Goal: Task Accomplishment & Management: Complete application form

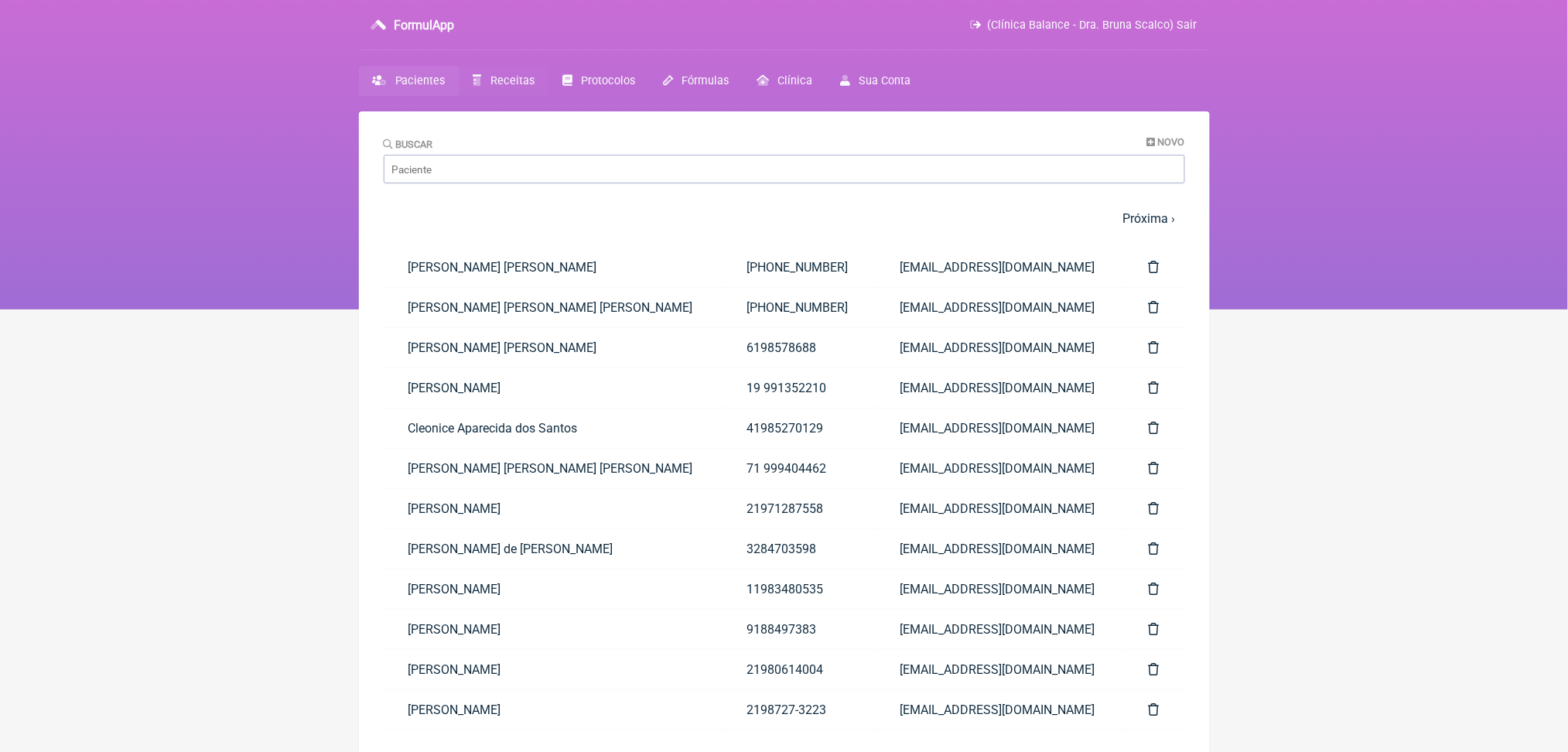
drag, startPoint x: 0, startPoint y: 0, endPoint x: 564, endPoint y: 94, distance: 571.8
click at [534, 87] on span "Receitas" at bounding box center [512, 81] width 44 height 13
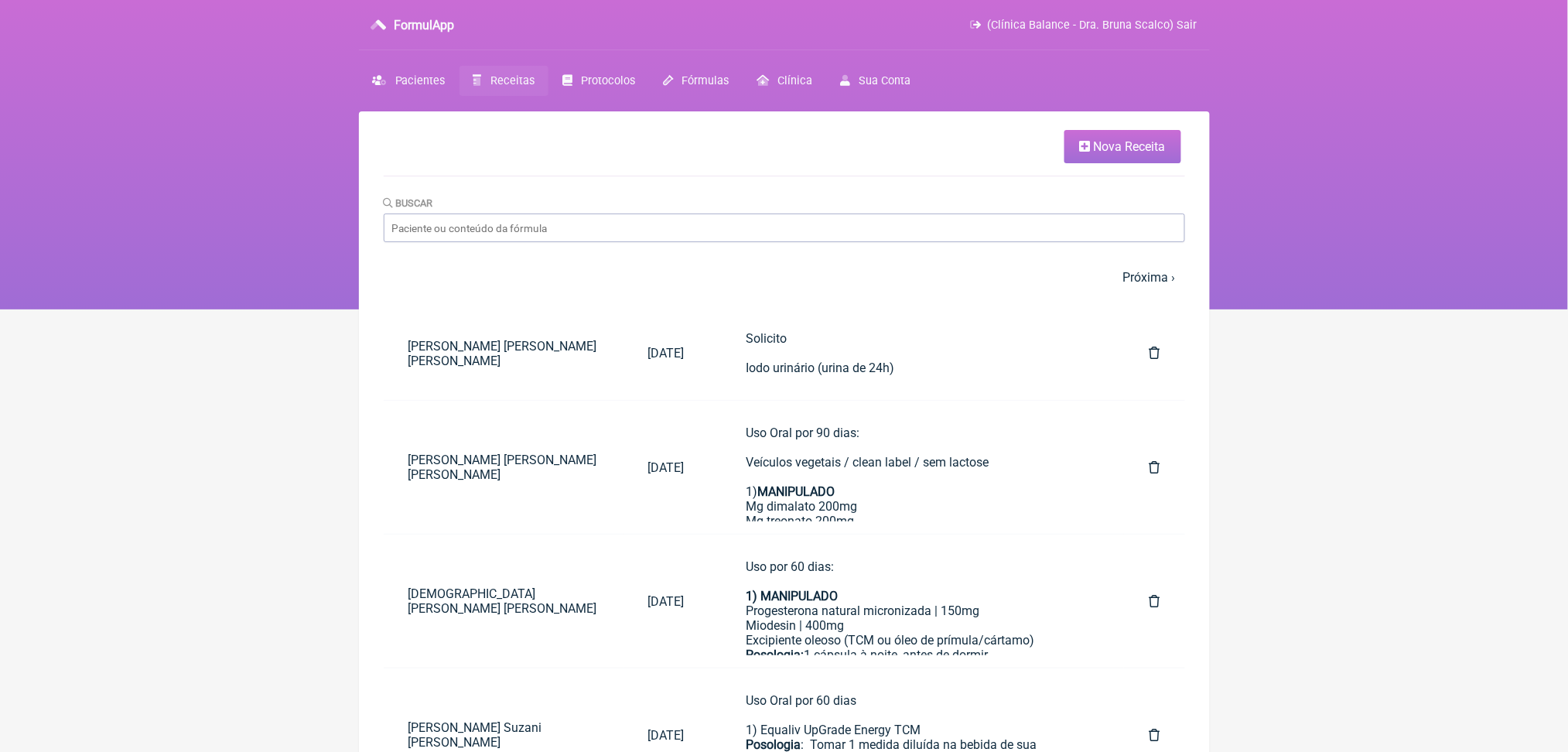
click at [1102, 164] on link "Nova Receita" at bounding box center [1123, 147] width 117 height 34
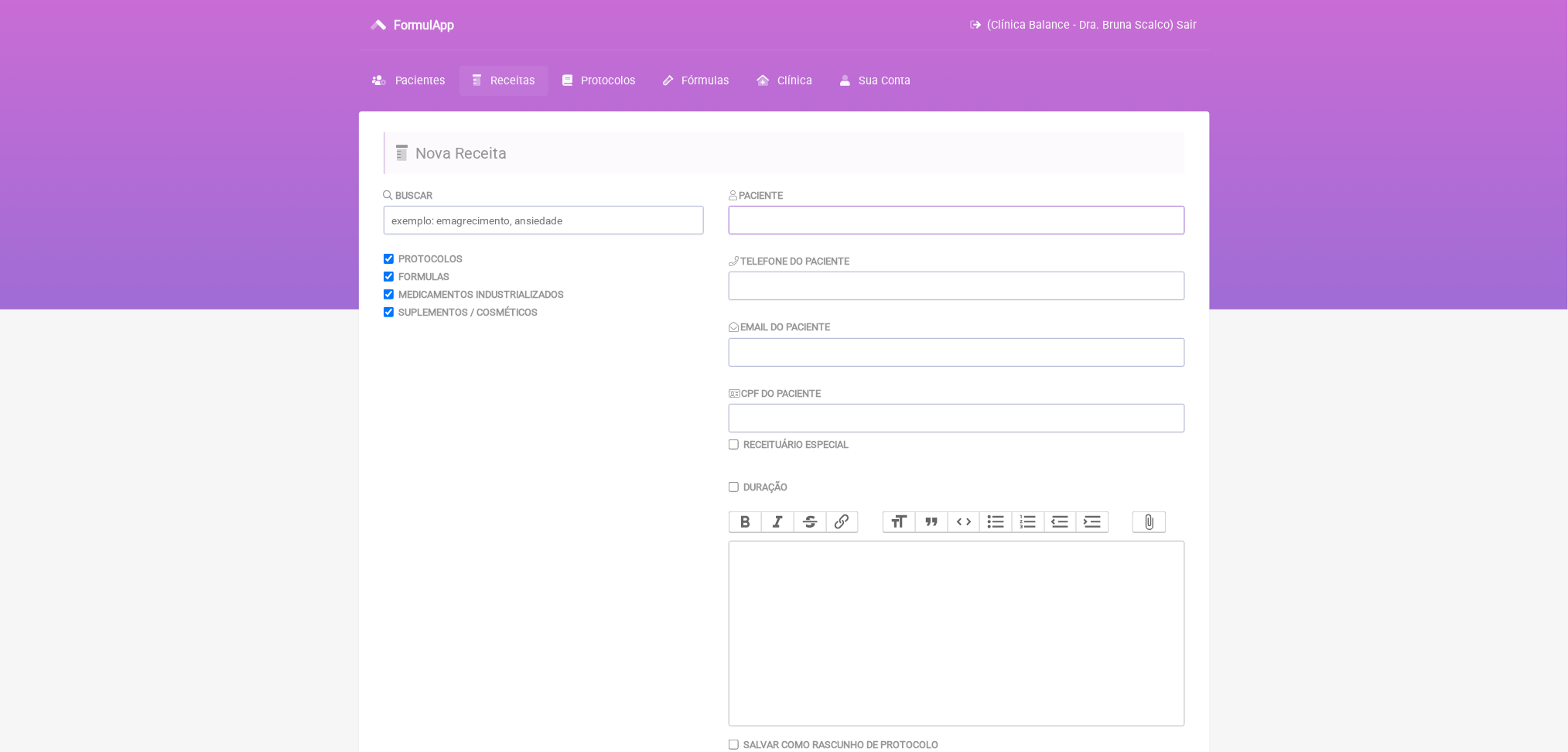
click at [882, 235] on input "text" at bounding box center [957, 220] width 457 height 29
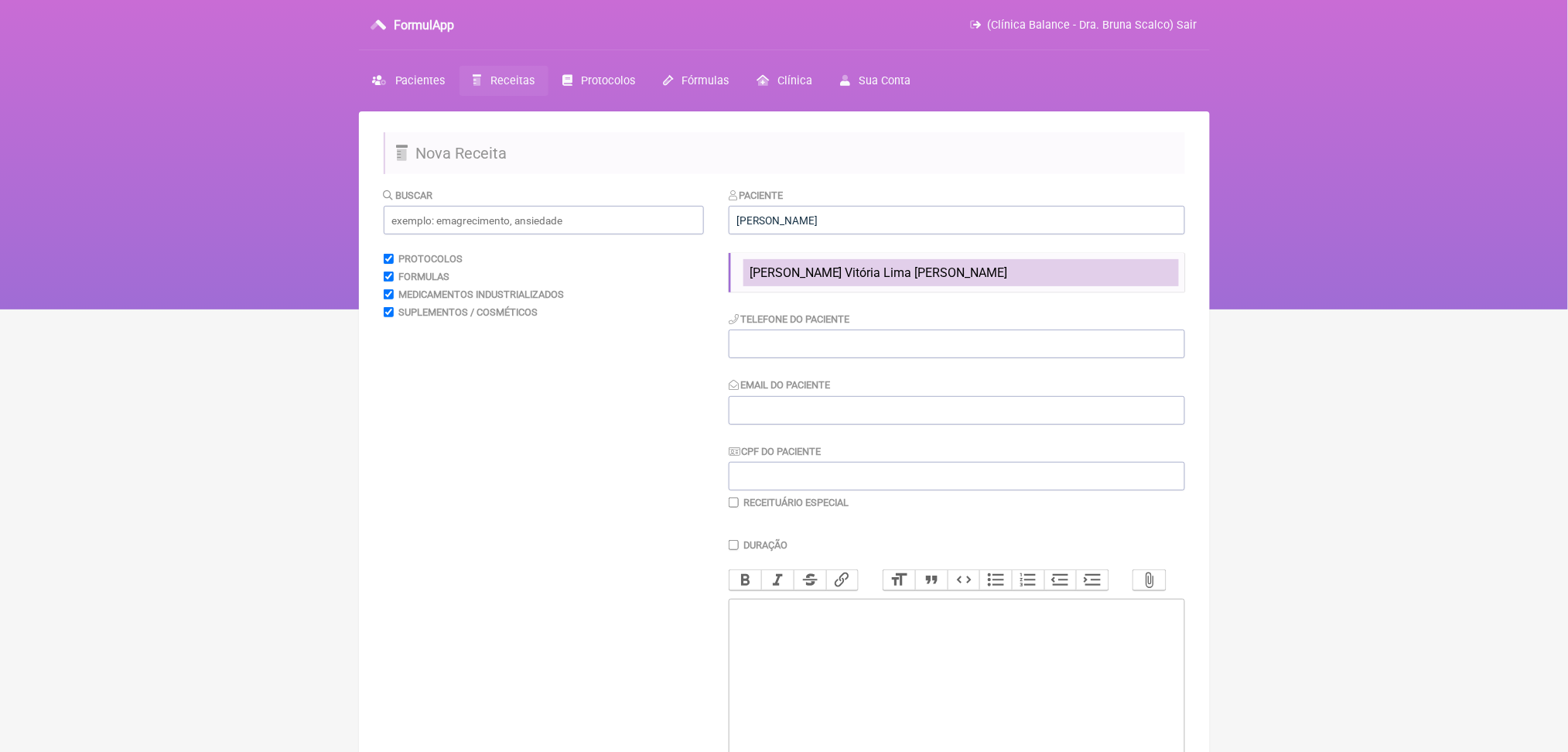
click at [924, 280] on span "[PERSON_NAME]" at bounding box center [878, 273] width 258 height 14
type input "[PERSON_NAME]"
type input "[PHONE_NUMBER]"
type input "[EMAIL_ADDRESS][DOMAIN_NAME]"
type input "022.701.828-12"
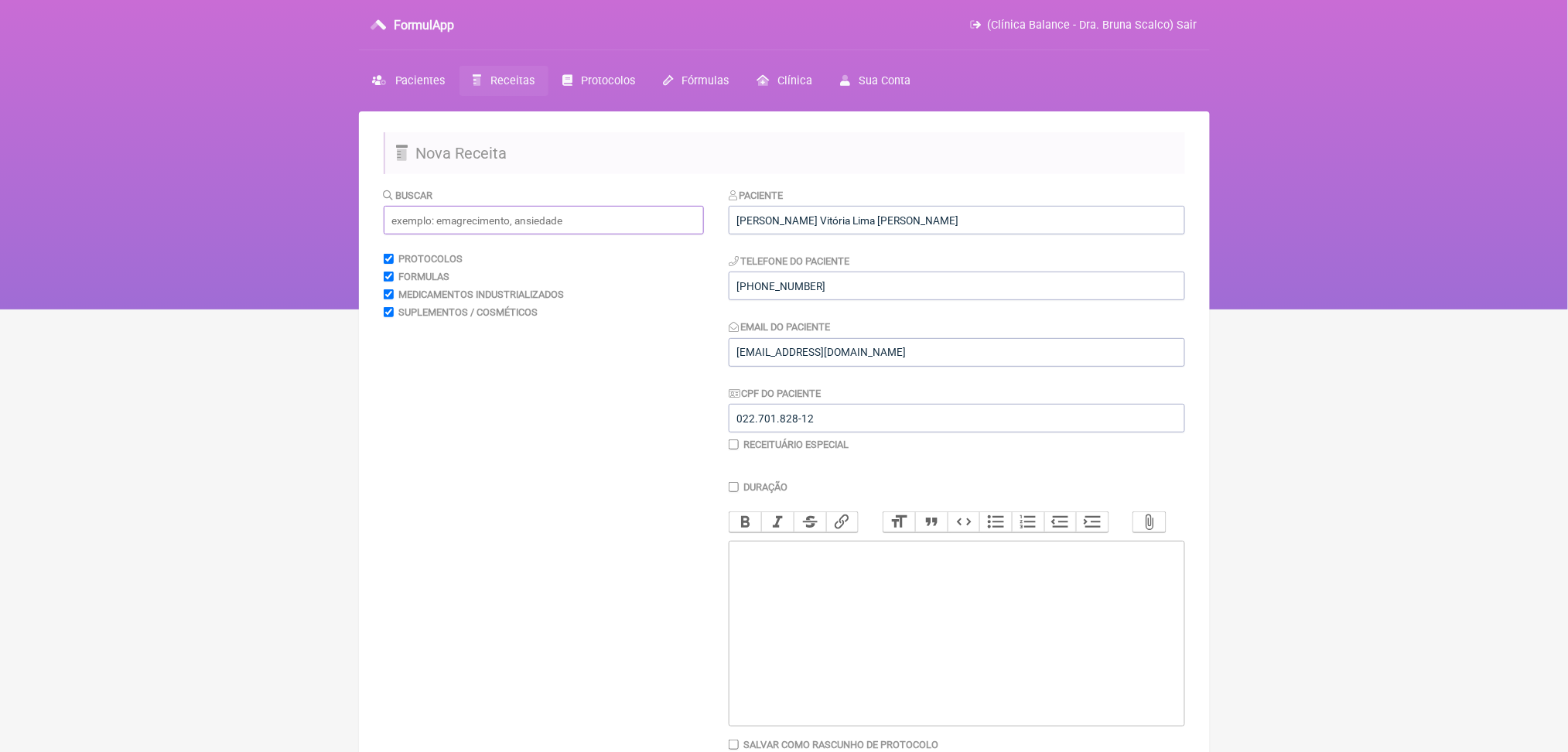
click at [673, 231] on input "text" at bounding box center [544, 220] width 320 height 29
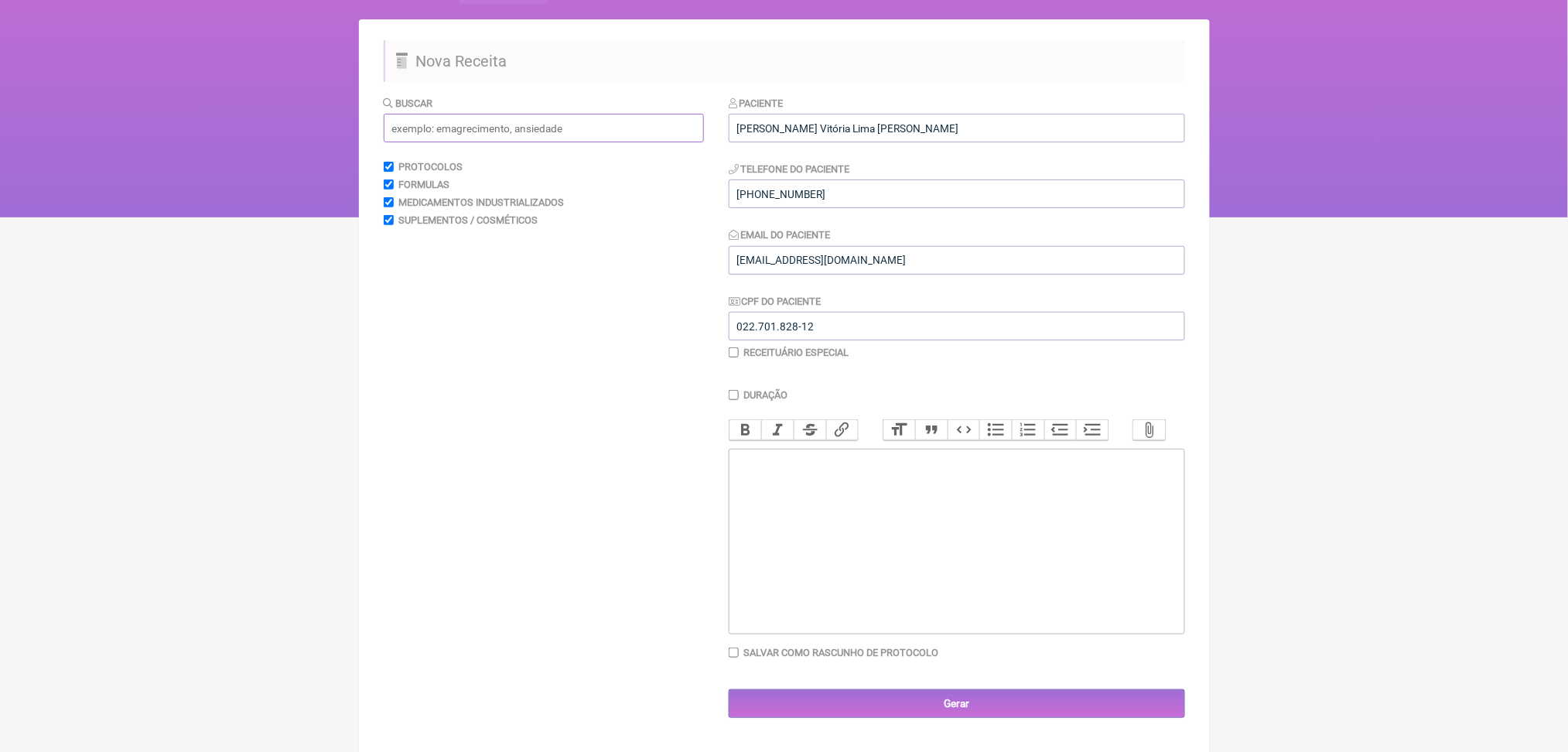
scroll to position [91, 0]
type input "s"
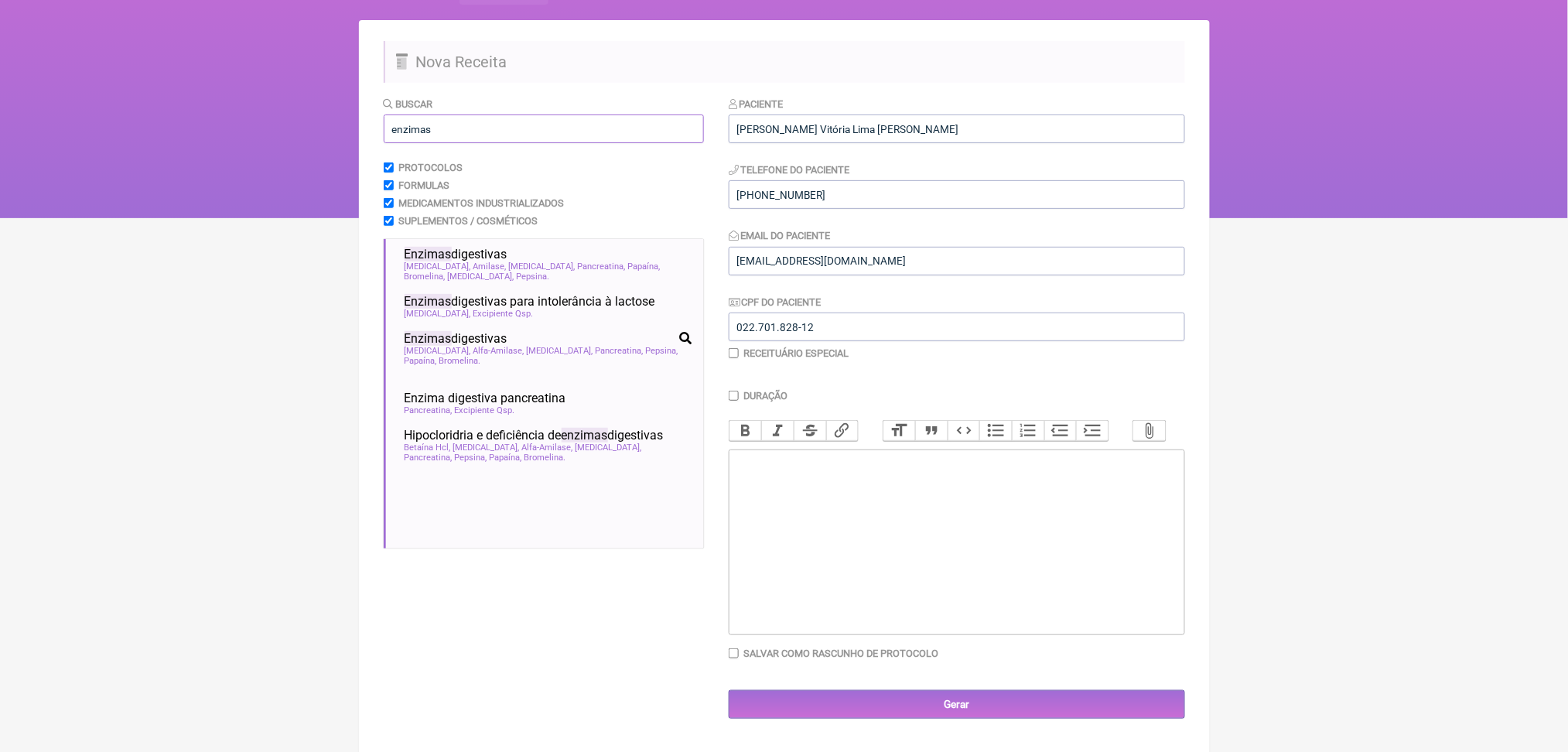
scroll to position [510, 0]
type input "enzimas"
click at [619, 231] on div "Protease Amilase Lipase Pancreatina Papaína Bromelina Lactase Pepsina Sais Bili…" at bounding box center [548, 216] width 287 height 30
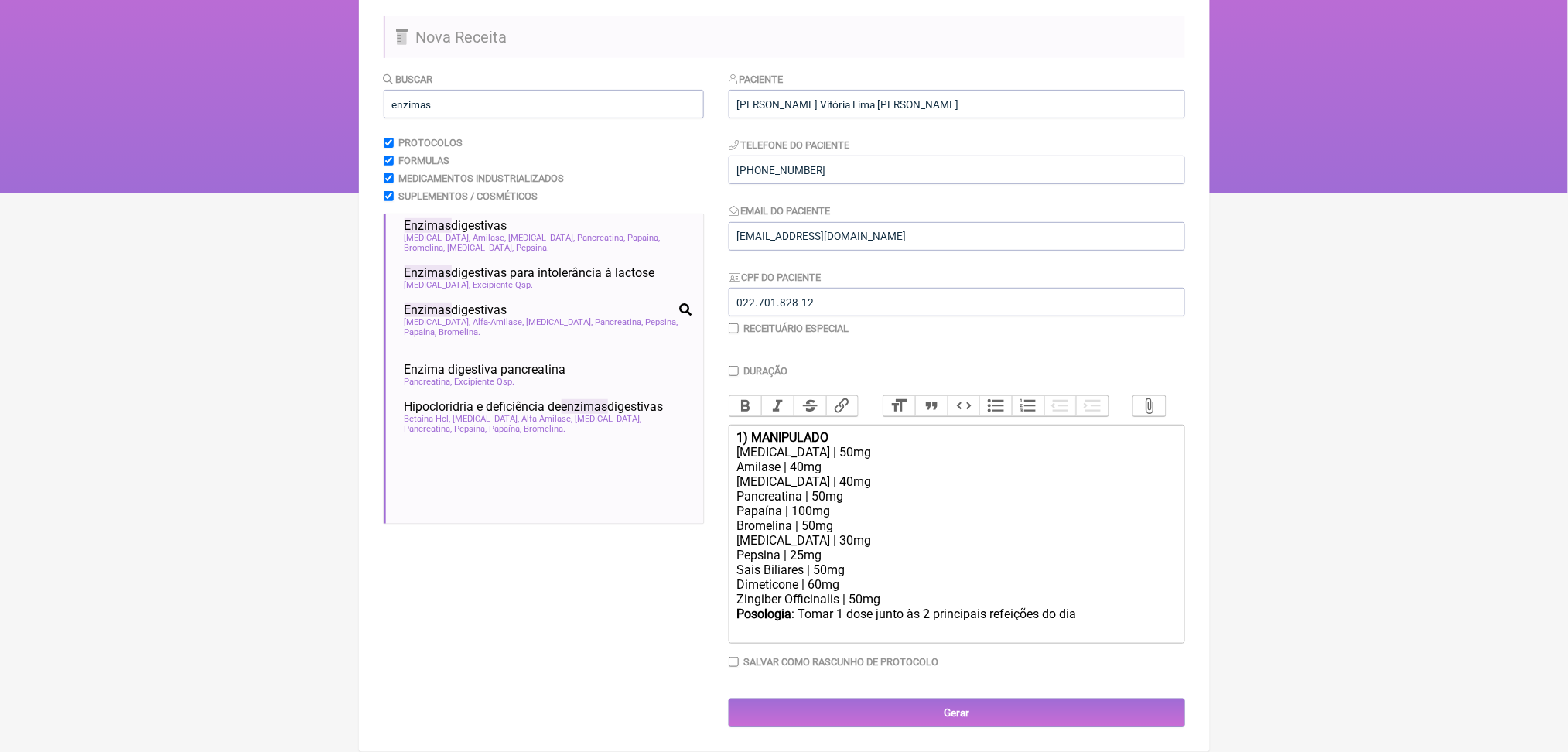
scroll to position [280, 0]
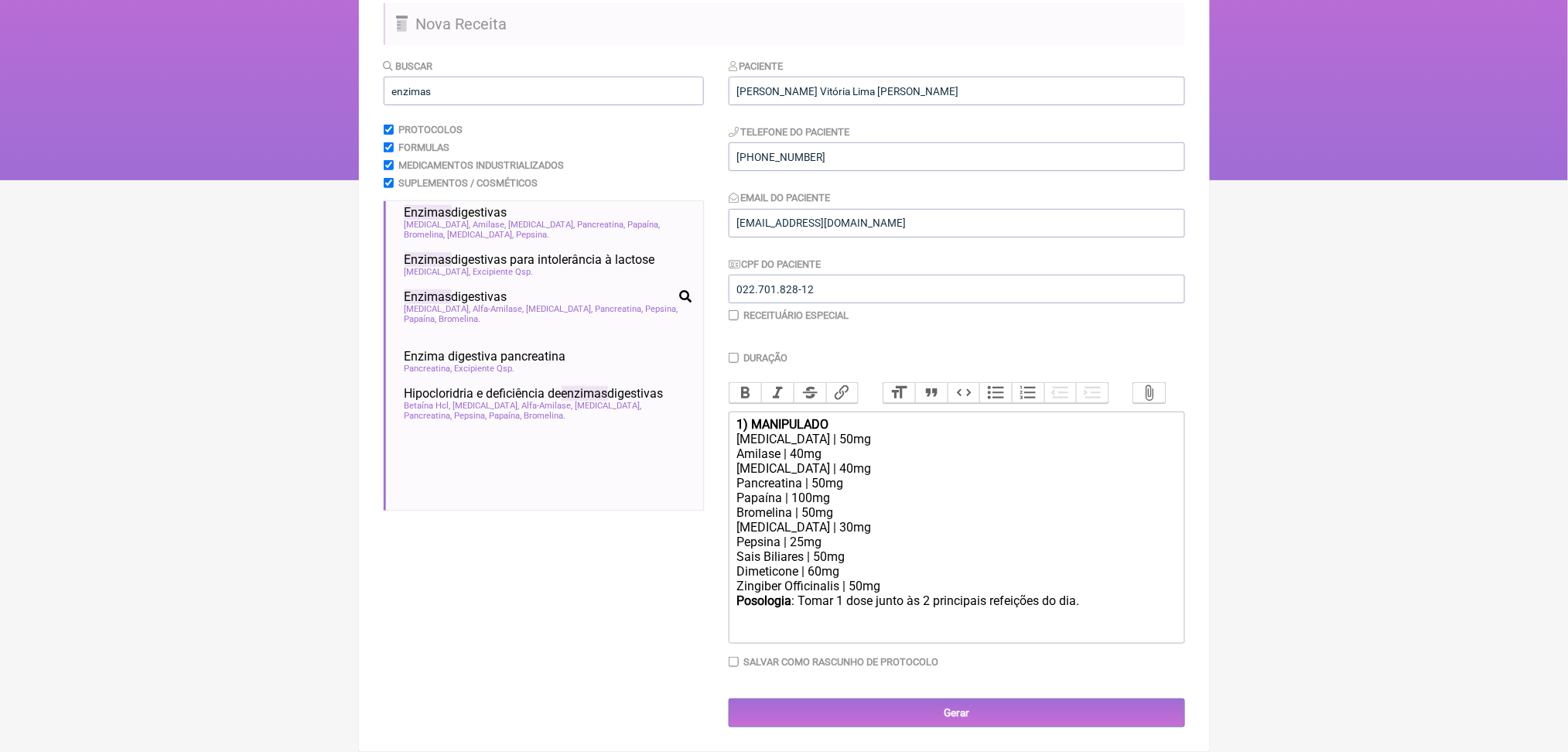
click at [745, 412] on trix-editor "1) MANIPULADO Protease | 50mg Amilase | 40mg Lipase | 40mg Pancreatina | 50mg P…" at bounding box center [957, 528] width 457 height 232
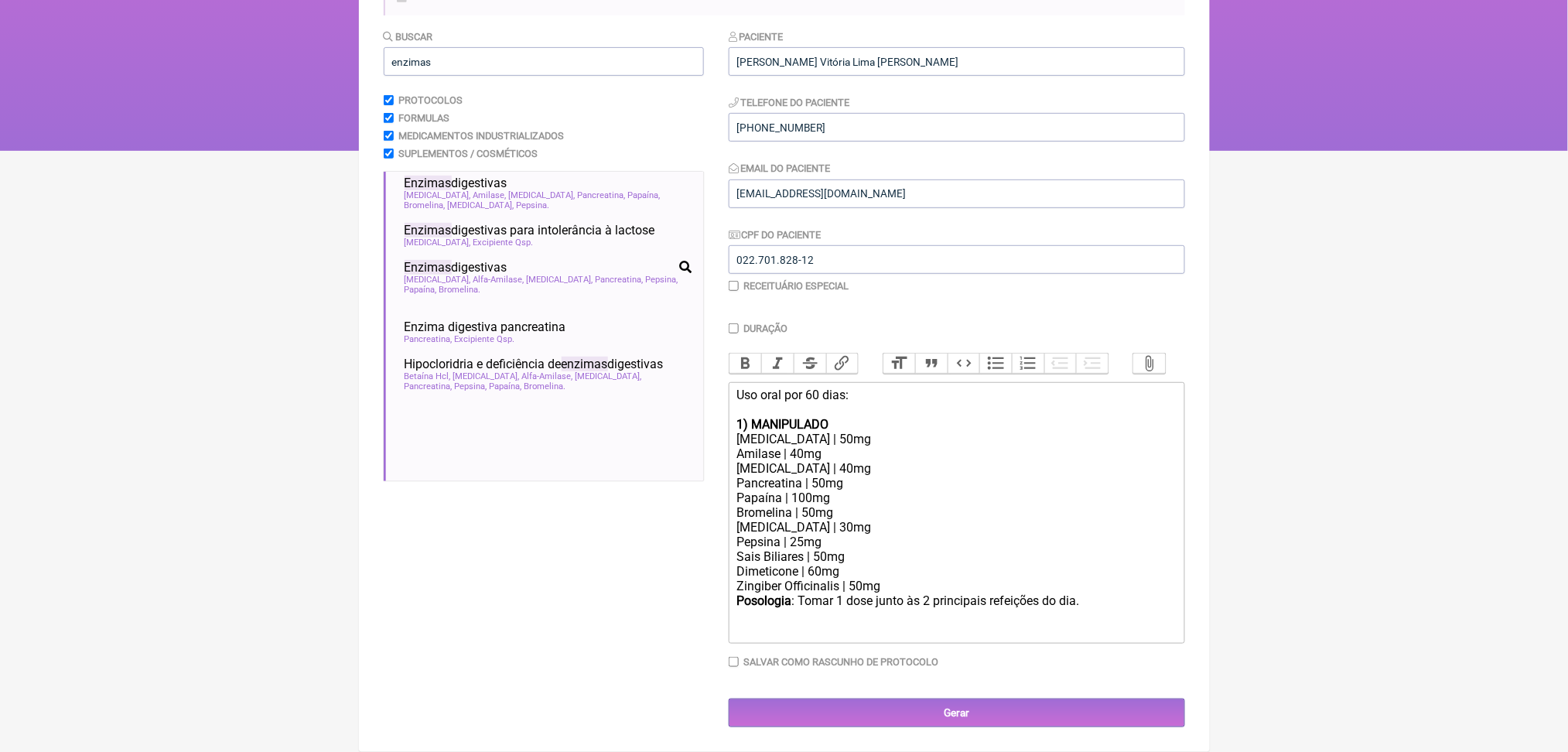
scroll to position [403, 0]
click at [941, 593] on div "Posologia : Tomar 1 dose junto às 2 principais refeições do dia." at bounding box center [956, 615] width 439 height 44
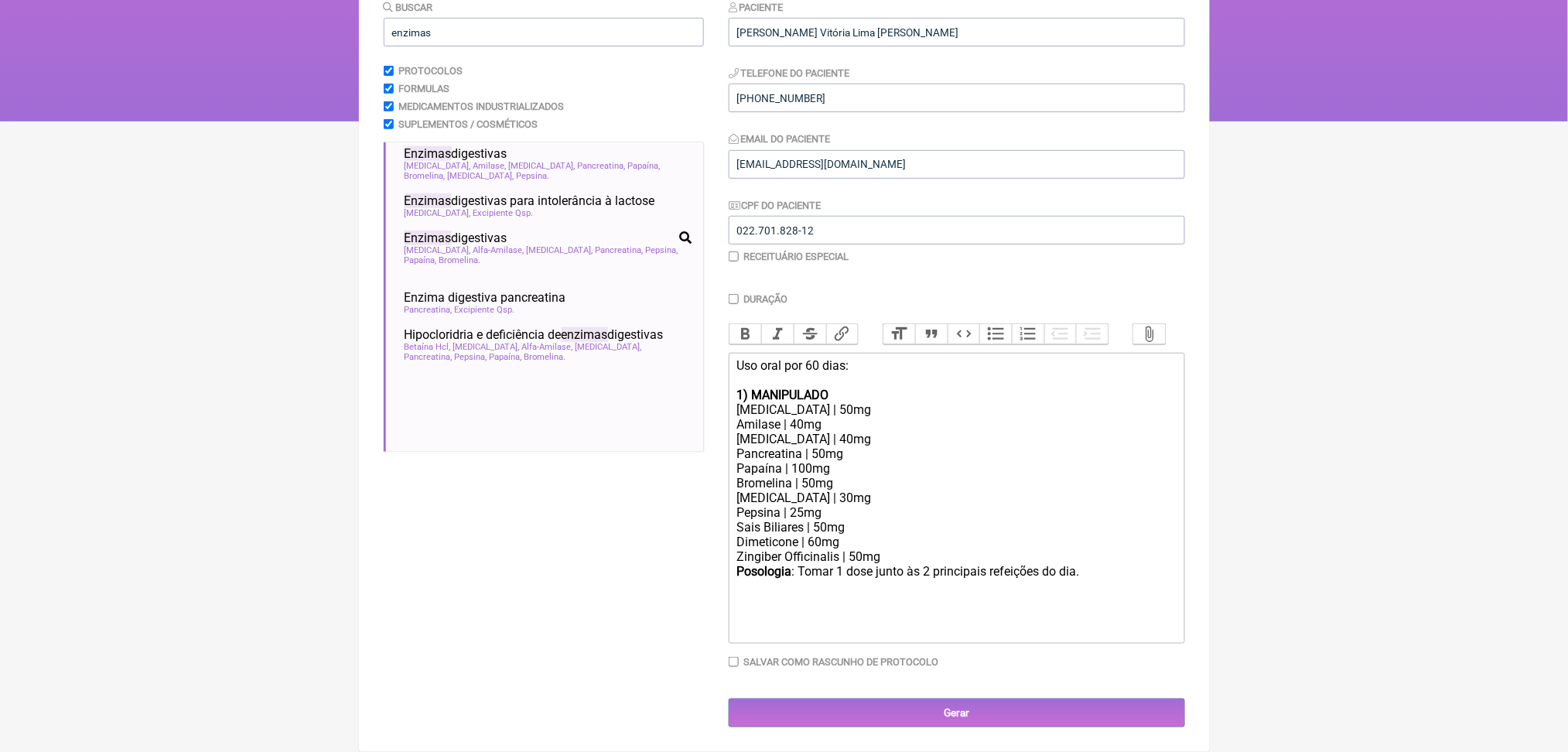
type trix-editor "<div>Uso oral por 60 dias:<br><br><strong>1) MANIPULADO</strong></div><div>Prot…"
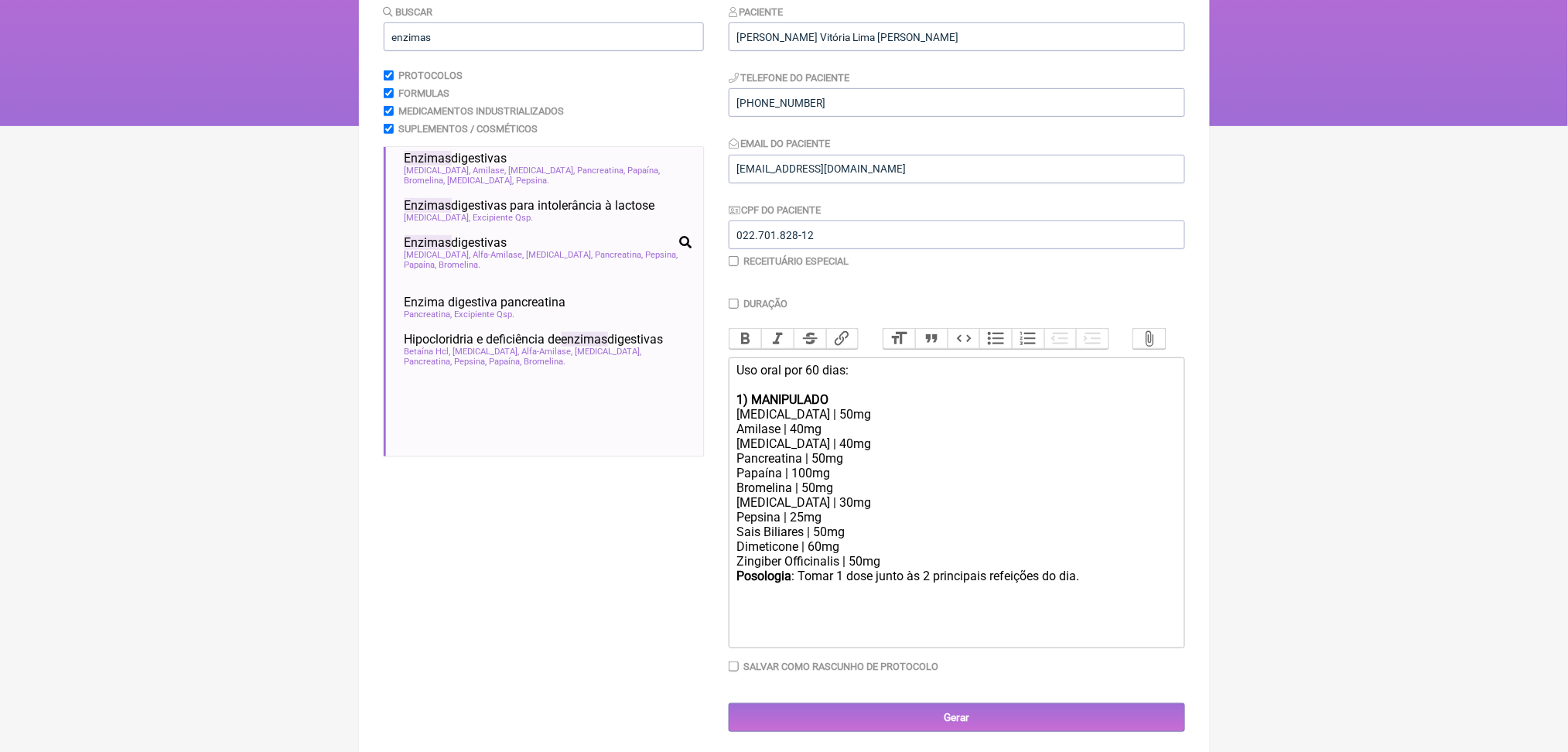
scroll to position [143, 0]
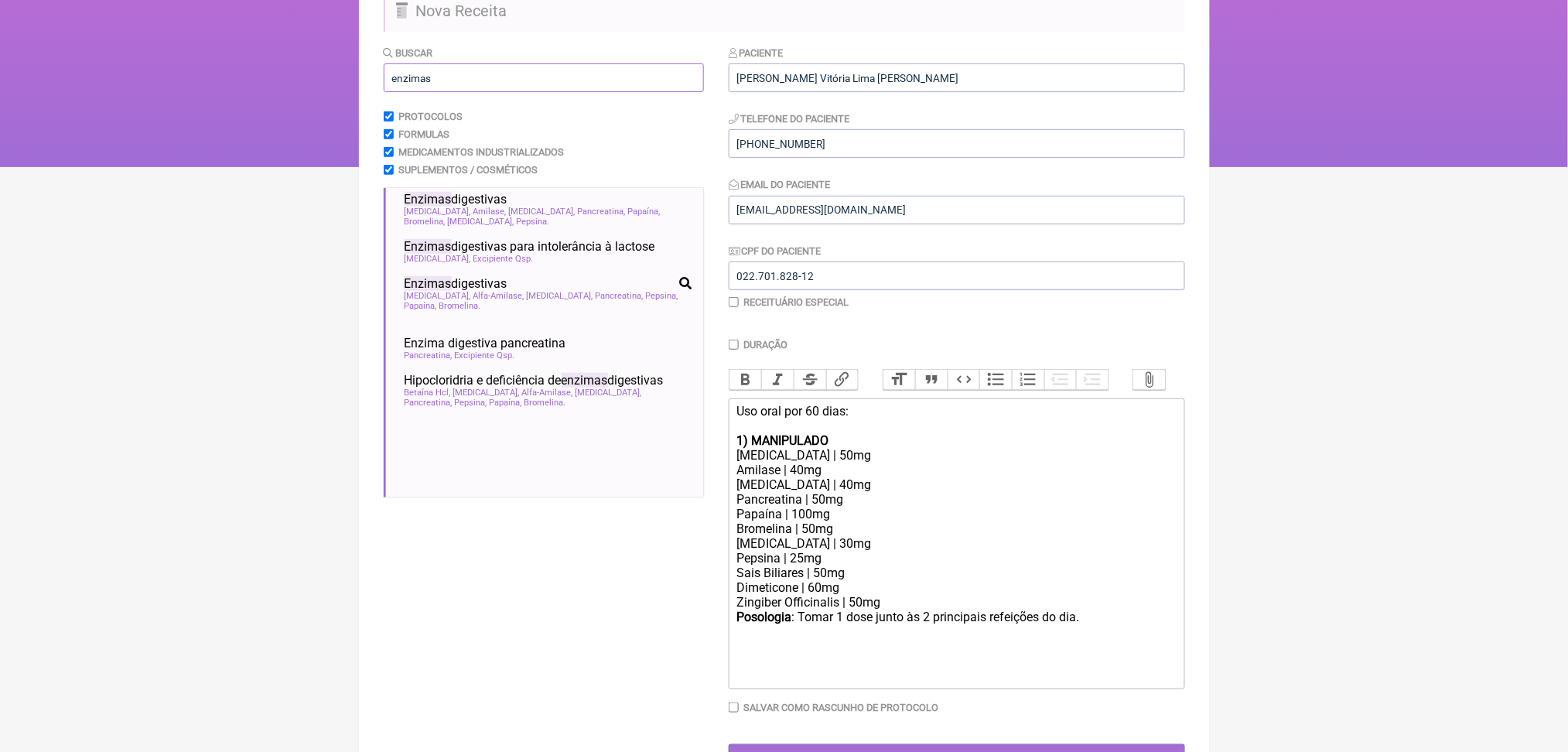
click at [434, 92] on input "enzimas" at bounding box center [544, 78] width 320 height 29
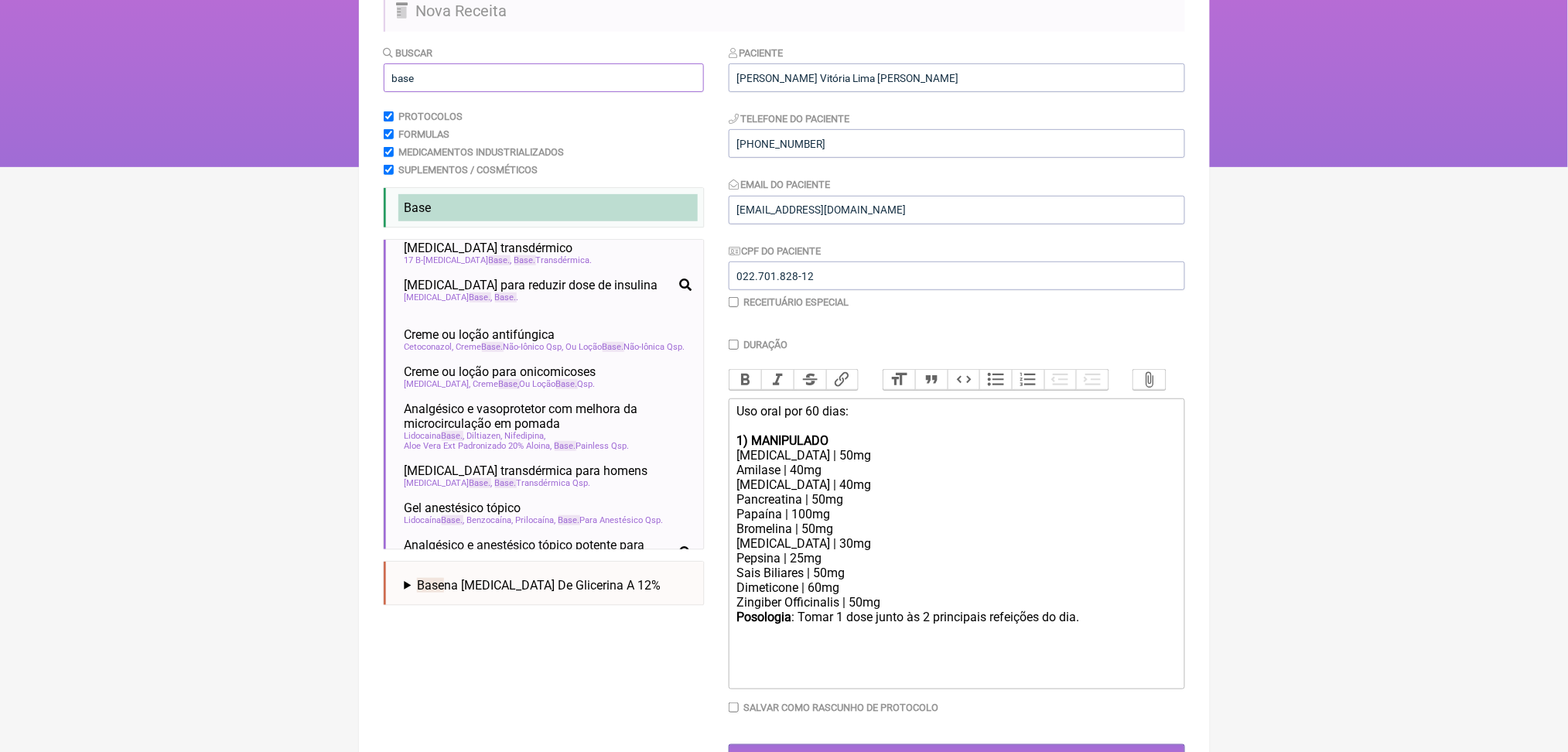
type input "base"
click at [479, 221] on li "Base" at bounding box center [548, 208] width 300 height 27
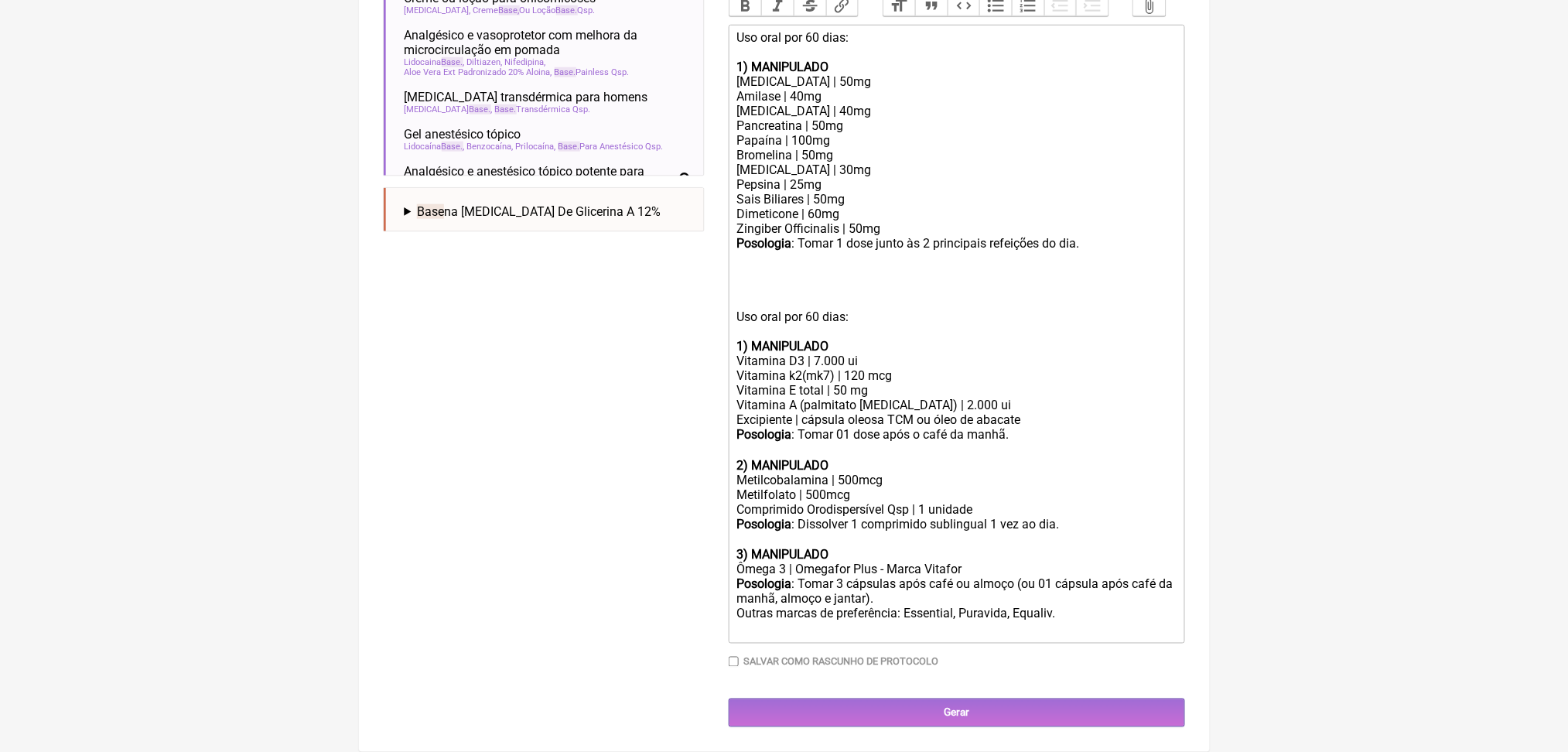
scroll to position [620, 0]
drag, startPoint x: 897, startPoint y: 448, endPoint x: 762, endPoint y: 383, distance: 149.8
click at [762, 383] on trix-editor "Uso oral por 60 dias: 1) MANIPULADO Protease | 50mg Amilase | 40mg Lipase | 40m…" at bounding box center [957, 334] width 457 height 619
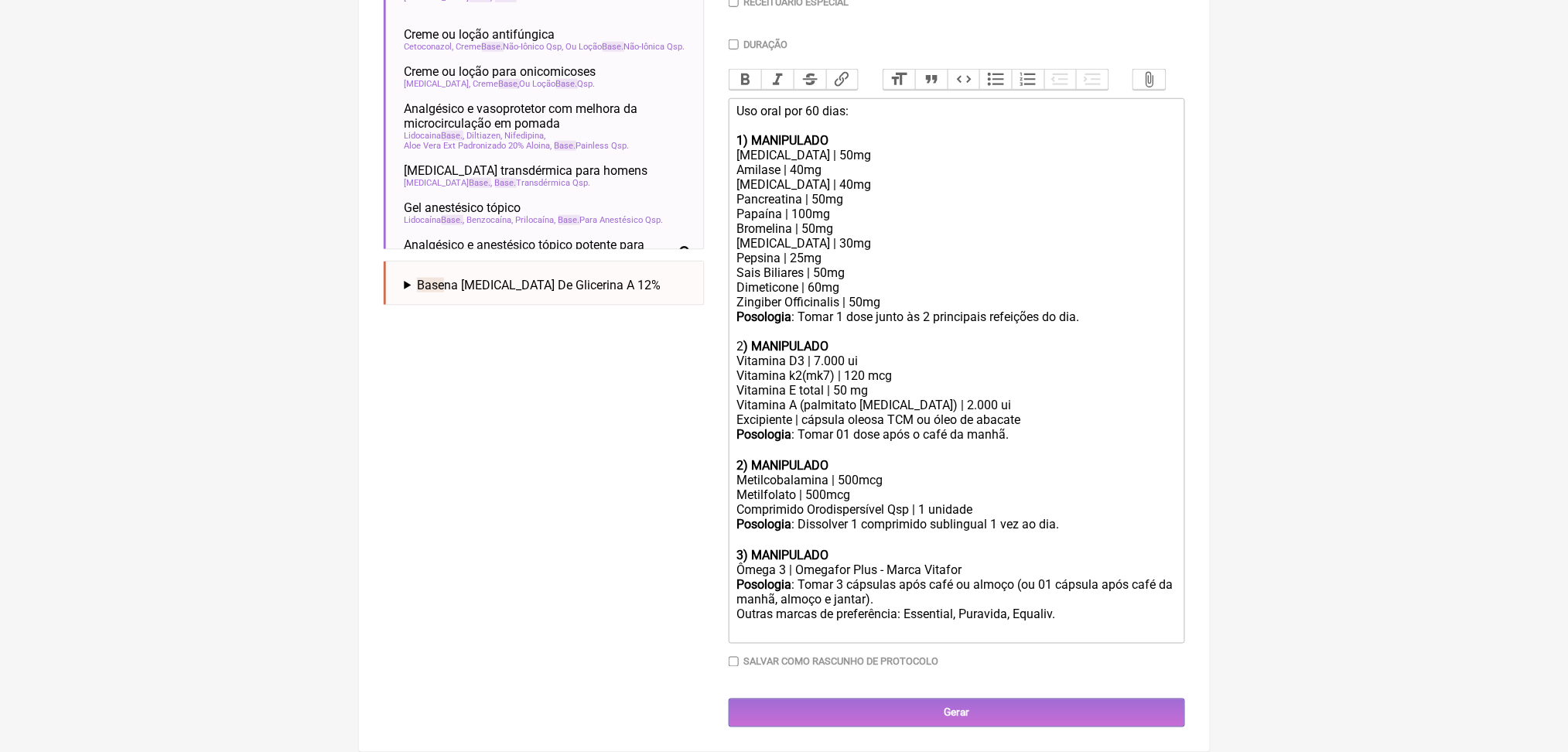
click at [846, 369] on div "Vitamina D3 | 7.000 ui" at bounding box center [956, 361] width 439 height 14
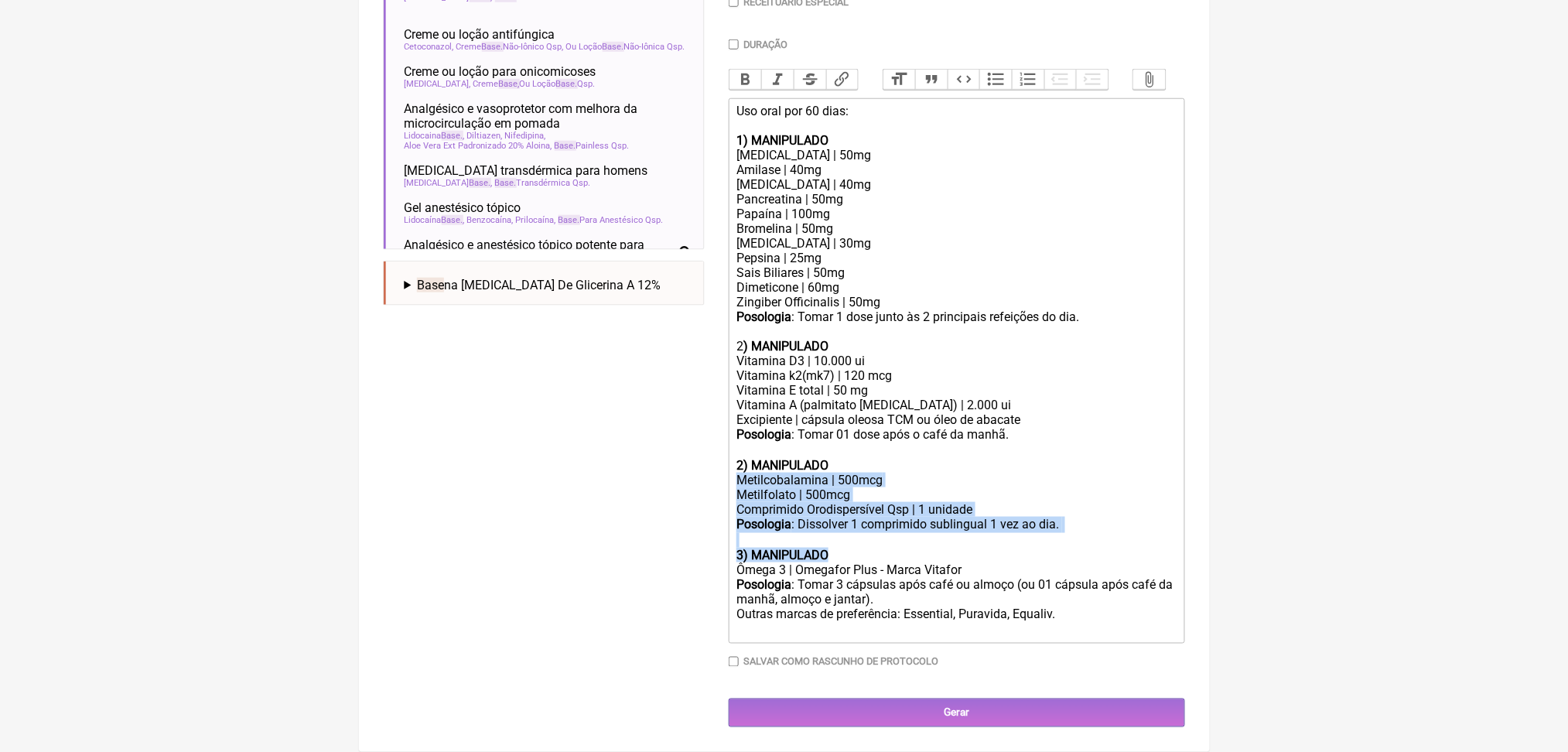
drag, startPoint x: 740, startPoint y: 400, endPoint x: 881, endPoint y: 505, distance: 175.8
click at [881, 505] on trix-editor "Uso oral por 60 dias: 1) MANIPULADO Protease | 50mg Amilase | 40mg Lipase | 40m…" at bounding box center [957, 371] width 457 height 546
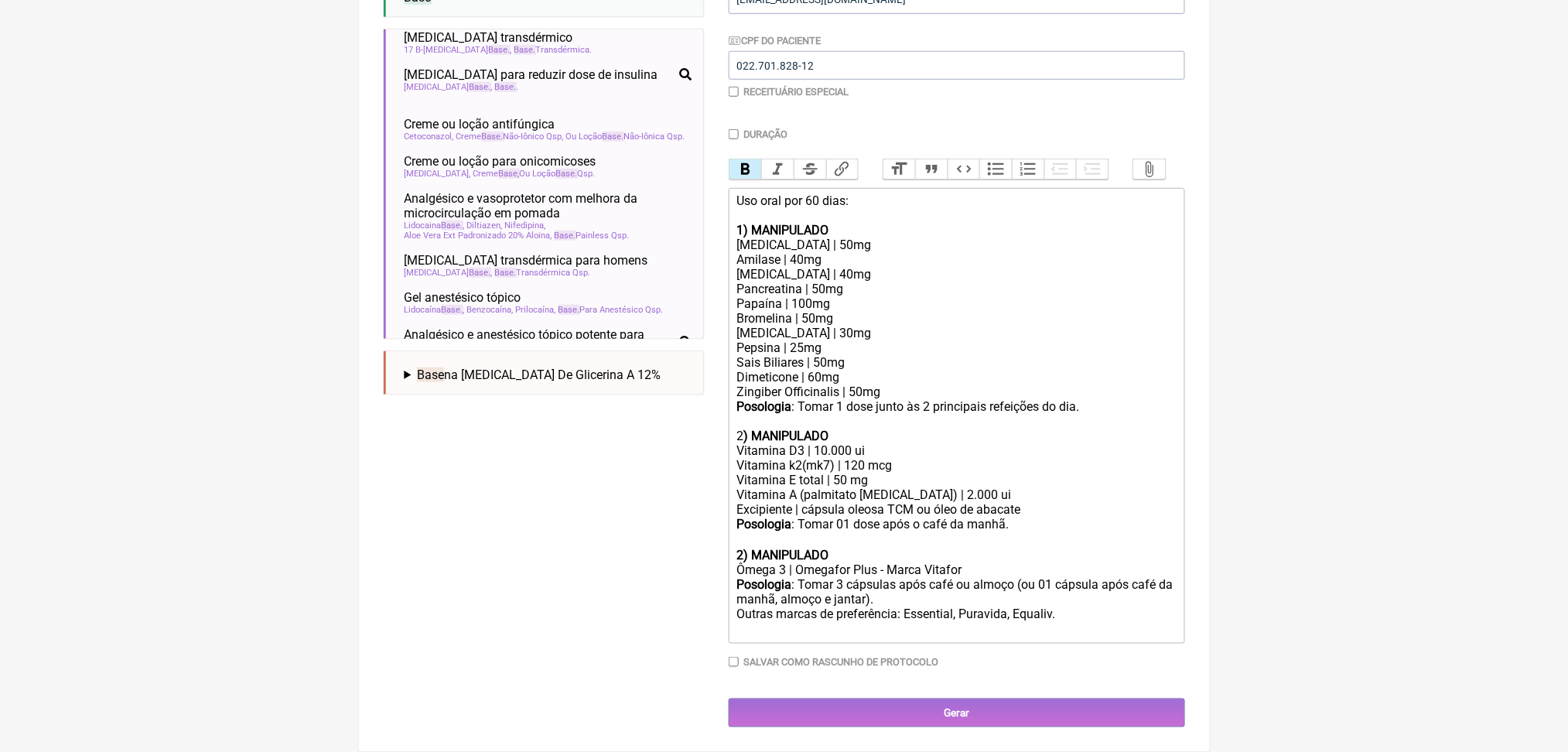
scroll to position [653, 0]
click at [814, 548] on strong "2) MANIPULADO" at bounding box center [782, 556] width 92 height 14
click at [1159, 593] on div "Posologia : Tomar 3 cápsulas após café ou almoço (ou 01 cápsula após café da ma…" at bounding box center [956, 607] width 439 height 60
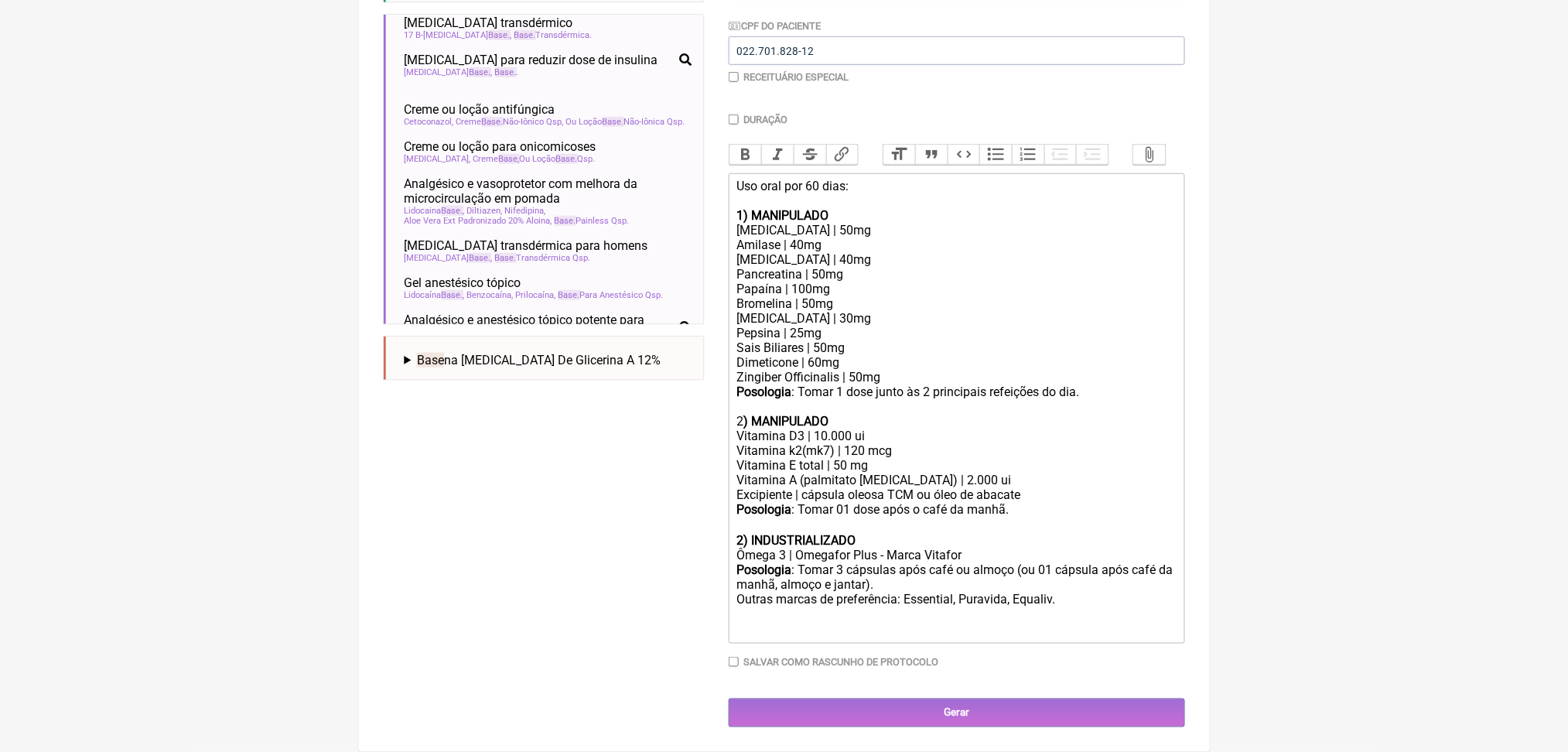
scroll to position [673, 0]
click at [752, 533] on strong "2) INDUSTRIALIZADO" at bounding box center [796, 540] width 119 height 14
click at [886, 563] on div "Posologia : Tomar 3 cápsulas após café ou almoço (ou 01 cápsula após café da ma…" at bounding box center [956, 600] width 439 height 75
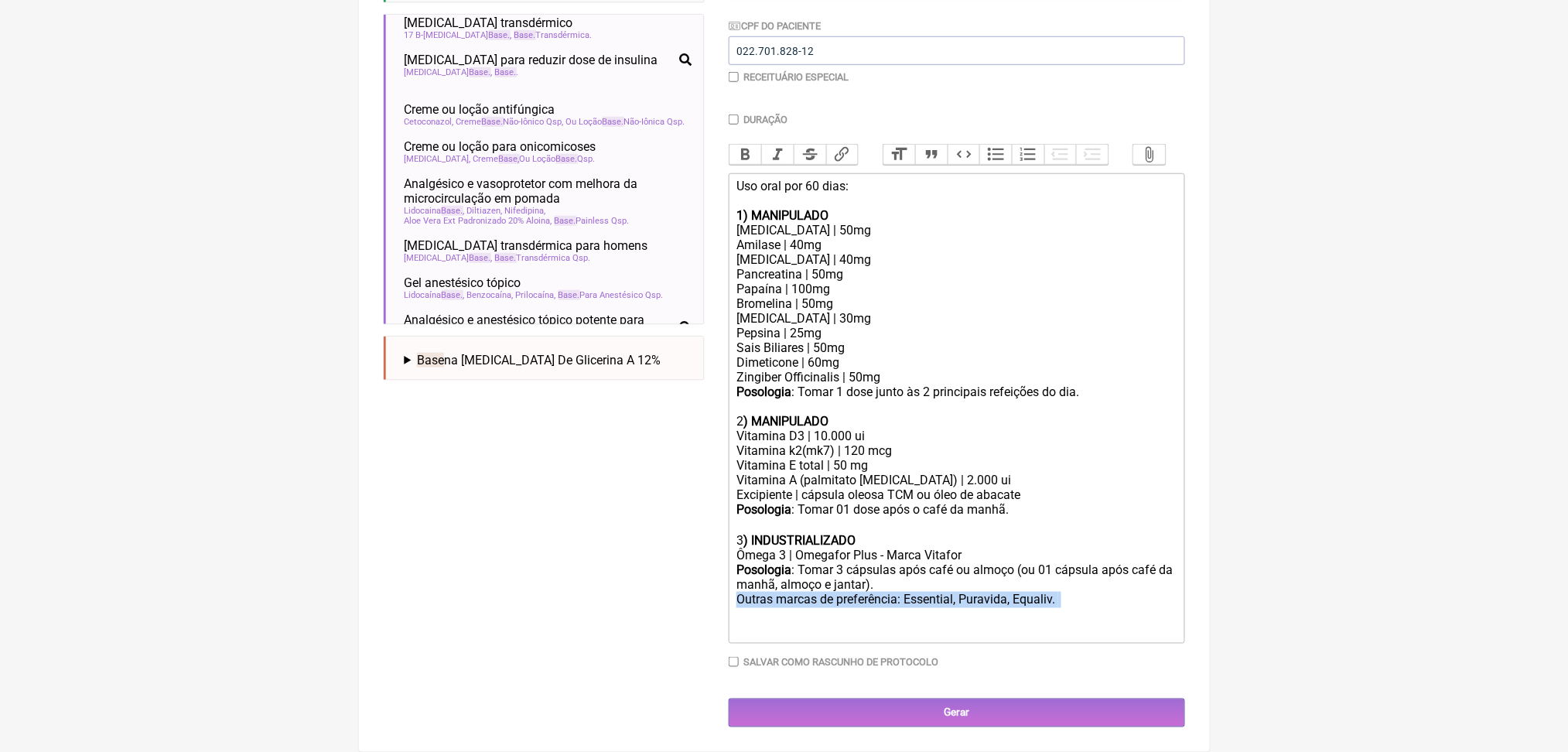
click at [886, 563] on div "Posologia : Tomar 3 cápsulas após café ou almoço (ou 01 cápsula após café da ma…" at bounding box center [956, 600] width 439 height 75
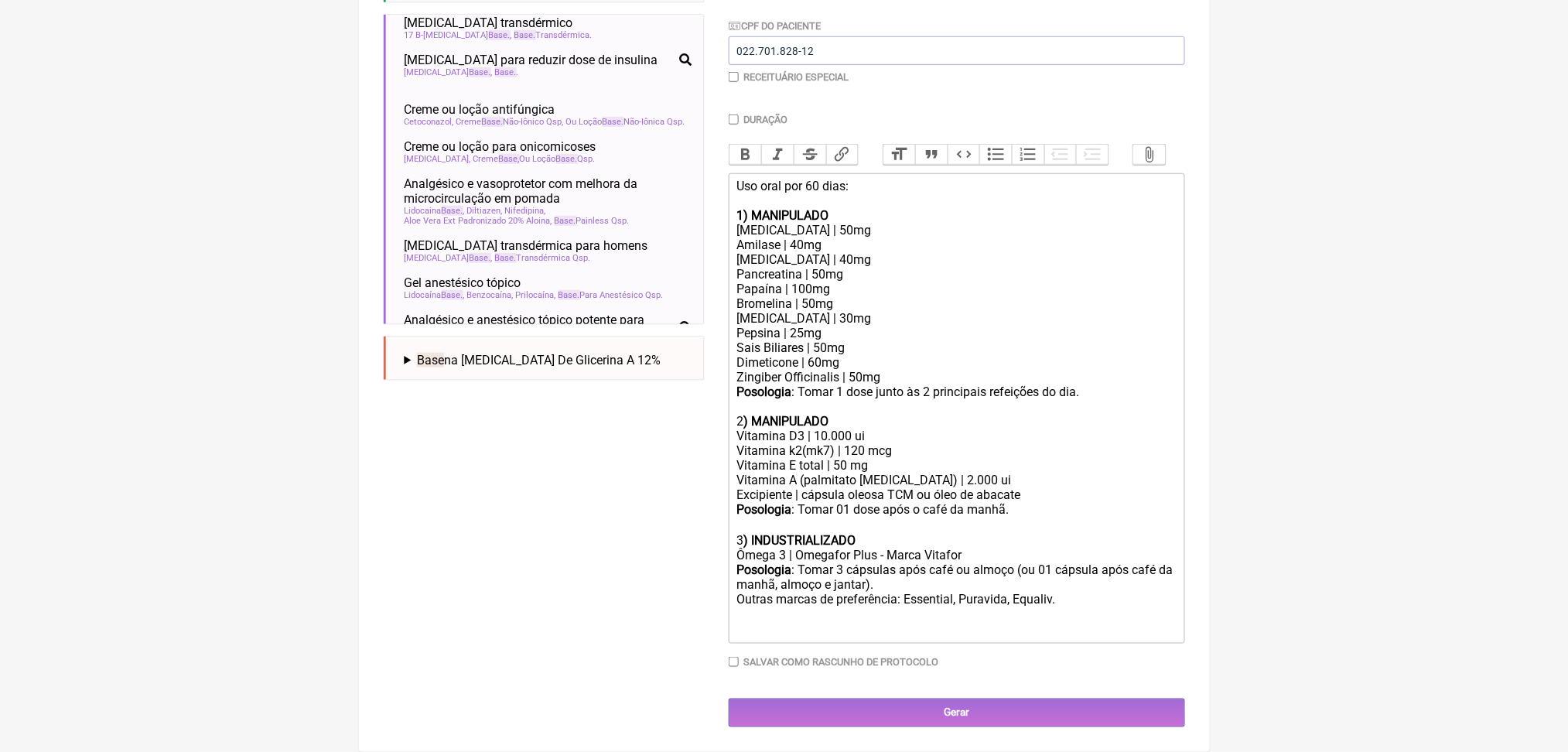
click at [886, 563] on div "Posologia : Tomar 3 cápsulas após café ou almoço (ou 01 cápsula após café da ma…" at bounding box center [956, 600] width 439 height 75
click at [1023, 579] on div "Posologia : Tomar 3 cápsulas após café ou almoço (ou 01 cápsula após café da ma…" at bounding box center [956, 600] width 439 height 75
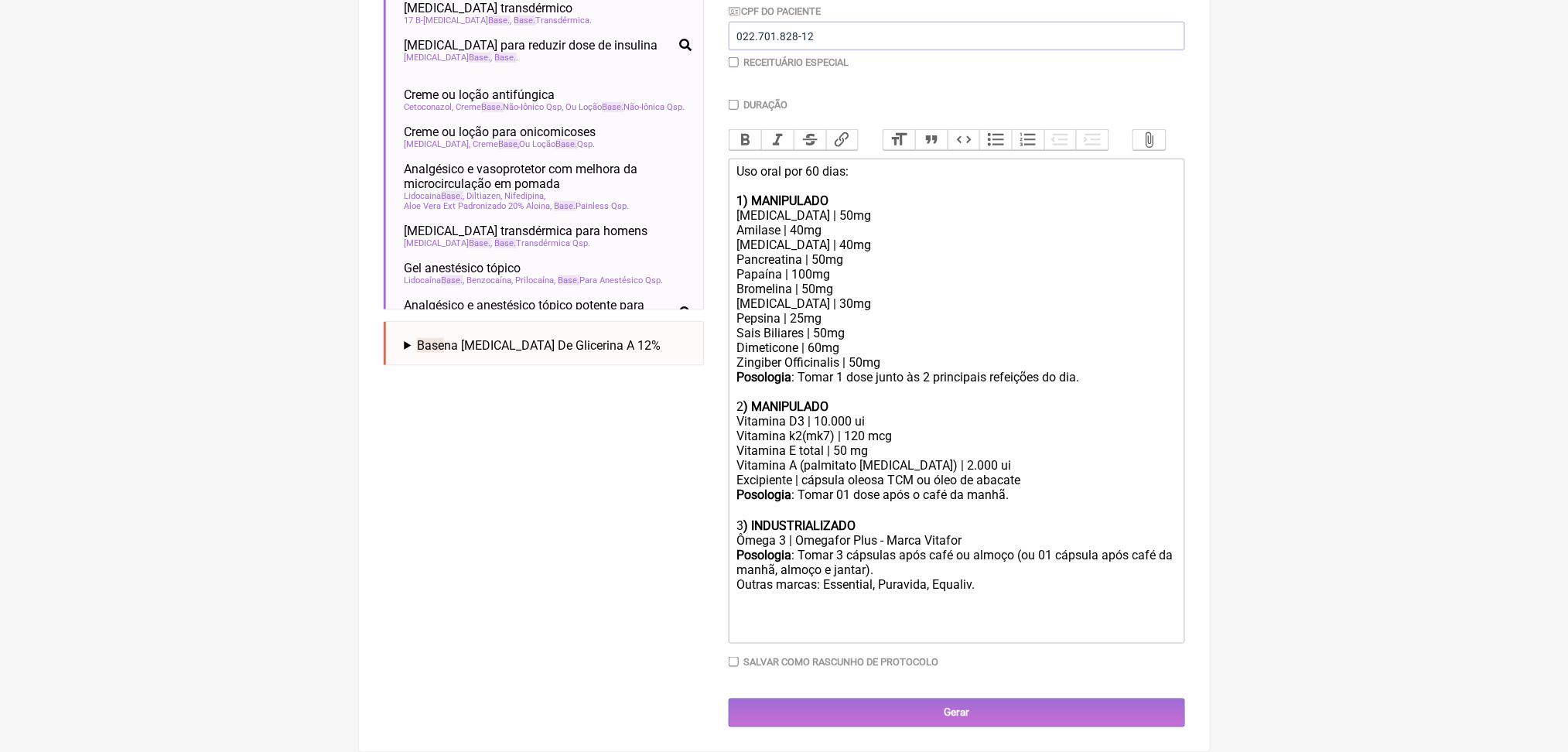
scroll to position [691, 0]
type trix-editor "<div>Uso oral por 60 dias:<br><br><strong>1) MANIPULADO</strong></div><div>Prot…"
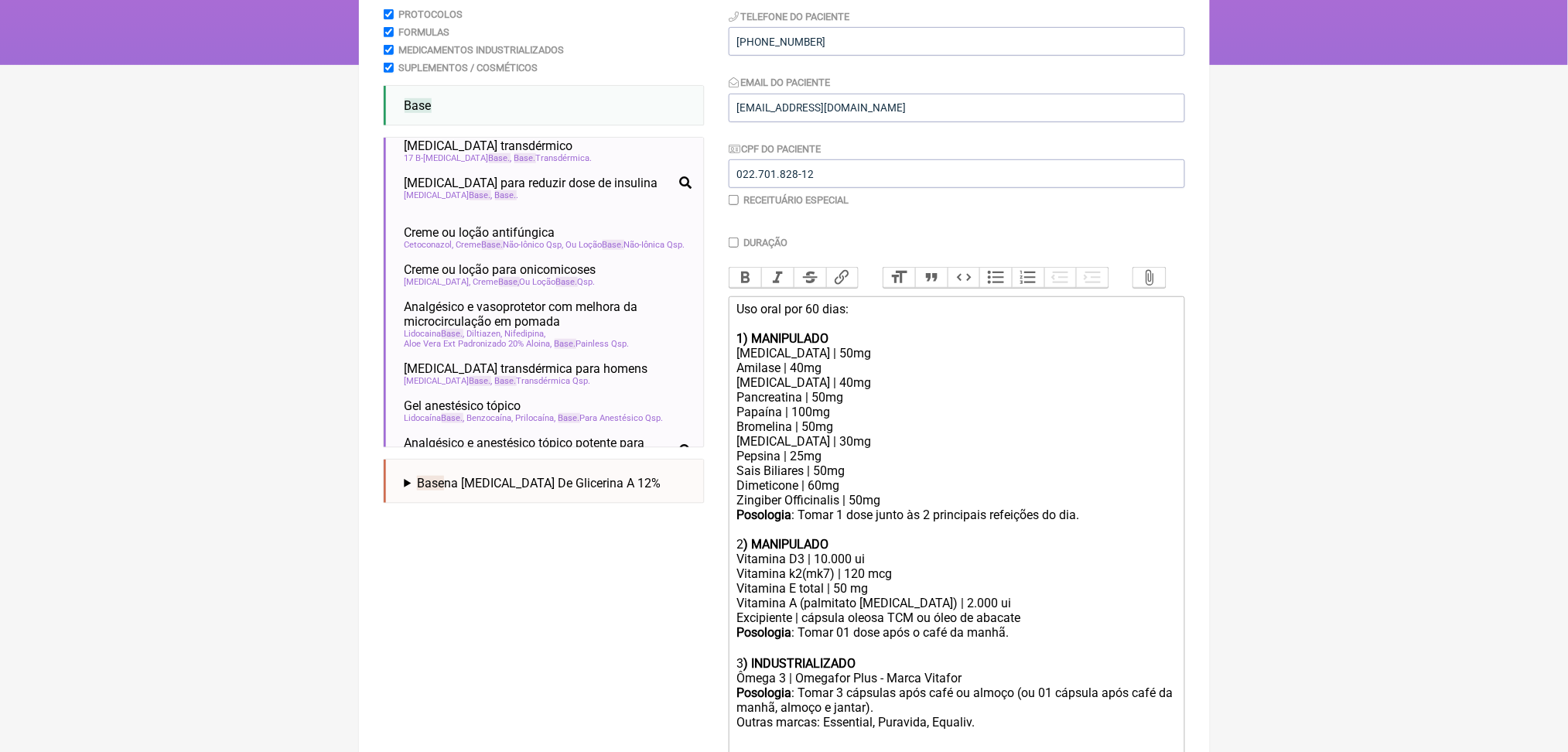
scroll to position [204, 0]
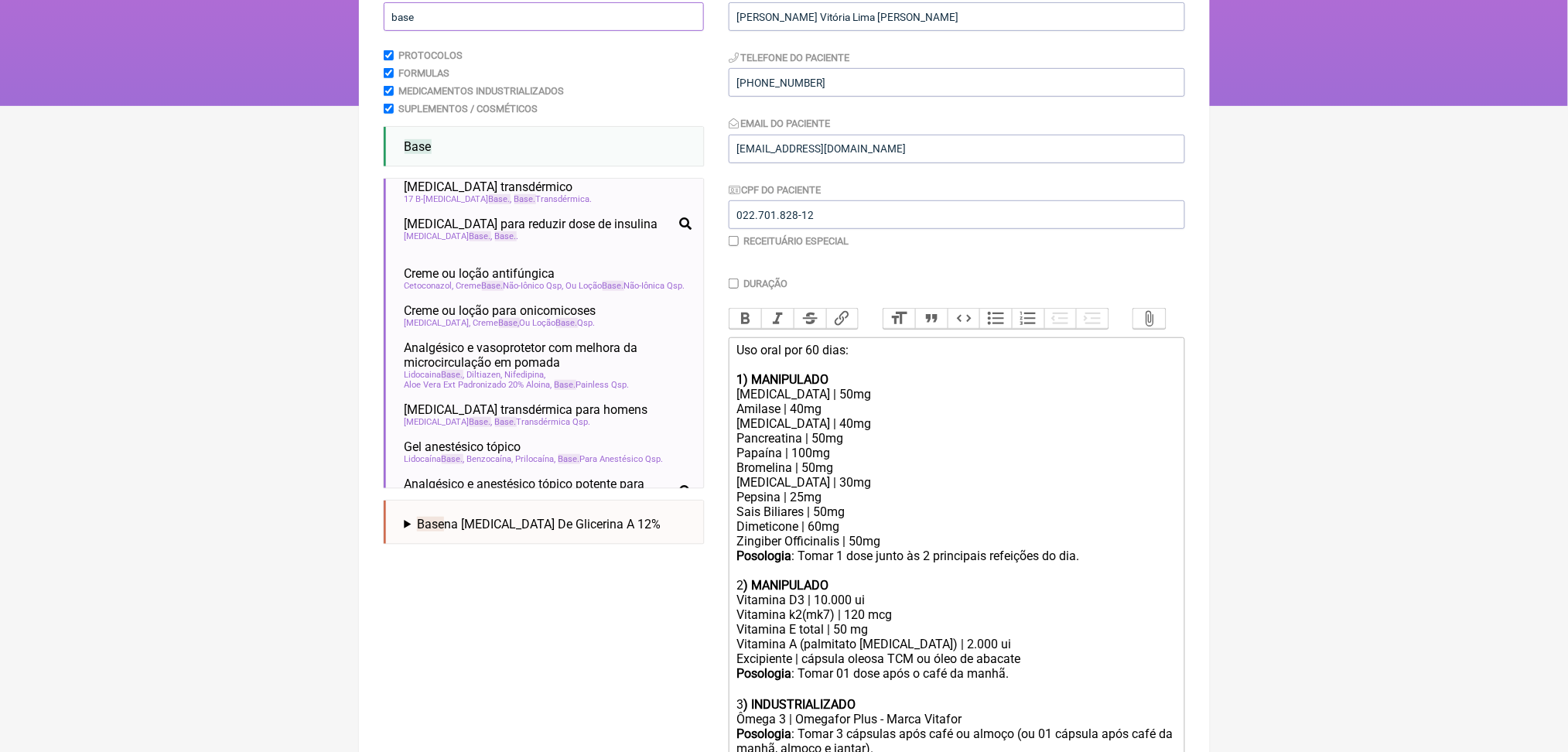
click at [415, 28] on input "base" at bounding box center [544, 17] width 320 height 29
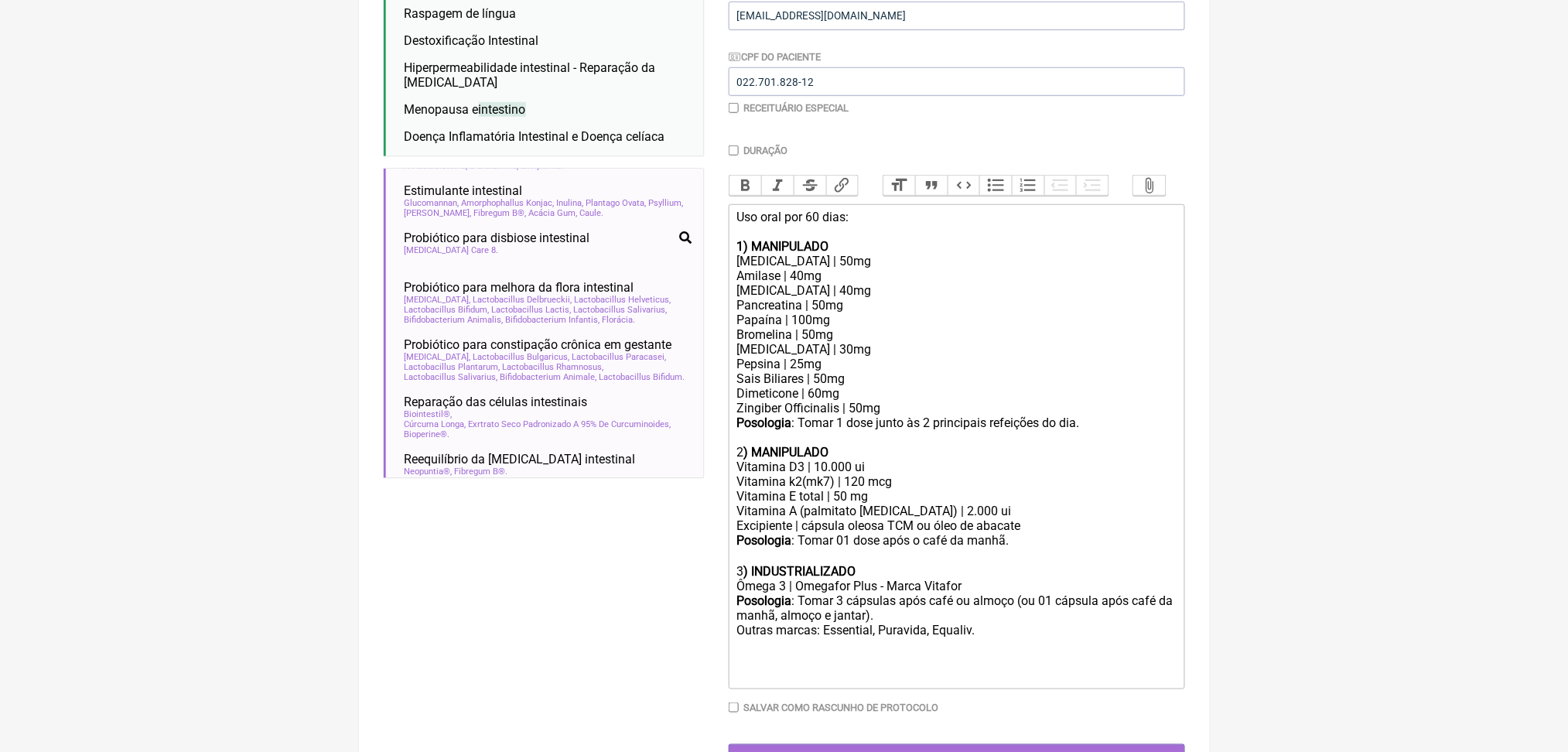
scroll to position [1272, 0]
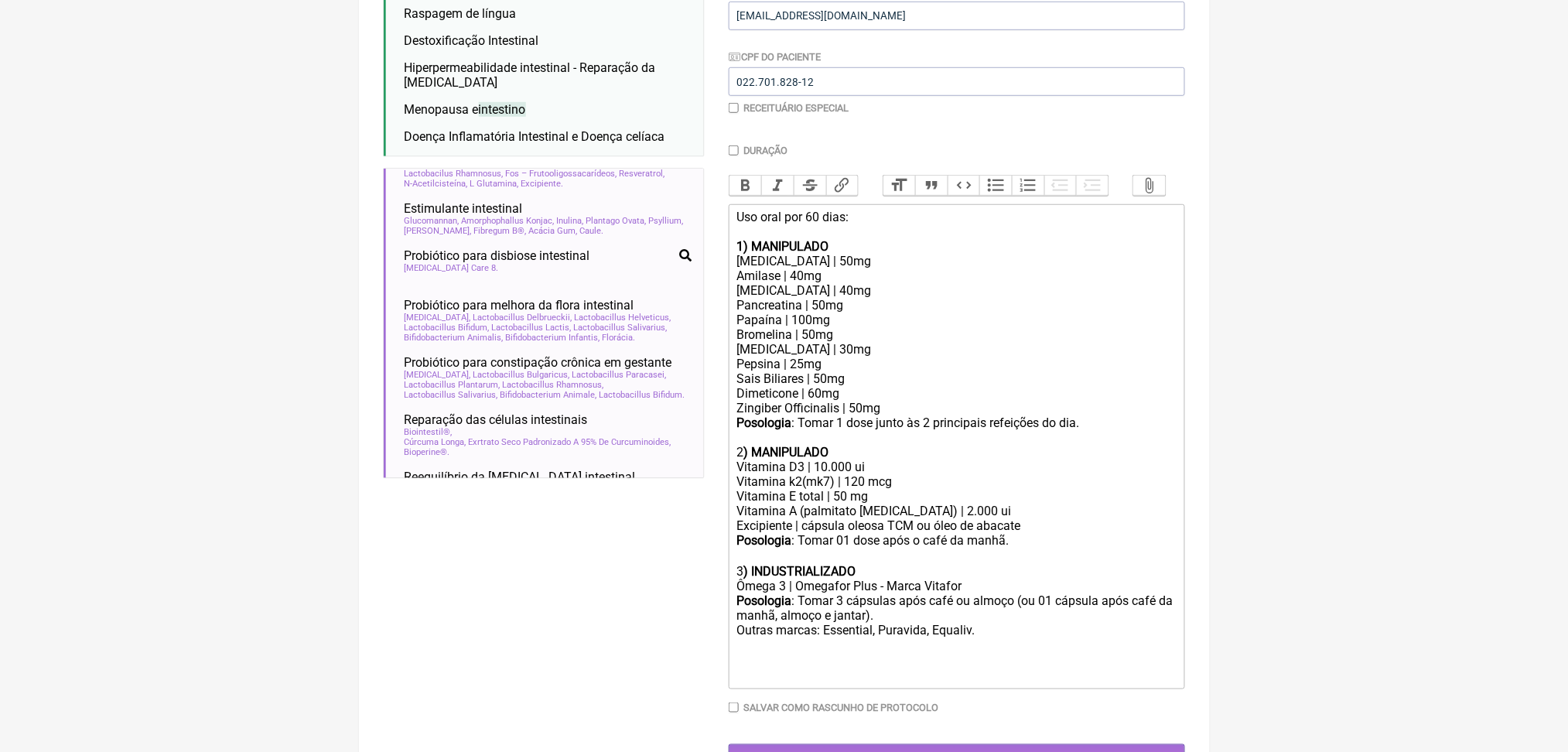
type input "intestino"
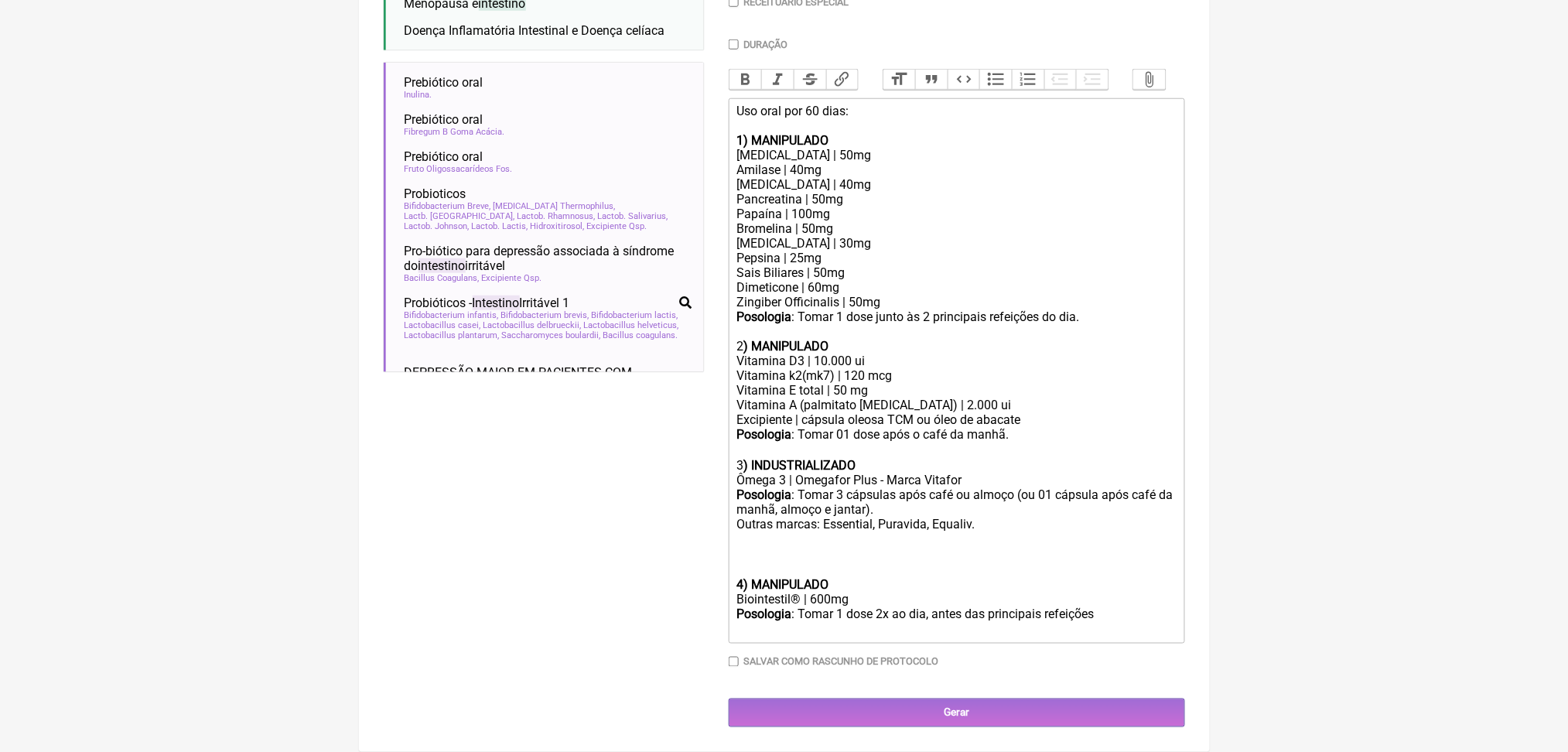
scroll to position [788, 0]
click at [846, 491] on div "Posologia : Tomar 3 cápsulas após café ou almoço (ou 01 cápsula após café da ma…" at bounding box center [956, 532] width 439 height 90
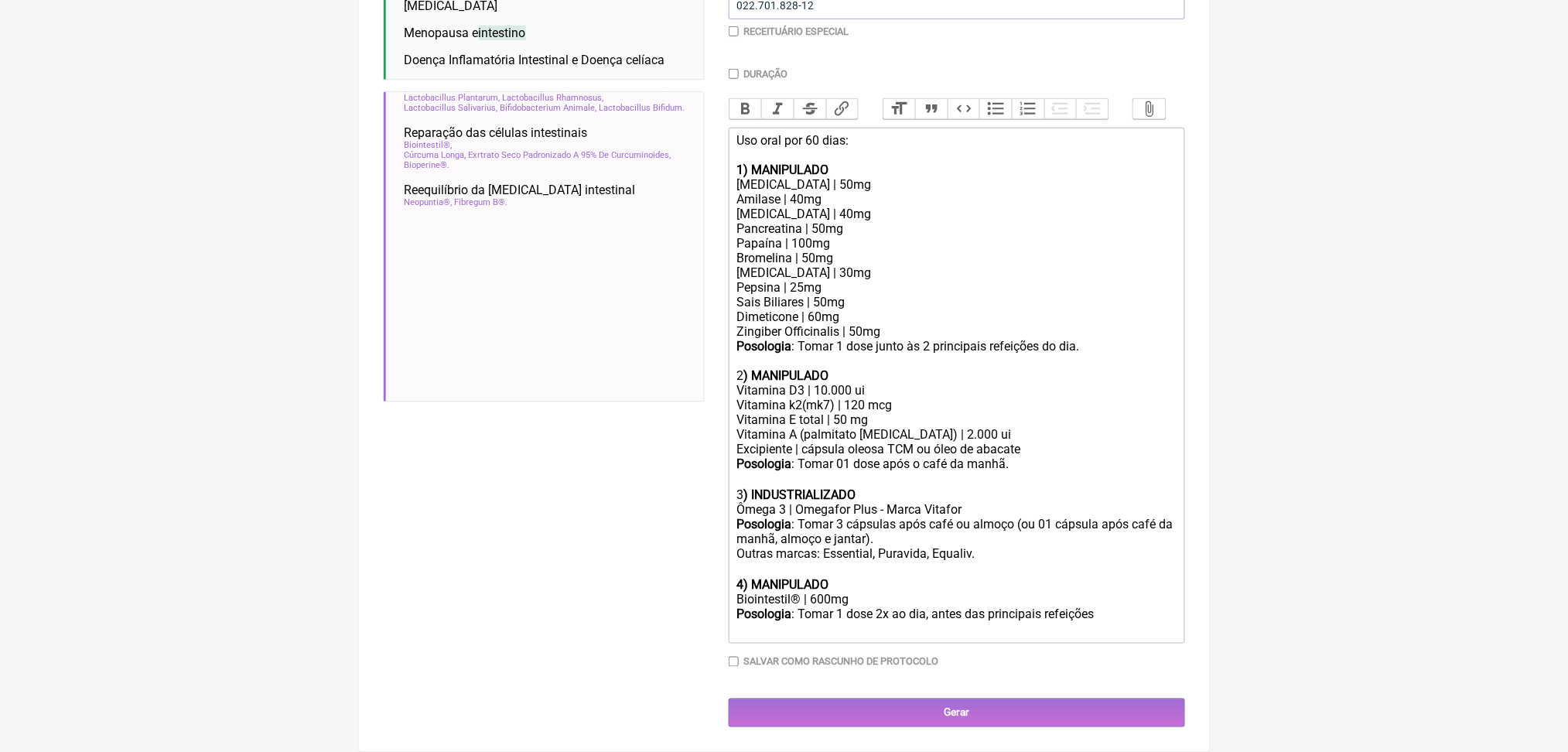
scroll to position [750, 0]
click at [839, 607] on div "Posologia : Tomar 1 dose 2x ao dia, antes das principais refeições ㅤ" at bounding box center [956, 622] width 439 height 31
click at [901, 592] on div "Biointestil® | 600mg" at bounding box center [956, 600] width 439 height 14
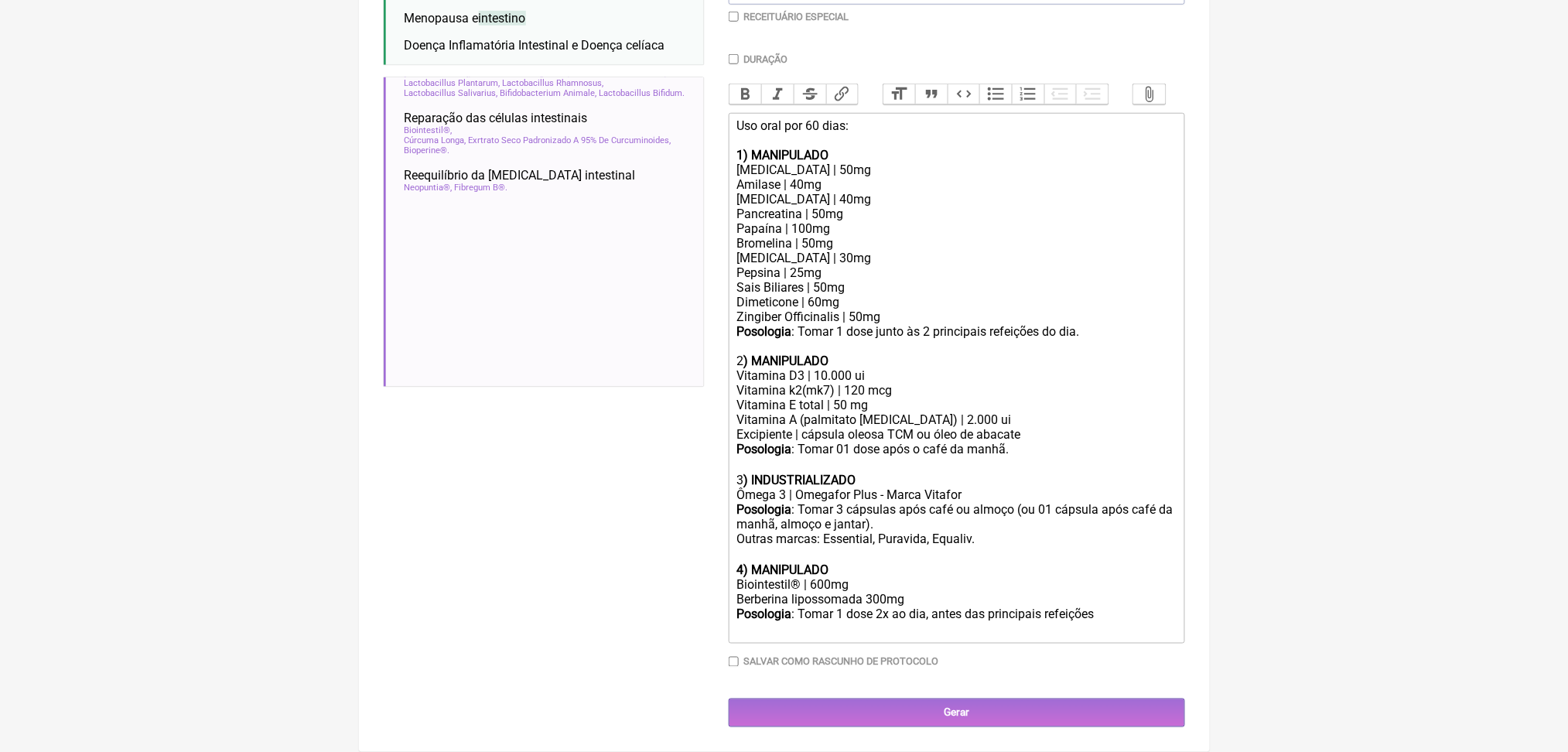
click at [824, 617] on div "Posologia : Tomar 1 dose 2x ao dia, antes das principais refeições ㅤ" at bounding box center [956, 622] width 439 height 31
type trix-editor "<div>Uso oral por 60 dias:<br><br><strong>1) MANIPULADO</strong></div><div>Prot…"
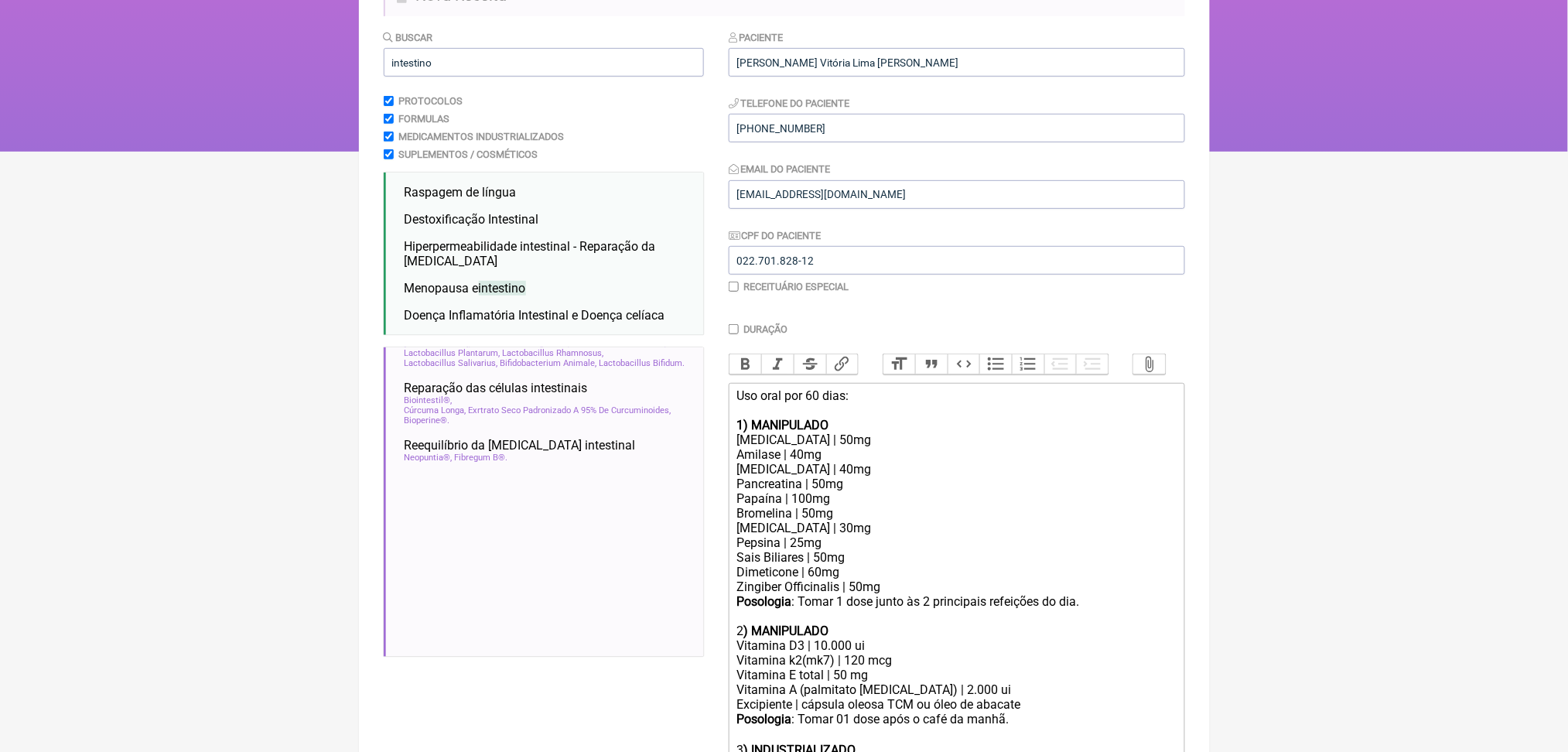
scroll to position [147, 0]
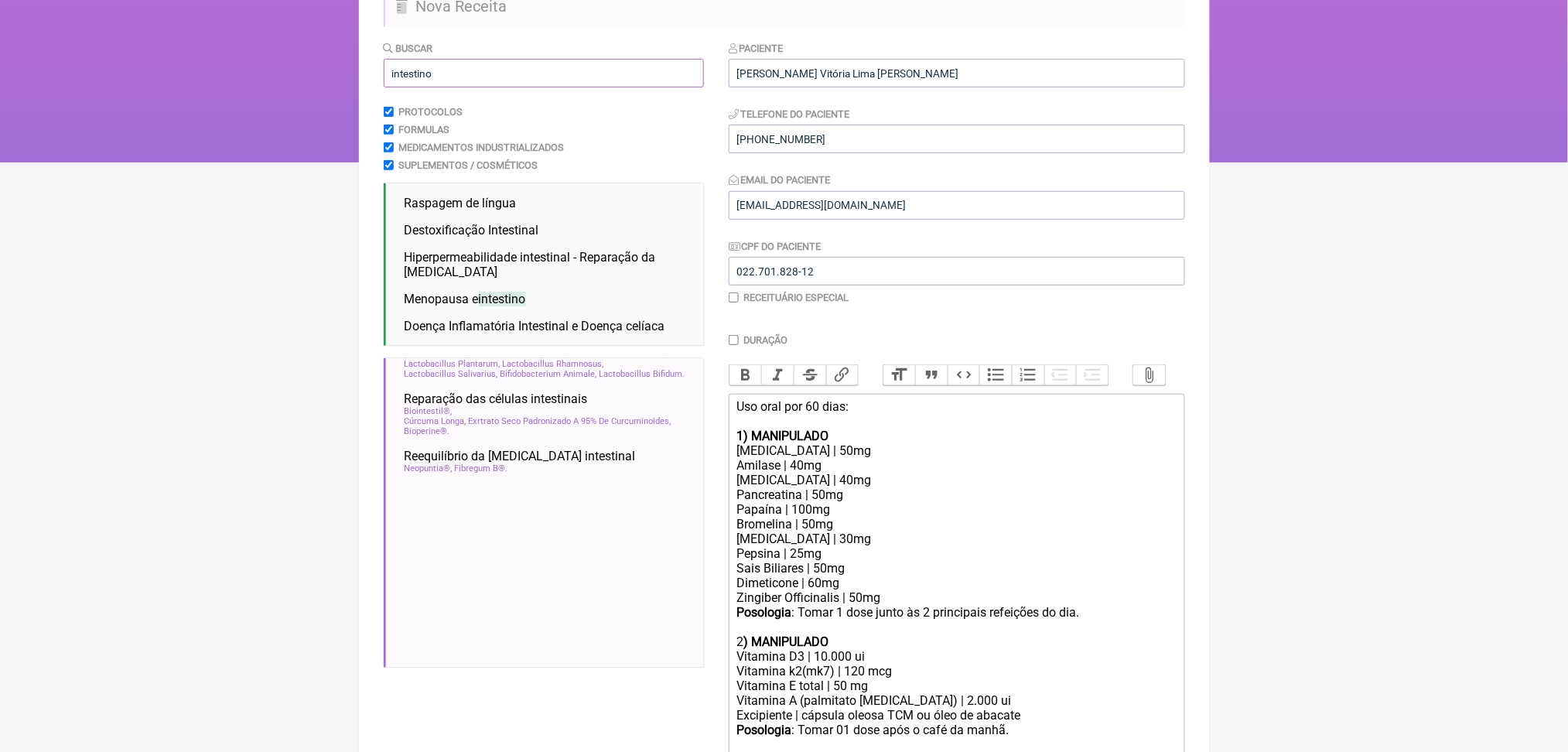
click at [442, 87] on input "intestino" at bounding box center [544, 73] width 320 height 29
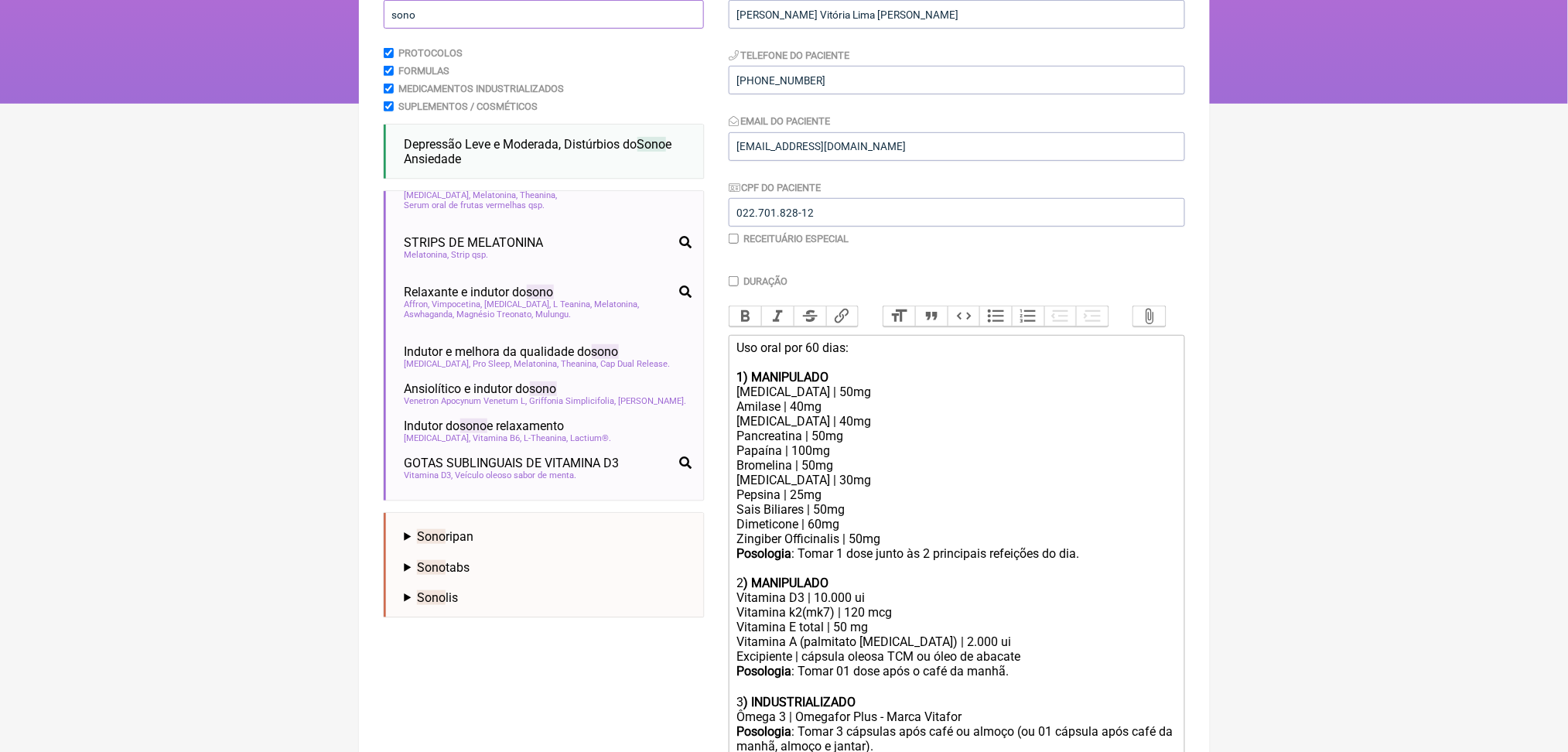
scroll to position [489, 0]
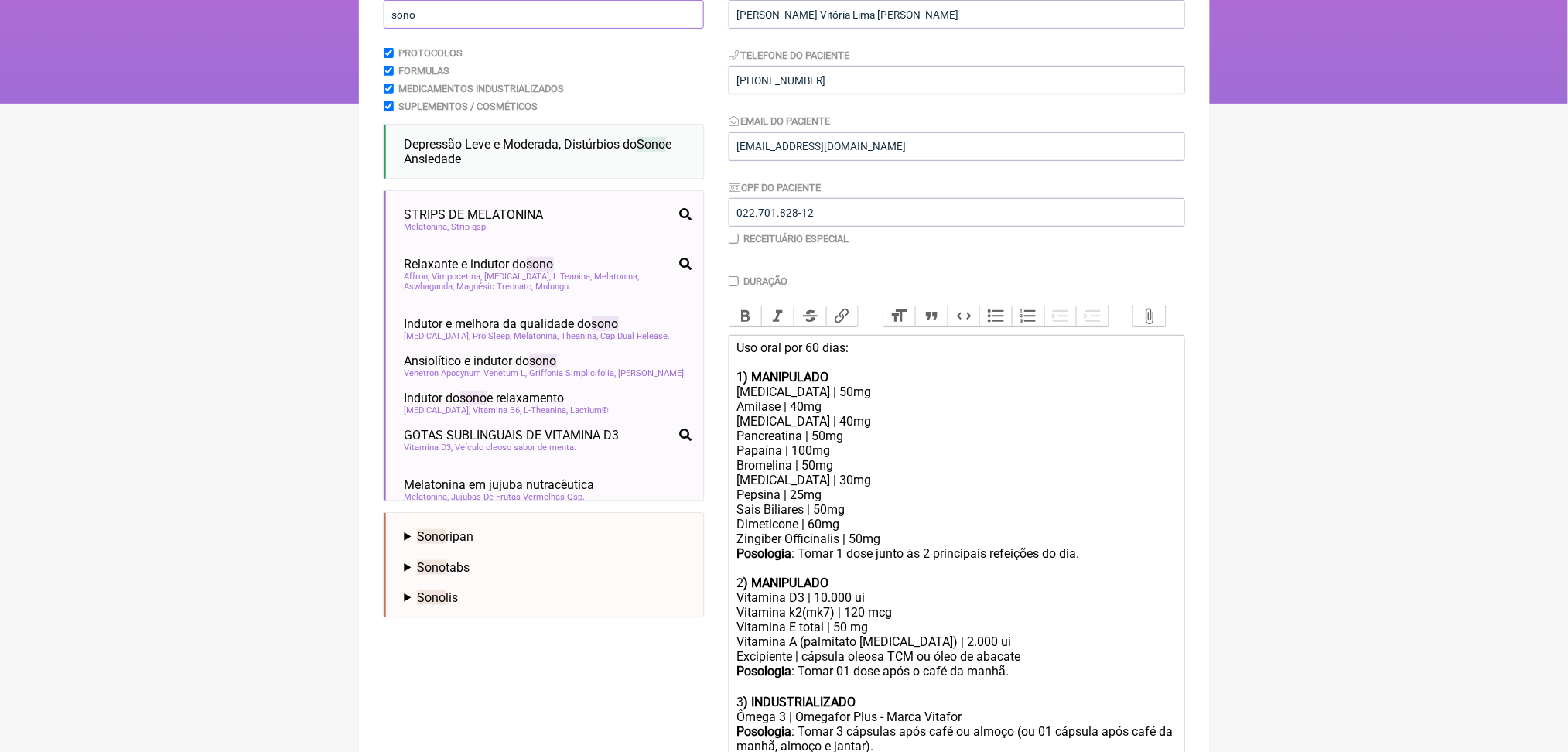
type input "sono"
click at [591, 163] on span "DISTÚRBIO DO SONO E MODULAÇÃO DE GABA EM TEA" at bounding box center [532, 148] width 255 height 30
drag, startPoint x: 1567, startPoint y: 176, endPoint x: 1582, endPoint y: 243, distance: 68.7
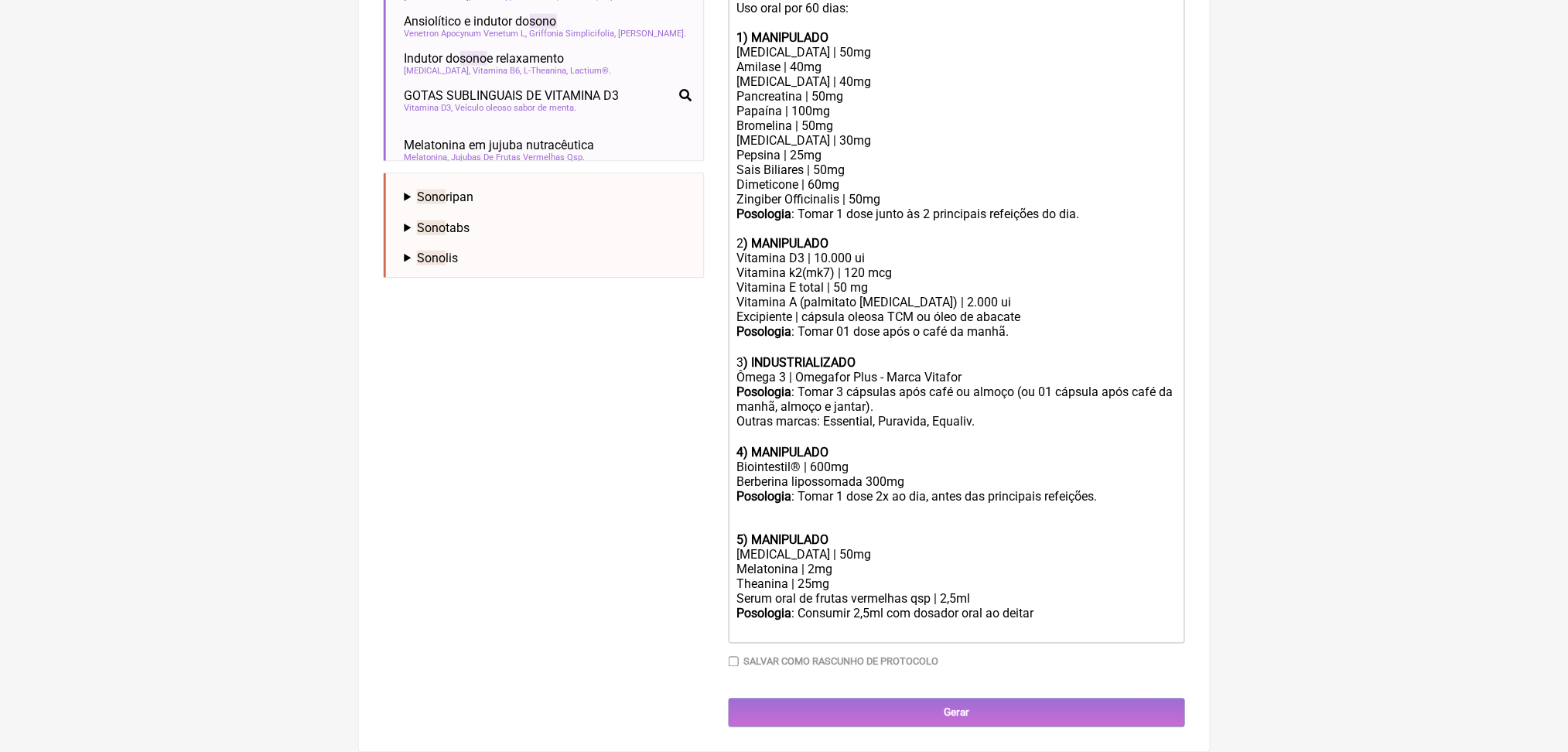
scroll to position [902, 0]
click at [800, 489] on div "Posologia : Tomar 1 dose 2x ao dia, antes das principais refeições." at bounding box center [956, 511] width 439 height 44
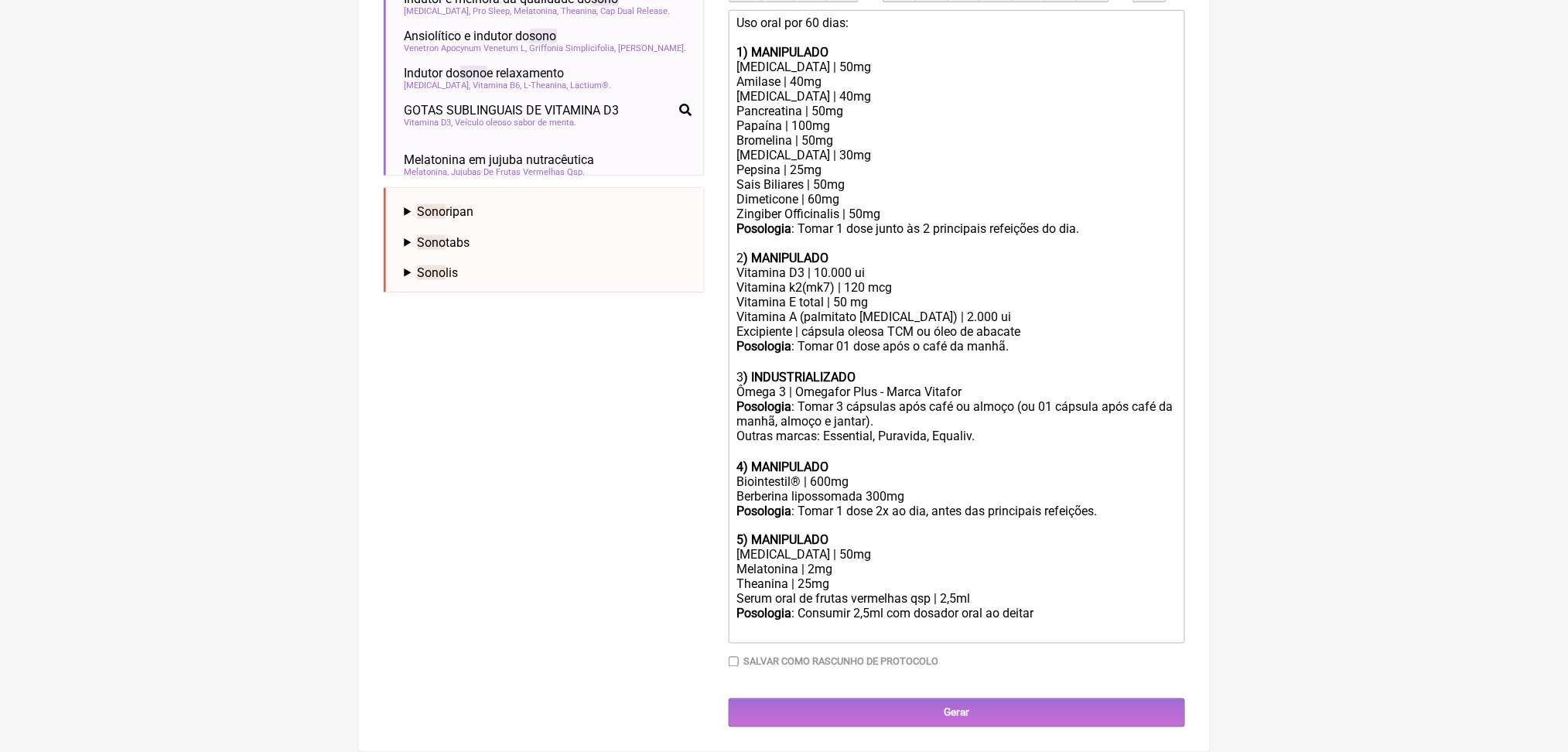
click at [793, 548] on div "Phenibut | 50mg" at bounding box center [956, 556] width 439 height 14
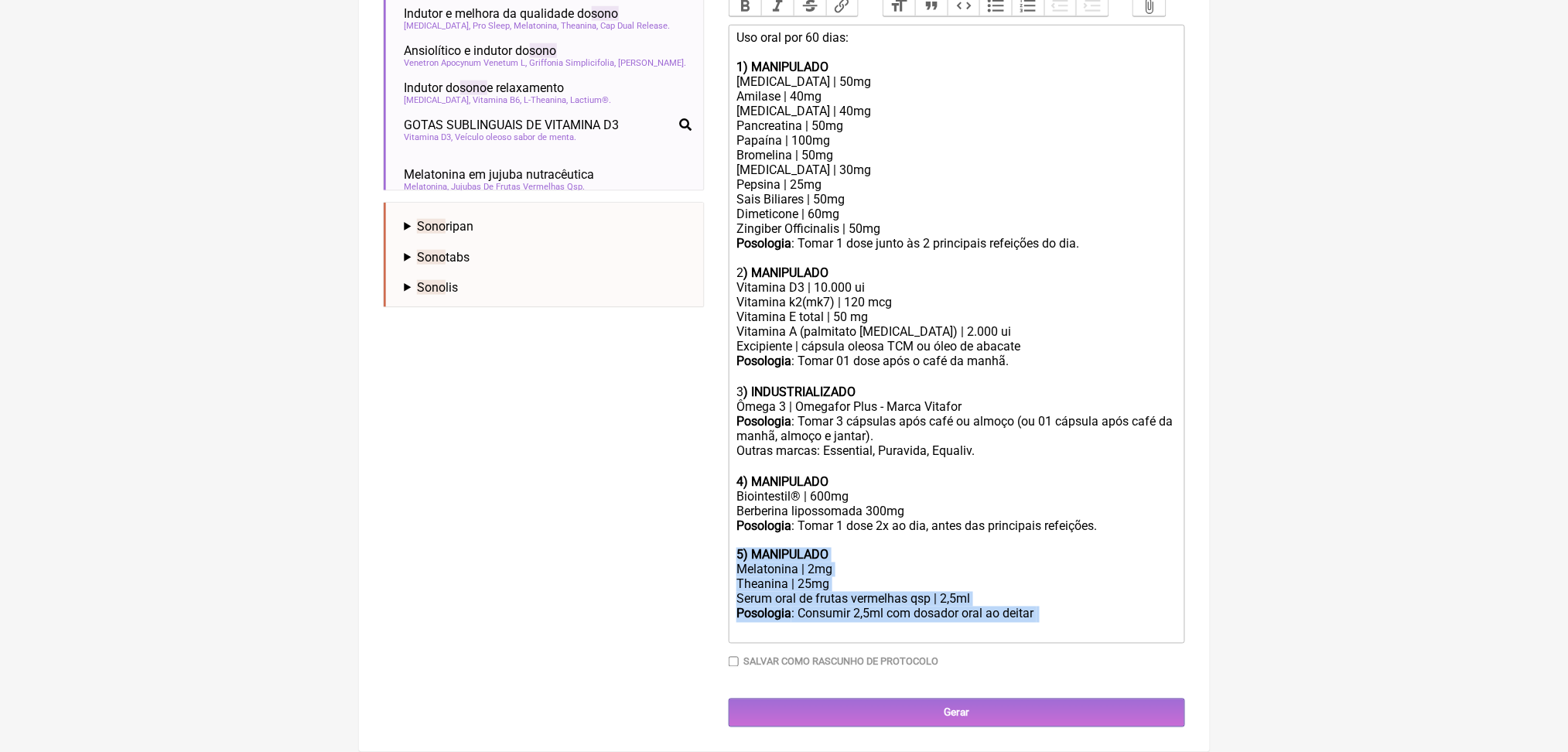
drag, startPoint x: 749, startPoint y: 507, endPoint x: 1152, endPoint y: 593, distance: 412.1
click at [1152, 593] on trix-editor "Uso oral por 60 dias: 1) MANIPULADO Protease | 50mg Amilase | 40mg Lipase | 40m…" at bounding box center [957, 334] width 457 height 619
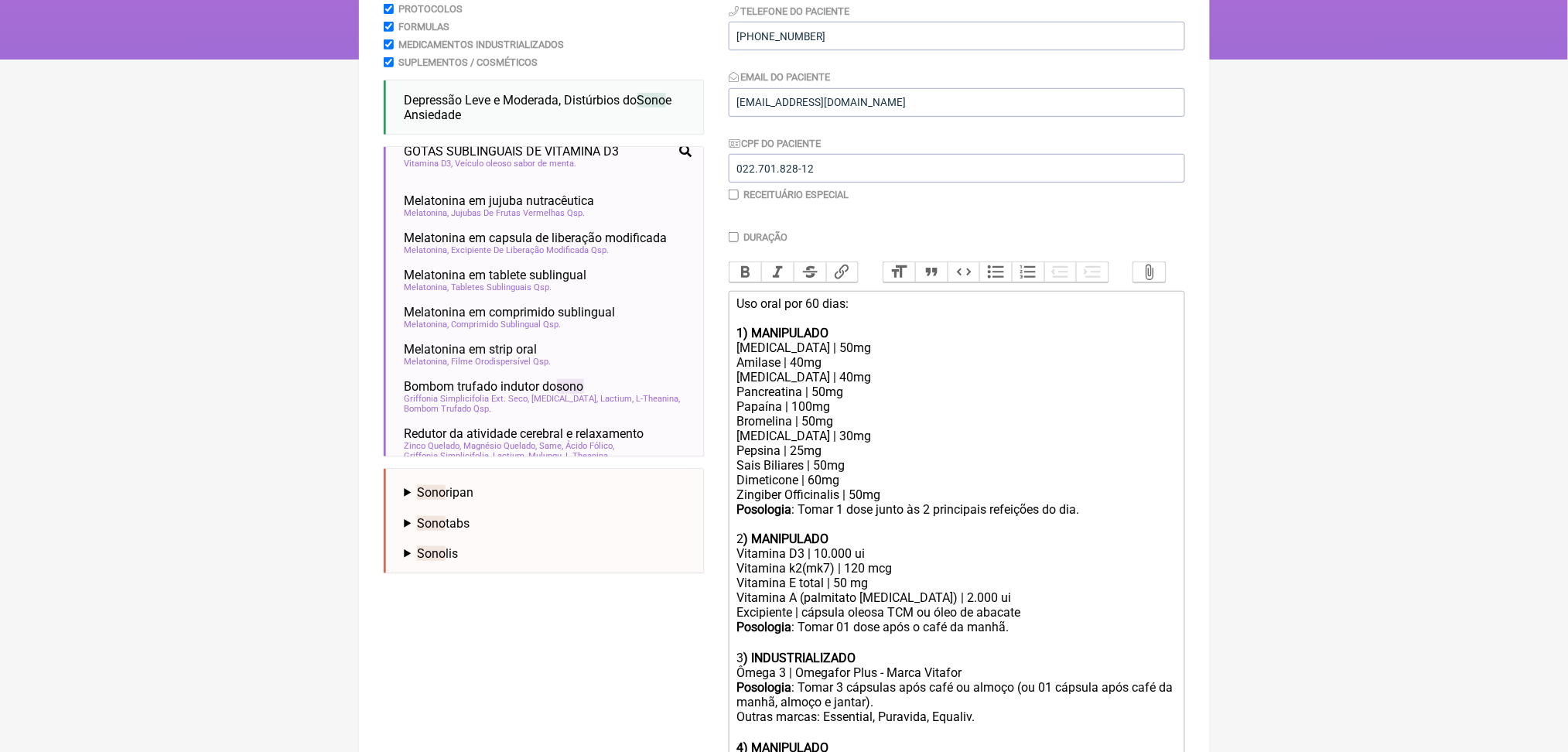
scroll to position [736, 0]
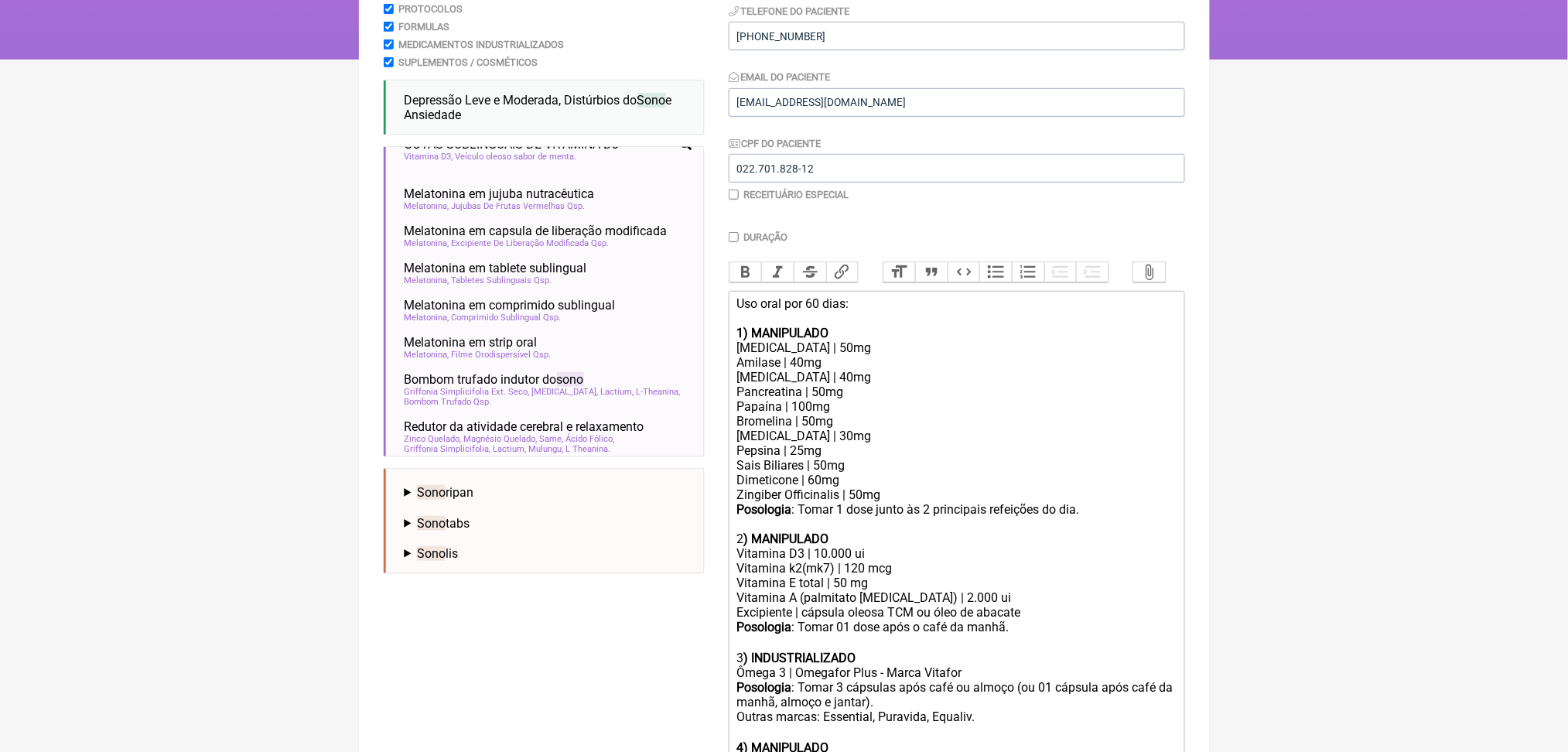
click at [591, 51] on span "Theanina" at bounding box center [580, 45] width 37 height 10
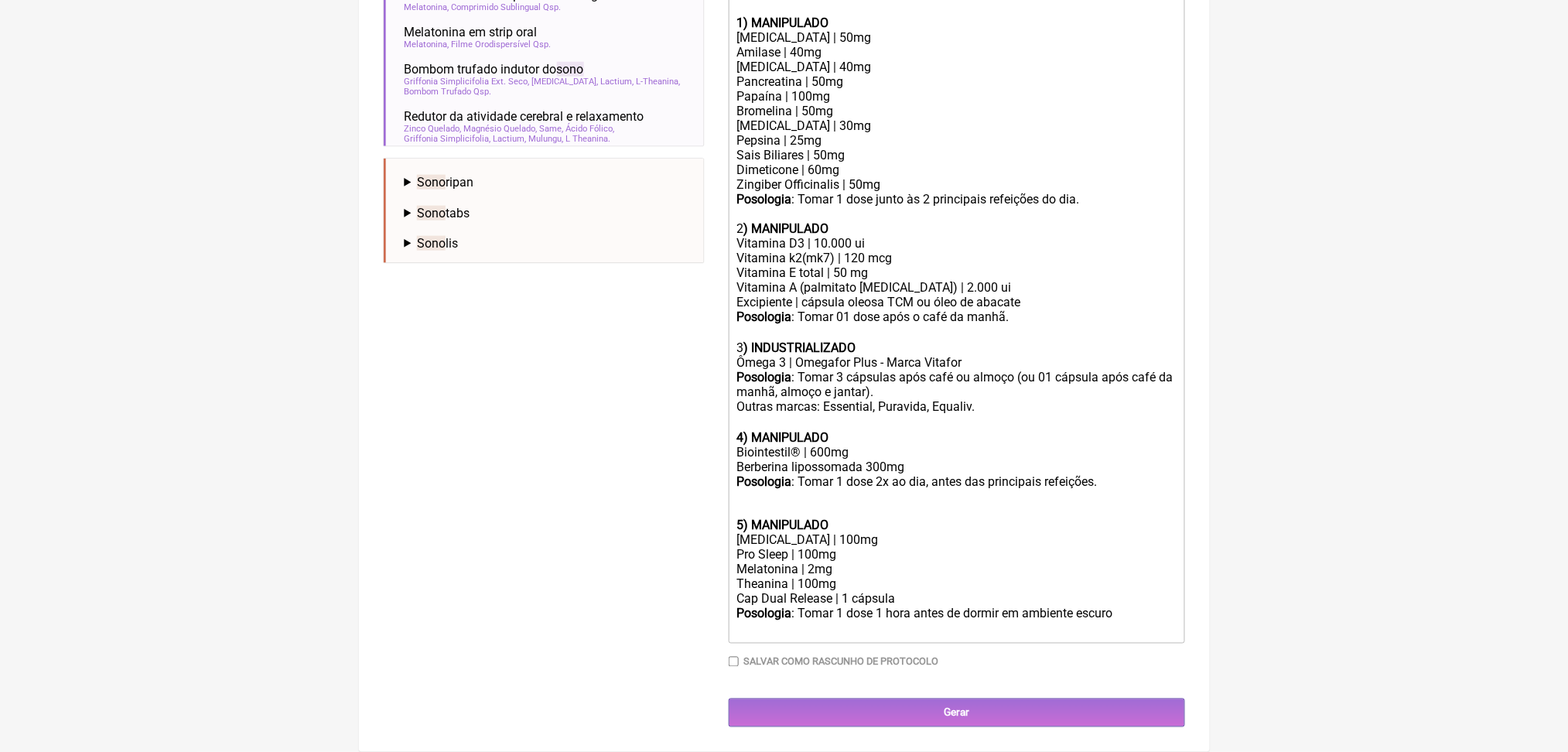
scroll to position [959, 0]
click at [823, 475] on div "Posologia : Tomar 1 dose 2x ao dia, antes das principais refeições." at bounding box center [956, 496] width 439 height 44
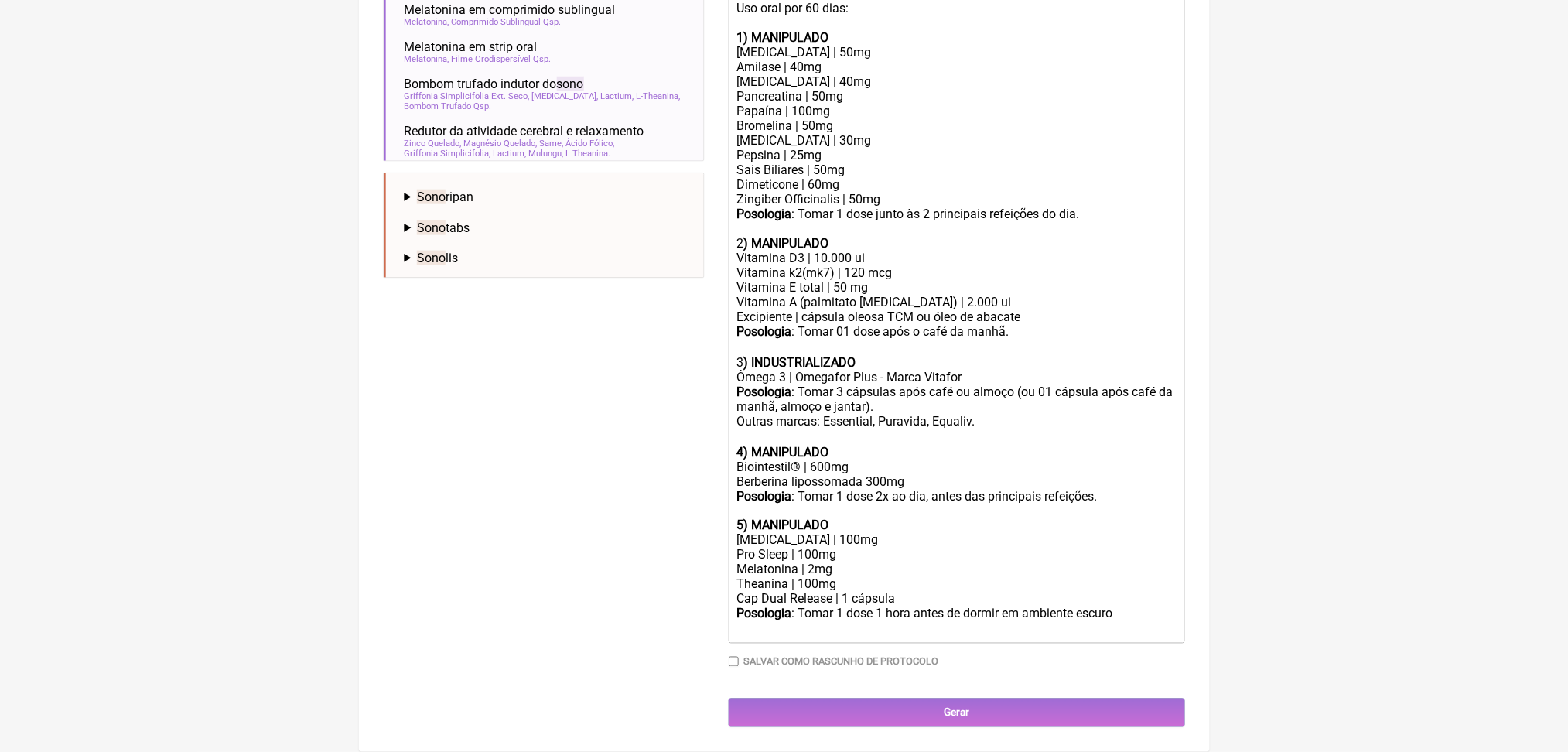
scroll to position [940, 0]
click at [819, 533] on div "Phenibut | 100mg" at bounding box center [956, 540] width 439 height 14
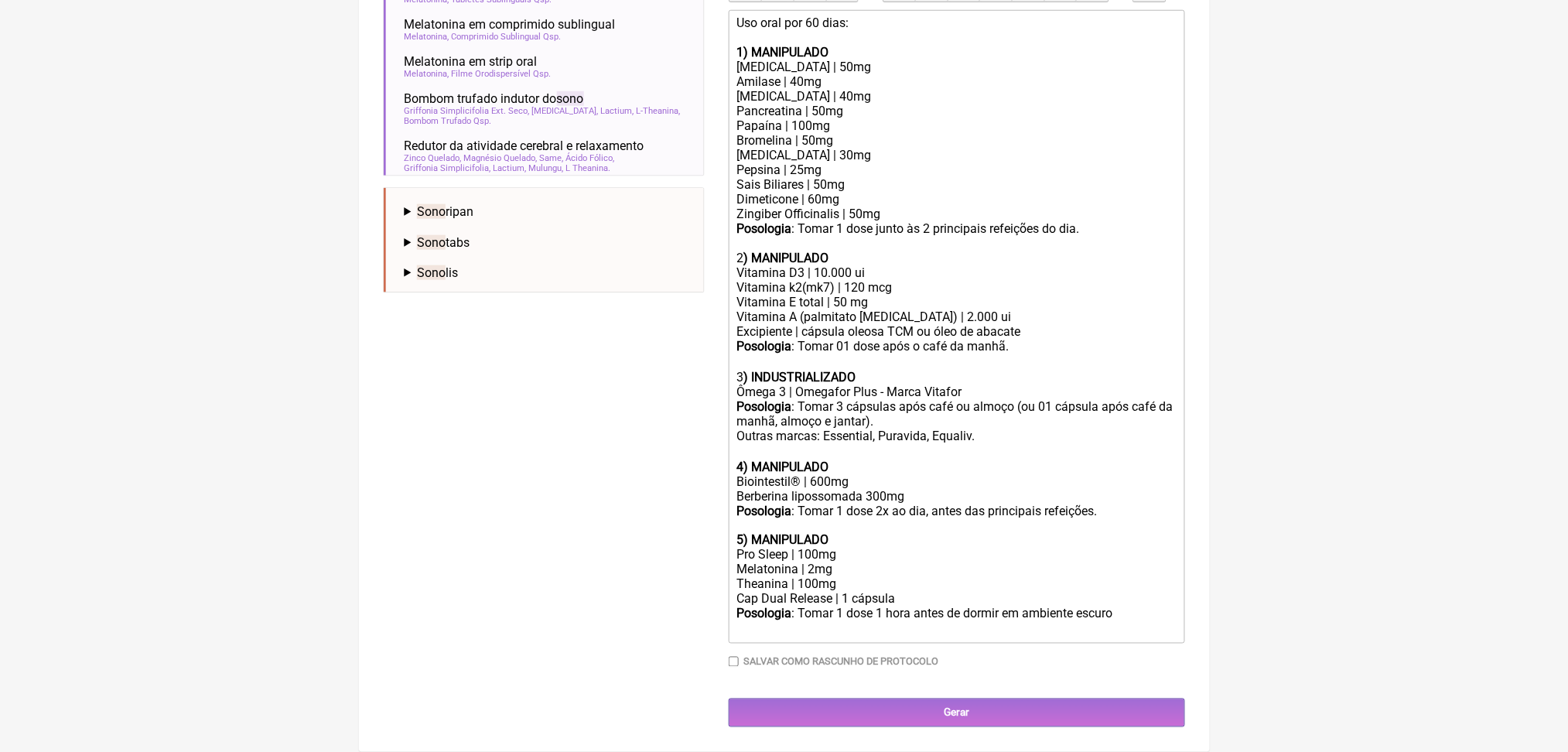
click at [813, 563] on div "Melatonina | 2mg" at bounding box center [956, 570] width 439 height 14
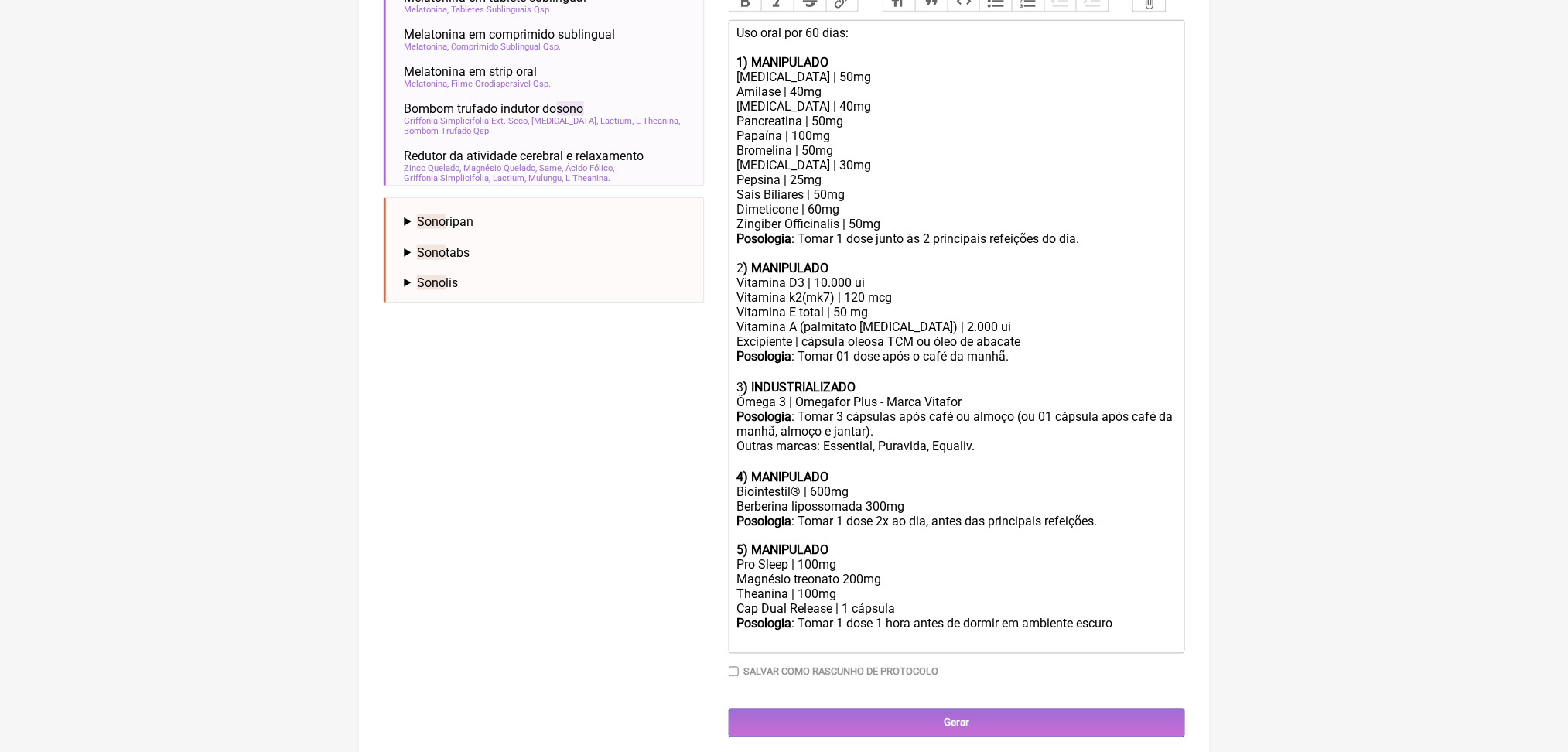
scroll to position [511, 0]
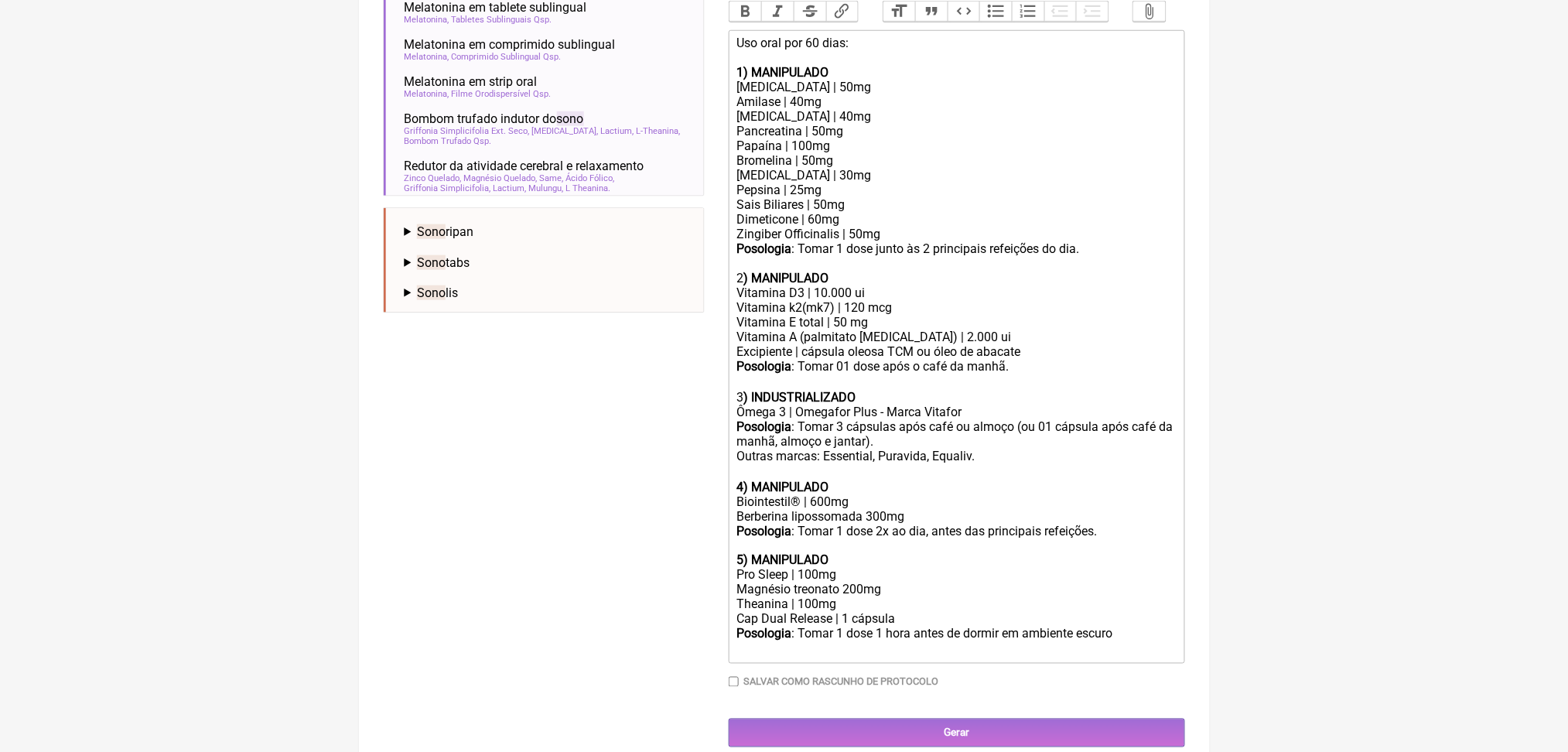
drag, startPoint x: 1539, startPoint y: 274, endPoint x: 1537, endPoint y: 254, distance: 20.1
drag, startPoint x: 1537, startPoint y: 254, endPoint x: 1536, endPoint y: 180, distance: 74.0
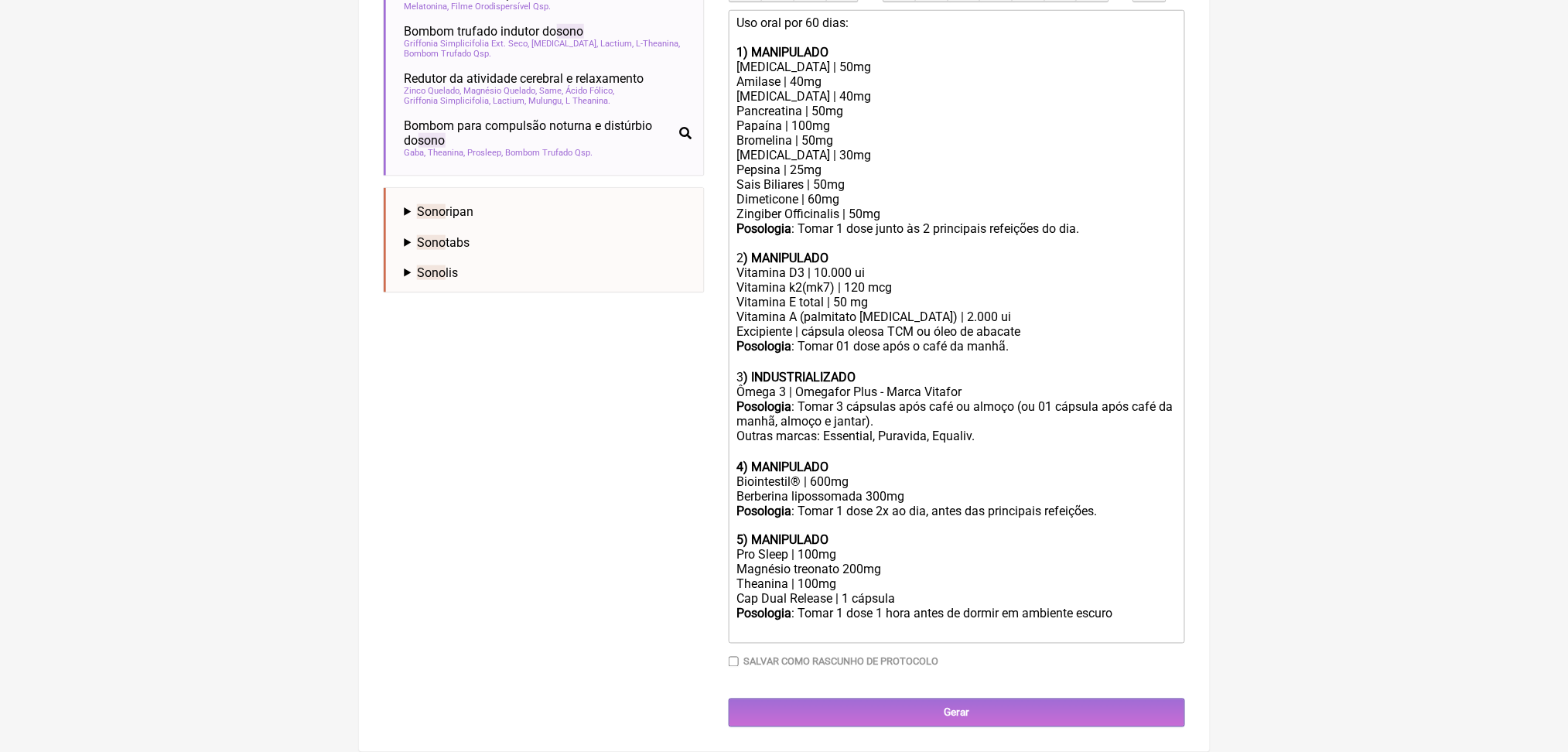
scroll to position [851, 0]
click at [880, 542] on div "5) MANIPULADO" at bounding box center [956, 540] width 439 height 14
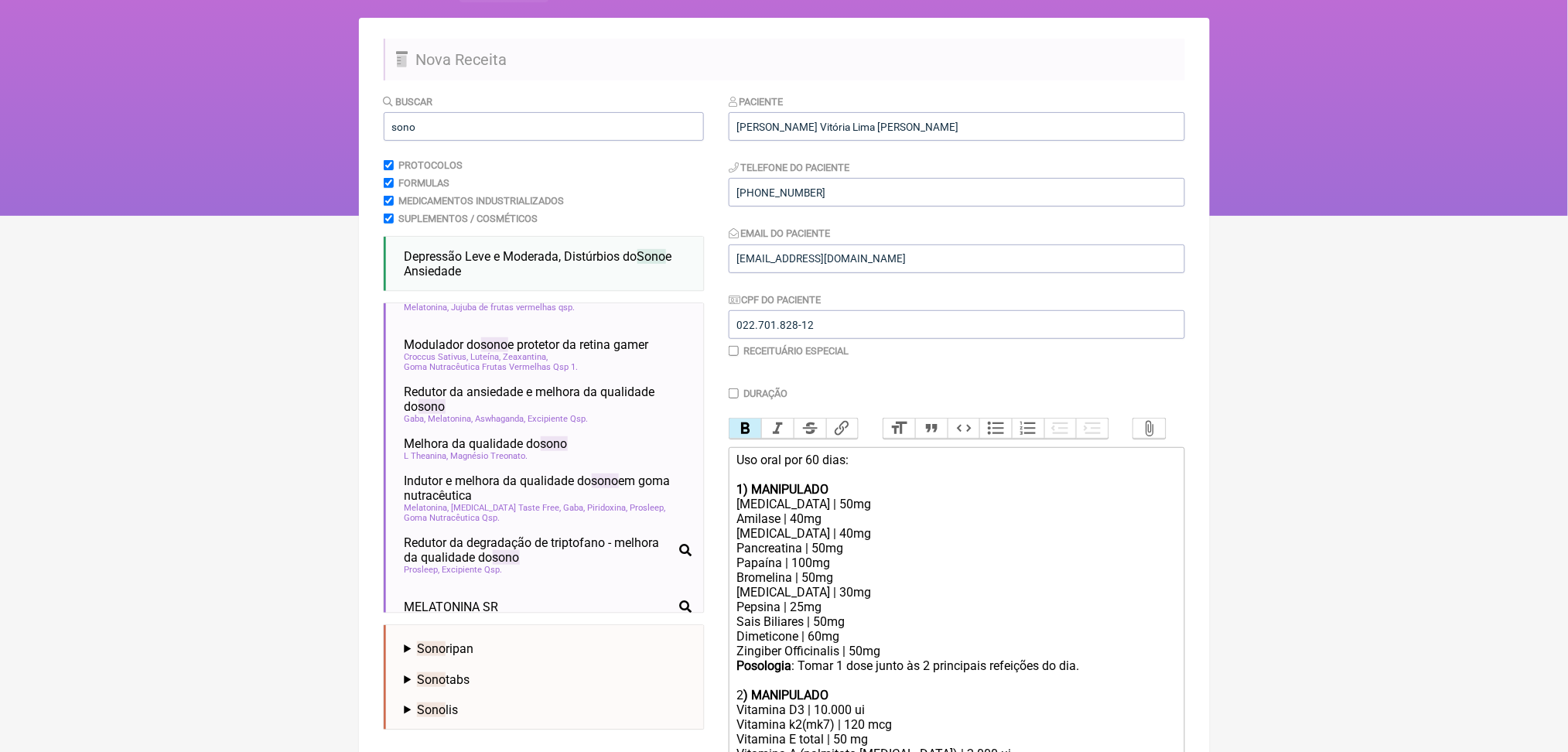
scroll to position [41, 0]
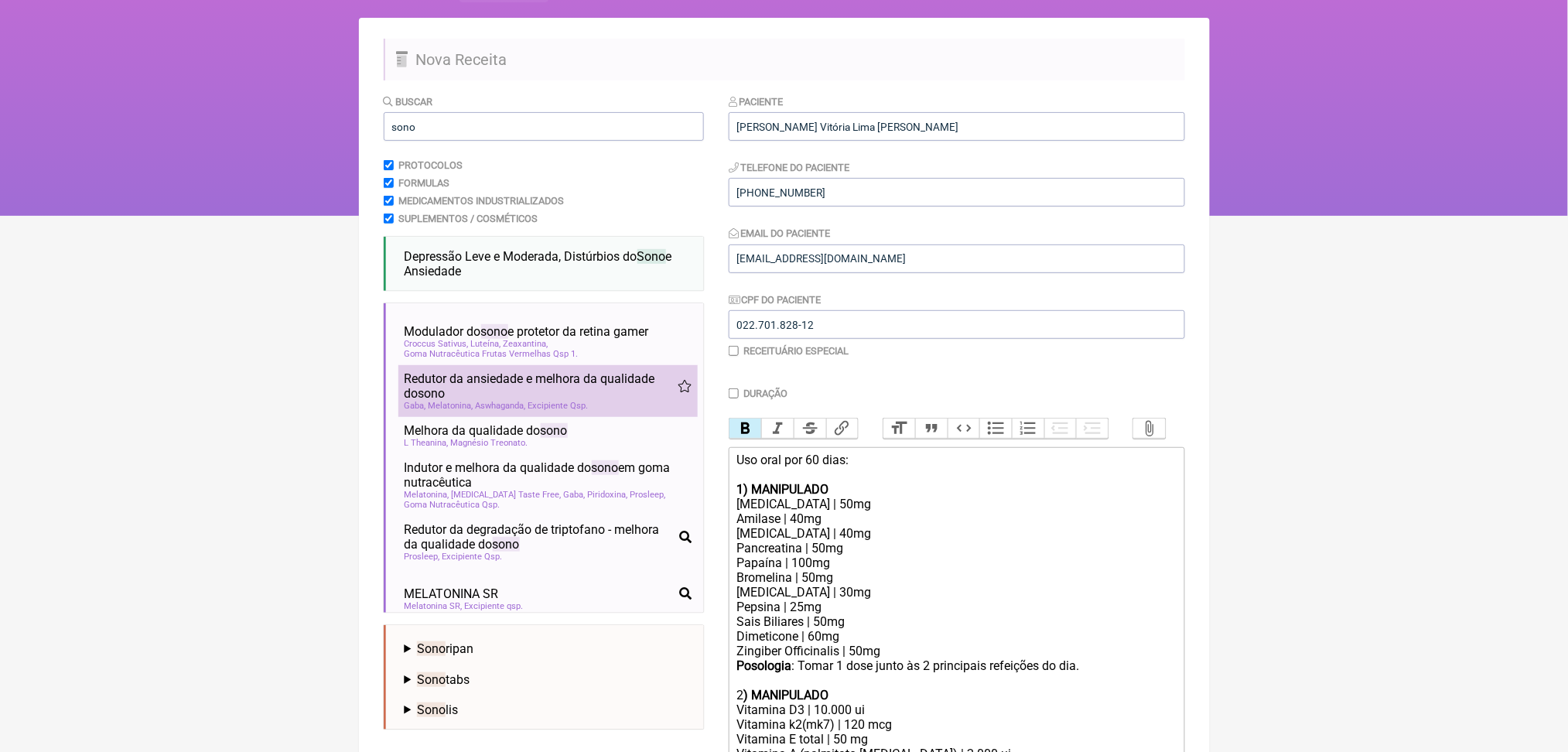
click at [589, 411] on span "Excipiente Qsp" at bounding box center [558, 406] width 60 height 10
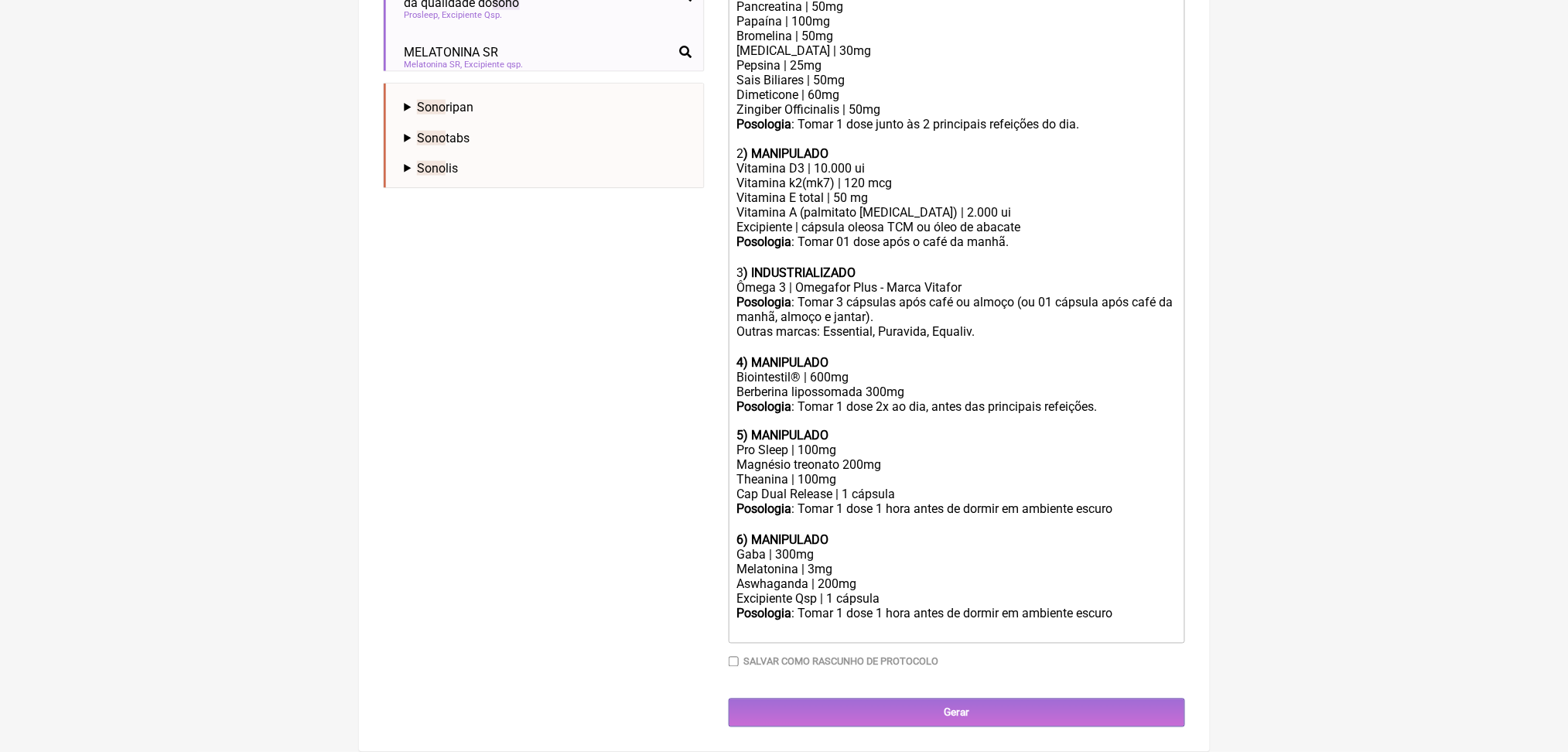
scroll to position [1074, 0]
click at [776, 548] on div "Gaba | 300mg" at bounding box center [956, 556] width 439 height 14
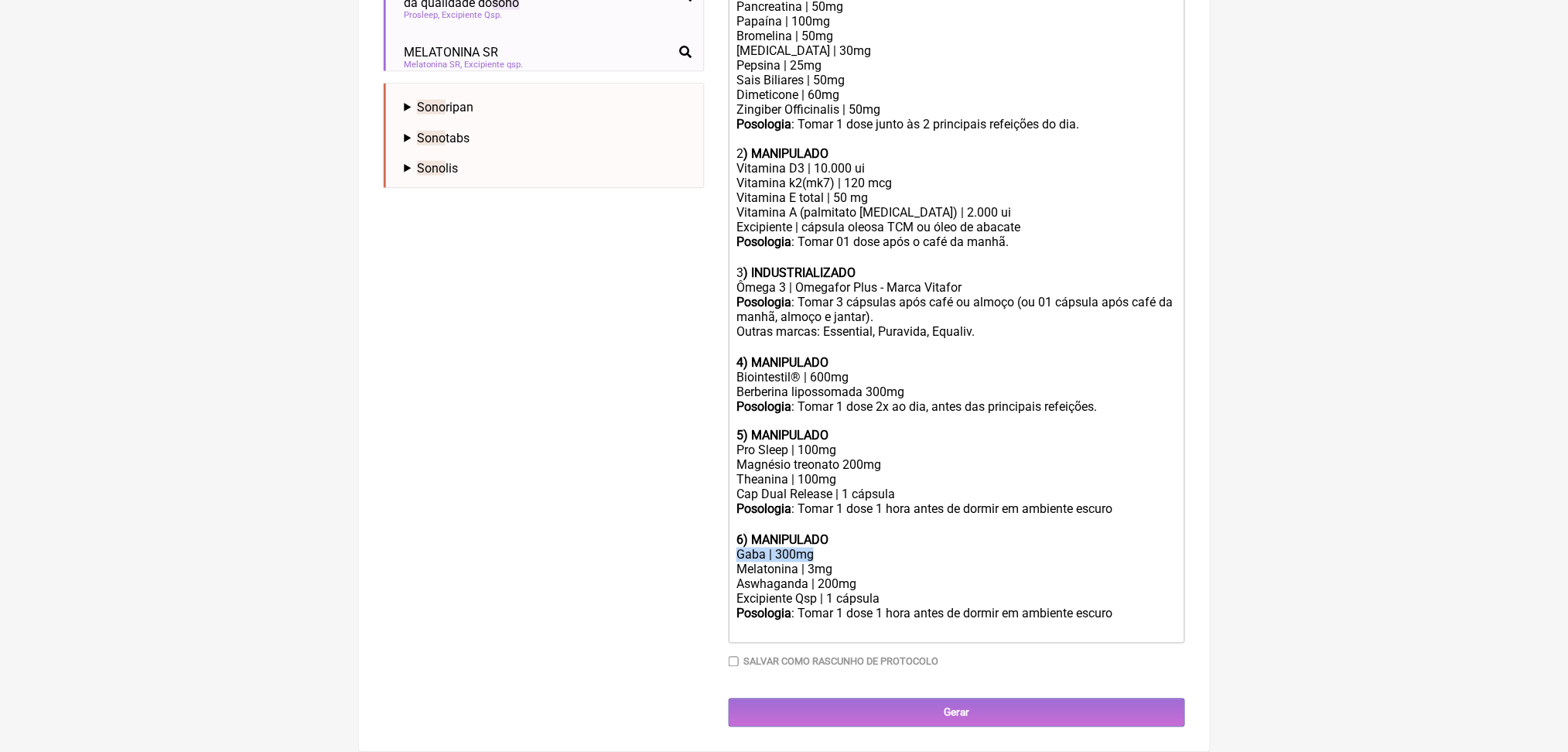
copy div "Gaba | 300mg"
click at [886, 443] on div "Pro Sleep | 100mg" at bounding box center [956, 451] width 439 height 14
click at [873, 429] on div "5) MANIPULADO" at bounding box center [956, 436] width 439 height 14
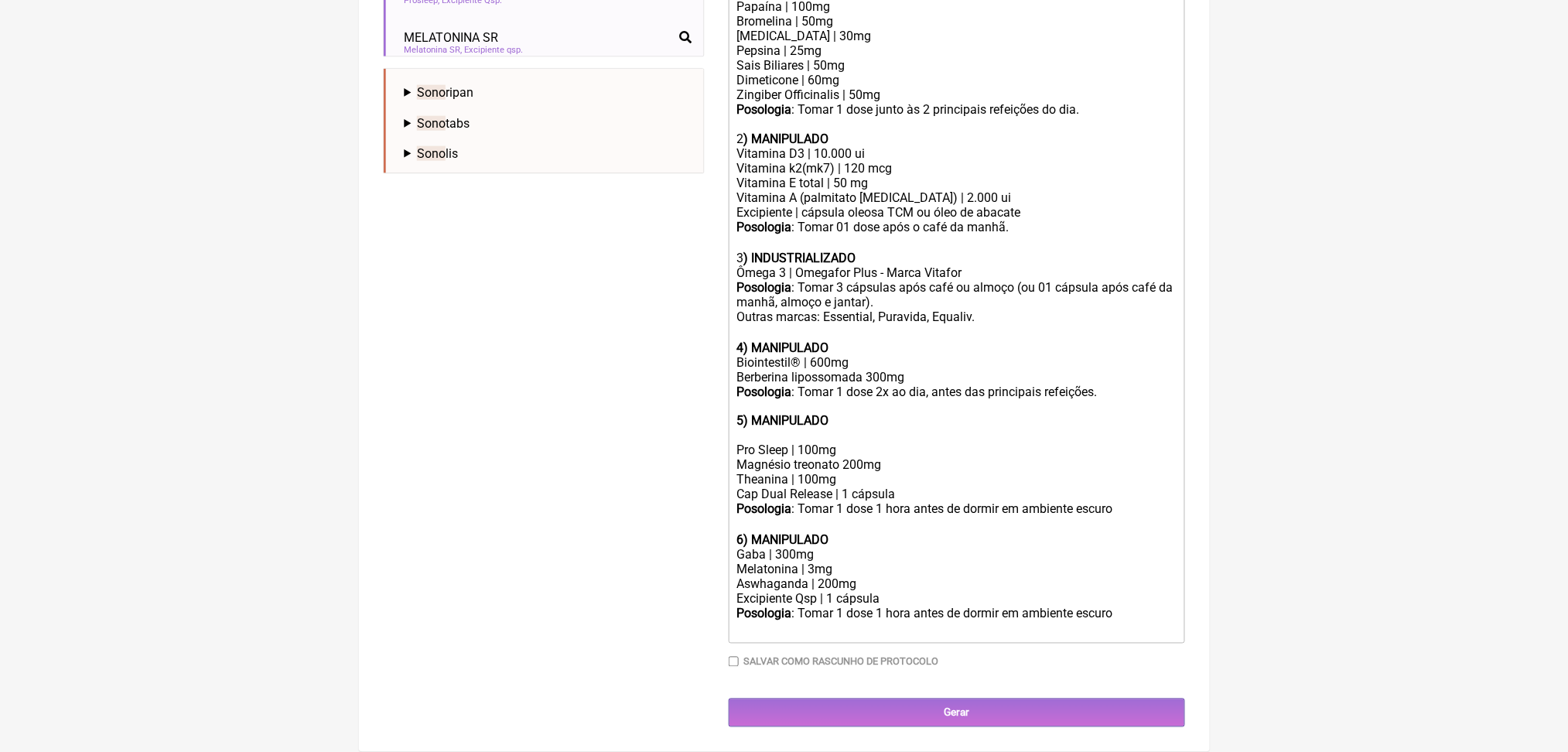
paste trix-editor "Gaba | 300mg</div><div><br>"
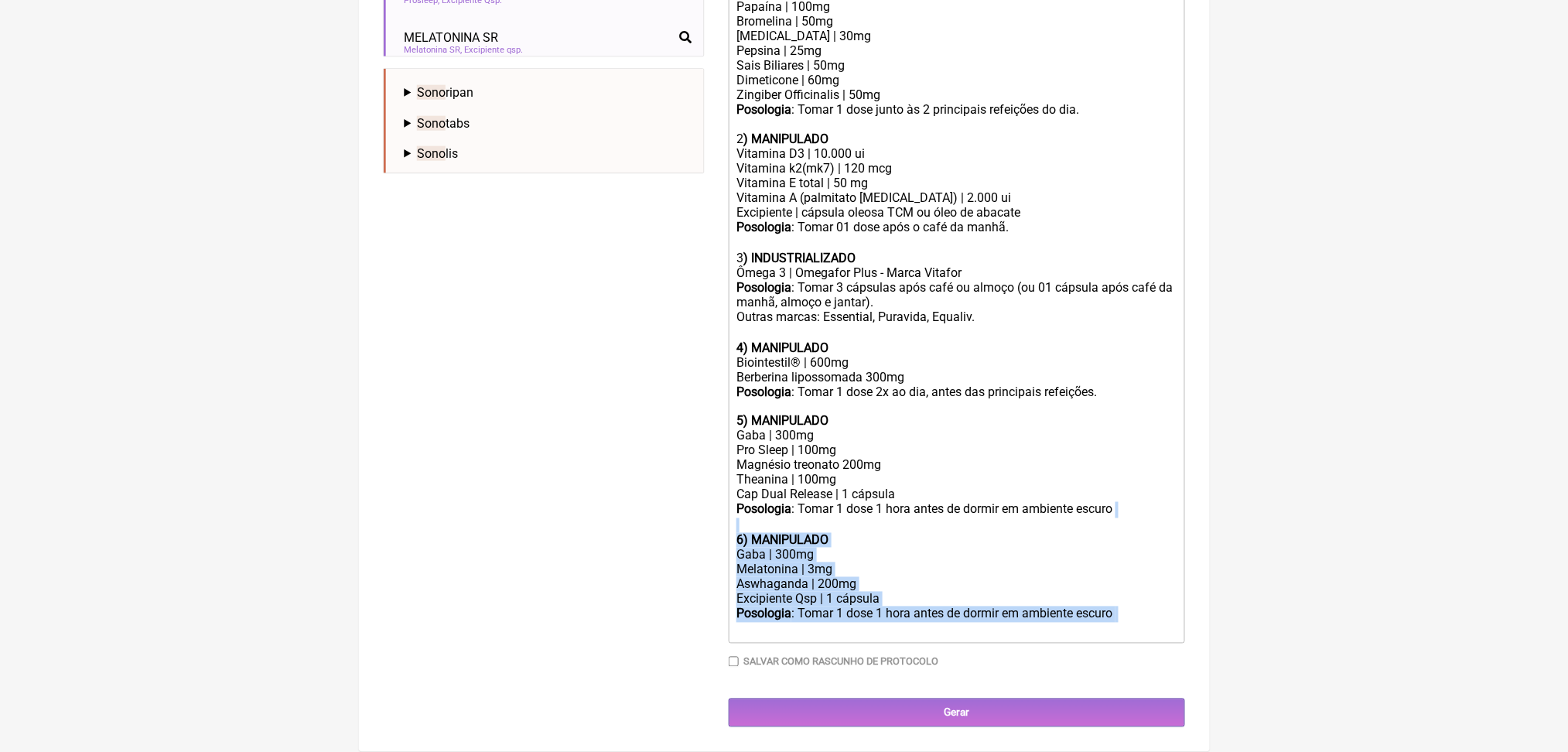
drag, startPoint x: 877, startPoint y: 613, endPoint x: 718, endPoint y: 475, distance: 210.5
click at [718, 475] on form "Buscar sono Protocolos Formulas Medicamentos Industrializados Suplementos / Cos…" at bounding box center [784, 132] width 801 height 1191
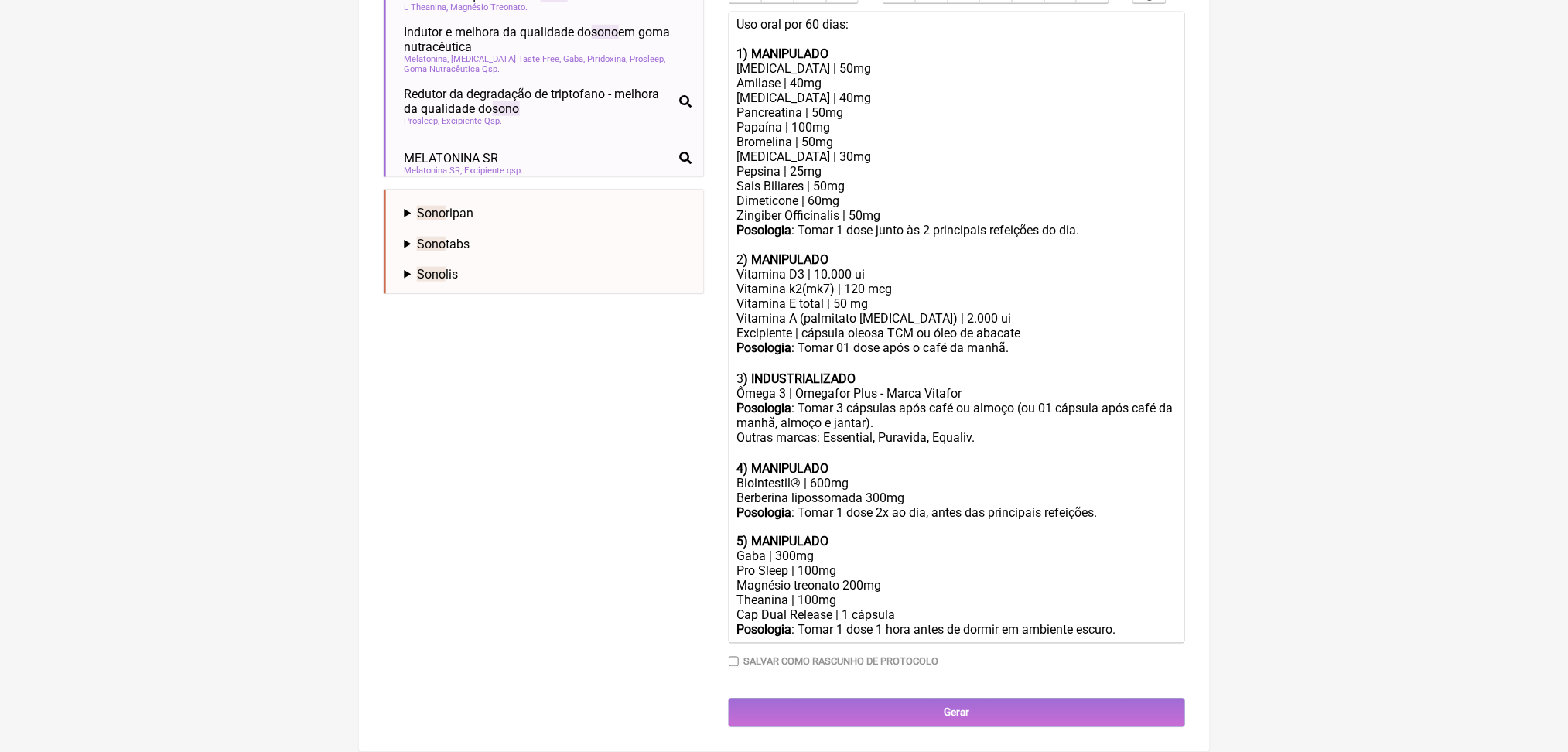
scroll to position [920, 0]
click at [887, 579] on div "Magnésio treonato 200mg" at bounding box center [956, 586] width 439 height 14
click at [998, 579] on div "Magnésio treonato 300mg" at bounding box center [956, 586] width 439 height 14
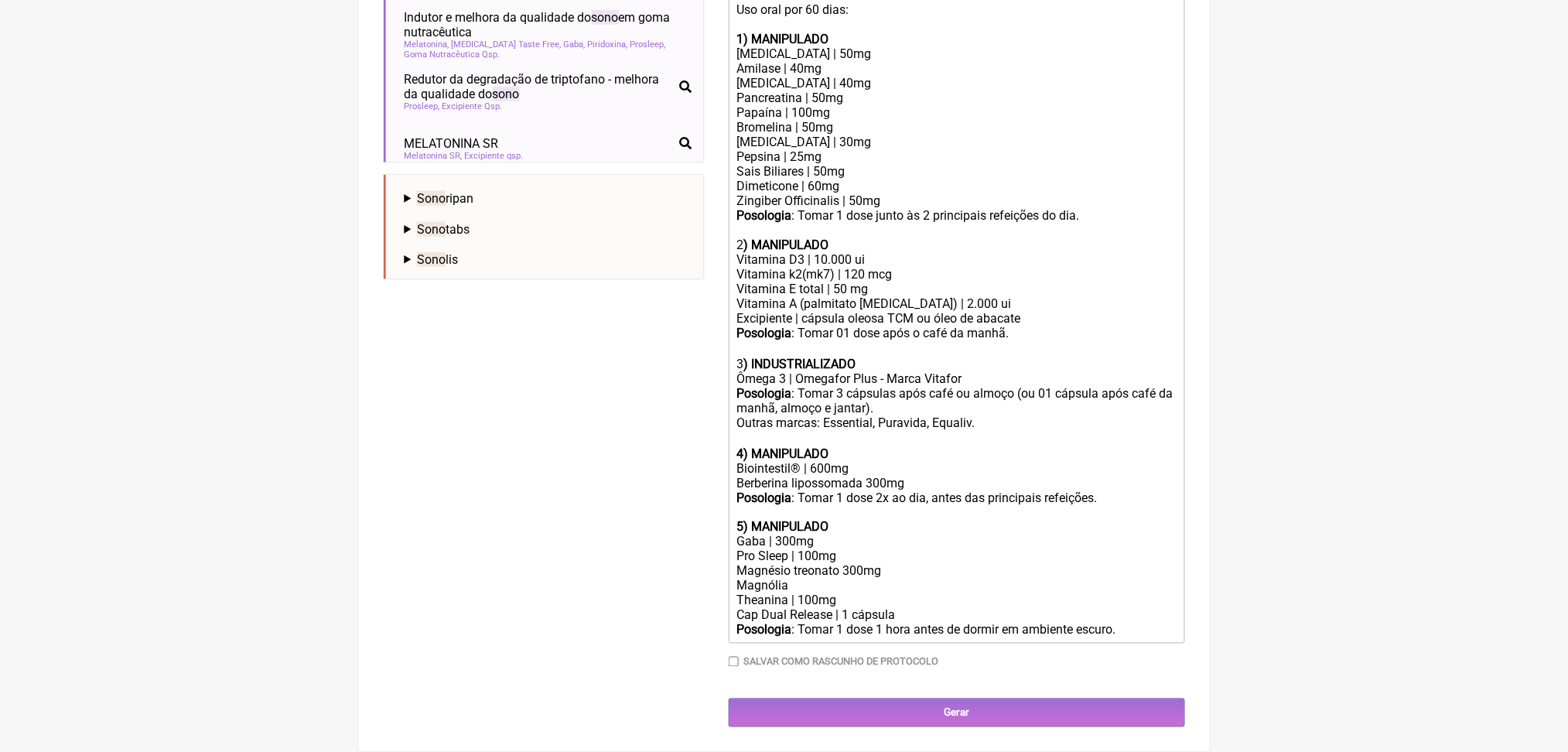
type trix-editor "<div>Uso oral por 60 dias:<br><br><strong>1) MANIPULADO</strong></div><div>Prot…"
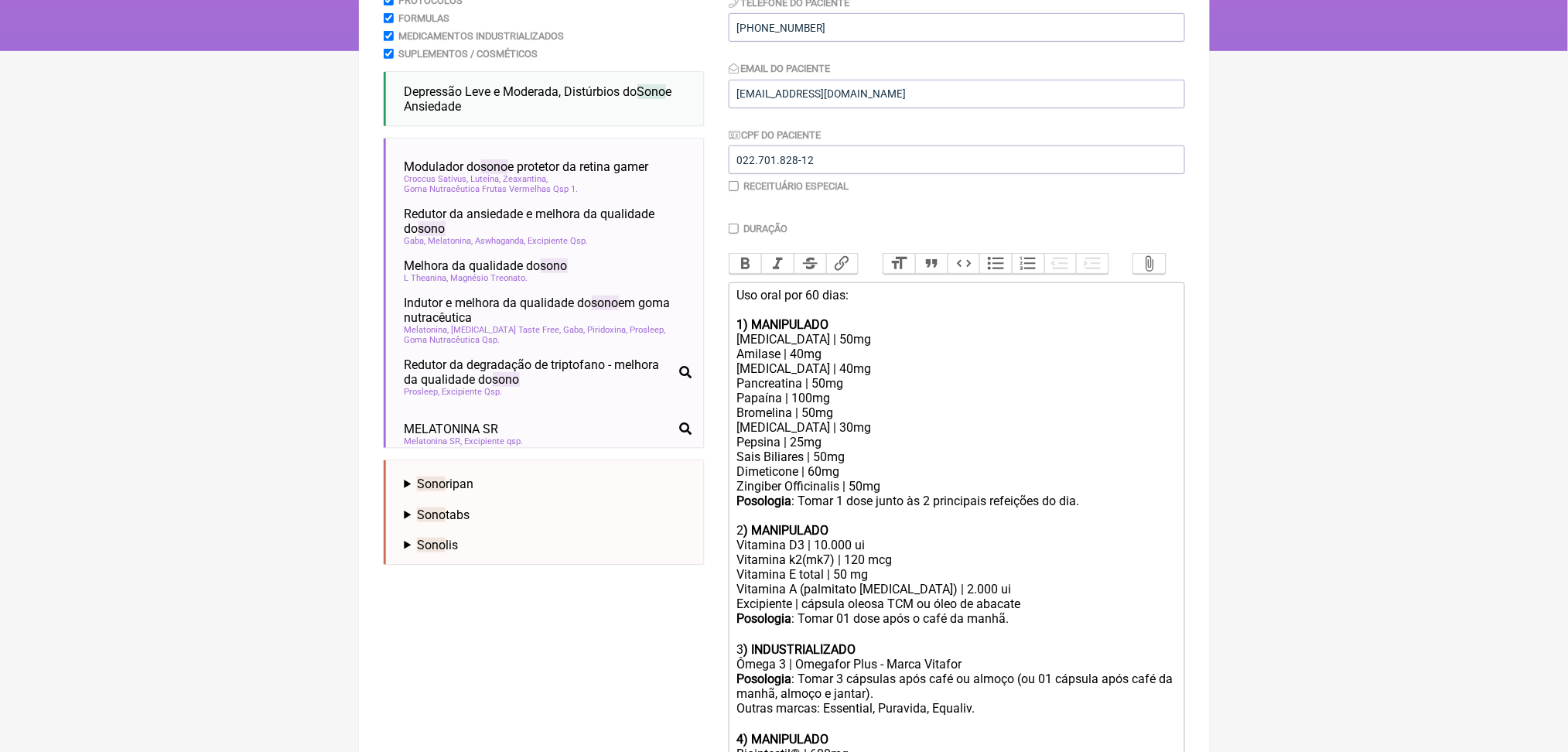
scroll to position [217, 0]
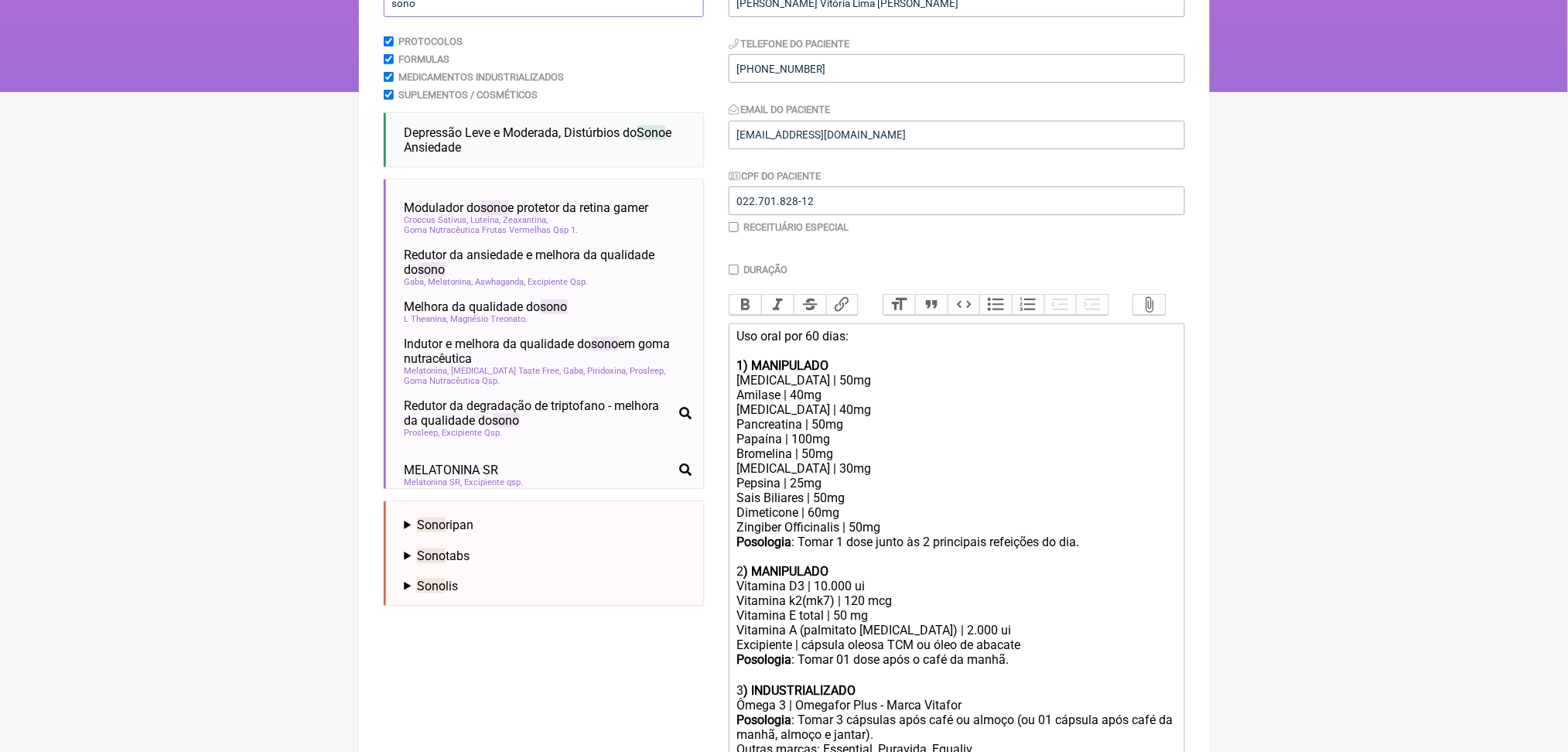
click at [404, 17] on input "sono" at bounding box center [544, 3] width 320 height 29
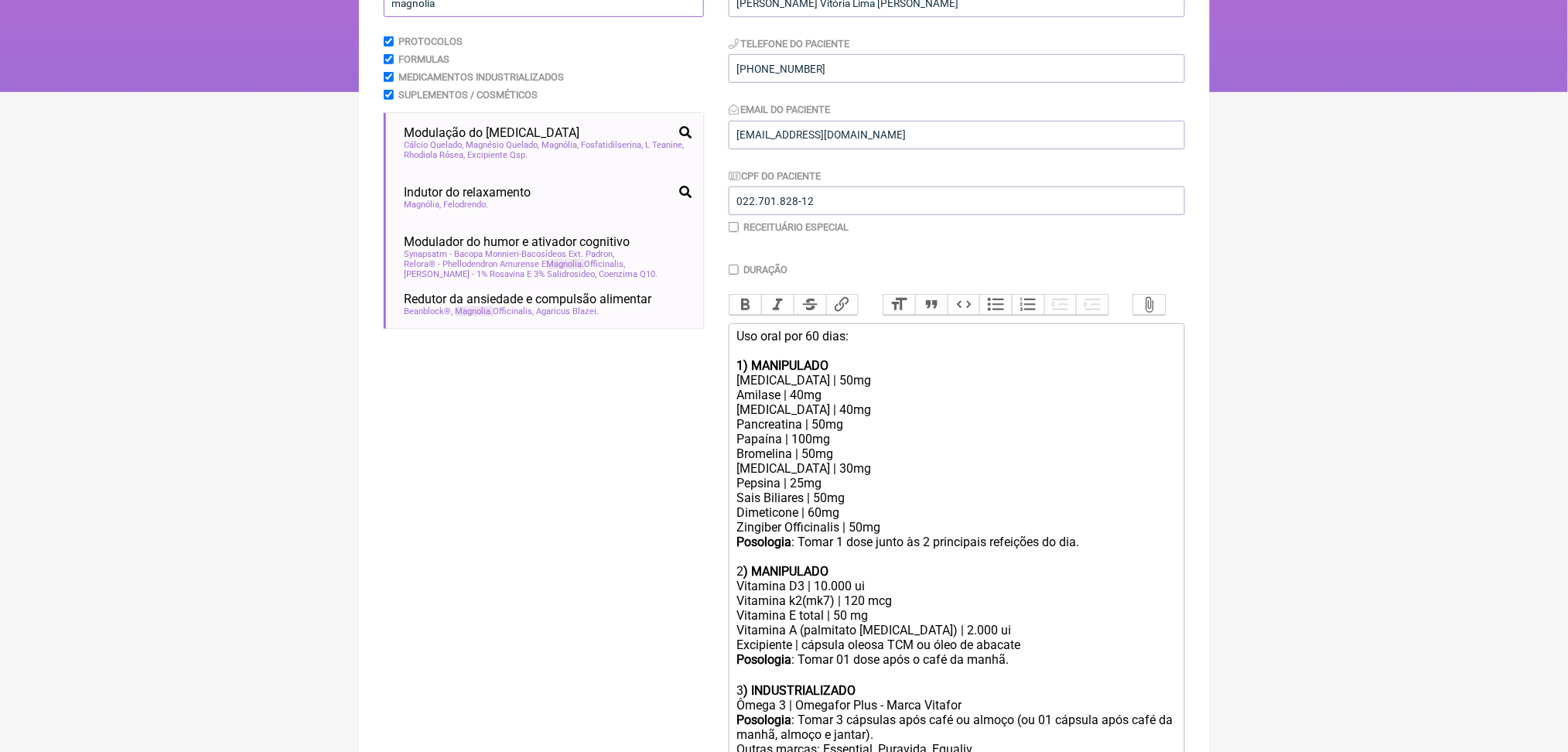
scroll to position [48, 0]
type input "magnolia"
click at [591, 306] on span "Redutor da ansiedade e compulsão alimentar" at bounding box center [528, 299] width 248 height 14
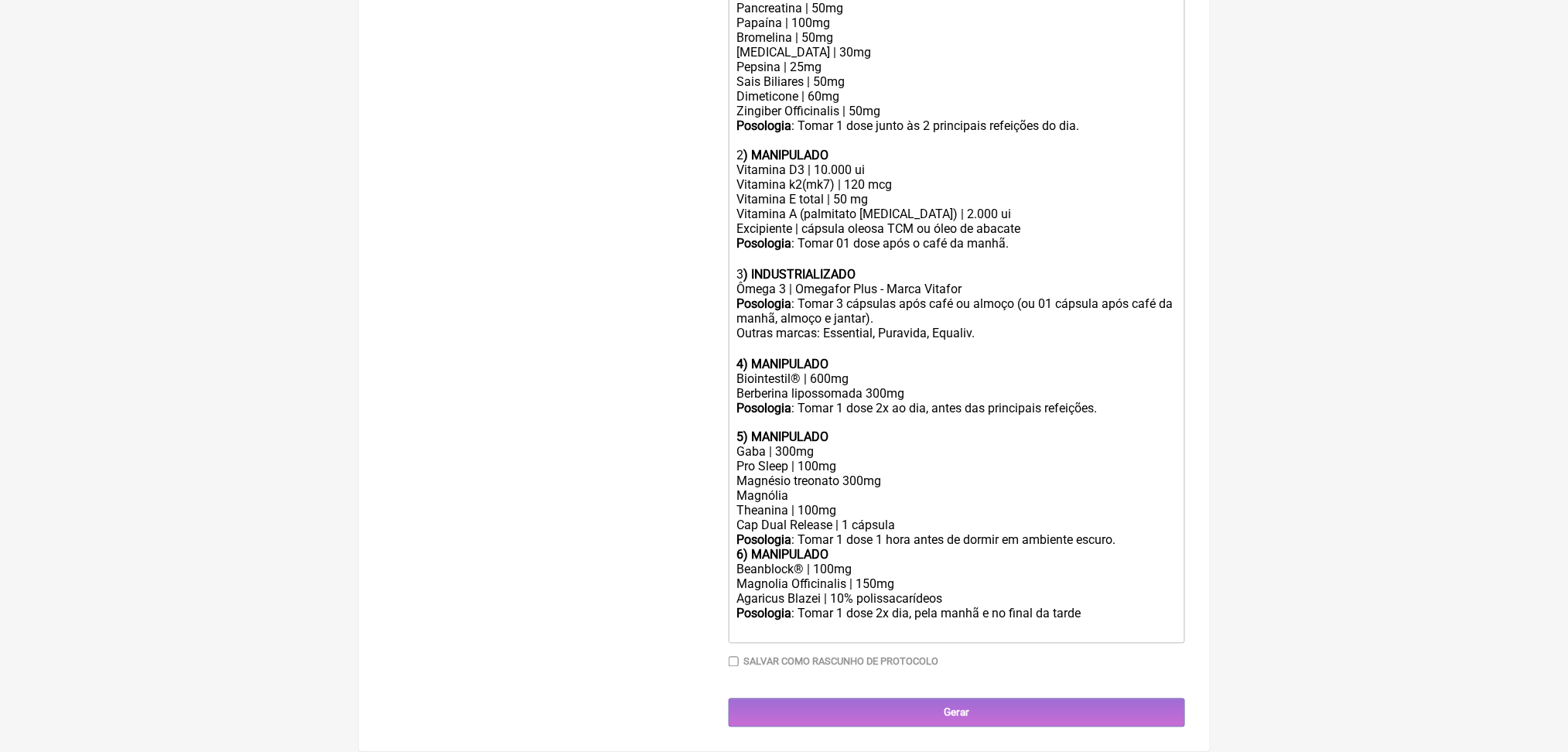
scroll to position [1073, 0]
click at [788, 577] on div "Magnolia Officinalis | 150mg" at bounding box center [956, 584] width 439 height 14
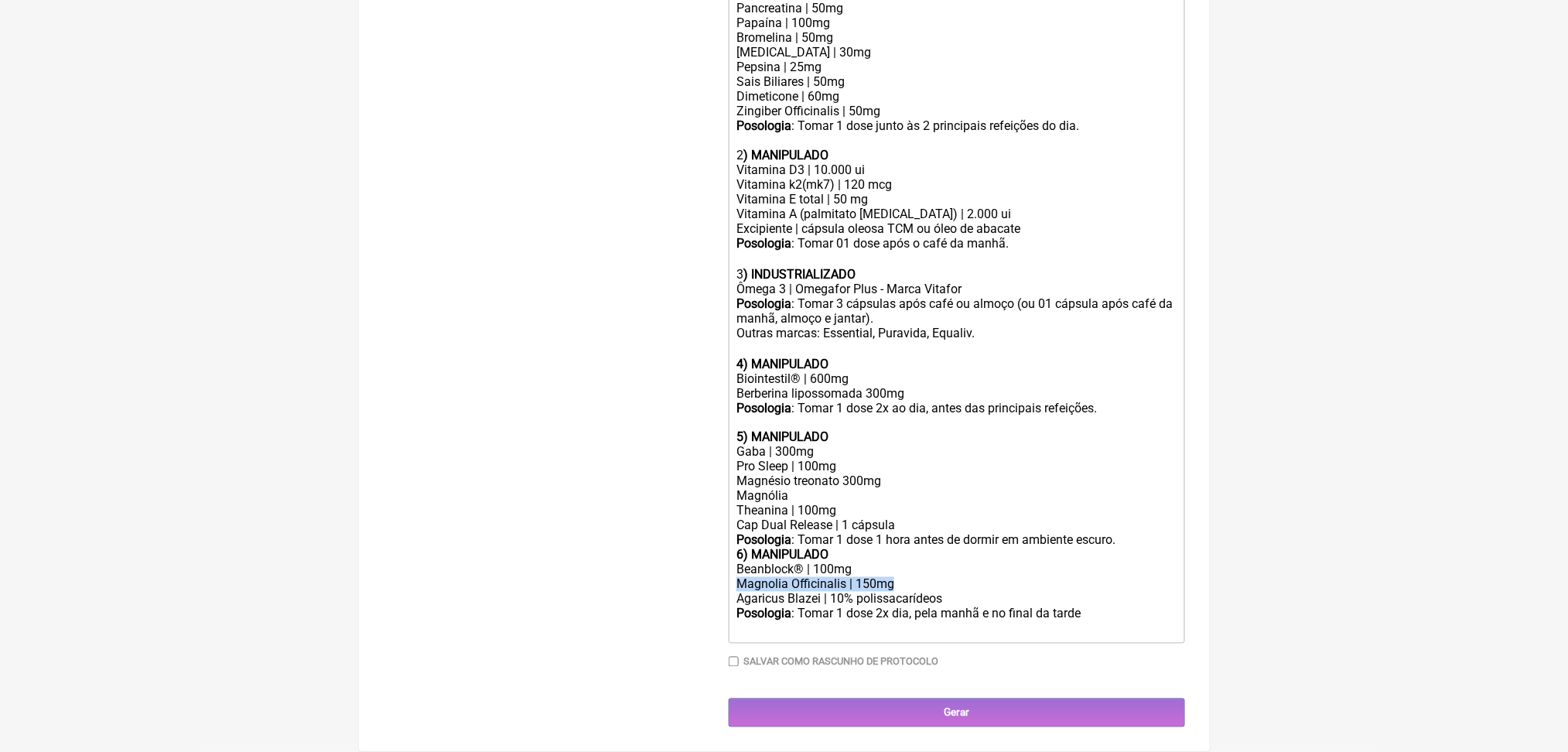
copy div "Magnolia Officinalis | 150mg"
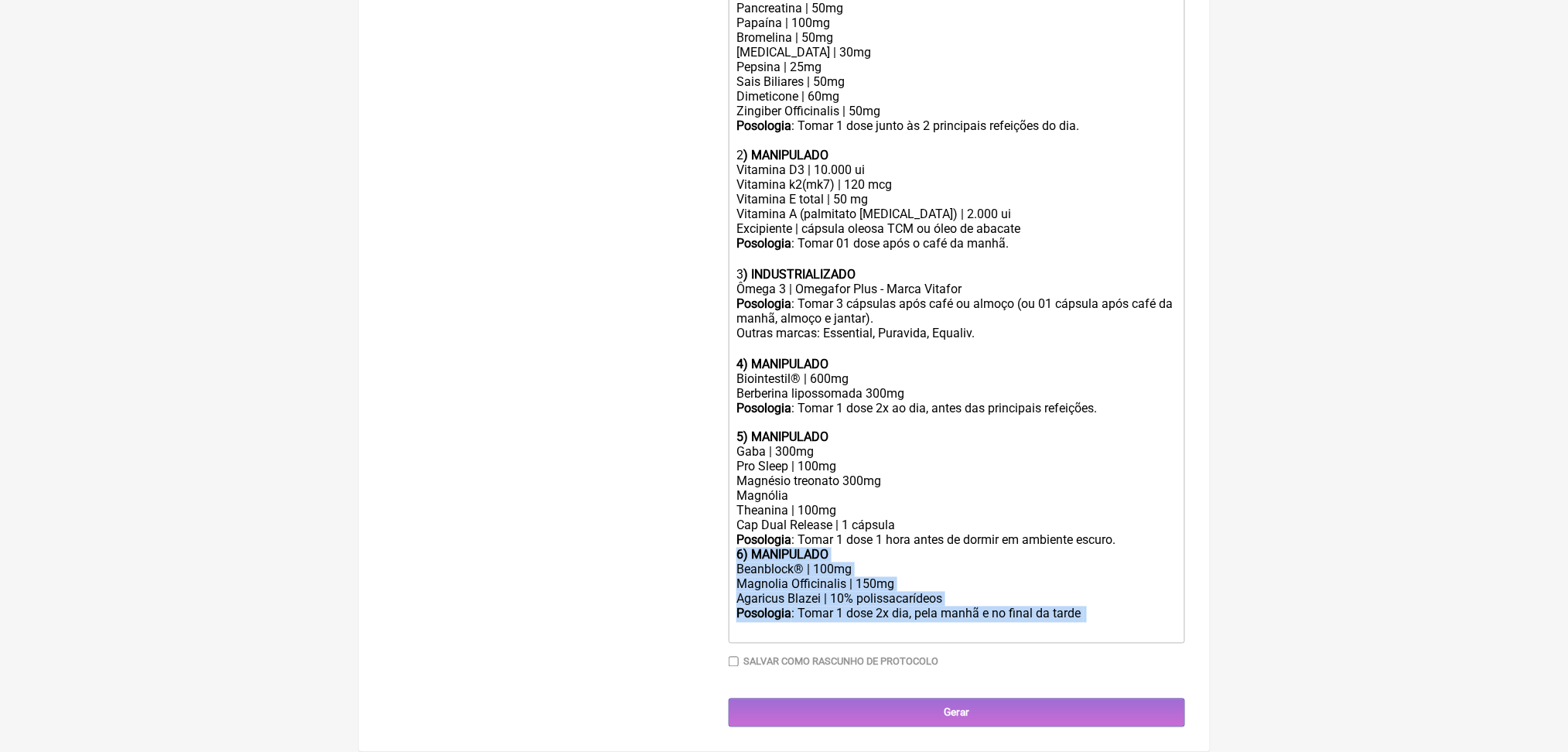
drag, startPoint x: 782, startPoint y: 594, endPoint x: 744, endPoint y: 481, distance: 119.2
click at [744, 481] on trix-editor "Uso oral por 60 dias: 1) MANIPULADO Protease | 50mg Amilase | 40mg Lipase | 40m…" at bounding box center [957, 275] width 457 height 737
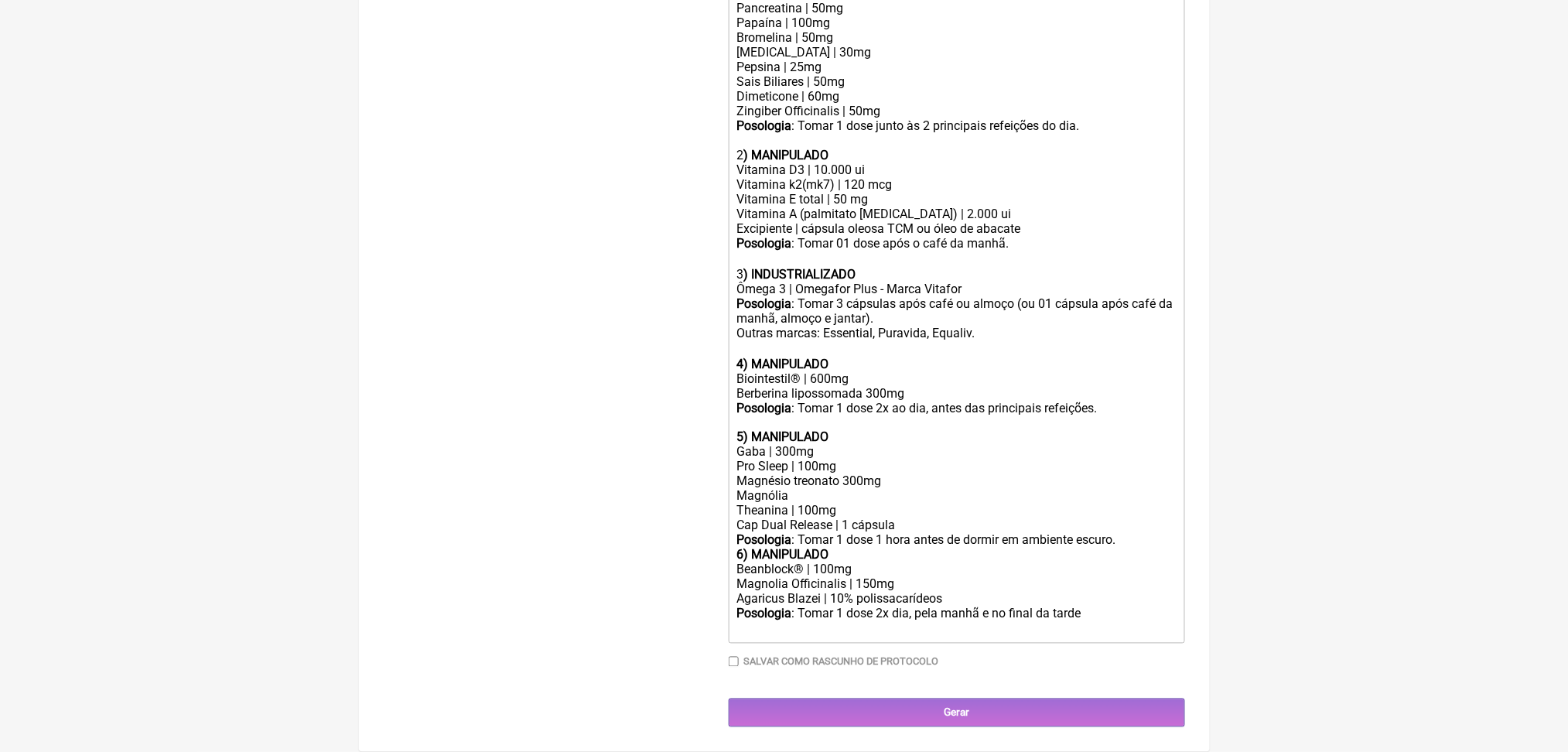
scroll to position [957, 0]
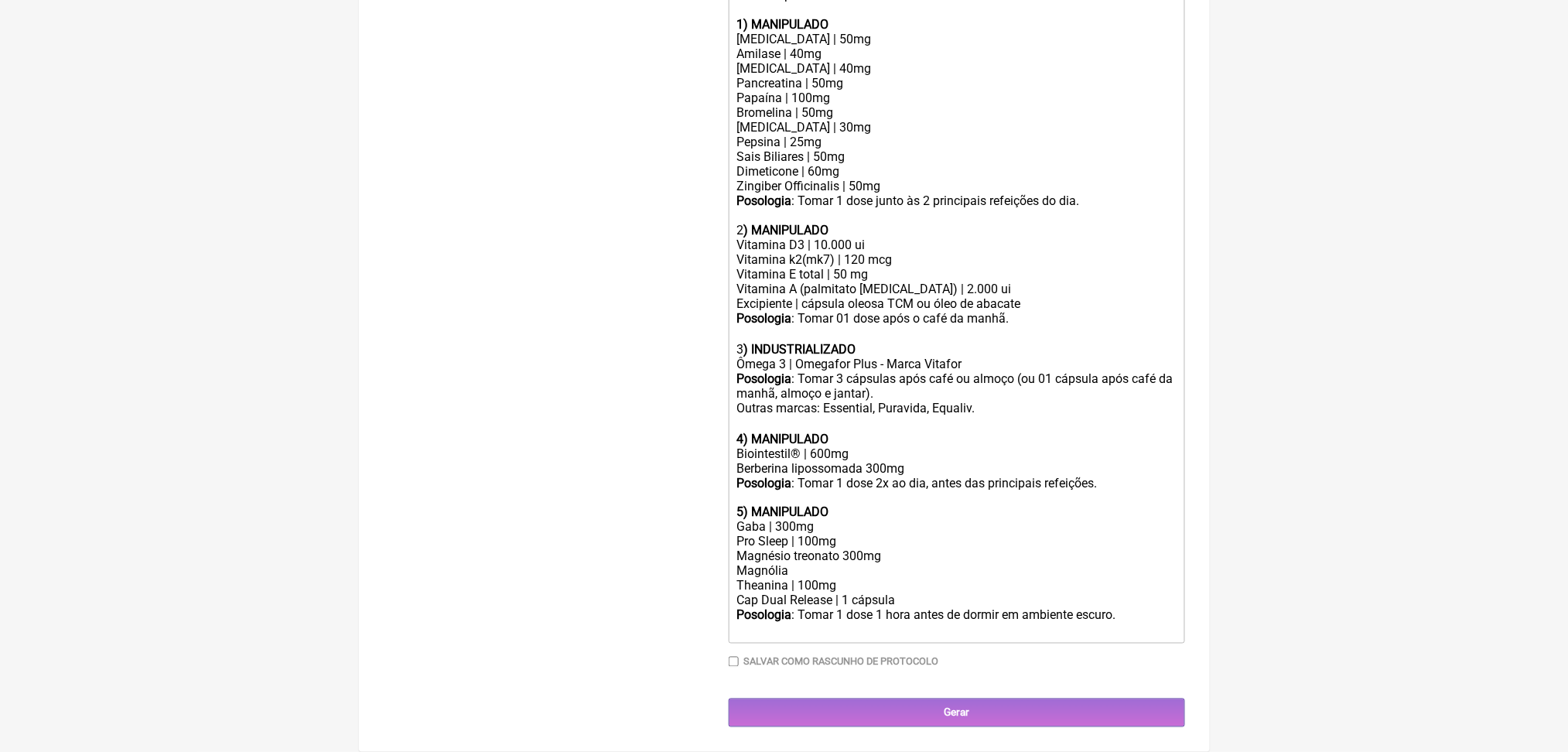
click at [875, 549] on div "Magnésio treonato 300mg Magnólia" at bounding box center [956, 564] width 439 height 30
click at [759, 549] on div "Magnésio treonato 300mg Magnólia" at bounding box center [956, 564] width 439 height 30
paste trix-editor "olia Officinalis | 150mg</div><div><br><br>"
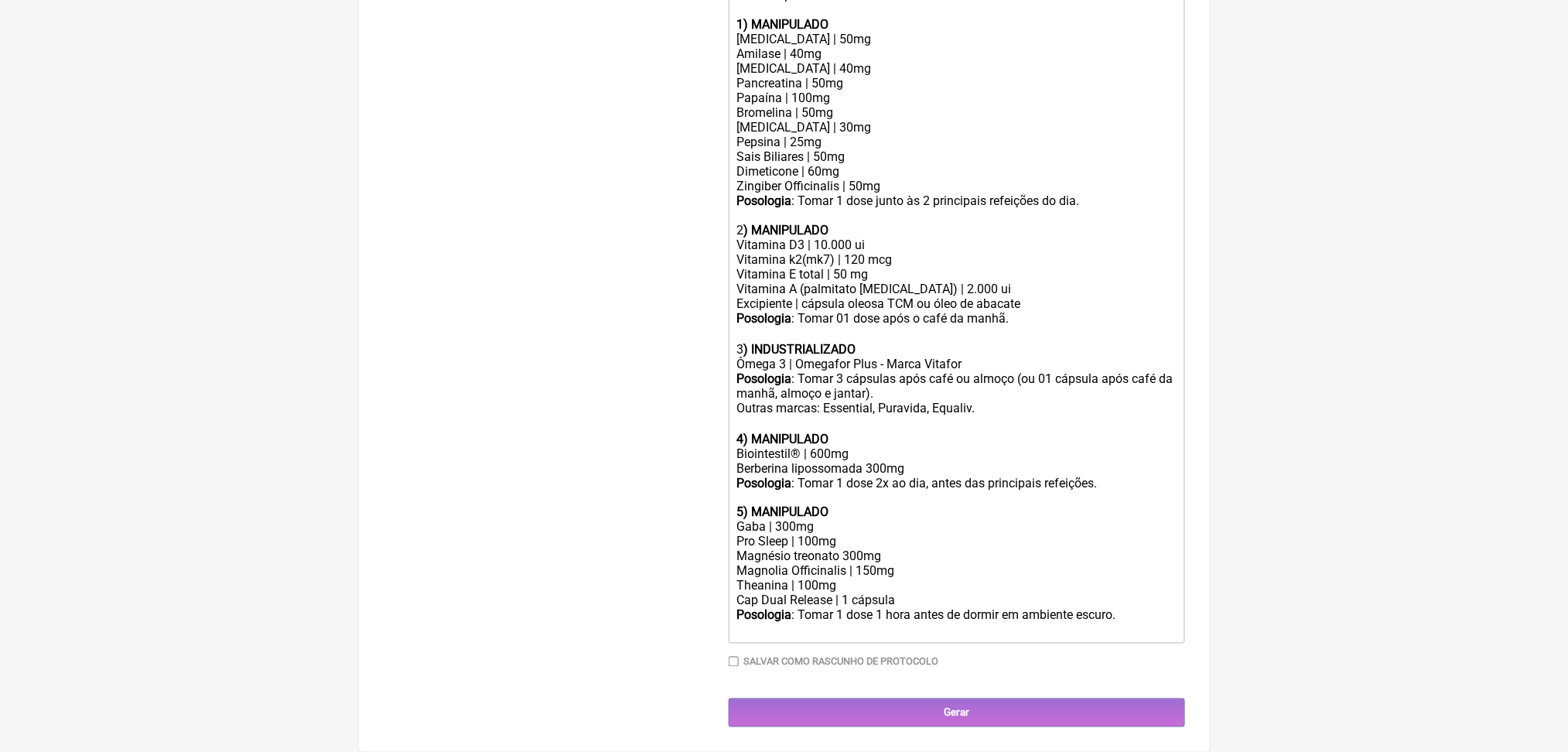
click at [1008, 623] on div at bounding box center [956, 630] width 439 height 14
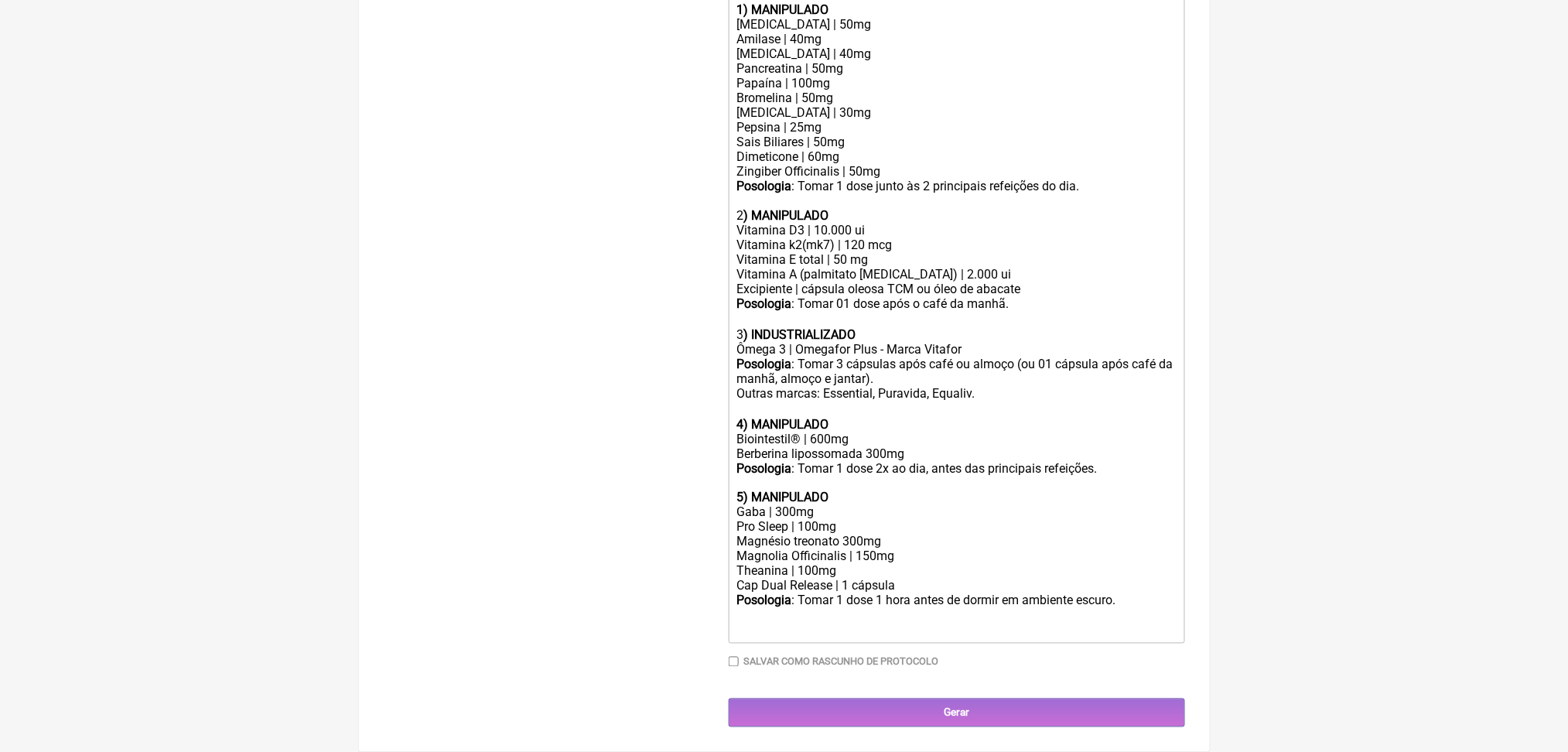
scroll to position [976, 0]
type trix-editor "<div>Uso oral por 60 dias:<br><br><strong>1) MANIPULADO</strong></div><div>Prot…"
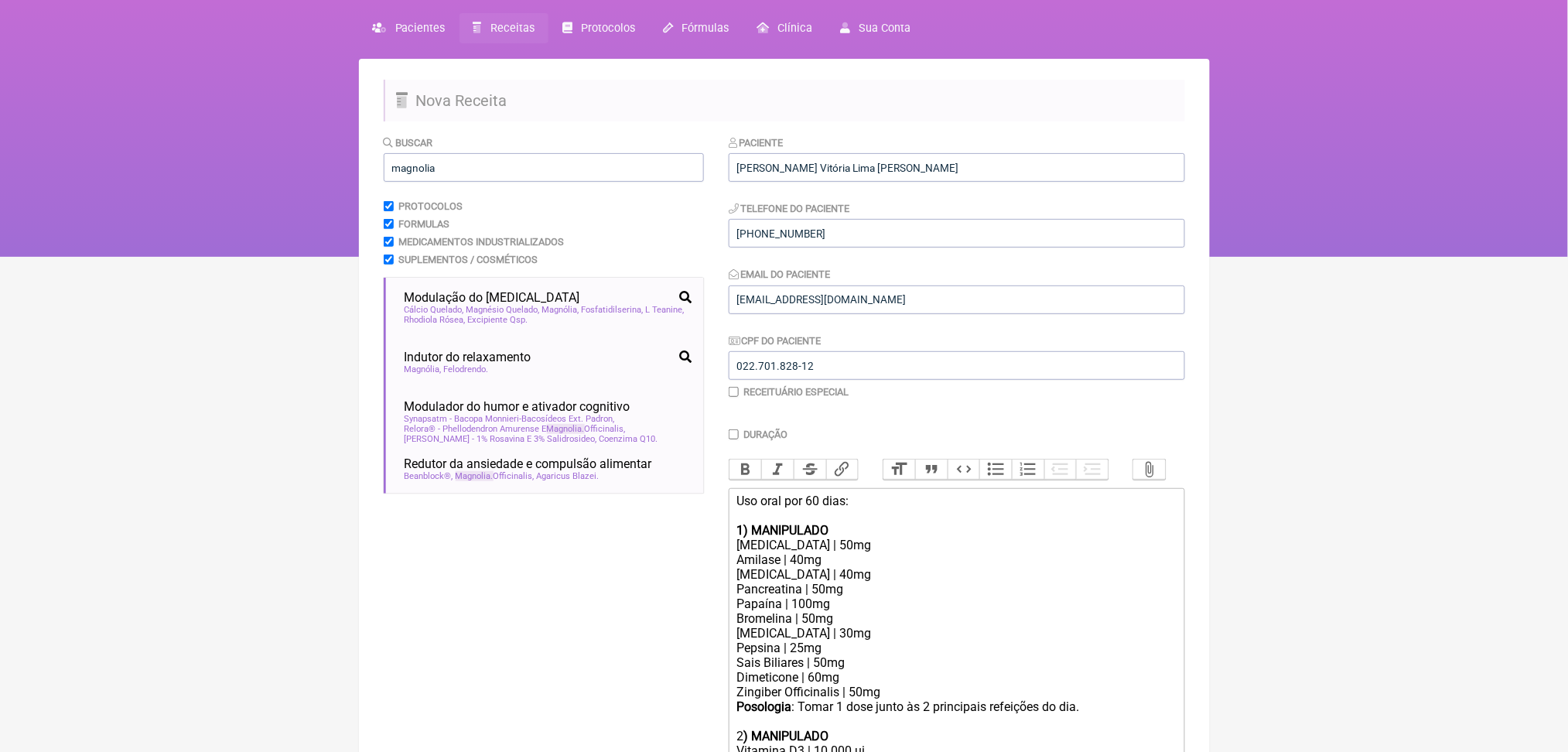
scroll to position [0, 0]
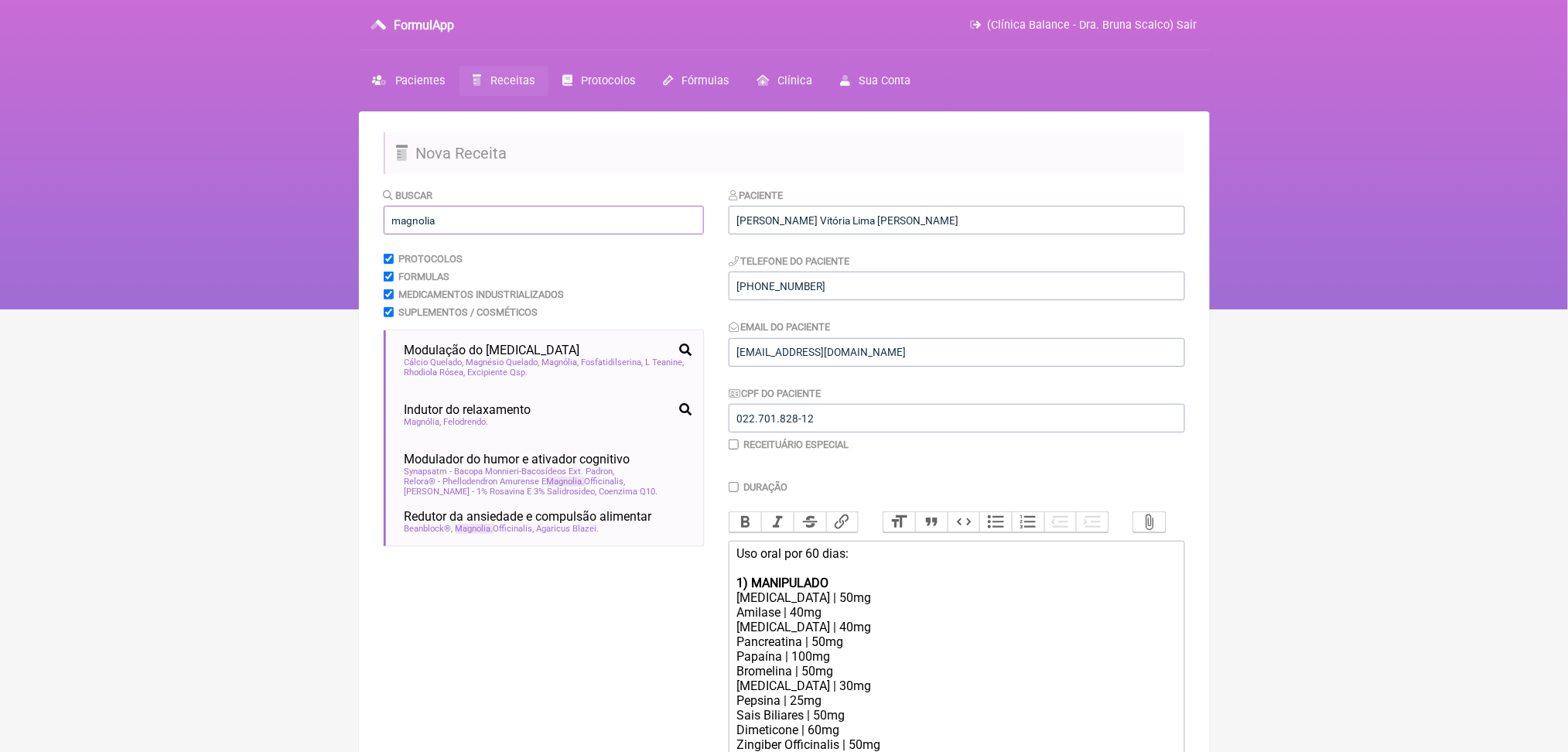
click at [422, 235] on input "magnolia" at bounding box center [544, 220] width 320 height 29
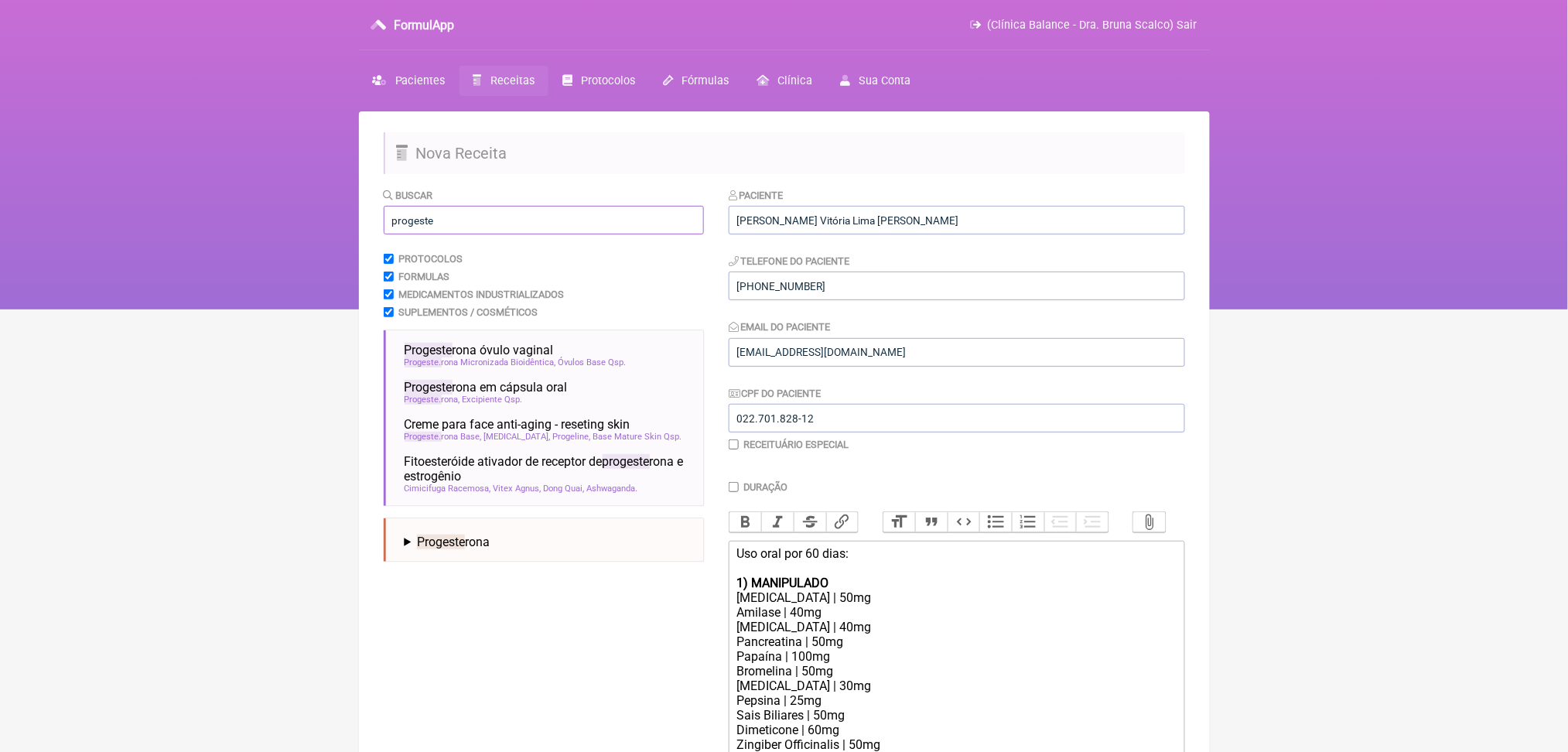
type input "progeste"
click at [139, 309] on html "FormulApp (Clínica Balance - Dra. Bruna Scalco) Sair Pacientes Receitas Protoco…" at bounding box center [784, 155] width 1568 height 309
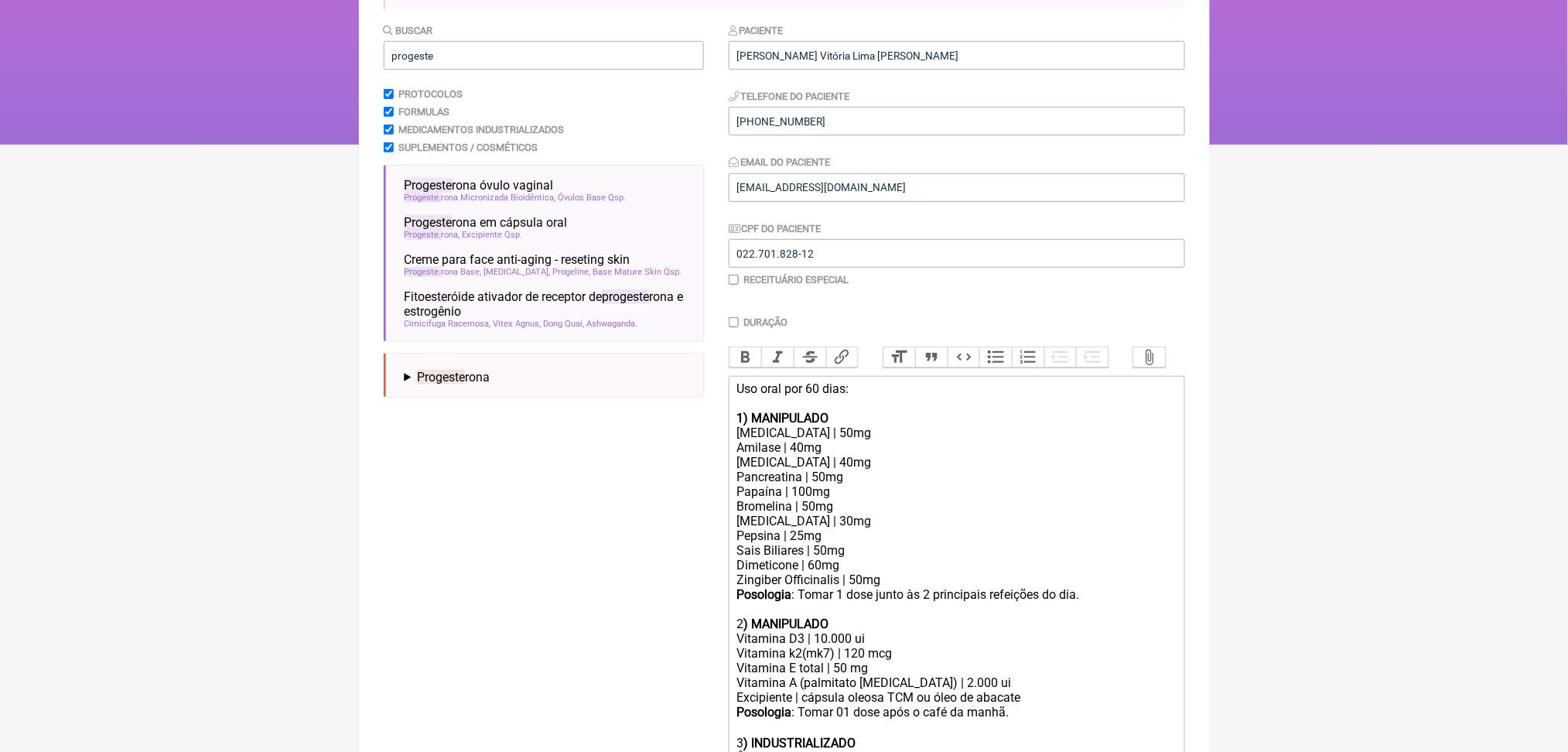
scroll to position [206, 0]
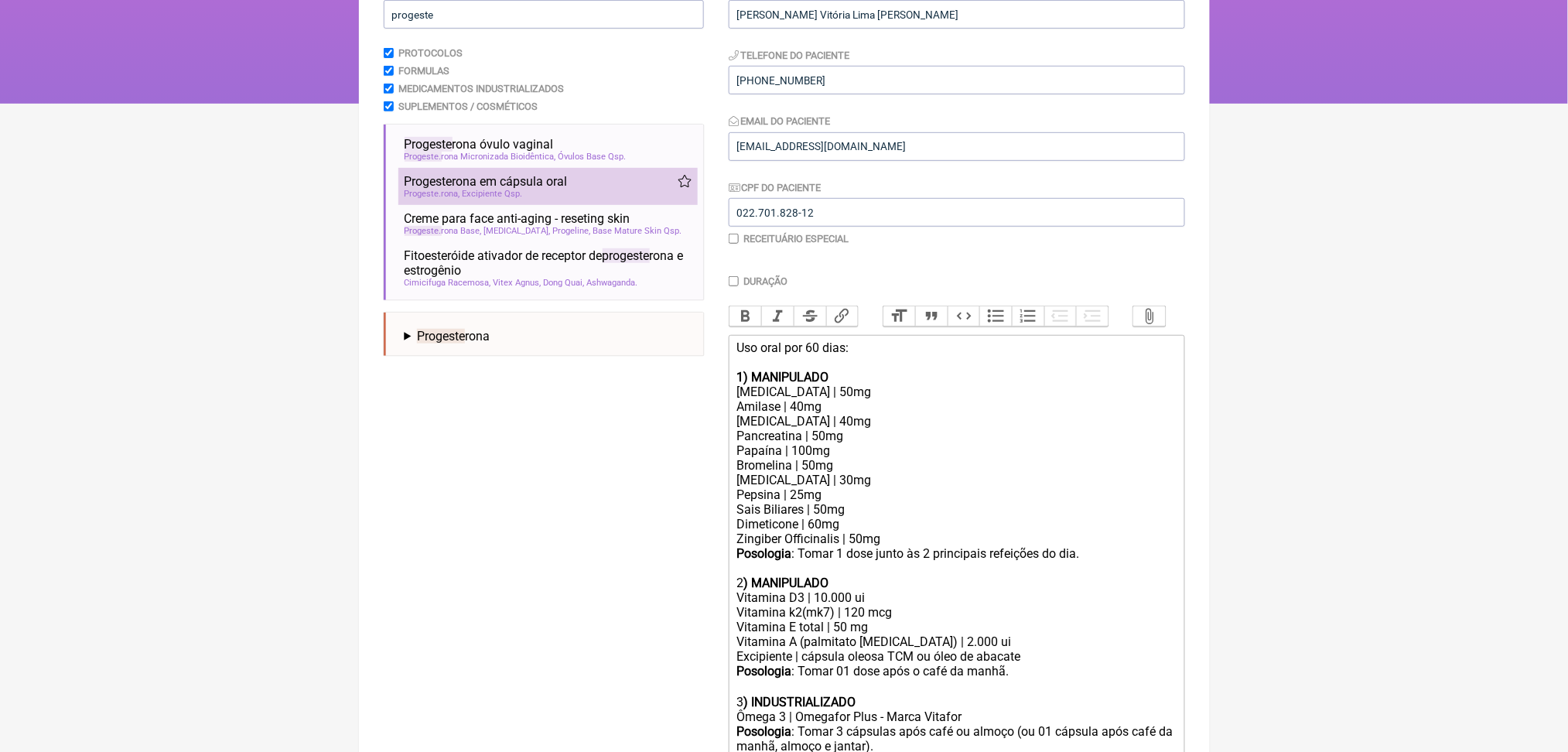
click at [610, 199] on div "Progeste rona Excipiente Qsp" at bounding box center [548, 194] width 287 height 10
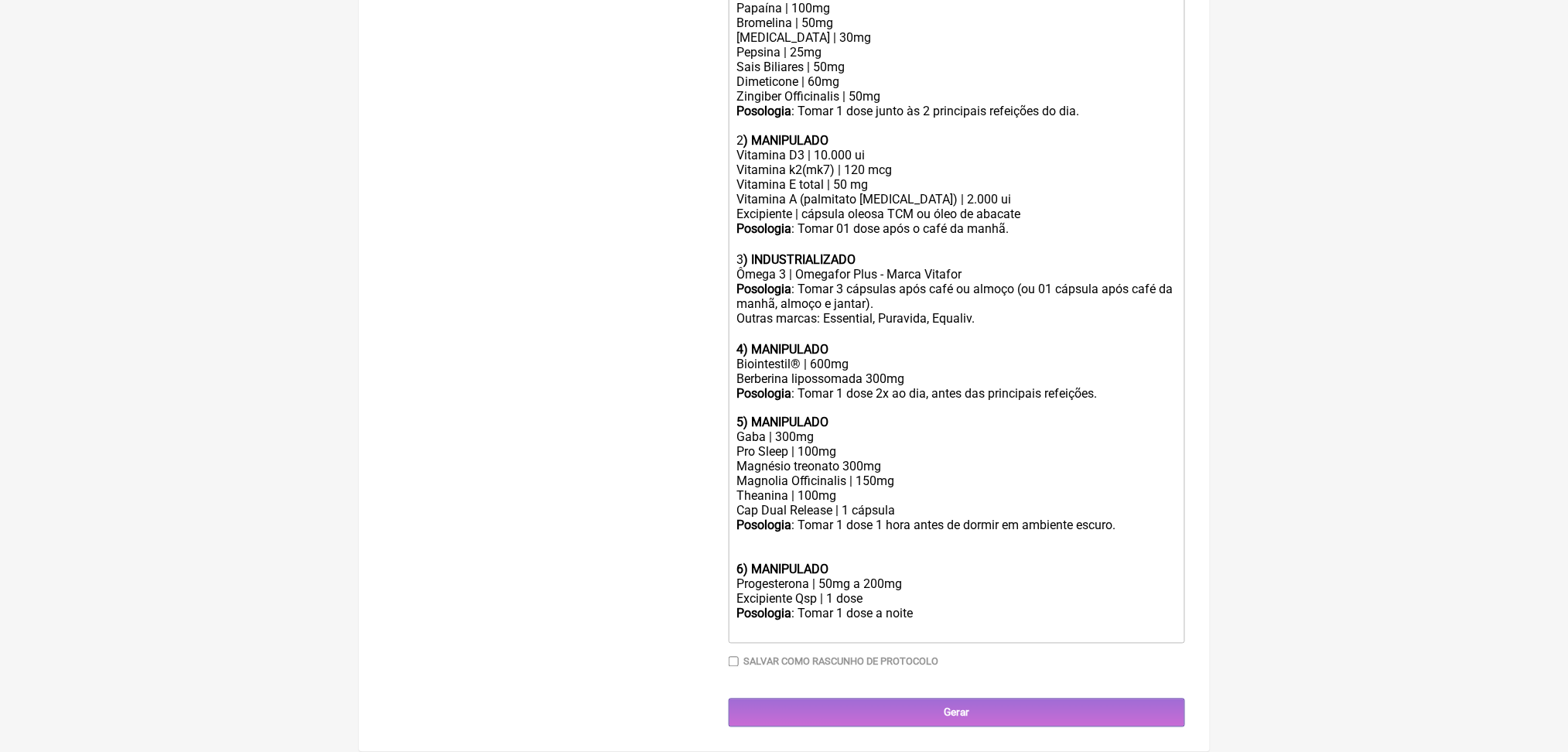
click at [749, 533] on div at bounding box center [956, 548] width 439 height 30
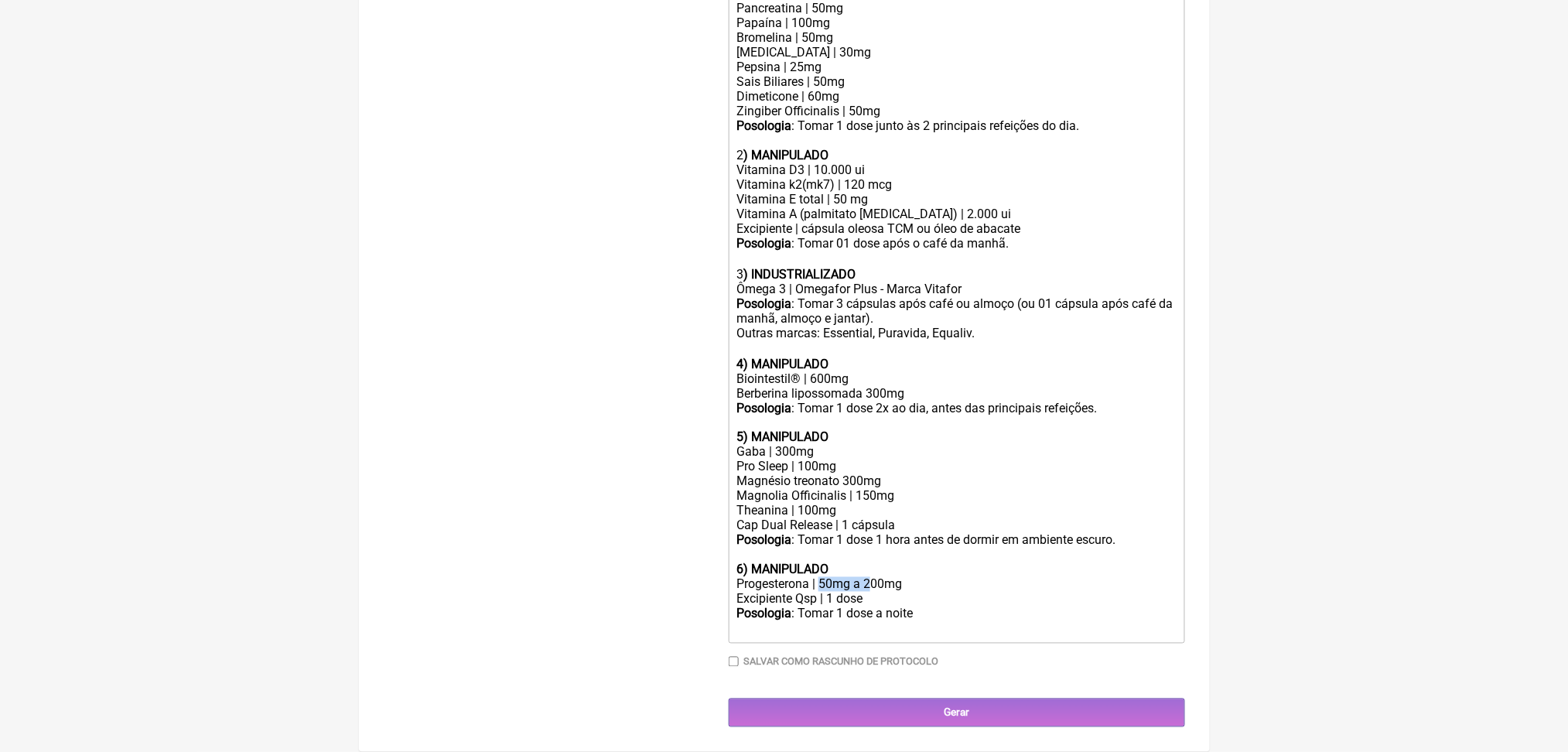
drag, startPoint x: 852, startPoint y: 542, endPoint x: 910, endPoint y: 544, distance: 58.0
click at [910, 577] on div "Progesterona | 50mg a 200mg" at bounding box center [956, 584] width 439 height 14
click at [967, 607] on div "Posologia : Tomar 1 dose a noite ㅤ" at bounding box center [956, 622] width 439 height 31
click at [928, 607] on div "Posologia : Tomar 1 dose a noite. ㅤ" at bounding box center [956, 622] width 439 height 31
click at [842, 577] on div "Progesterona | 100mg" at bounding box center [956, 584] width 439 height 14
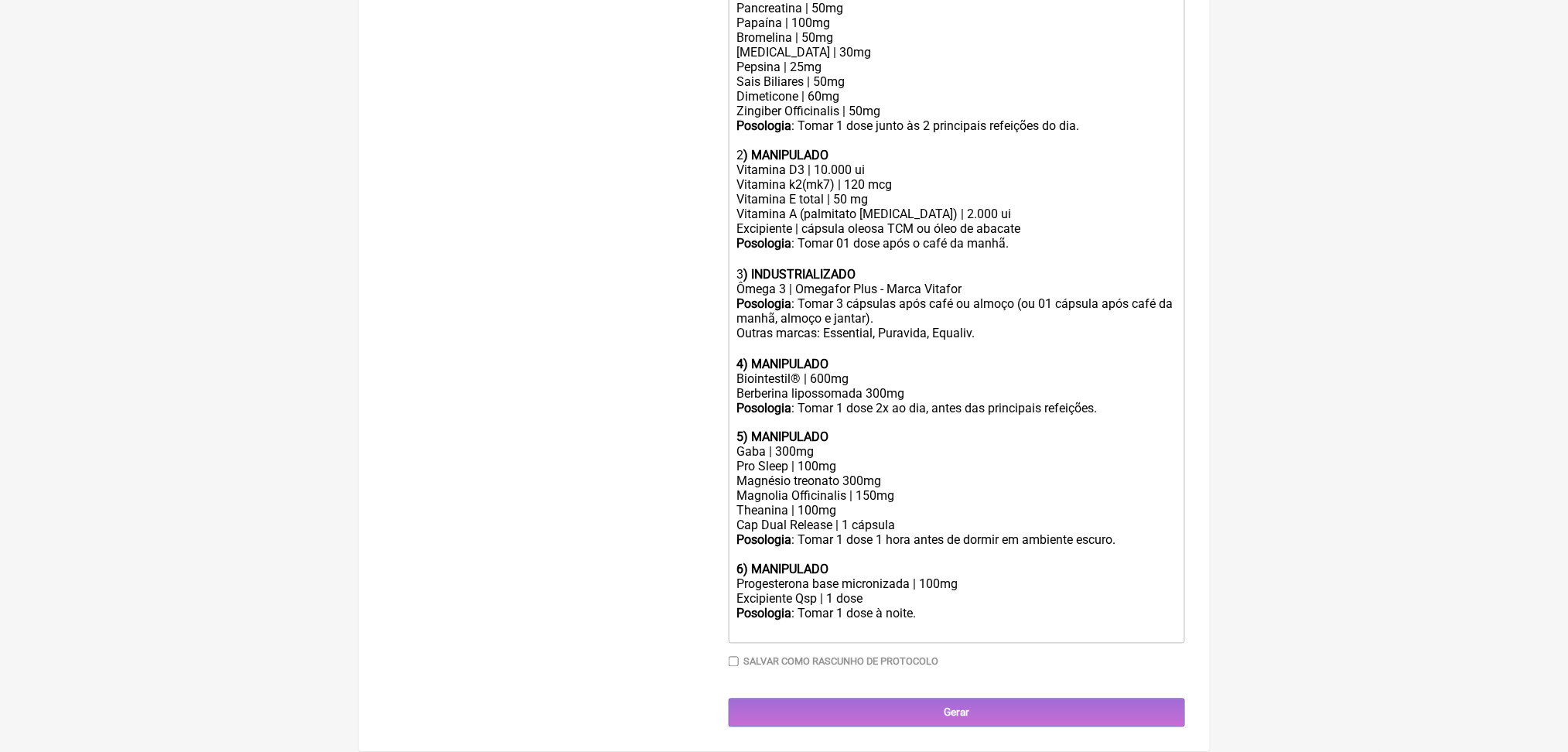
click at [984, 607] on div "Posologia : Tomar 1 dose à noite. ㅤ" at bounding box center [956, 622] width 439 height 31
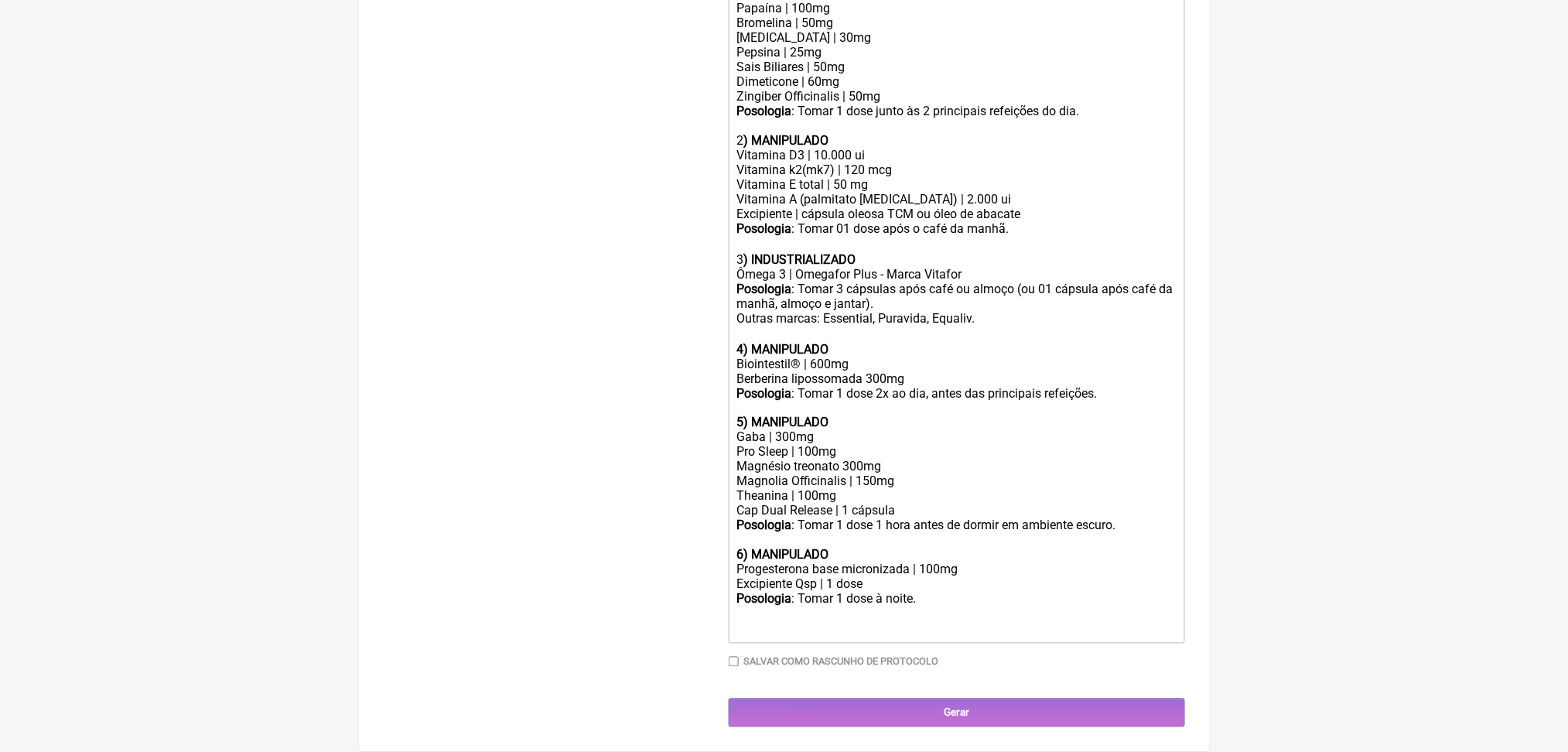
scroll to position [1073, 0]
click at [749, 459] on div "Magnésio treonato 300mg Magnolia Officinalis | 150mg" at bounding box center [956, 474] width 439 height 30
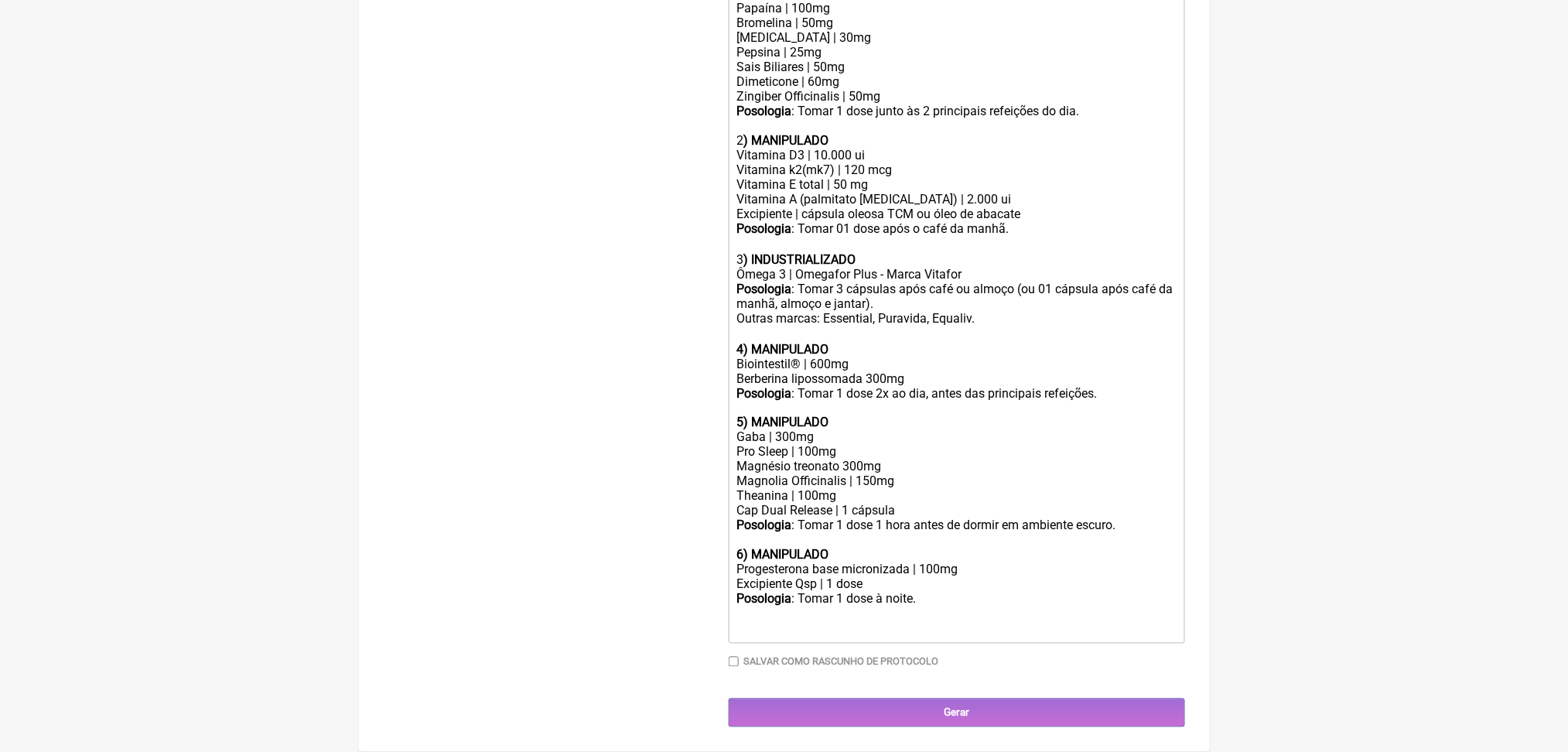
click at [884, 459] on div "Magnésio treonato 300mg Magnolia Officinalis | 150mg" at bounding box center [956, 474] width 439 height 30
copy div "|"
click at [877, 459] on div "Magnésio treonato 300mg Magnolia Officinalis | 150mg" at bounding box center [956, 474] width 439 height 30
paste trix-editor "|"
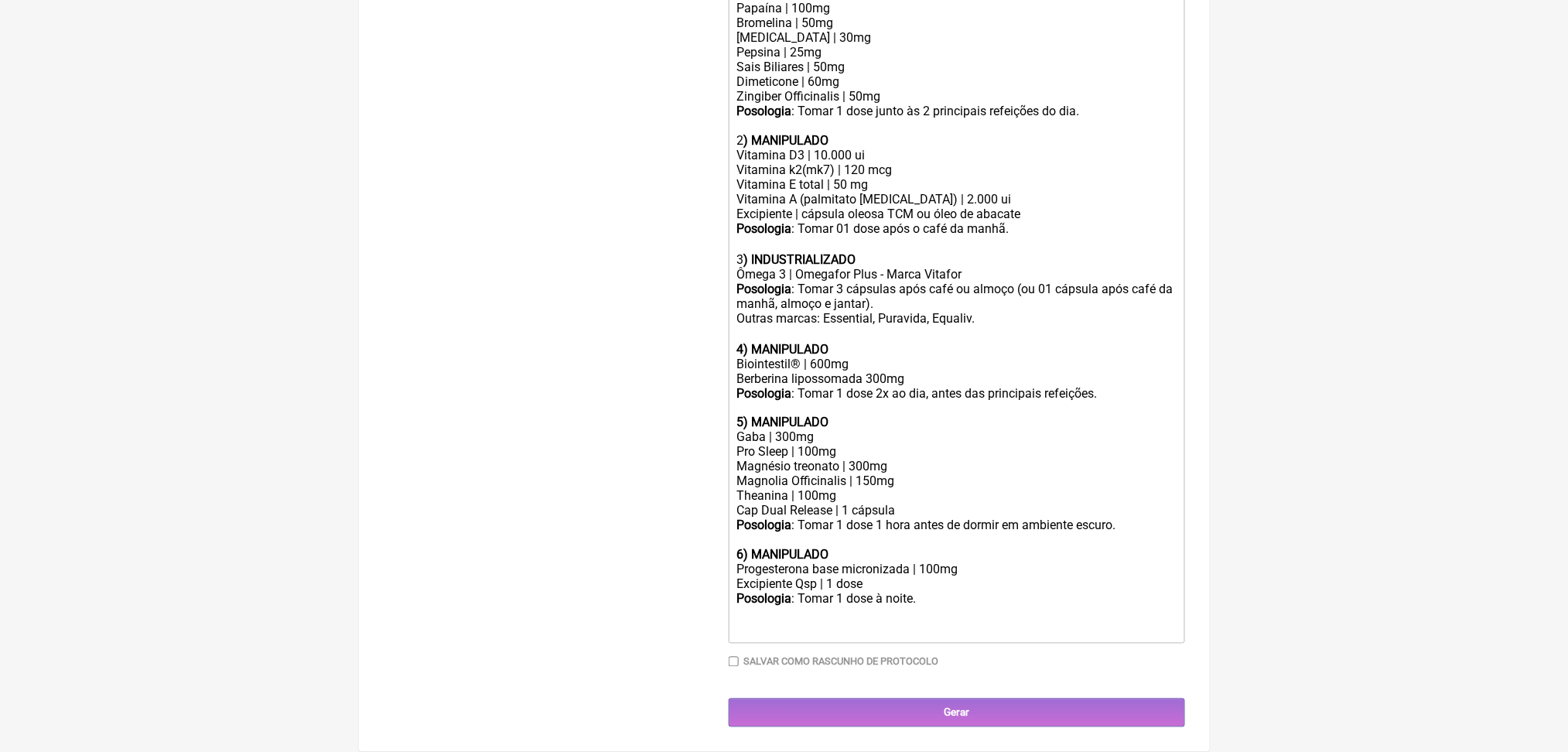
click at [993, 599] on div "Posologia : Tomar 1 dose à noite. ㅤ" at bounding box center [956, 615] width 439 height 46
click at [756, 342] on strong "4) MANIPULADO" at bounding box center [782, 350] width 92 height 14
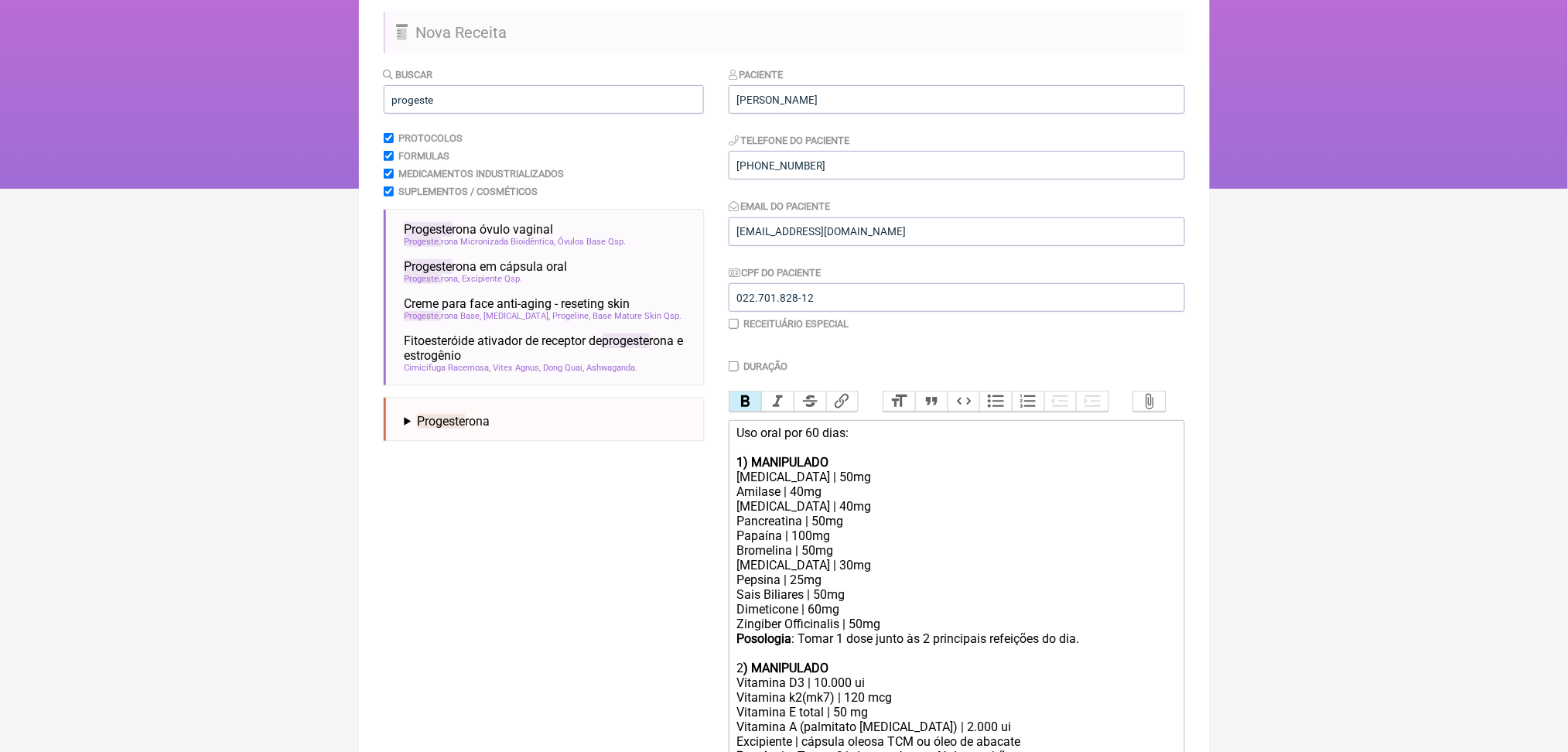
scroll to position [98, 0]
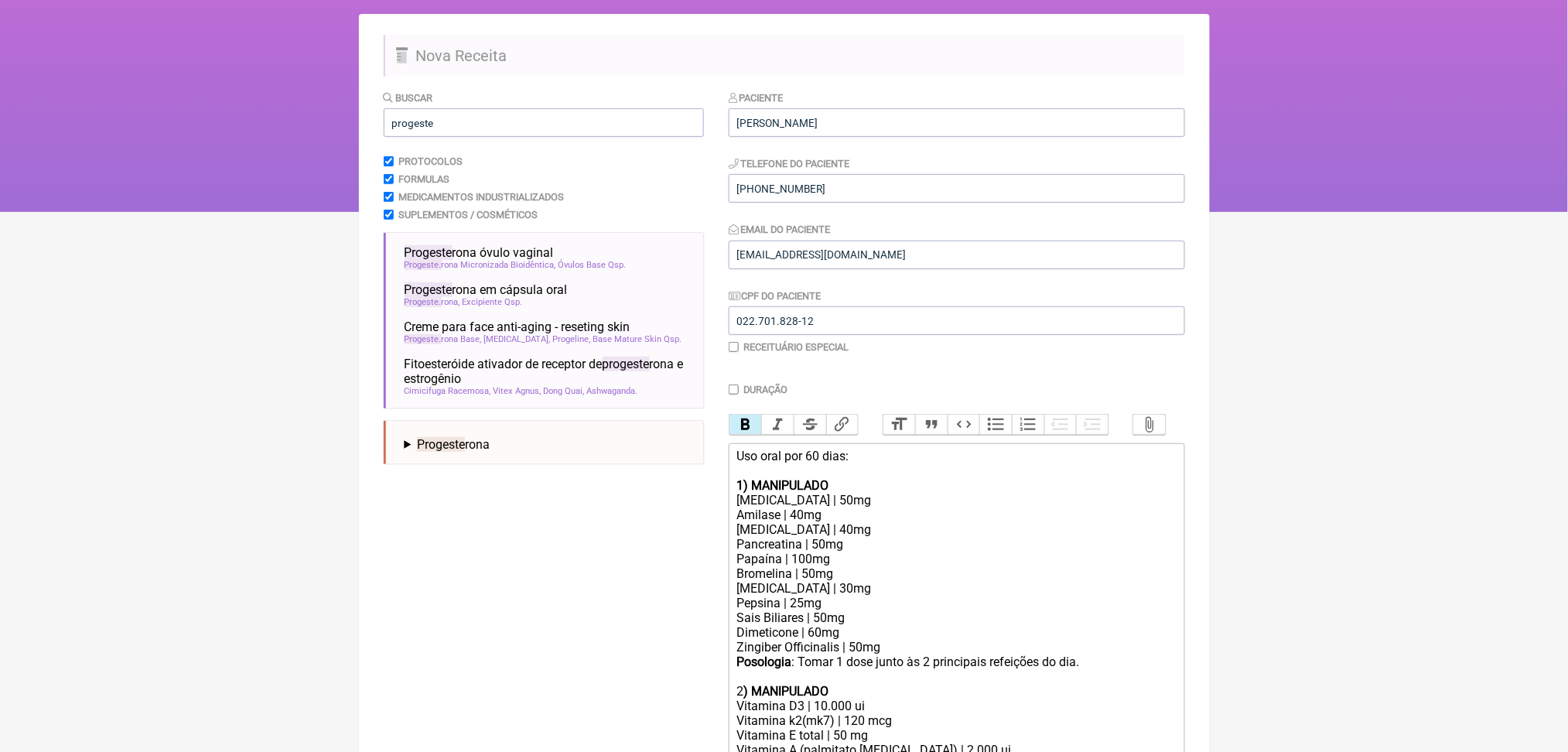
click at [749, 435] on button "Bold" at bounding box center [745, 424] width 33 height 20
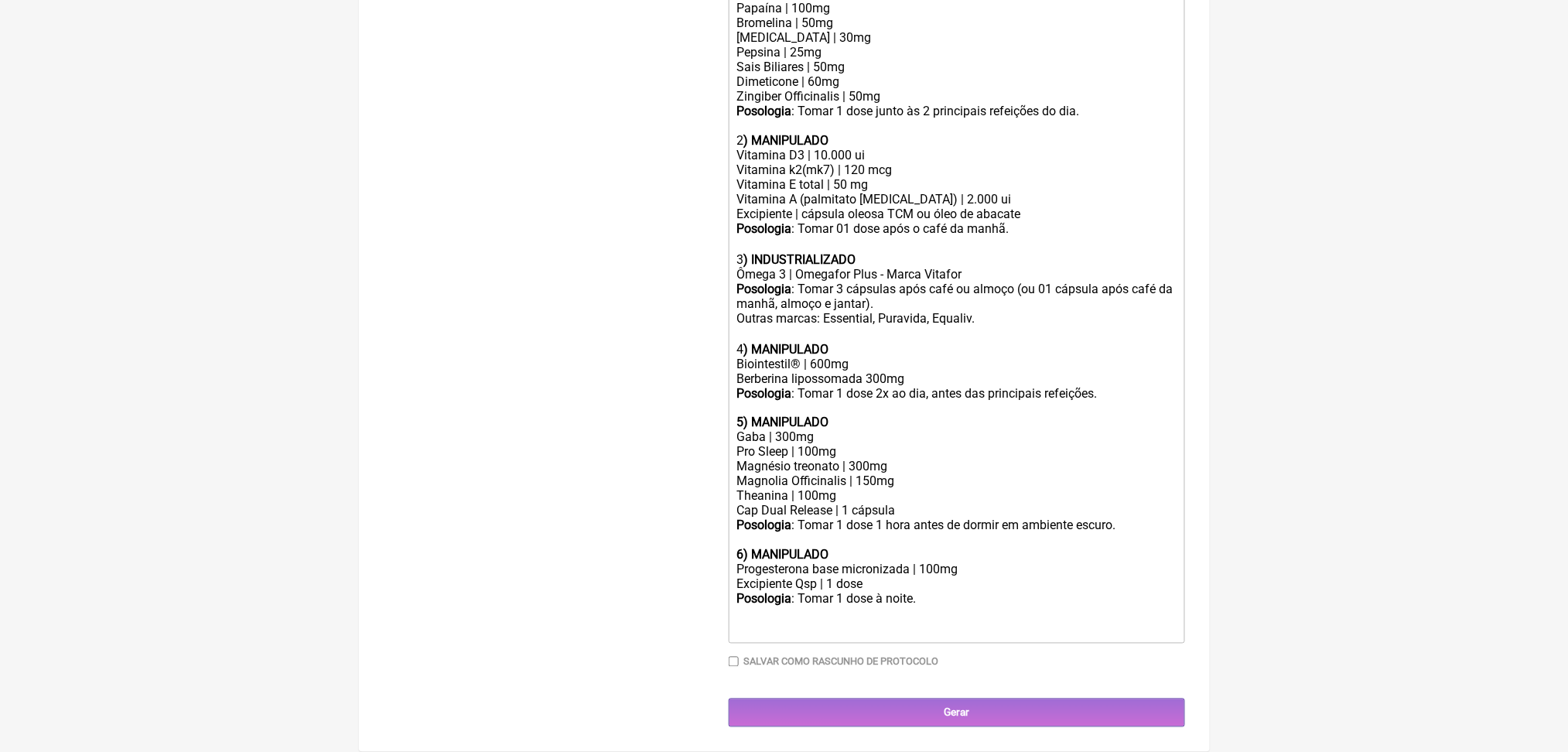
scroll to position [862, 0]
click at [741, 526] on trix-editor "Uso oral por 60 dias: 1) MANIPULADO Protease | 50mg Amilase | 40mg Lipase | 40m…" at bounding box center [957, 268] width 457 height 751
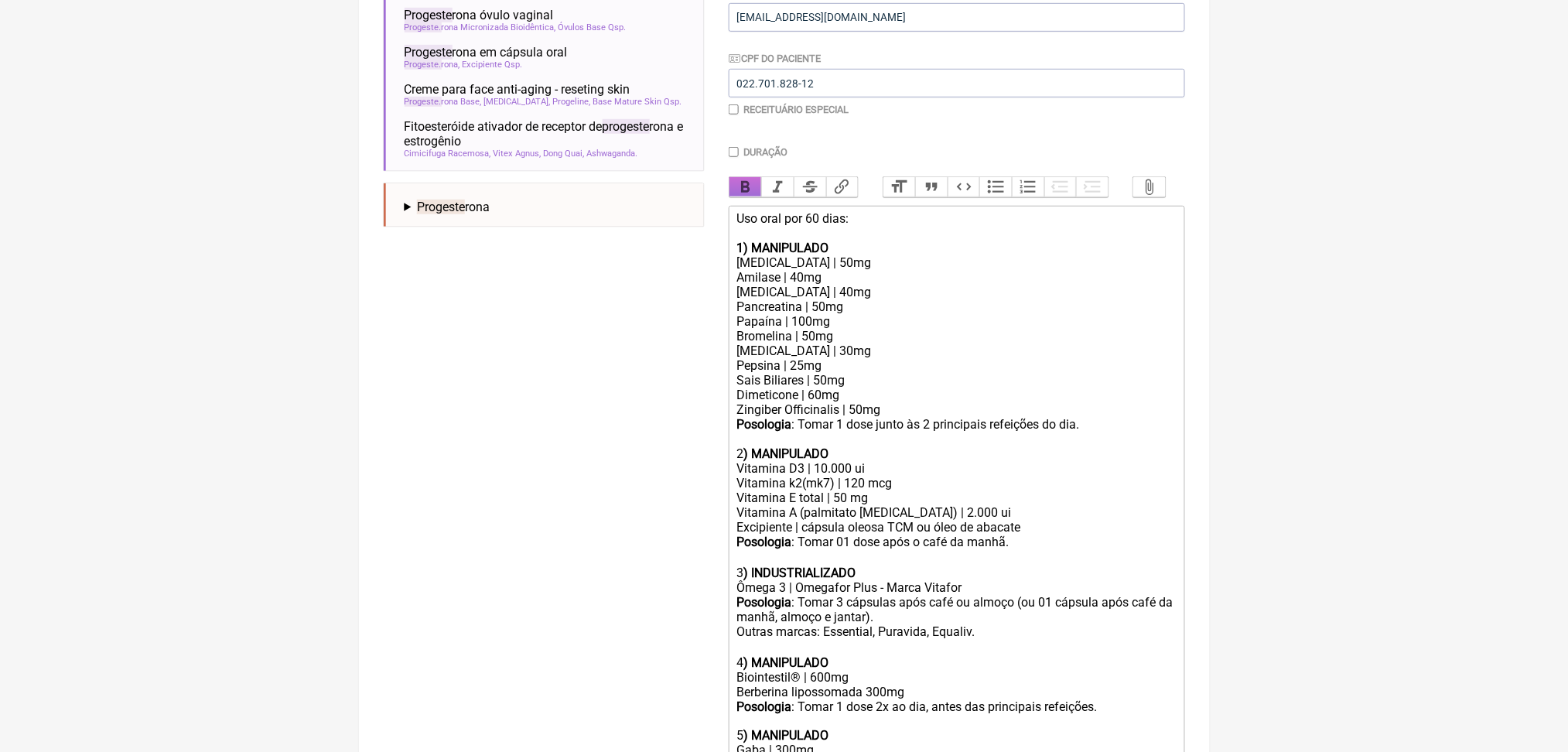
click at [750, 197] on button "Bold" at bounding box center [745, 187] width 33 height 20
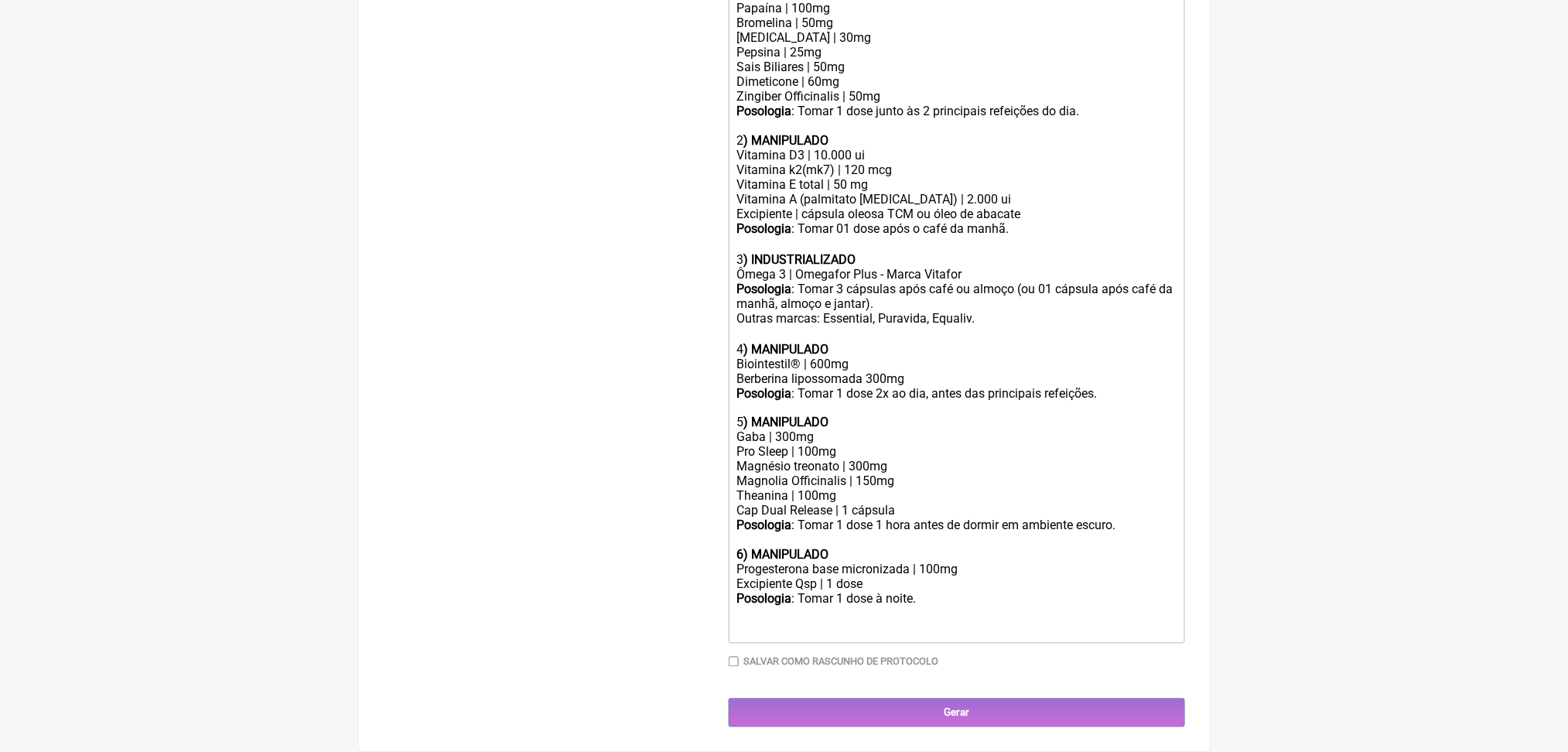
scroll to position [963, 0]
click at [737, 613] on trix-editor "Uso oral por 60 dias: 1) MANIPULADO Protease | 50mg Amilase | 40mg Lipase | 40m…" at bounding box center [957, 268] width 457 height 751
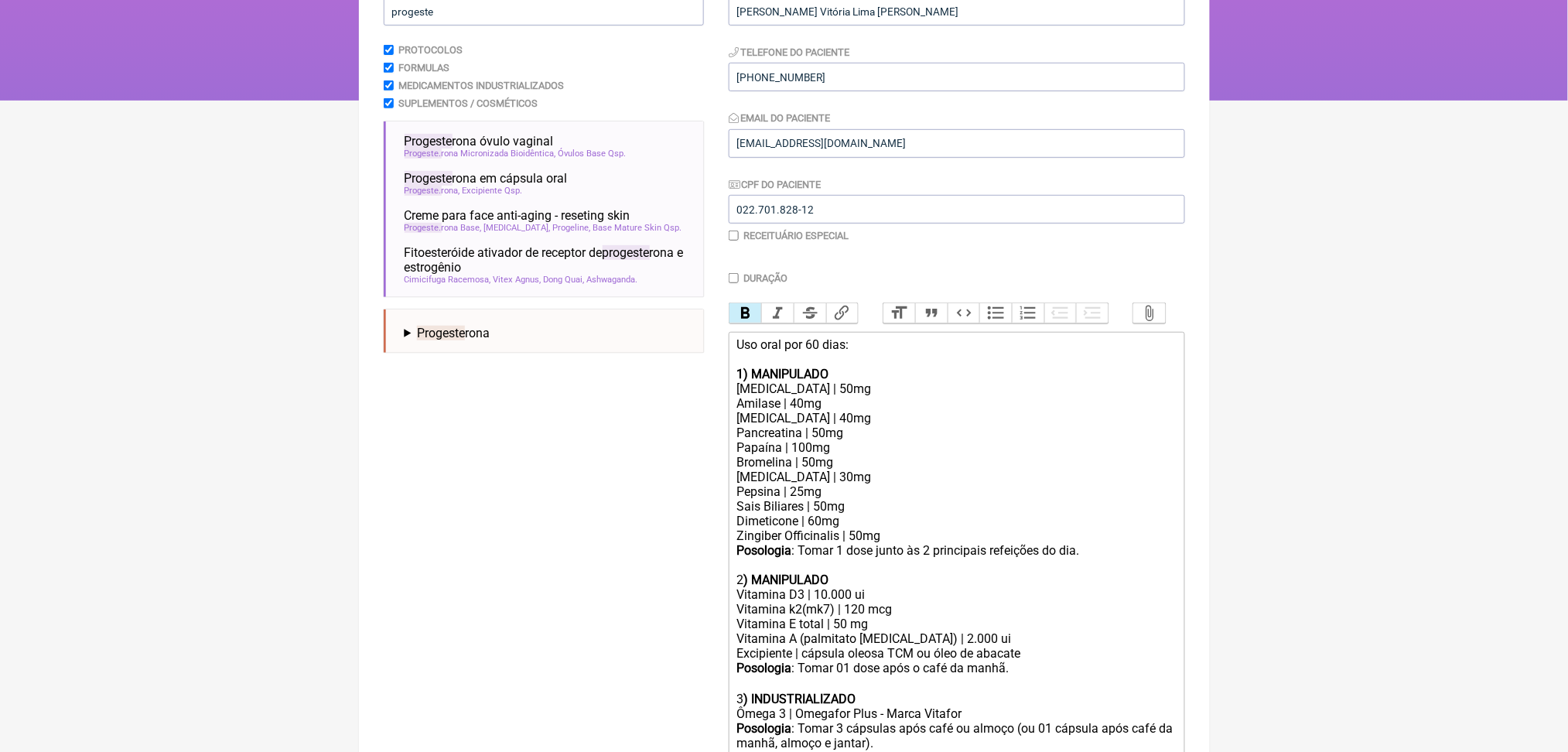
scroll to position [208, 0]
click at [738, 325] on button "Bold" at bounding box center [745, 314] width 33 height 20
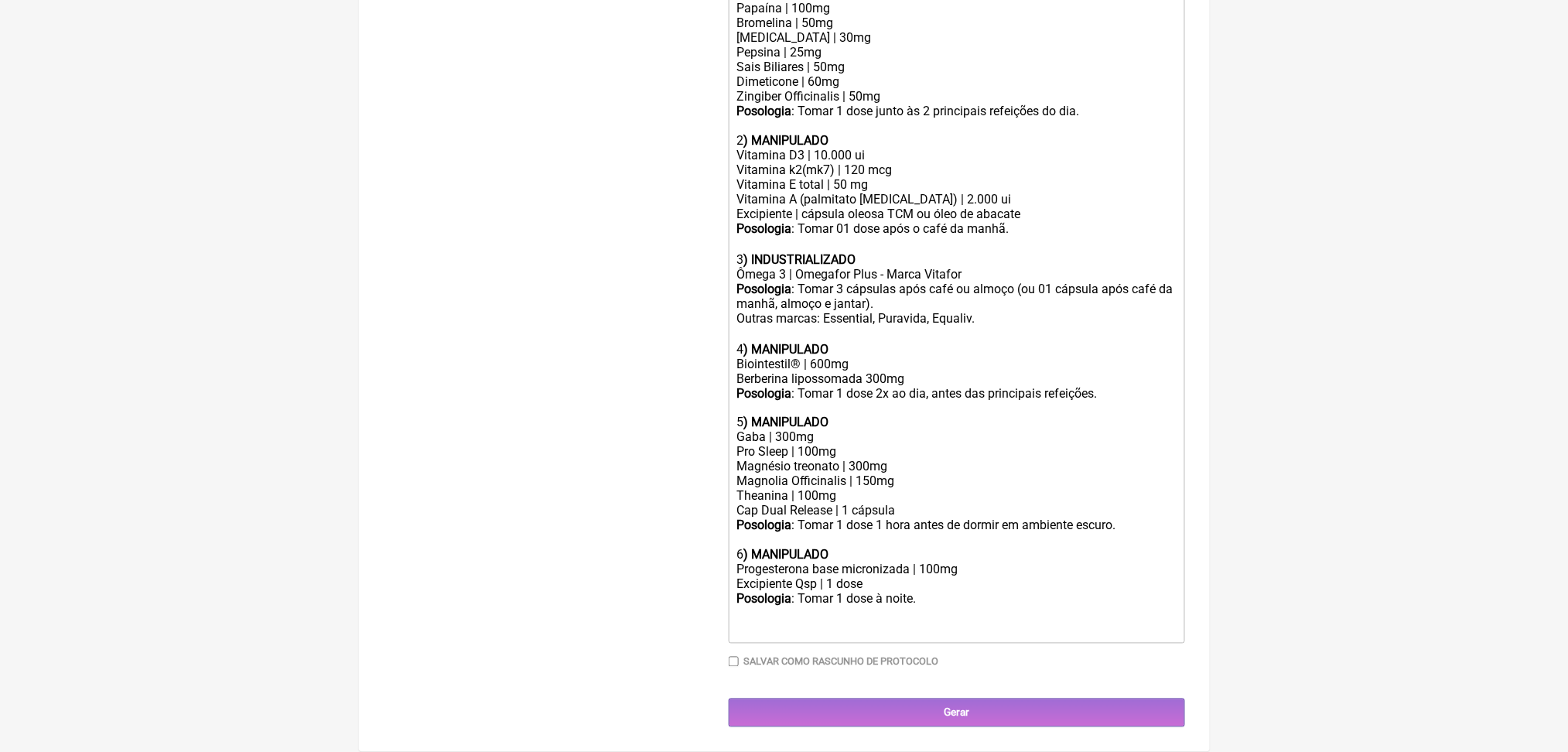
click at [877, 608] on div "Posologia : Tomar 1 dose à noite. ㅤ" at bounding box center [956, 615] width 439 height 46
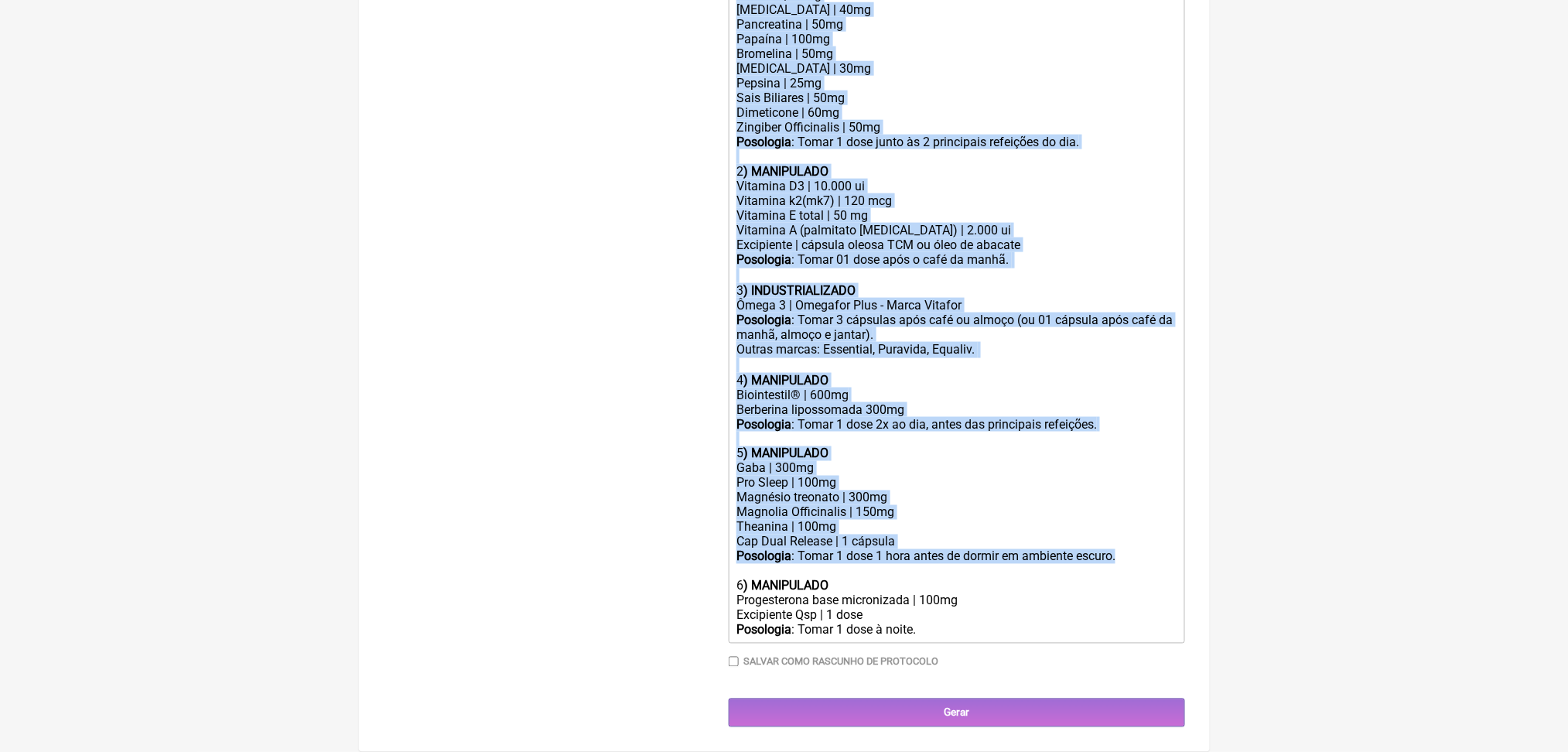
scroll to position [1033, 0]
drag, startPoint x: 743, startPoint y: 75, endPoint x: 1040, endPoint y: 627, distance: 626.8
click at [1040, 627] on div "Duração Duração de 30 dias Bold Italic Strikethrough Link Heading Quote Code Bu…" at bounding box center [957, 272] width 457 height 816
copy trix-editor "Uso oral por 60 dias: 1) MANIPULADO Protease | 50mg Amilase | 40mg Lipase | 40m…"
click at [828, 579] on strong ") MANIPULADO" at bounding box center [786, 586] width 85 height 14
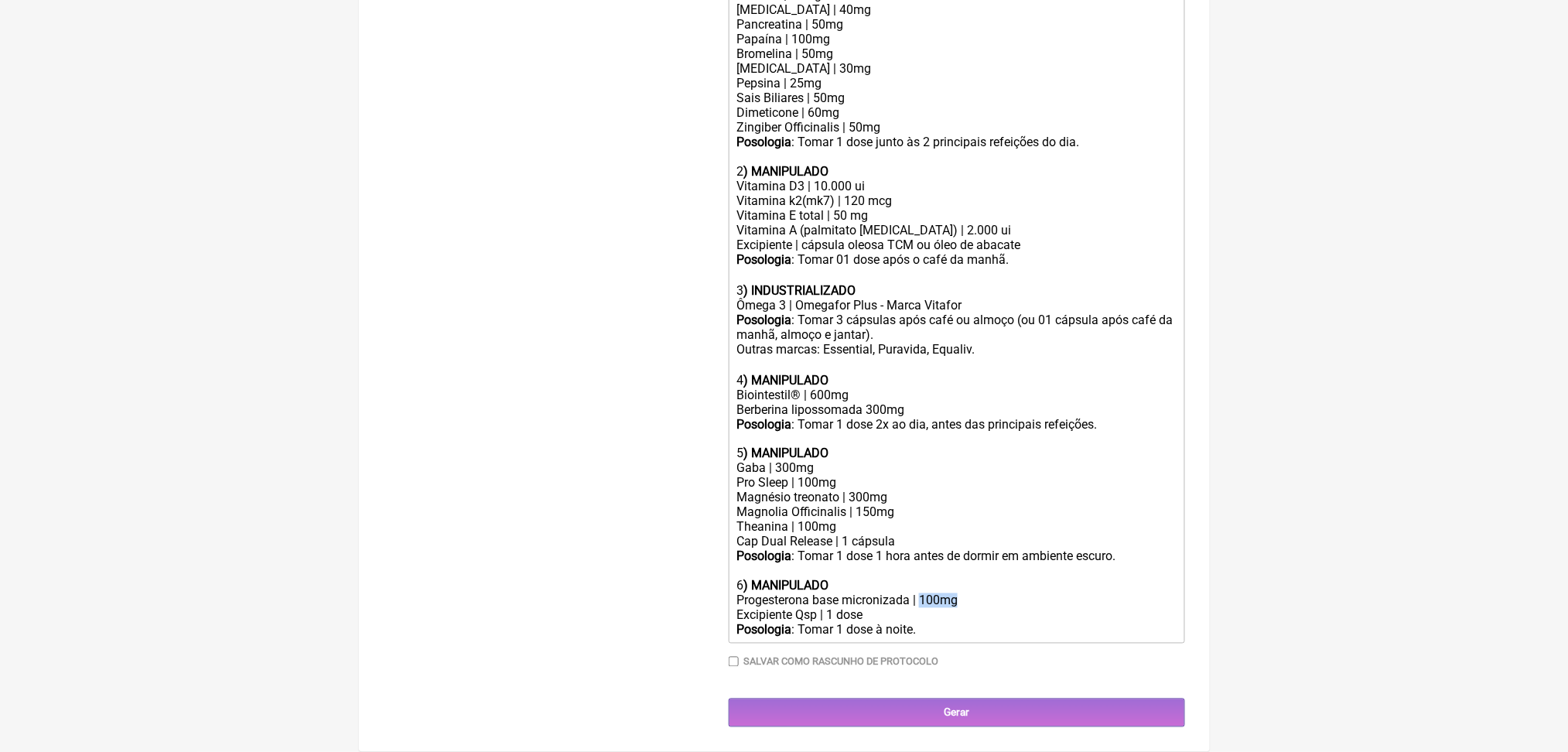
drag, startPoint x: 975, startPoint y: 562, endPoint x: 1028, endPoint y: 565, distance: 53.1
click at [1028, 593] on div "Progesterona base micronizada | 100mg" at bounding box center [956, 600] width 439 height 14
click at [763, 608] on div "Excipiente Qsp | 1 dose" at bounding box center [956, 616] width 439 height 14
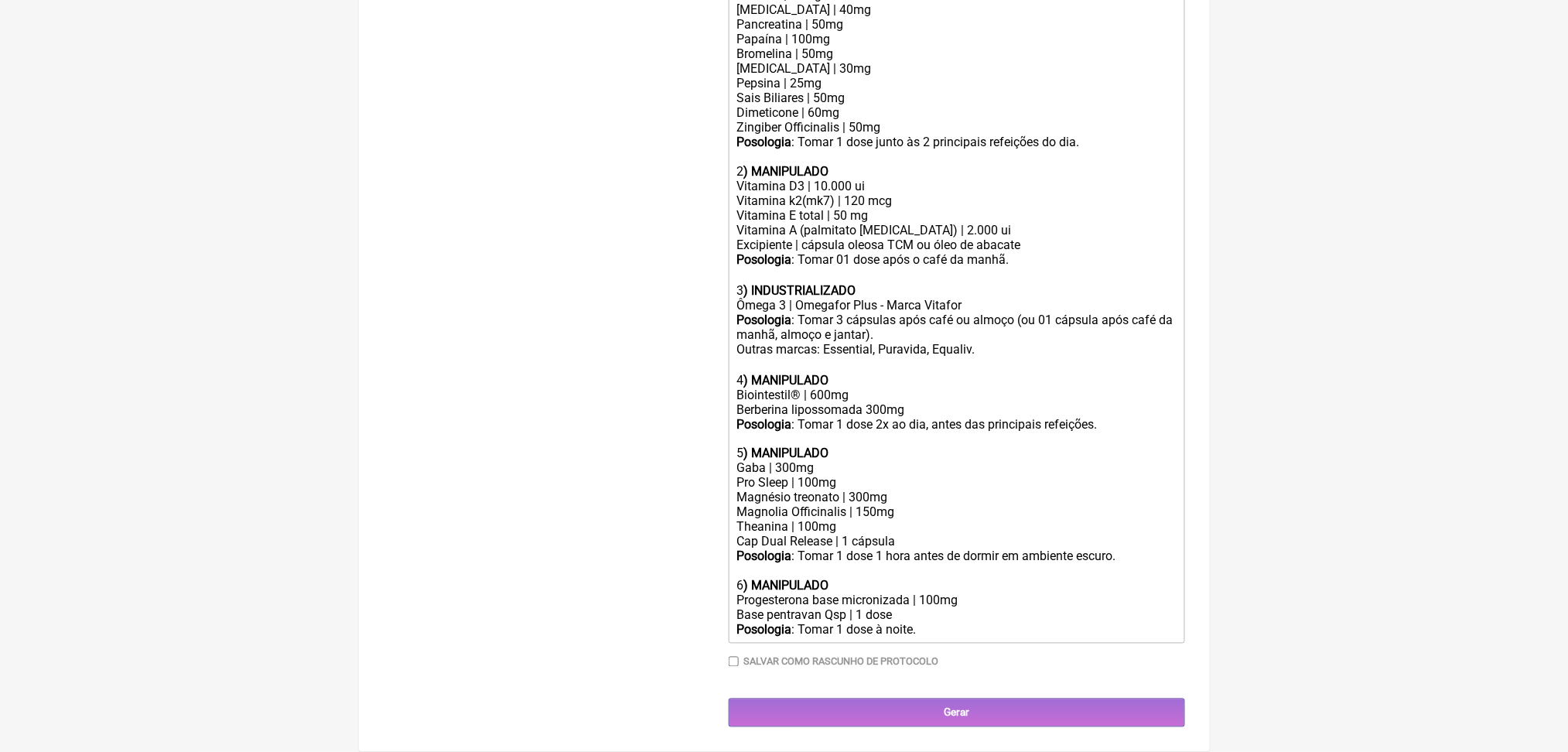
click at [922, 608] on div "Base pentravan Qsp | 1 dose" at bounding box center [956, 616] width 439 height 14
drag, startPoint x: 973, startPoint y: 594, endPoint x: 876, endPoint y: 611, distance: 98.5
click at [876, 611] on trix-editor "Uso oral por 60 dias: 1) MANIPULADO Protease | 50mg Amilase | 40mg Lipase | 40m…" at bounding box center [957, 283] width 457 height 721
click at [946, 549] on div "Posologia : Tomar 1 dose 1 hora antes de dormir em ambiente escuro." at bounding box center [956, 556] width 439 height 14
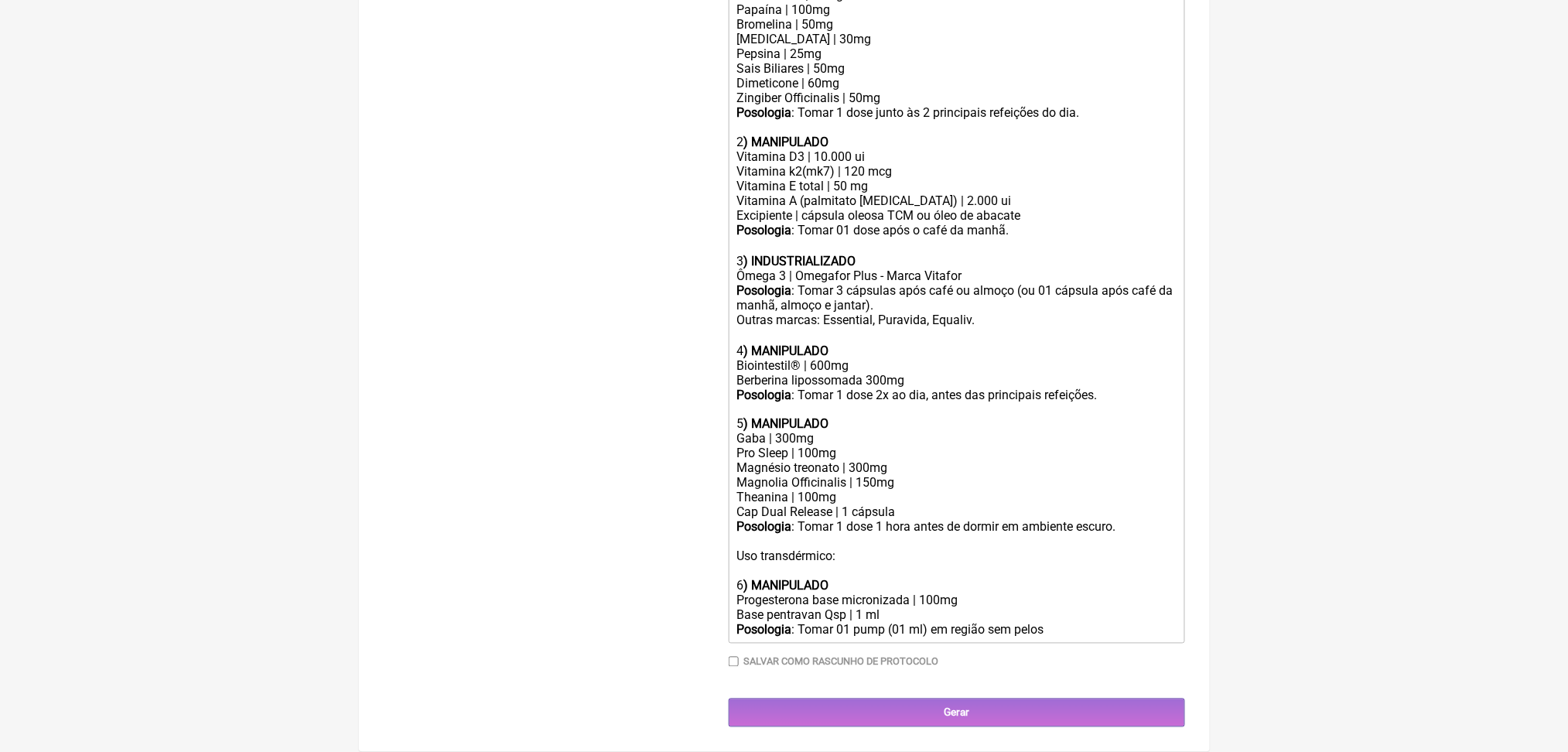
click at [986, 632] on div "Posologia : Tomar 01 pump (01 ml) em região sem pelos" at bounding box center [956, 630] width 439 height 14
click at [920, 644] on trix-editor "Uso oral por 60 dias: 1) MANIPULADO Protease | 50mg Amilase | 40mg Lipase | 40m…" at bounding box center [957, 269] width 457 height 750
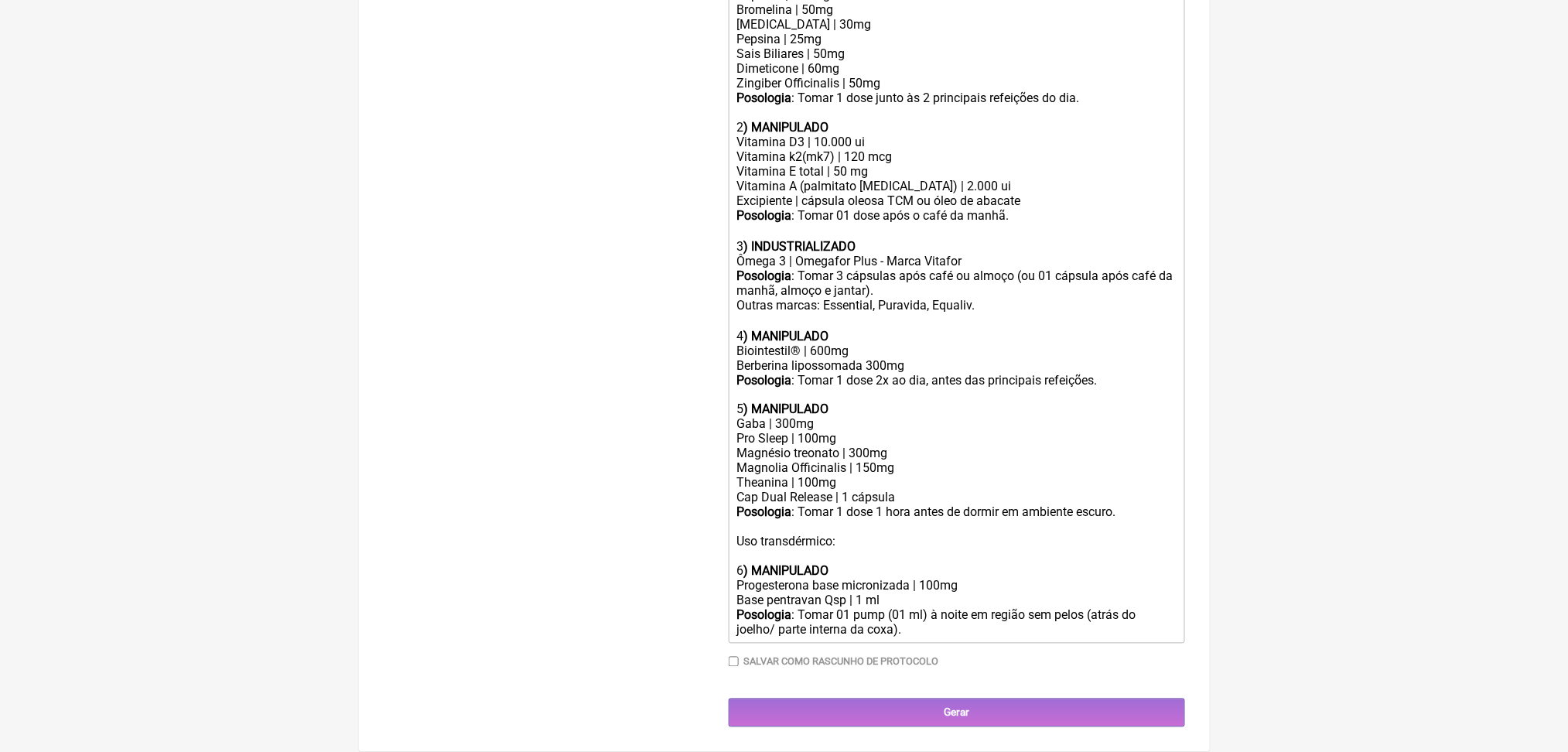
click at [909, 608] on div "Base pentravan Qsp | 1 ml" at bounding box center [956, 600] width 439 height 14
click at [852, 608] on div "Base pentravan Qsp | 1 ml" at bounding box center [956, 600] width 439 height 14
click at [998, 593] on div "Progesterona base micronizada | 100mg" at bounding box center [956, 586] width 439 height 14
click at [775, 608] on strong "Posologia" at bounding box center [764, 616] width 55 height 14
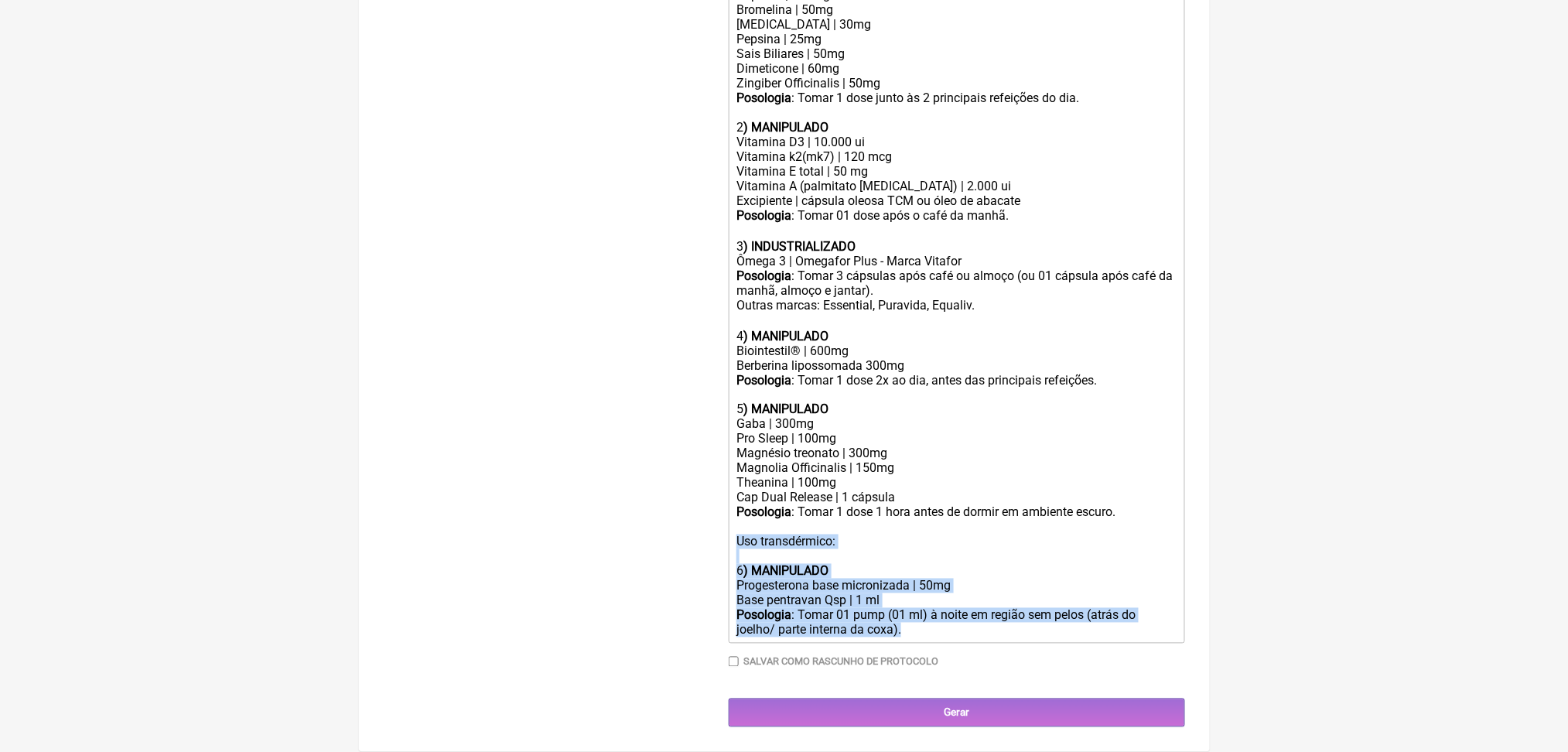
drag, startPoint x: 748, startPoint y: 488, endPoint x: 1102, endPoint y: 598, distance: 370.7
click at [1102, 598] on trix-editor "Uso oral por 60 dias: 1) MANIPULADO Protease | 50mg Amilase | 40mg Lipase | 40m…" at bounding box center [957, 261] width 457 height 765
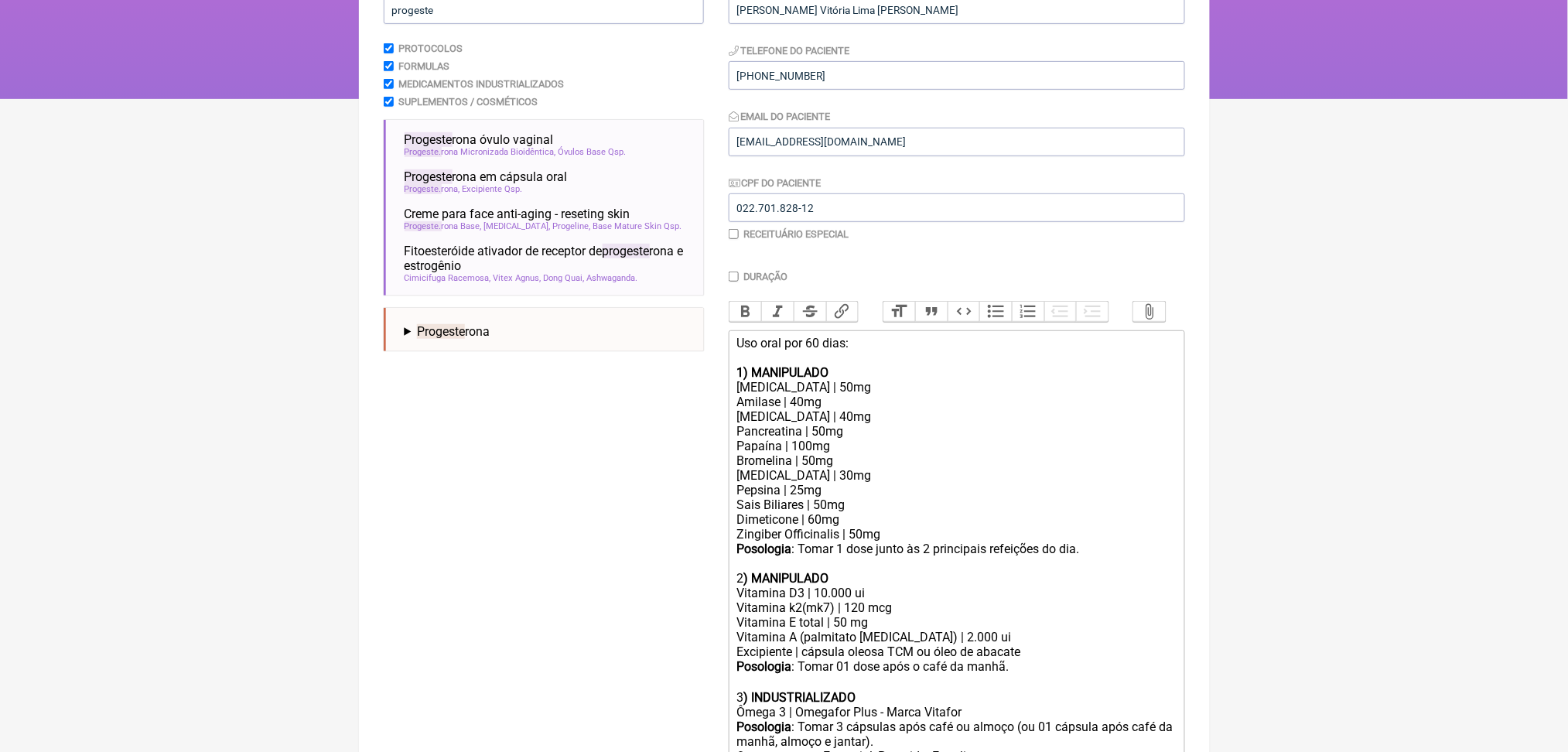
scroll to position [209, 0]
click at [568, 186] on span "Progeste rona em cápsula oral" at bounding box center [486, 178] width 163 height 14
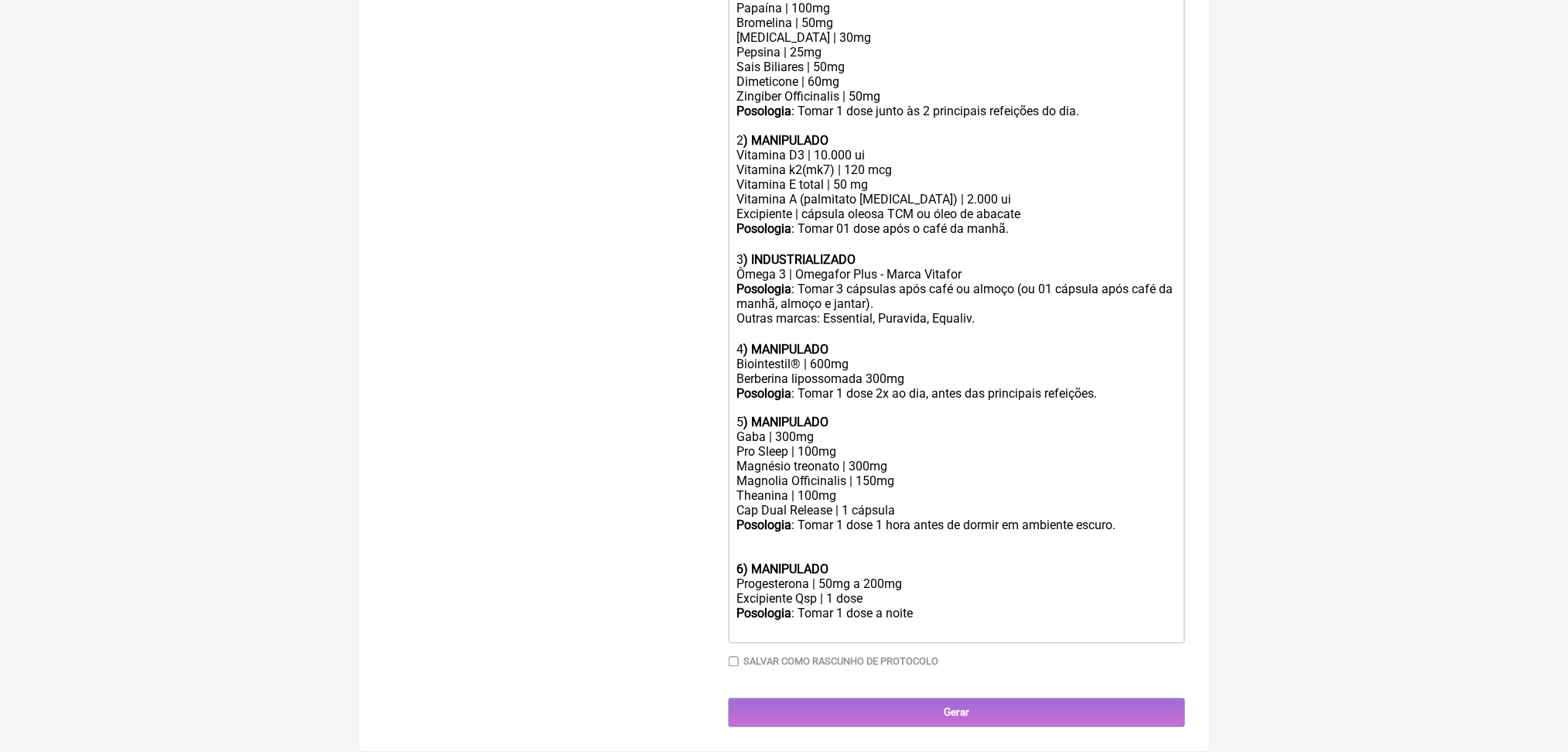
scroll to position [1073, 0]
click at [820, 519] on div "Posologia : Tomar 1 dose 1 hora antes de dormir em ambiente escuro." at bounding box center [956, 540] width 439 height 44
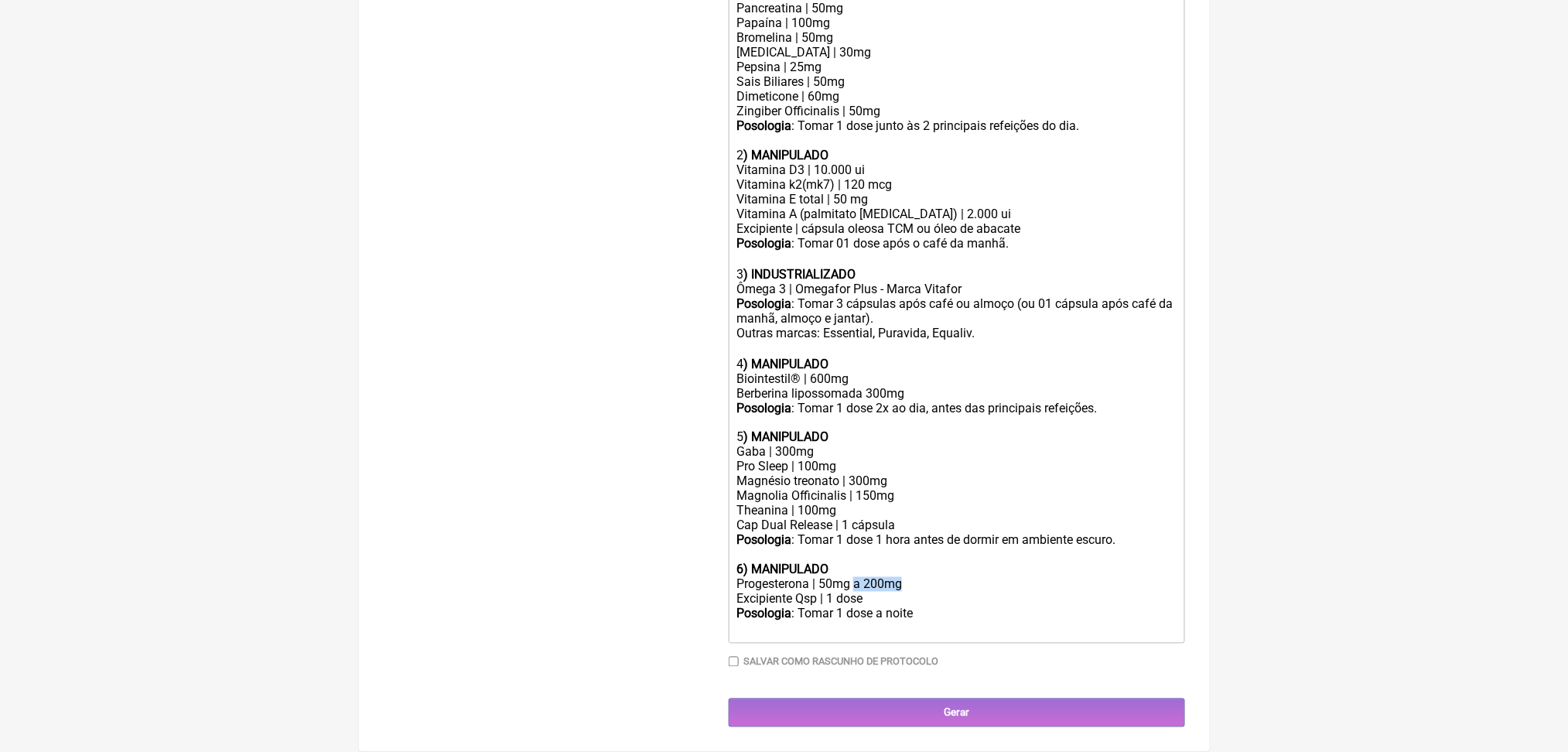
drag, startPoint x: 897, startPoint y: 538, endPoint x: 975, endPoint y: 544, distance: 78.2
click at [975, 577] on div "Progesterona | 50mg a 200mg" at bounding box center [956, 584] width 439 height 14
click at [998, 607] on div "Posologia : Tomar 1 dose a noite ㅤ" at bounding box center [956, 622] width 439 height 31
click at [929, 608] on div "Posologia : Tomar 1 dose a noite." at bounding box center [956, 623] width 439 height 30
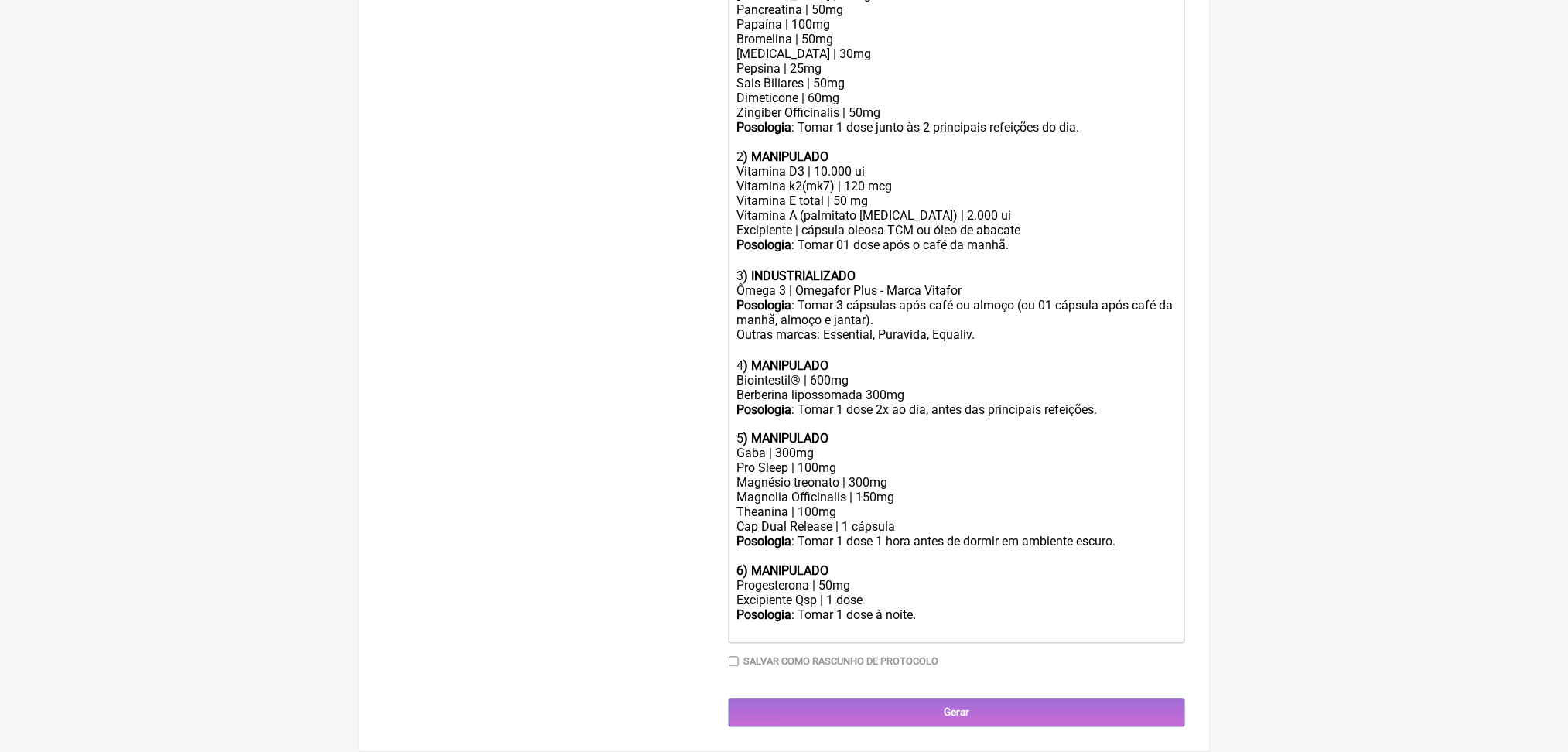
click at [995, 608] on div "Posologia : Tomar 1 dose à noite." at bounding box center [956, 623] width 439 height 30
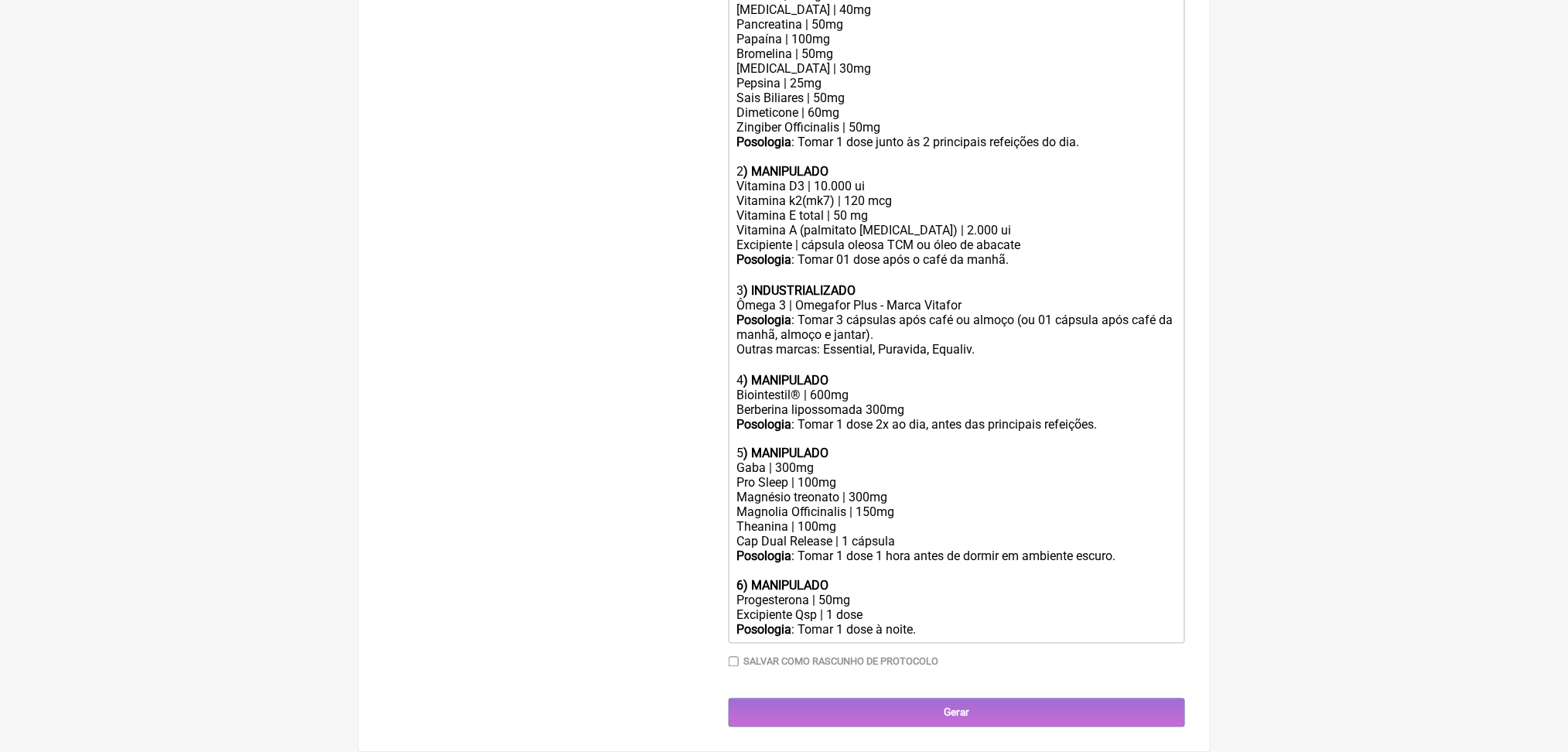
scroll to position [1033, 0]
click at [870, 549] on div "Posologia : Tomar 1 dose 1 hora antes de dormir em ambiente escuro. 6) MANIPULA…" at bounding box center [956, 571] width 439 height 44
click at [928, 549] on div "Posologia : Tomar 01 dose 1 hora antes de dormir em ambiente escuro. 6) MANIPUL…" at bounding box center [956, 571] width 439 height 44
type trix-editor "<div>Uso oral por 60 dias:<br><br><strong>1) MANIPULADO</strong></div><div>Prot…"
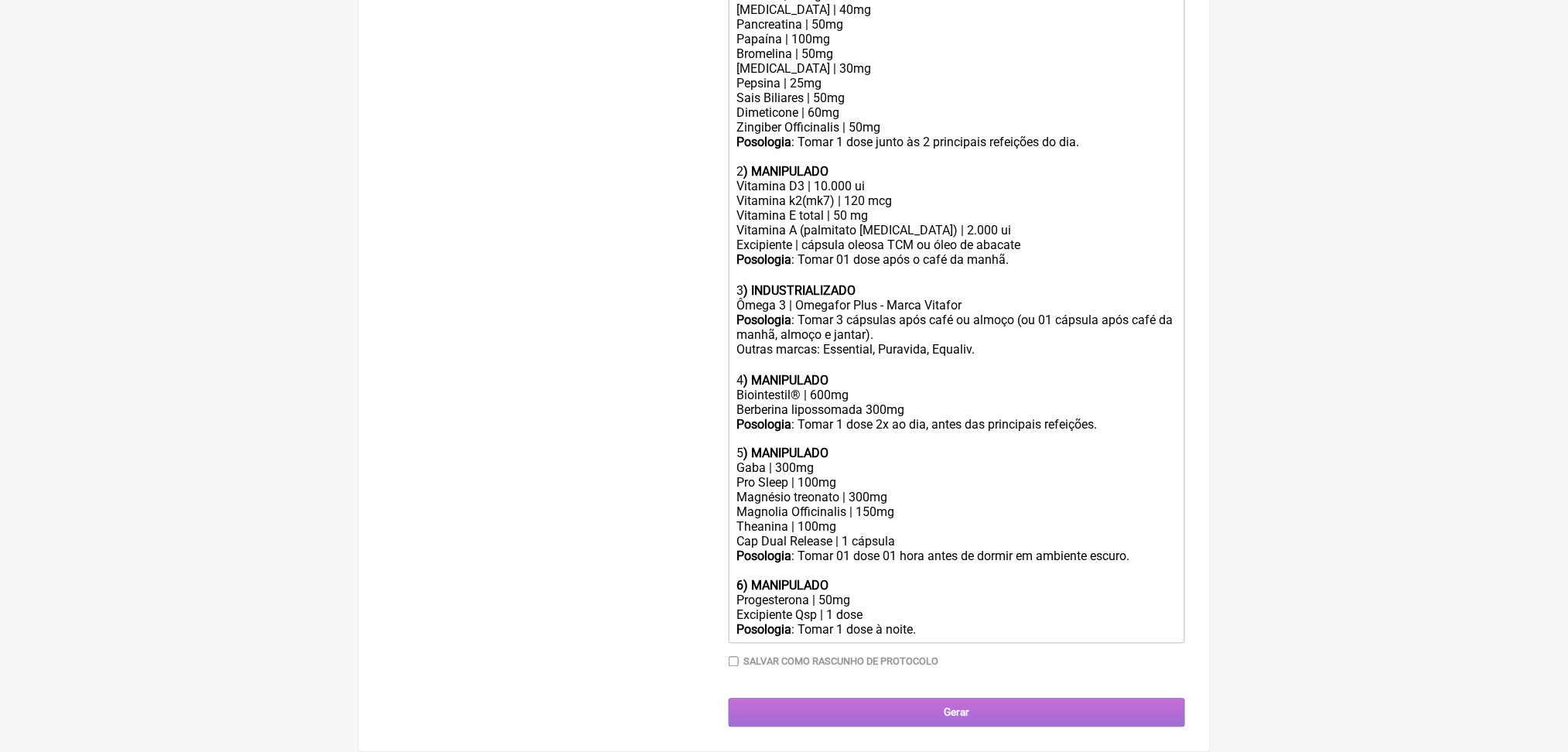
click at [1034, 710] on input "Gerar" at bounding box center [957, 714] width 457 height 29
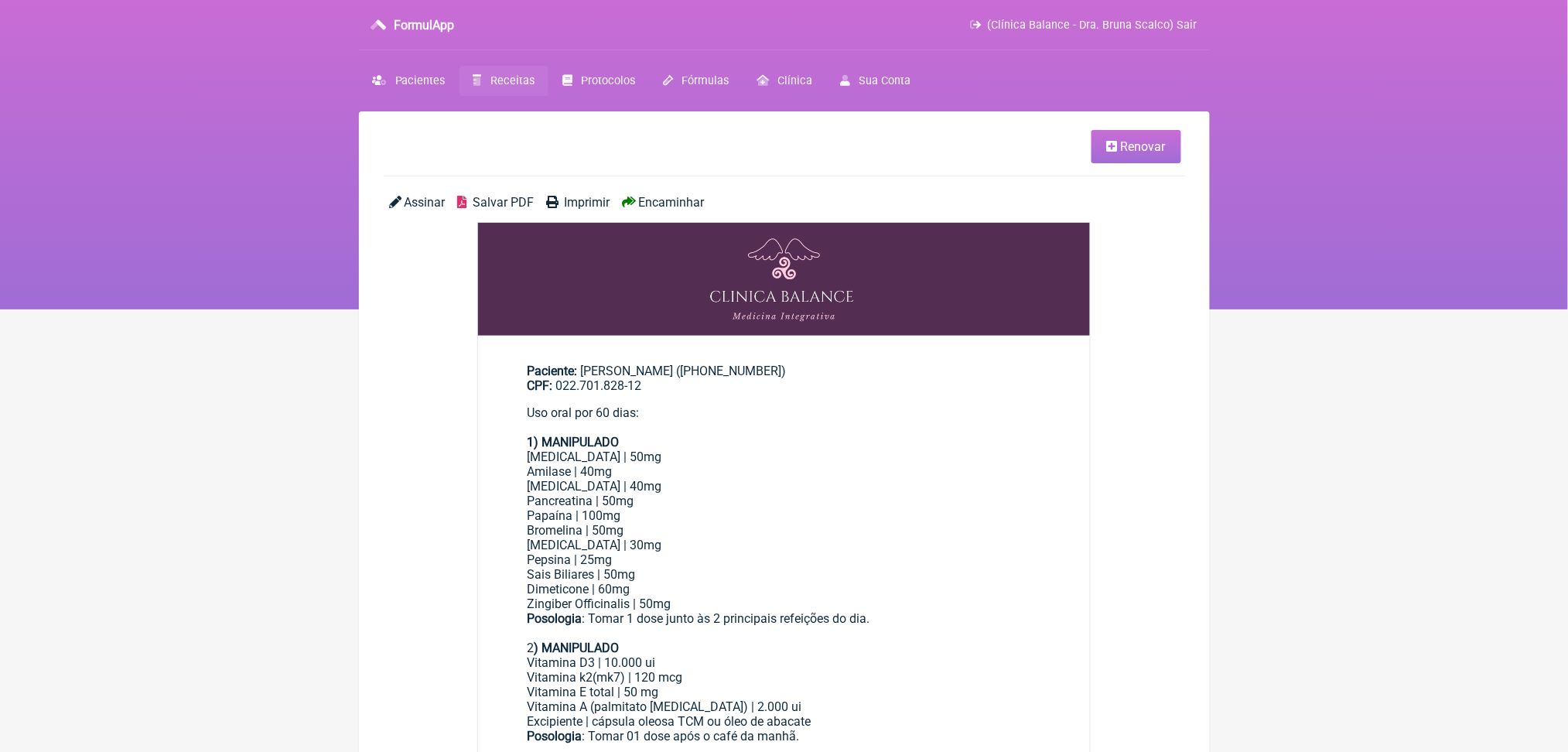
click at [532, 210] on span "Salvar PDF" at bounding box center [503, 202] width 61 height 14
drag, startPoint x: 535, startPoint y: 112, endPoint x: 547, endPoint y: 104, distance: 14.4
click at [547, 104] on div "FormulApp (Clínica Balance - Dra. Bruna Scalco) Sair Pacientes Receitas Protoco…" at bounding box center [784, 155] width 1568 height 309
click at [534, 87] on span "Receitas" at bounding box center [512, 81] width 44 height 13
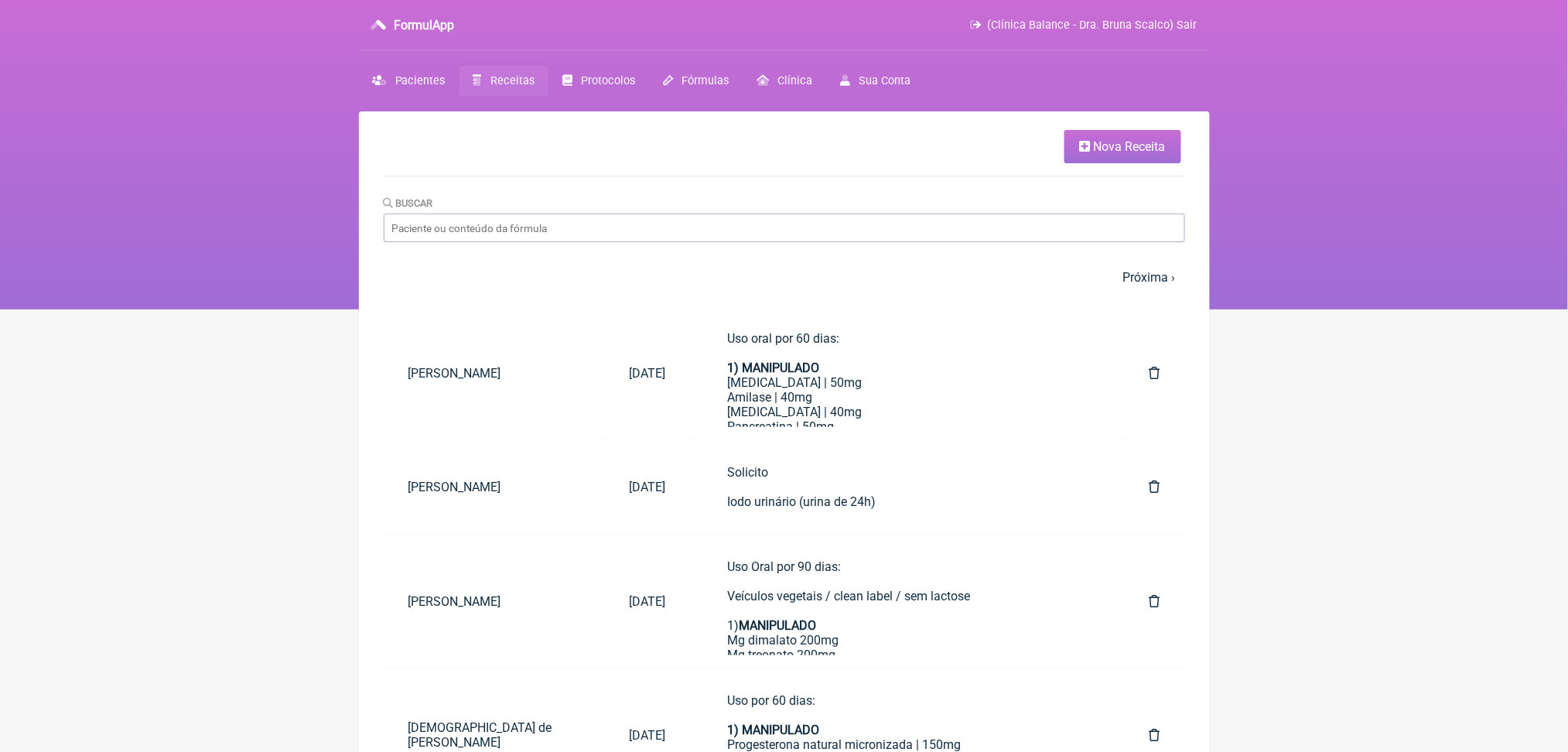
click at [1098, 164] on link "Nova Receita" at bounding box center [1123, 147] width 117 height 34
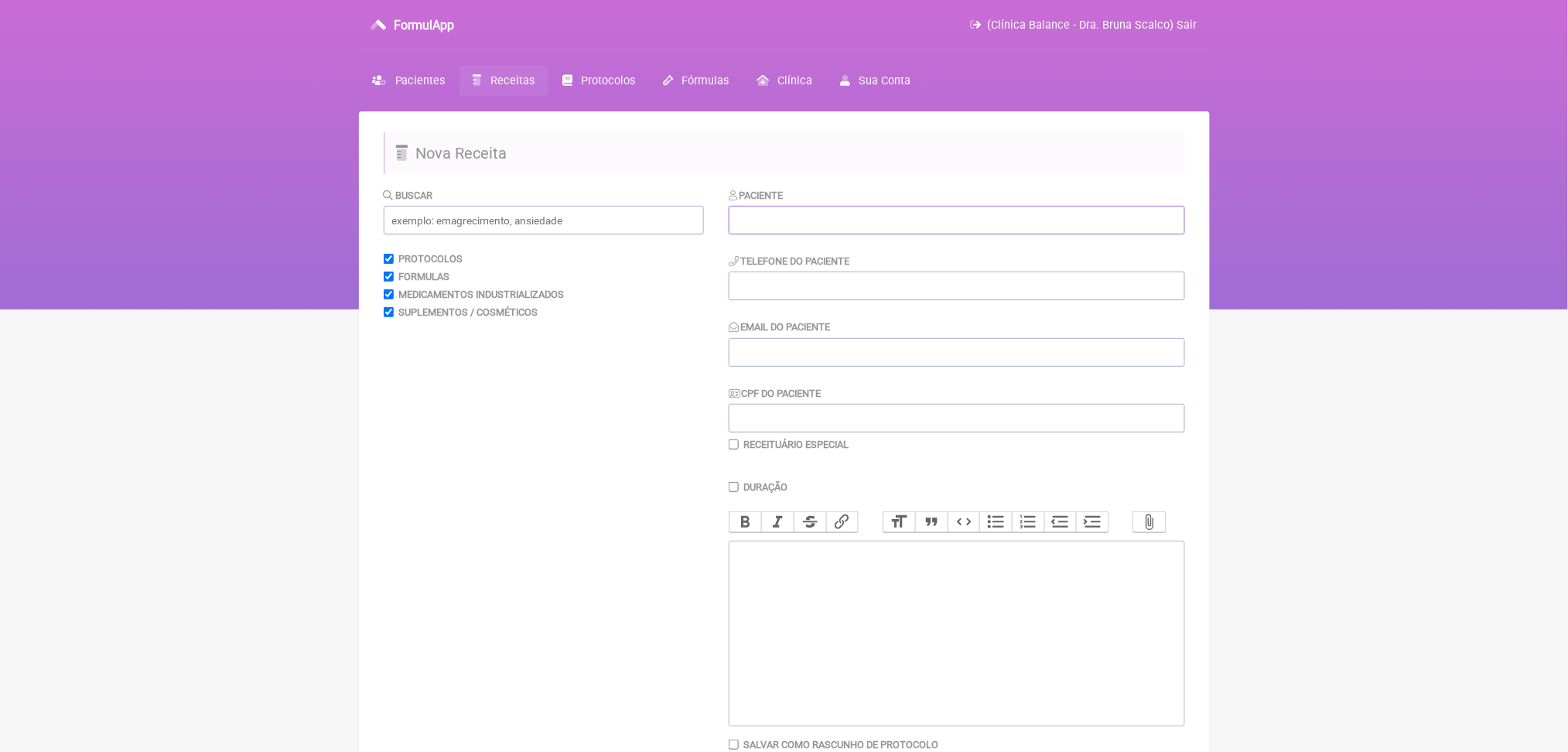
click at [818, 235] on input "text" at bounding box center [957, 220] width 457 height 29
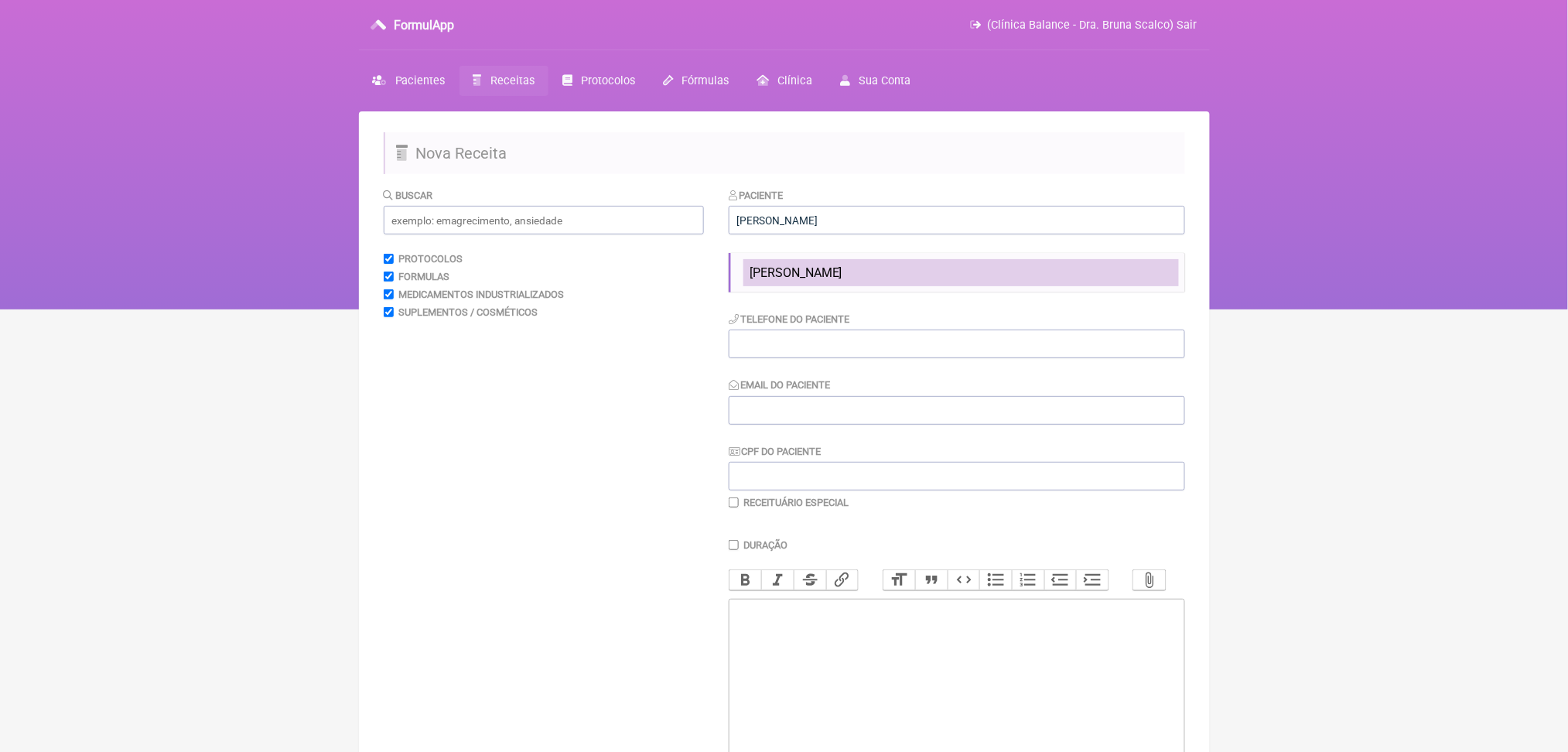
click at [842, 280] on span "[PERSON_NAME]" at bounding box center [796, 273] width 93 height 14
type input "[PERSON_NAME]"
type input "[PHONE_NUMBER]"
type input "[EMAIL_ADDRESS][DOMAIN_NAME]"
type input "022.701.828-12"
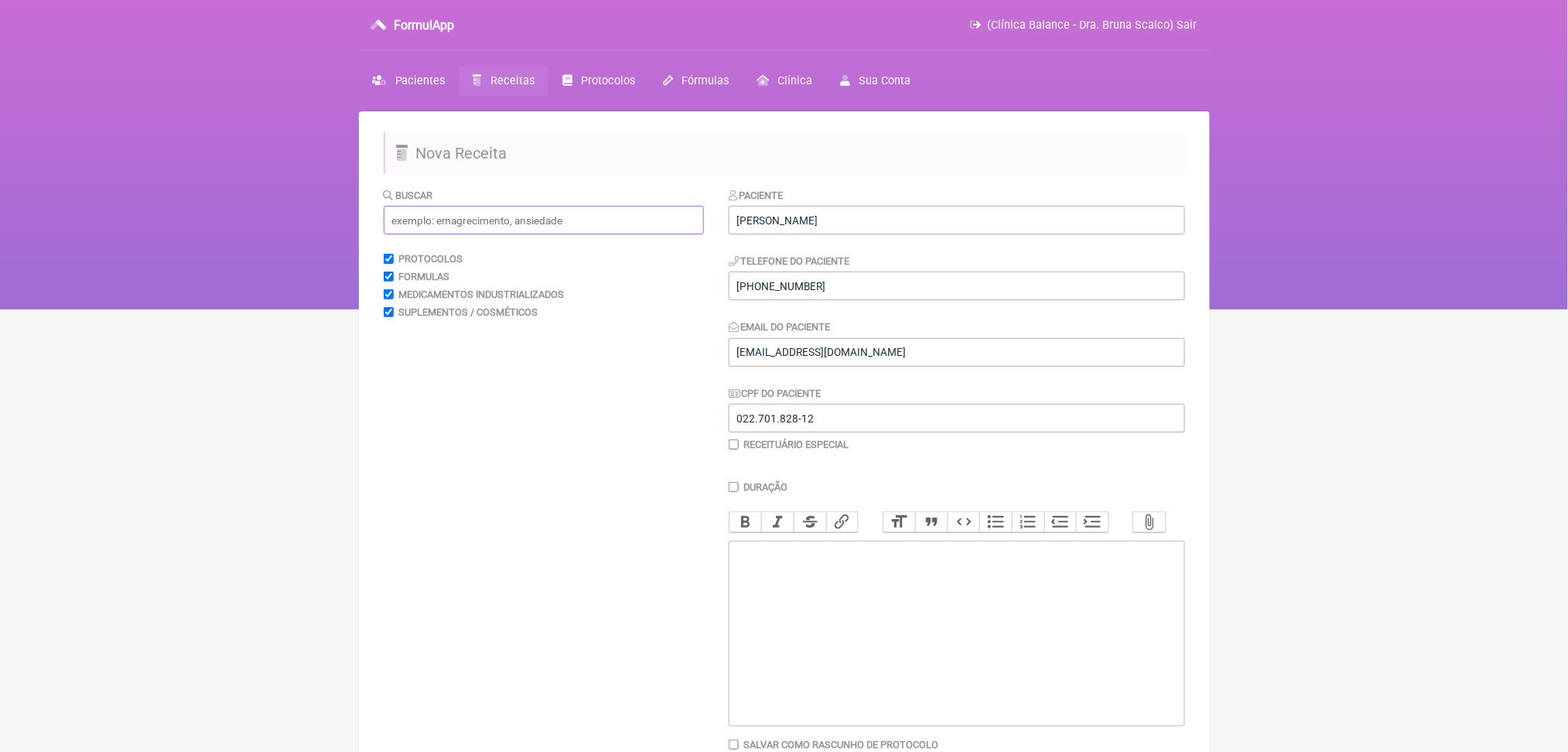
click at [578, 235] on input "text" at bounding box center [544, 220] width 320 height 29
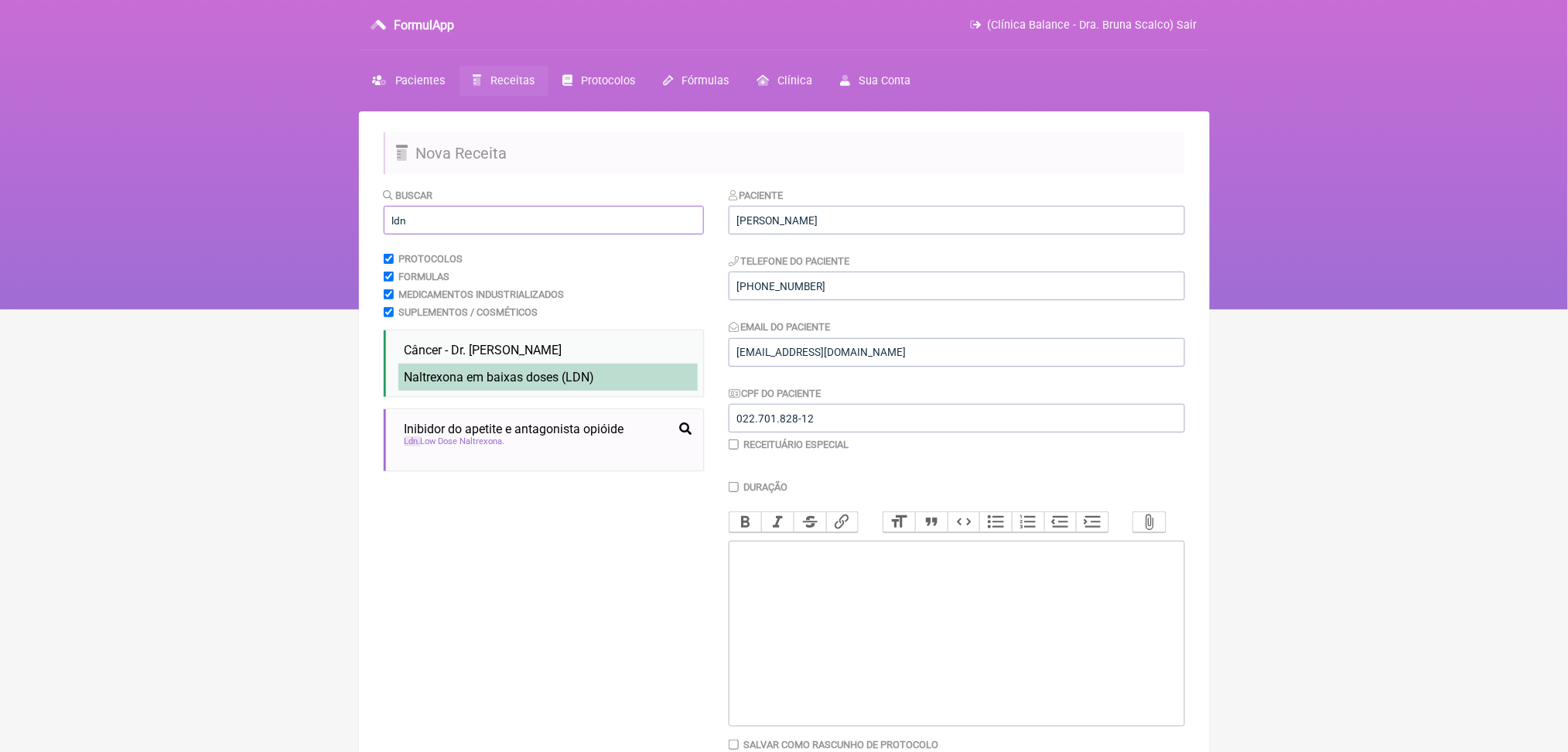
type input "ldn"
click at [478, 385] on span "Naltrexona em baixas doses ( LDN )" at bounding box center [499, 377] width 190 height 14
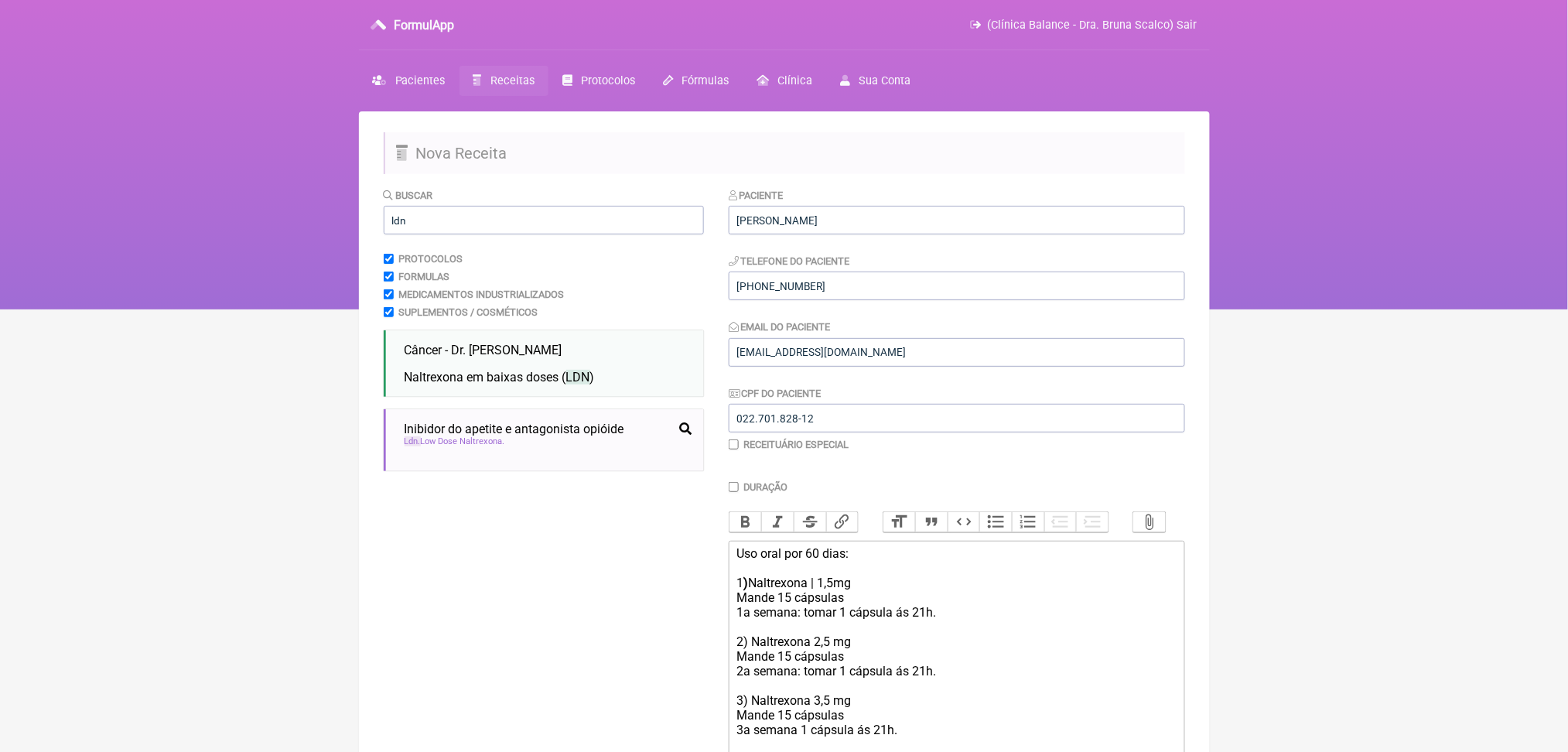
click at [234, 309] on html "FormulApp (Clínica Balance - Dra. Bruna Scalco) Sair Pacientes Receitas Protoco…" at bounding box center [784, 155] width 1568 height 309
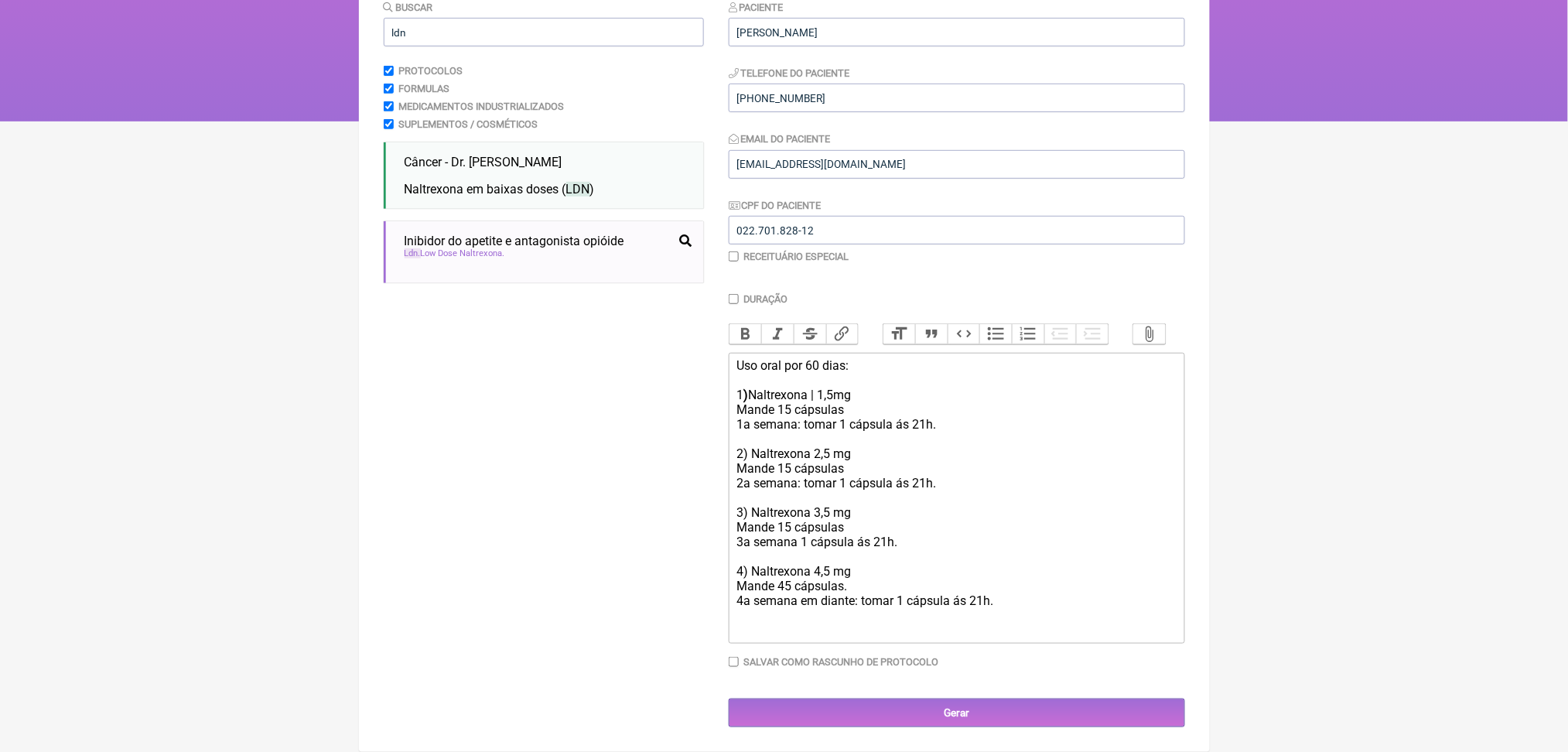
scroll to position [371, 0]
click at [782, 637] on div at bounding box center [956, 623] width 439 height 30
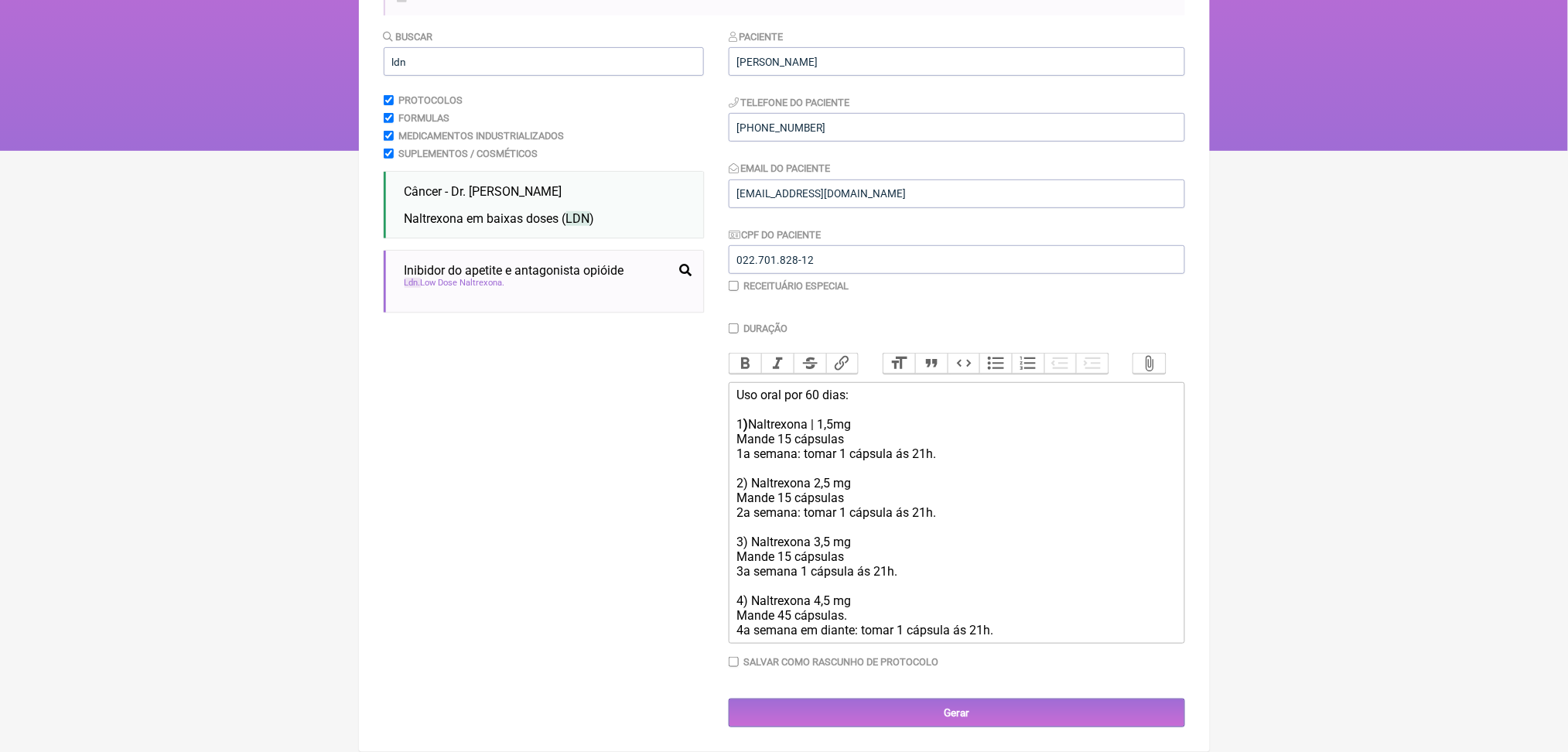
click at [619, 334] on div "Buscar ldn Protocolos Formulas Medicamentos Industrializados Suplementos / Cosm…" at bounding box center [544, 378] width 320 height 699
click at [540, 263] on span "Inibidor do apetite e antagonista opióide" at bounding box center [514, 270] width 220 height 14
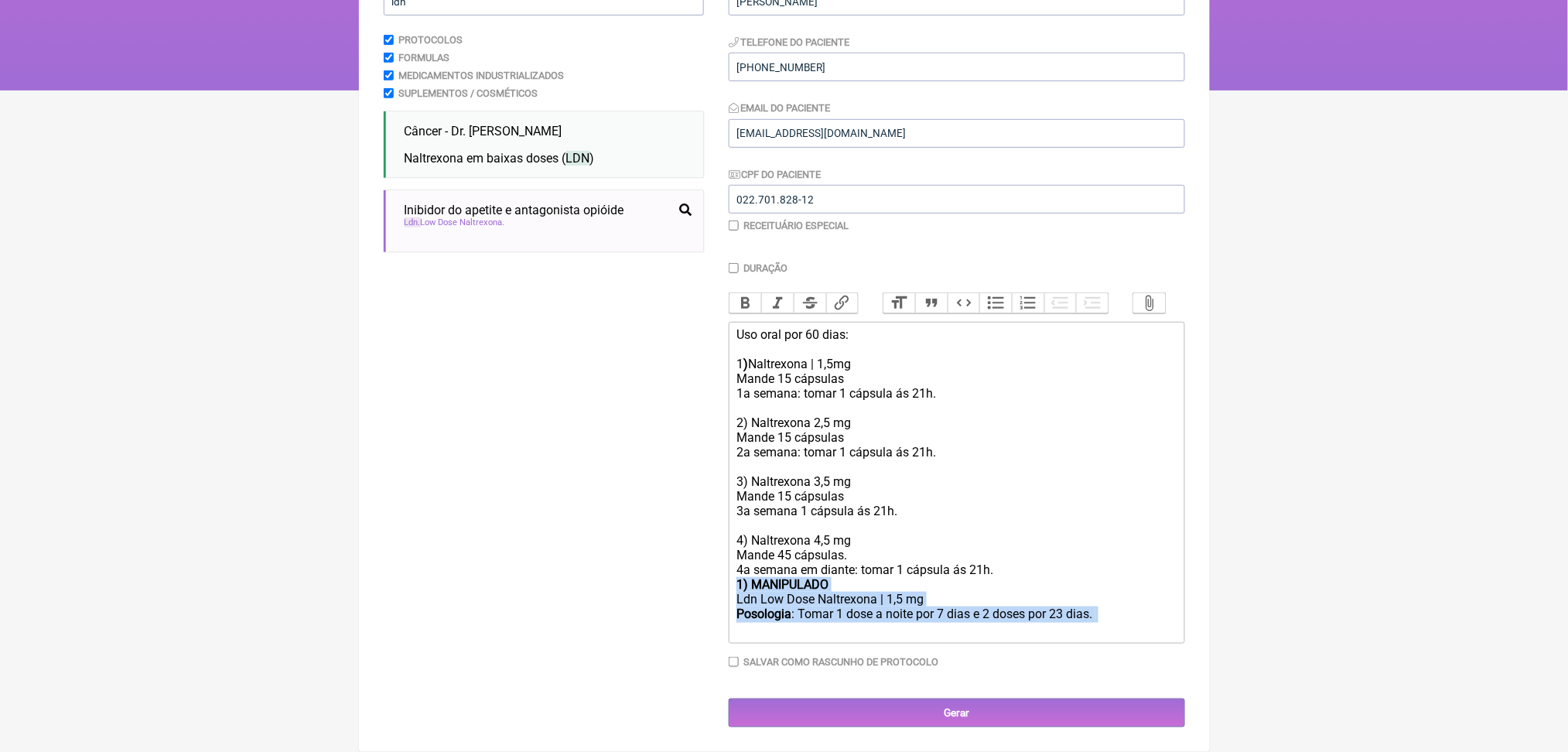
drag, startPoint x: 780, startPoint y: 718, endPoint x: 744, endPoint y: 637, distance: 88.6
click at [744, 637] on trix-editor "Uso oral por 60 dias: 1 ) Naltrexona | 1,5mg Mande 15 cápsulas 1a semana: tomar…" at bounding box center [957, 483] width 457 height 322
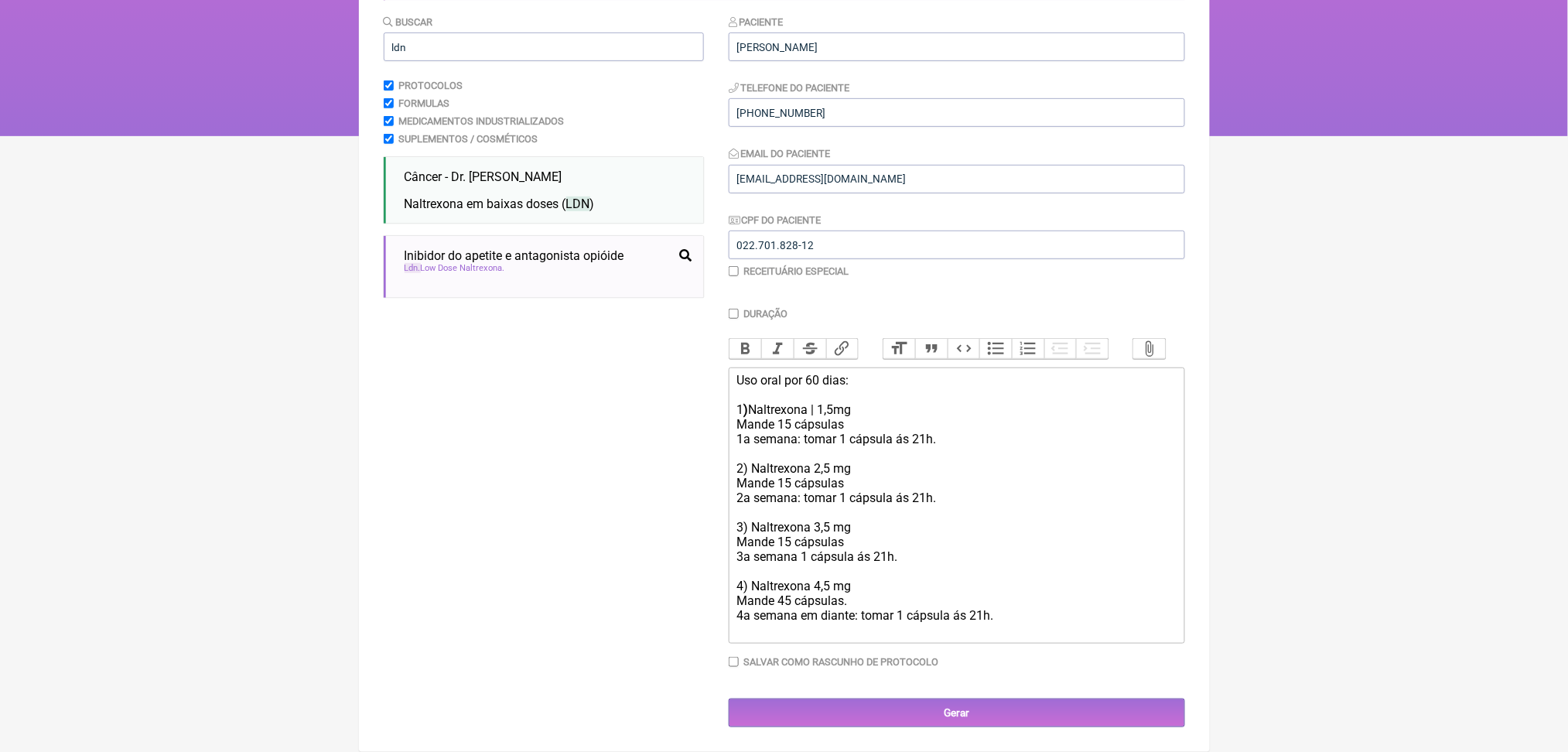
click at [469, 389] on div "Buscar ldn Protocolos Formulas Medicamentos Industrializados Suplementos / Cosm…" at bounding box center [544, 370] width 320 height 714
drag, startPoint x: 1095, startPoint y: 585, endPoint x: 740, endPoint y: 535, distance: 358.5
click at [740, 535] on trix-editor "Uso oral por 60 dias: 1 ) Naltrexona | 1,5mg Mande 15 cápsulas 1a semana: tomar…" at bounding box center [957, 506] width 457 height 277
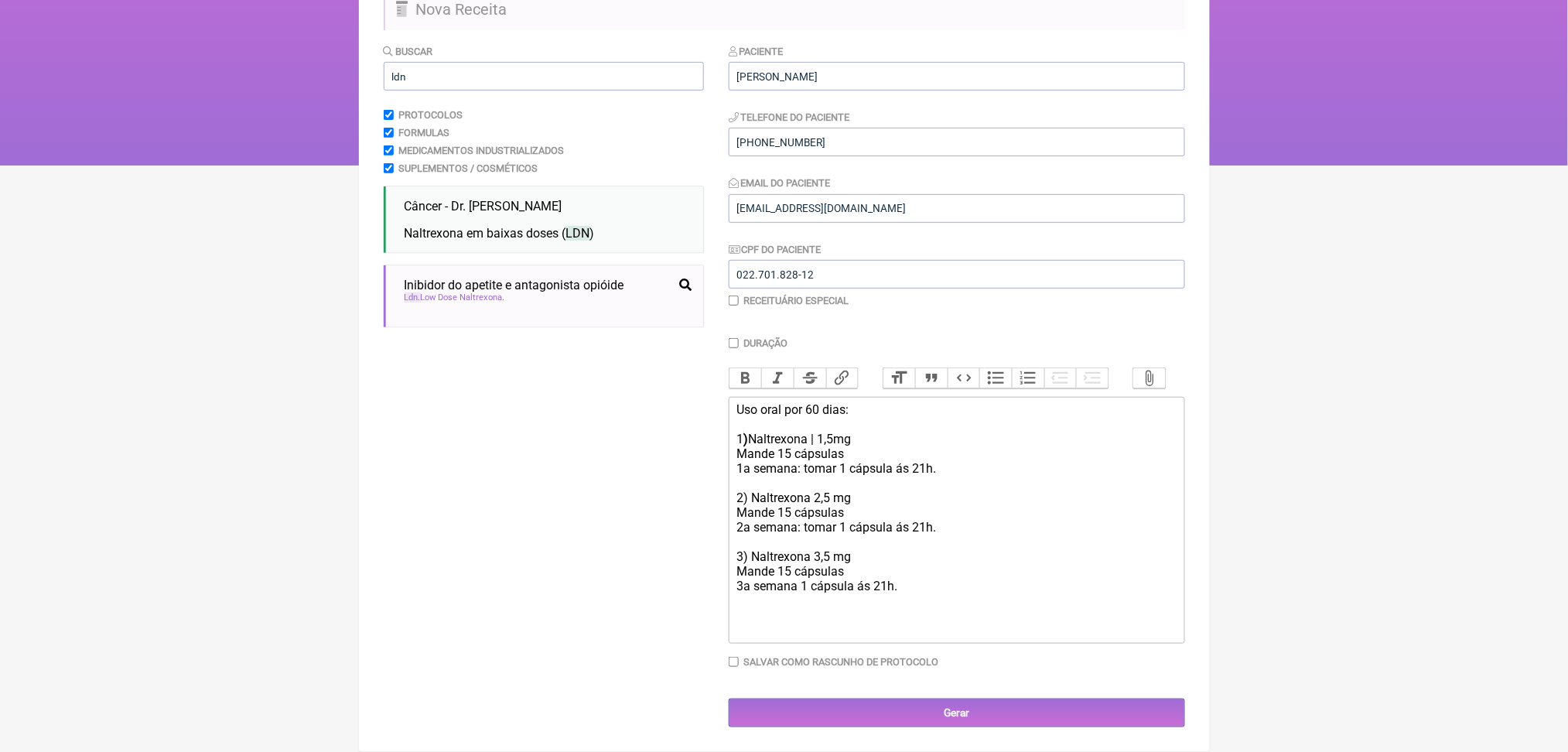
scroll to position [347, 0]
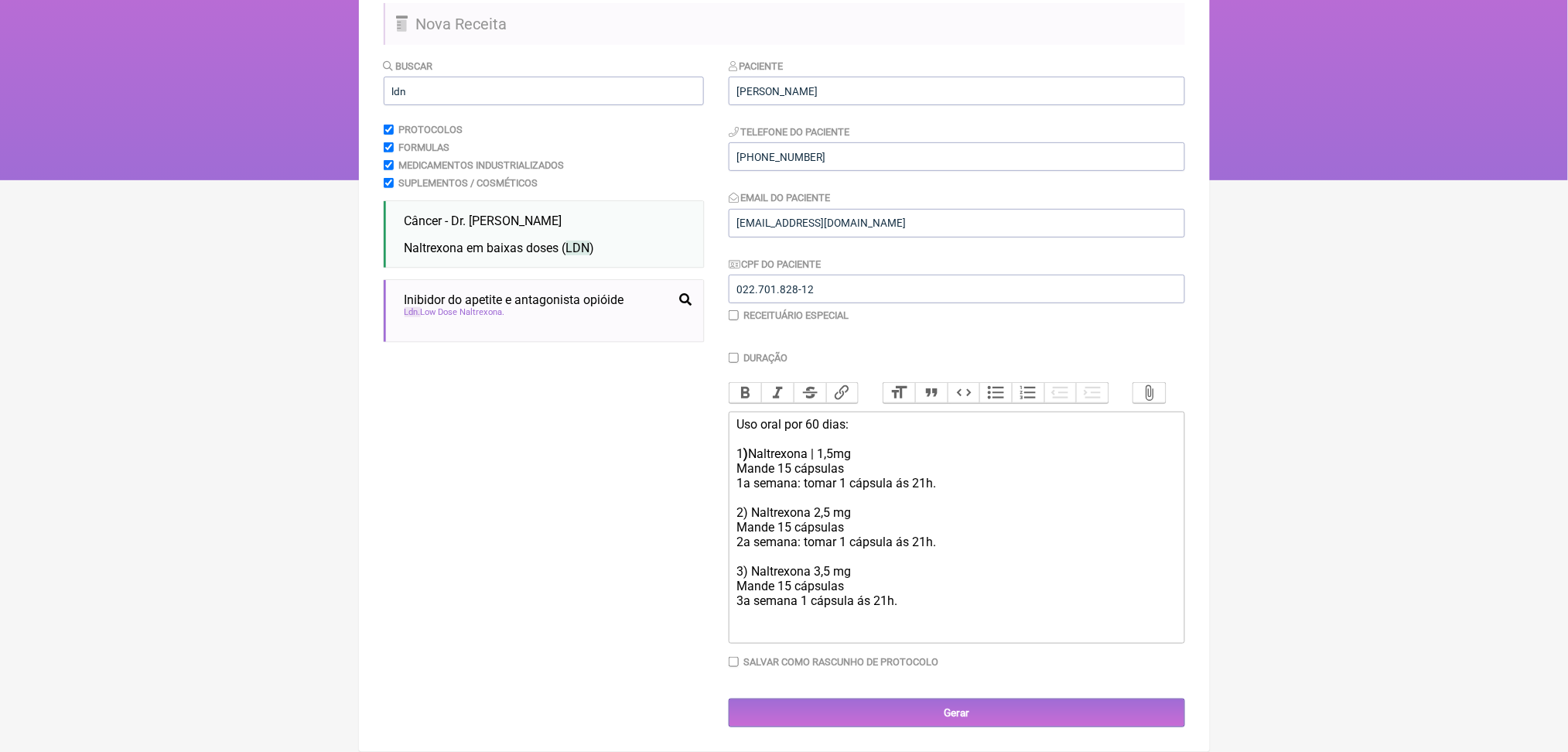
click at [823, 556] on div "Mande 15 cápsulas 1a semana: tomar 1 cápsula ás 21h. 2) Naltrexona 2,5 mg Mande…" at bounding box center [956, 542] width 439 height 162
click at [873, 484] on div "Mande 15 cápsulas 1a semana: tomar 1 cápsula ás 21h. 2) Naltrexona 2,5 mg Mande…" at bounding box center [956, 542] width 439 height 162
click at [874, 461] on div "Mande 15 cápsulas 1a semana: tomar 1 cápsula ás 21h. 2) Naltrexona 2,5 mg Mande…" at bounding box center [956, 542] width 439 height 162
click at [988, 461] on div "Mande 15 cápsulas 1a semana: tomar 01 cápsula ás 21h. 2) Naltrexona 2,5 mg Mand…" at bounding box center [956, 542] width 439 height 162
click at [983, 483] on div "Mande 15 cápsulas 1a semana: tomar 01 cápsula ás 20/21h. 2) Naltrexona 2,5 mg M…" at bounding box center [956, 542] width 439 height 162
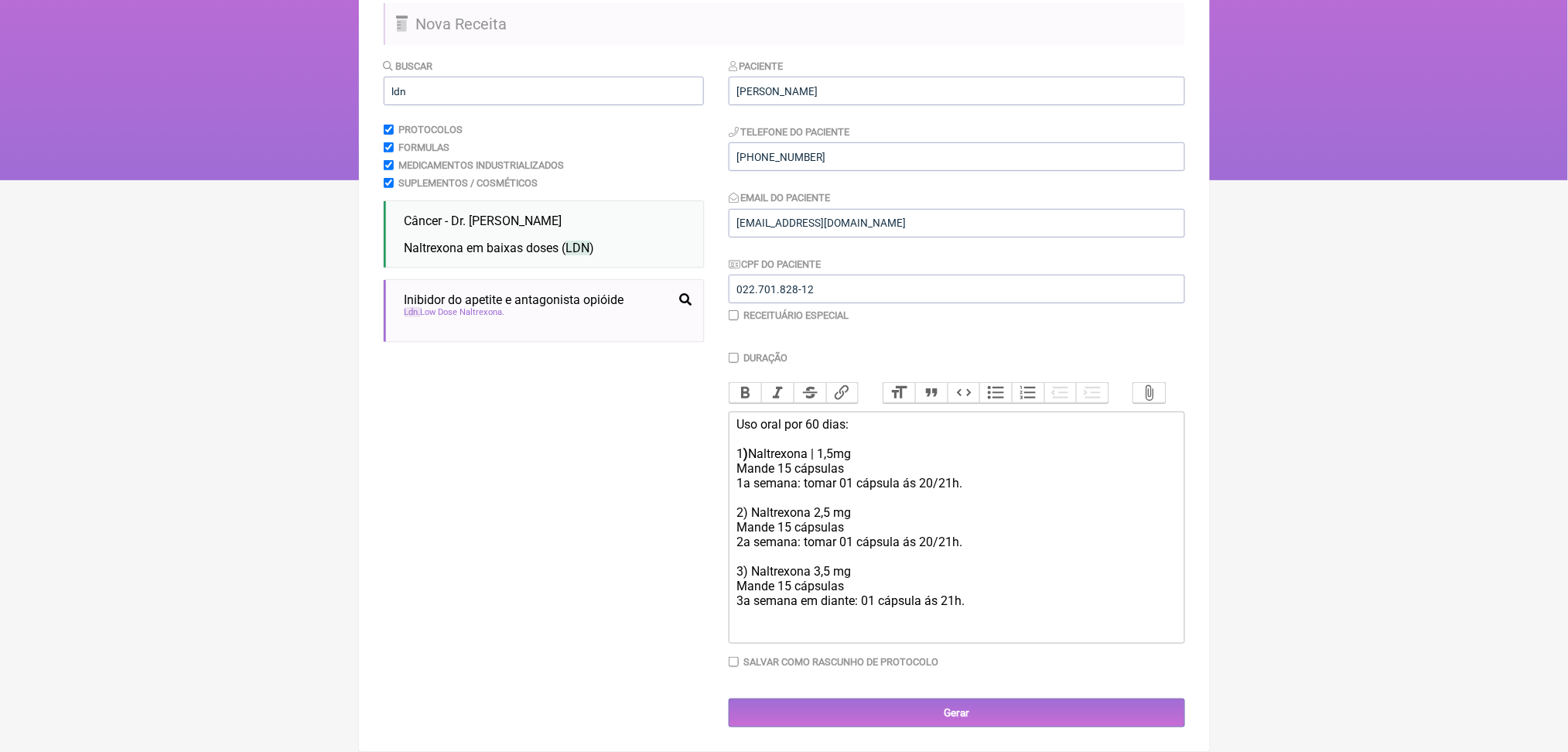
click at [1004, 555] on div "Mande 15 cápsulas 1a semana: tomar 01 cápsula ás 20/21h. 2) Naltrexona 2,5 mg M…" at bounding box center [956, 542] width 439 height 162
click at [985, 623] on div at bounding box center [956, 630] width 439 height 14
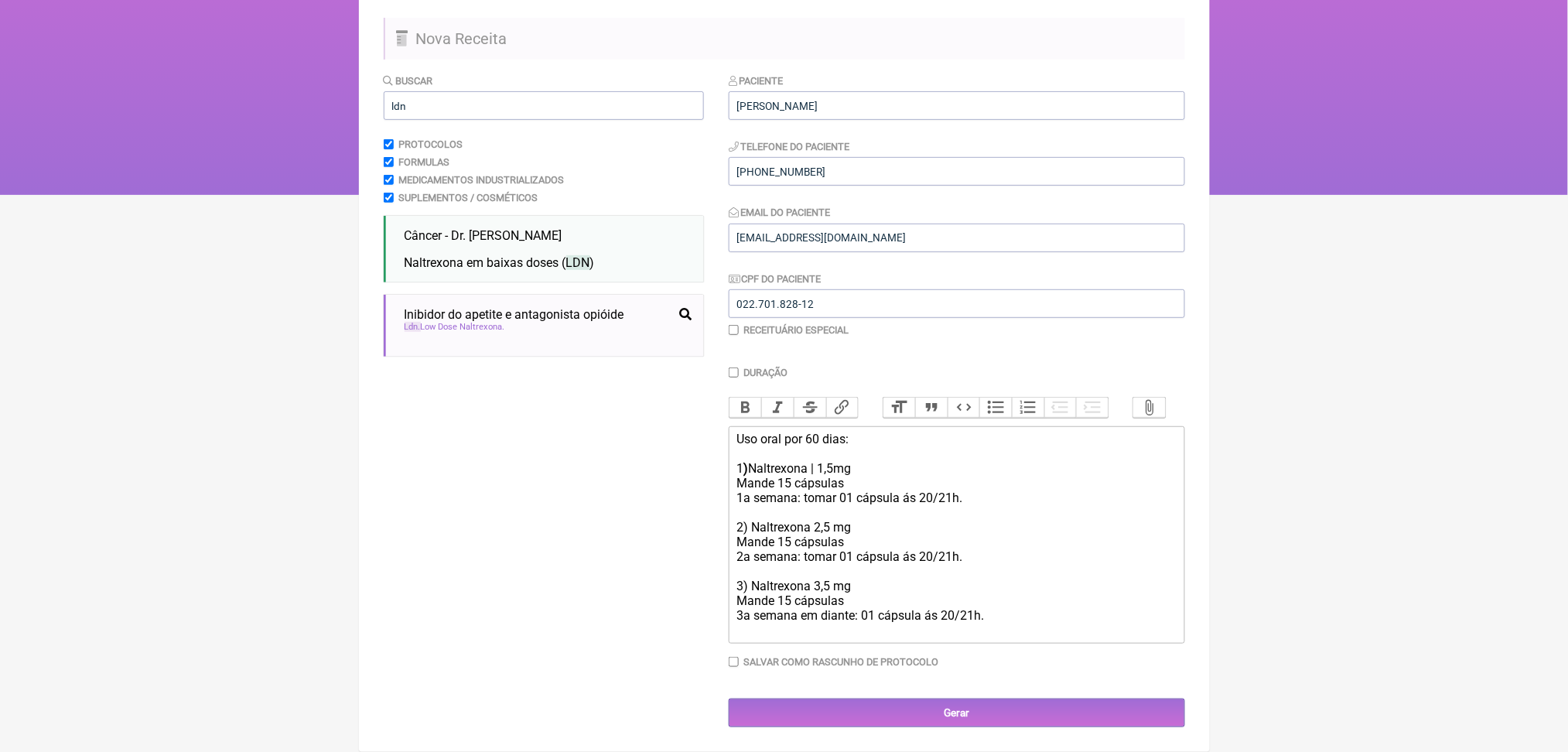
type trix-editor "<div>Uso oral por 60 dias:<br><br>1<strong>) </strong>Naltrexona | 1,5mg</div><…"
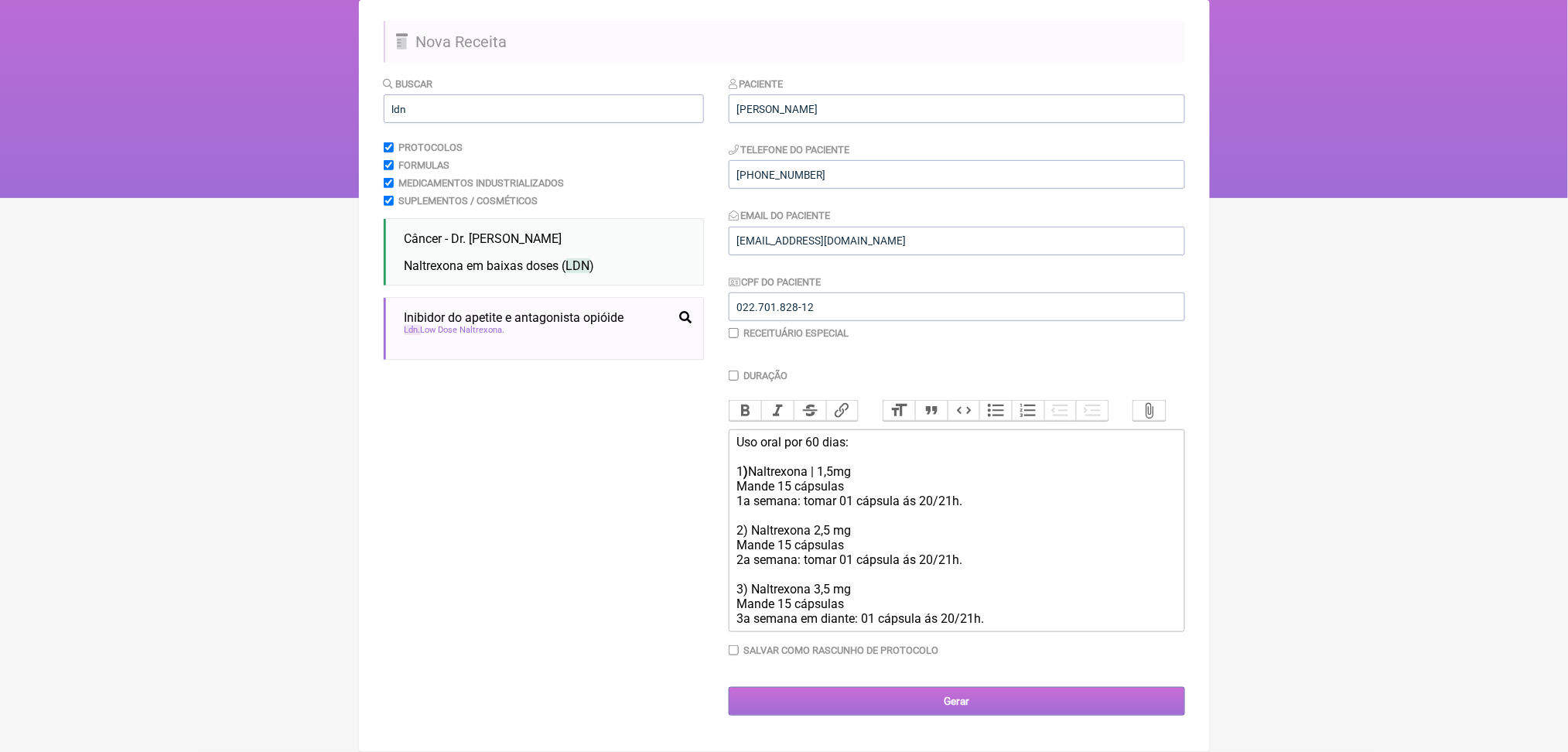
click at [1019, 696] on input "Gerar" at bounding box center [957, 701] width 457 height 29
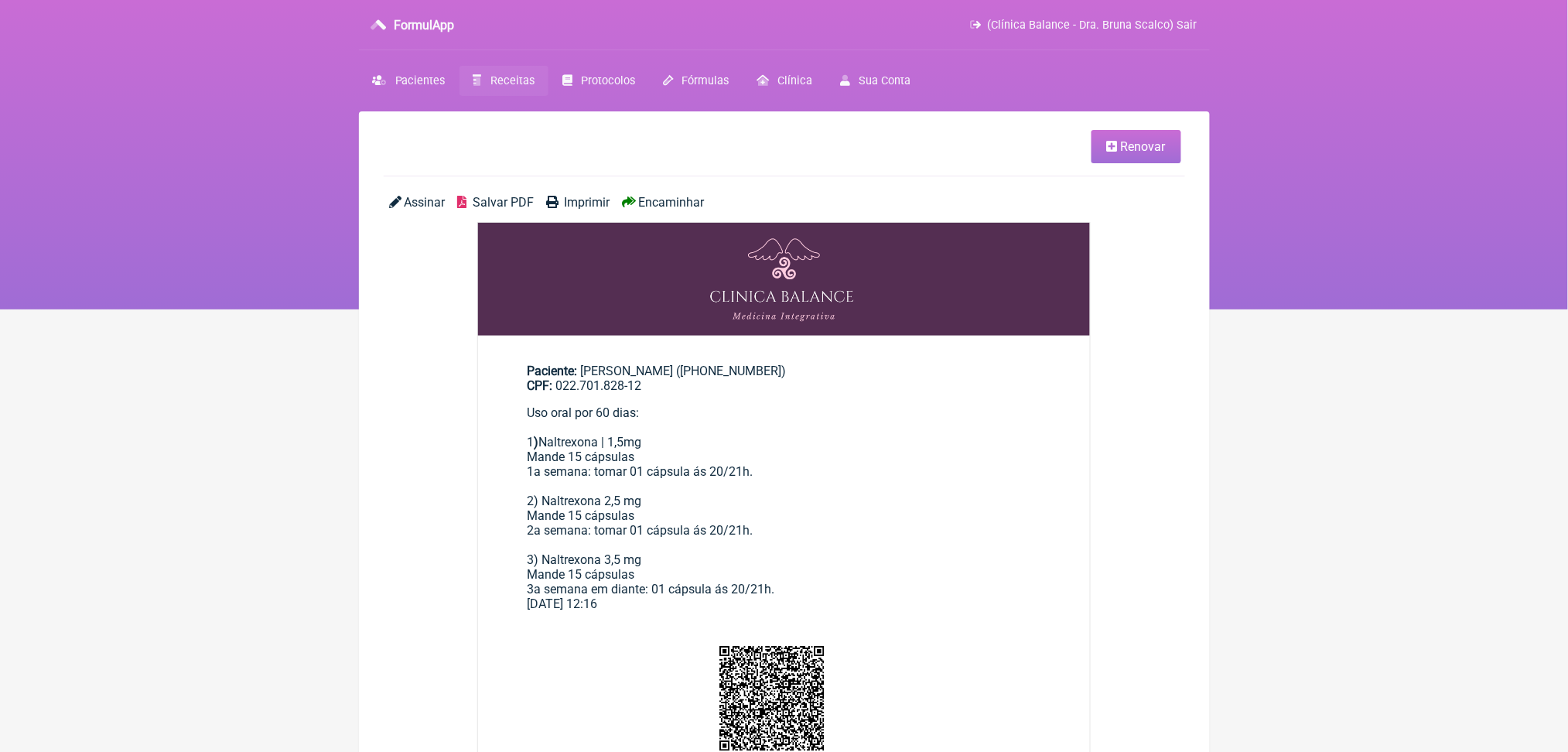
click at [534, 210] on span "Salvar PDF" at bounding box center [503, 202] width 61 height 14
click at [548, 91] on link "Receitas" at bounding box center [503, 81] width 89 height 30
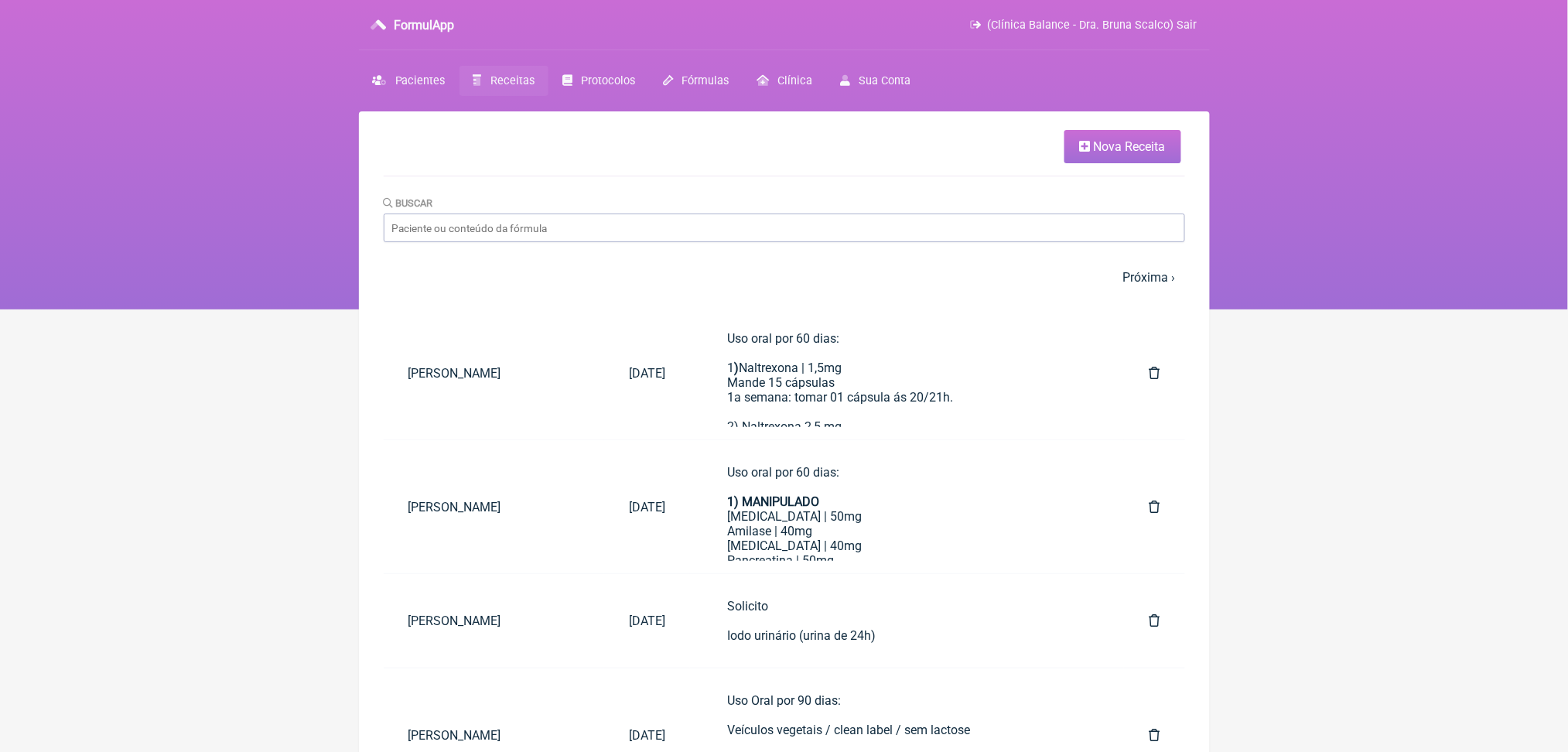
click at [1104, 144] on link "Nova Receita" at bounding box center [1123, 147] width 117 height 34
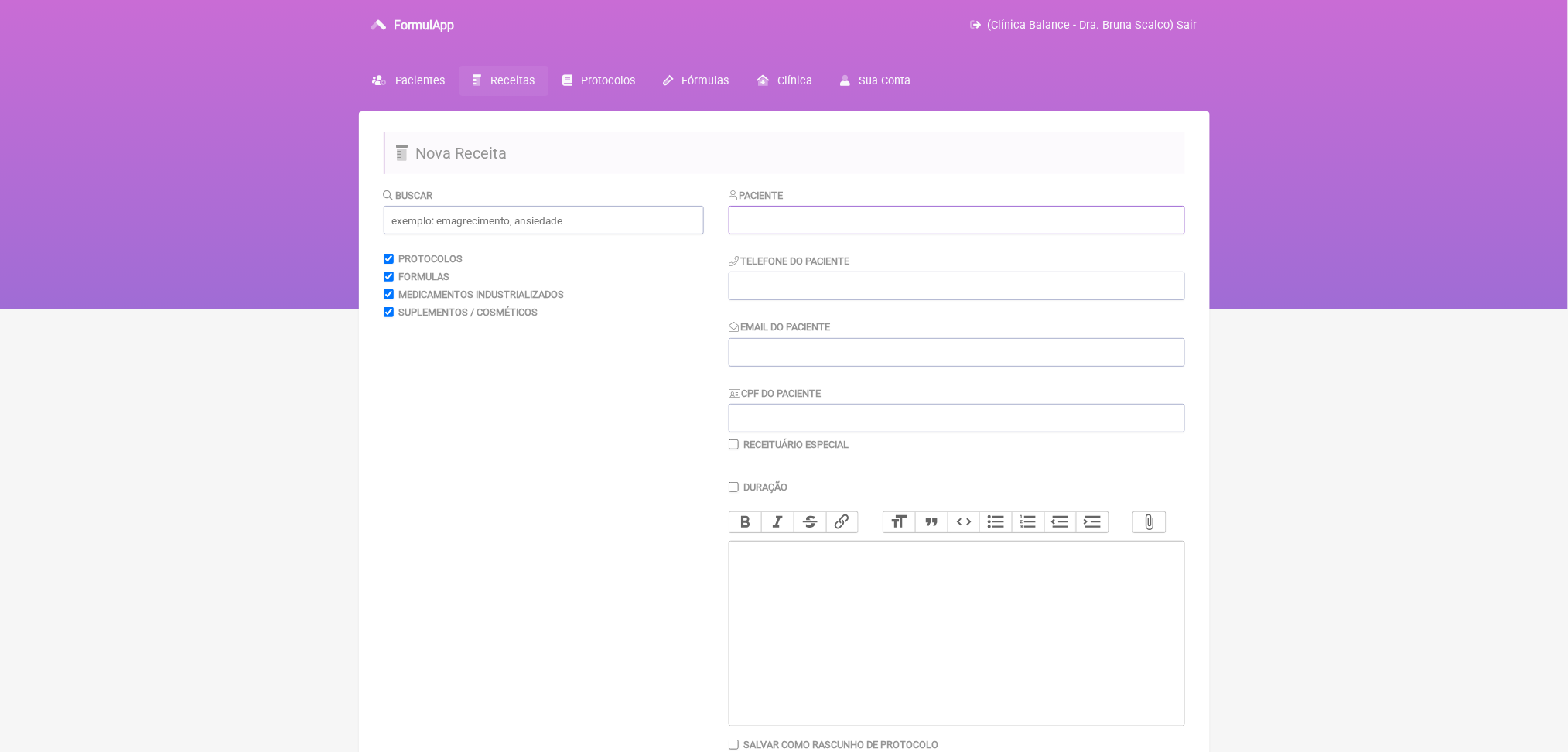
click at [926, 235] on input "text" at bounding box center [957, 220] width 457 height 29
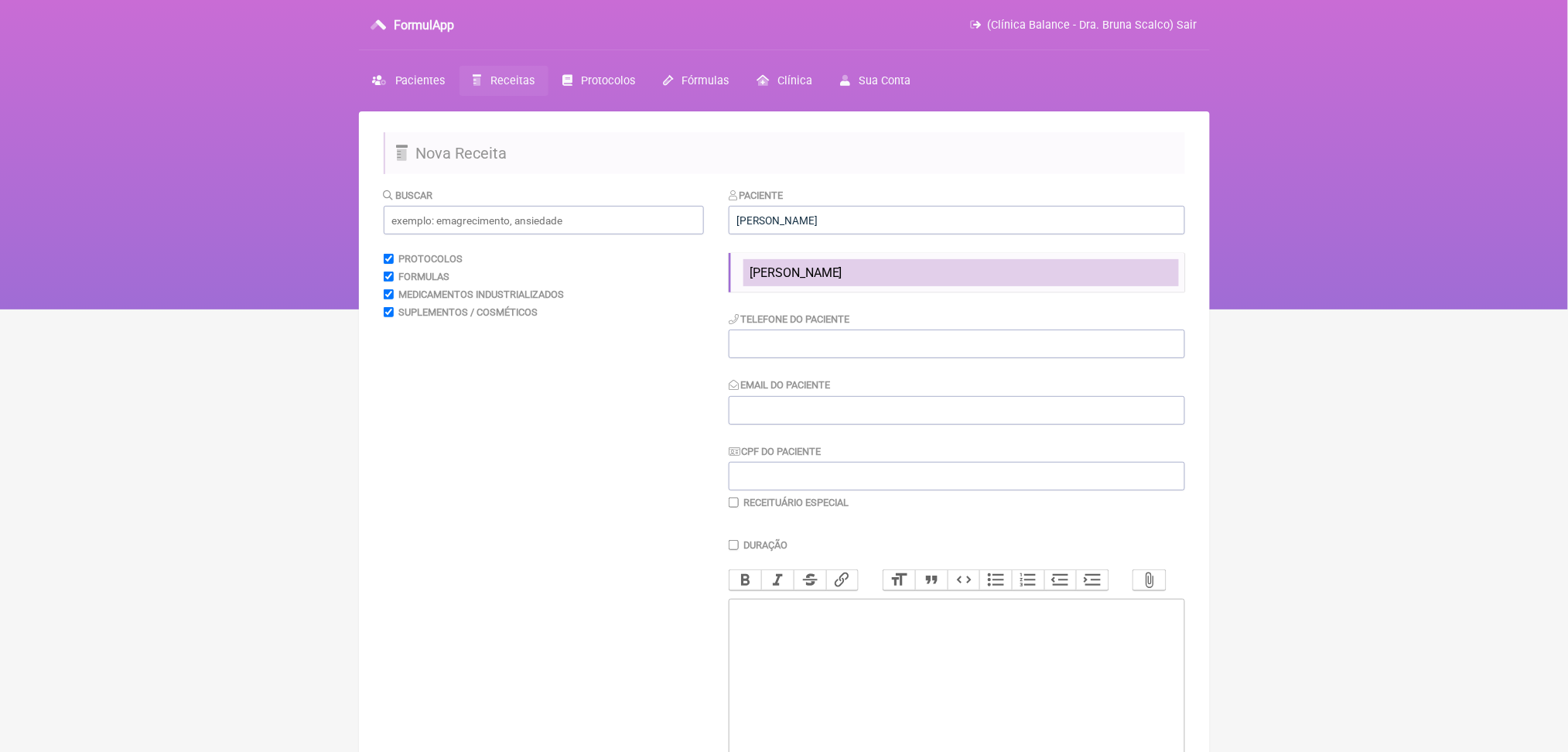
click at [842, 280] on span "[PERSON_NAME]" at bounding box center [796, 273] width 93 height 14
type input "[PERSON_NAME]"
type input "[PHONE_NUMBER]"
type input "[EMAIL_ADDRESS][DOMAIN_NAME]"
type input "022.701.828-12"
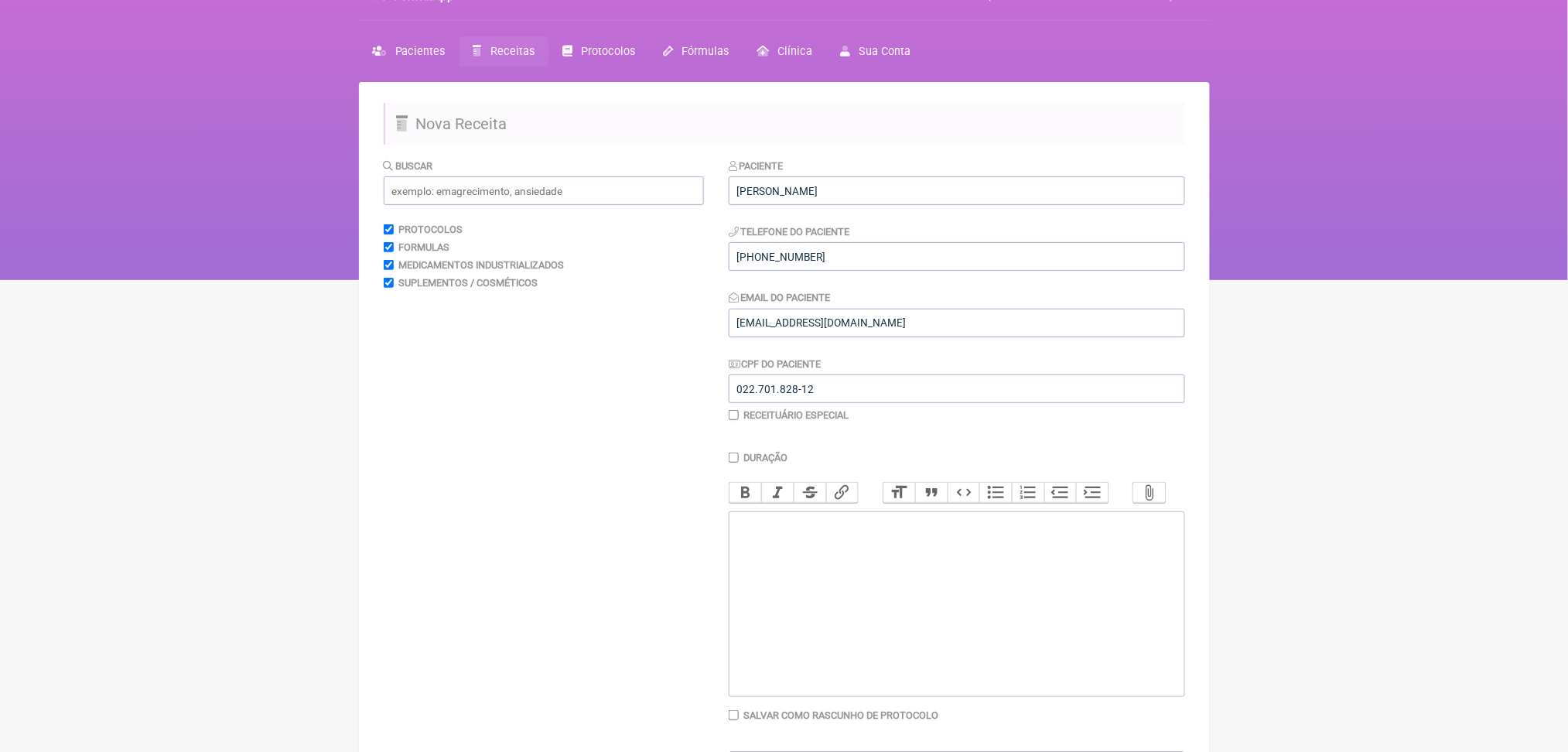
scroll to position [219, 0]
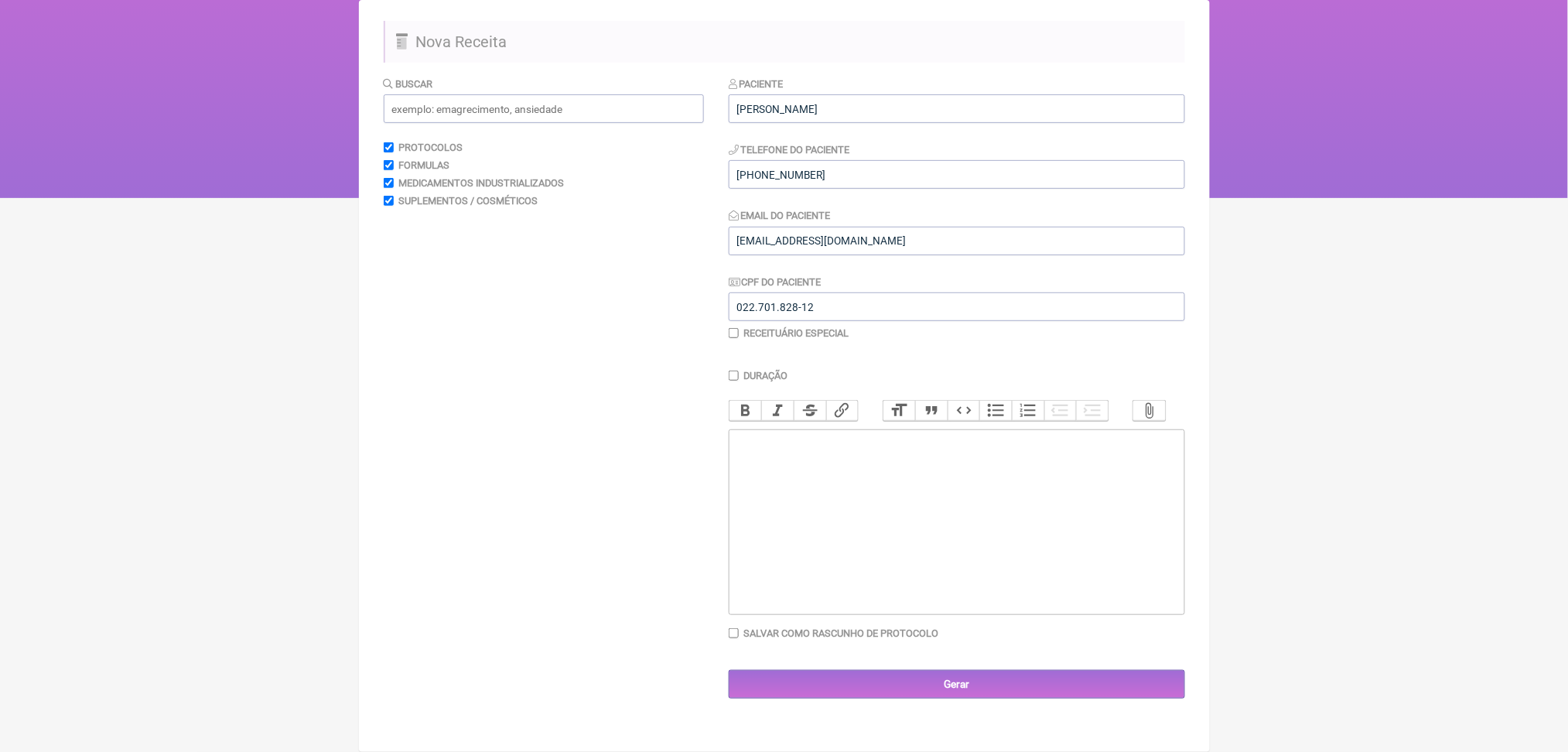
click at [763, 515] on trix-editor at bounding box center [957, 523] width 457 height 186
paste trix-editor "D-dímero (avalia hipercoagulabilidade ativa)<br><br></div><div><br>Tempo de Pro…"
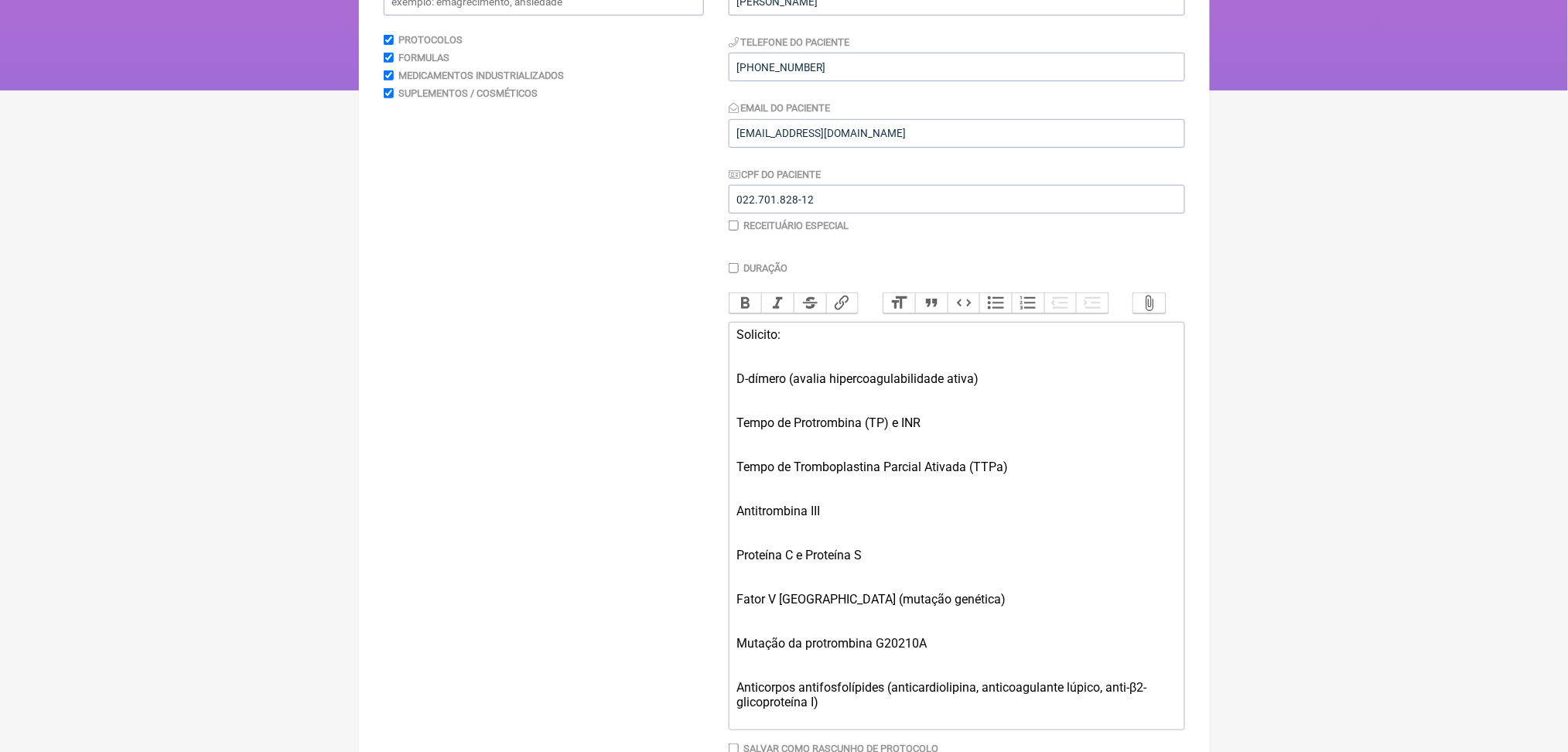
scroll to position [512, 0]
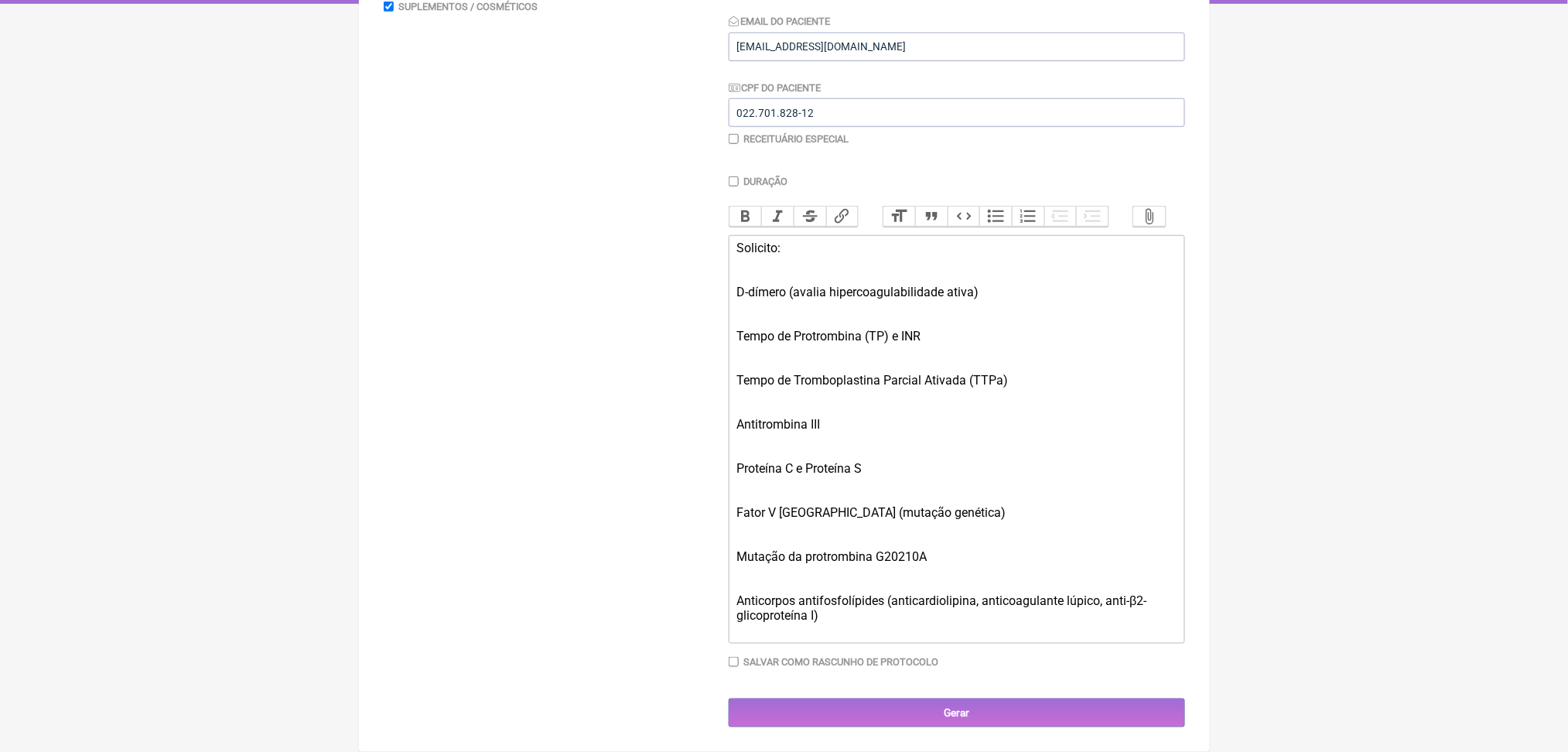
click at [777, 250] on div "Solicito: D-dímero (avalia hipercoagulabilidade ativa)" at bounding box center [956, 277] width 439 height 74
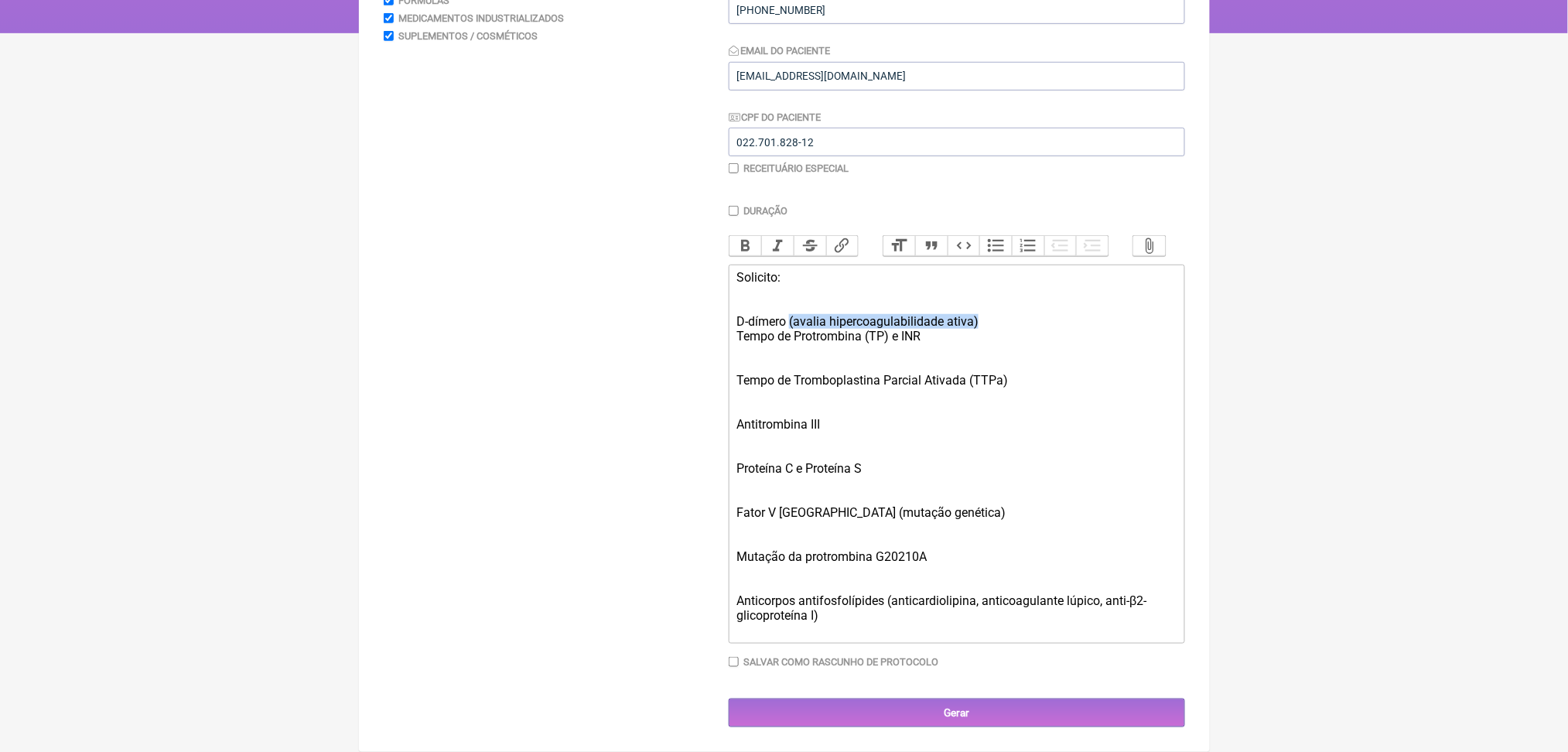
drag, startPoint x: 1052, startPoint y: 228, endPoint x: 813, endPoint y: 225, distance: 239.0
click at [813, 270] on div "Solicito: D-dímero (avalia hipercoagulabilidade ativa) Tempo de Protrombina (TP…" at bounding box center [956, 314] width 439 height 88
click at [870, 271] on div "Solicito: D-dímero Tempo de Protrombina (TP) e INR" at bounding box center [956, 314] width 439 height 88
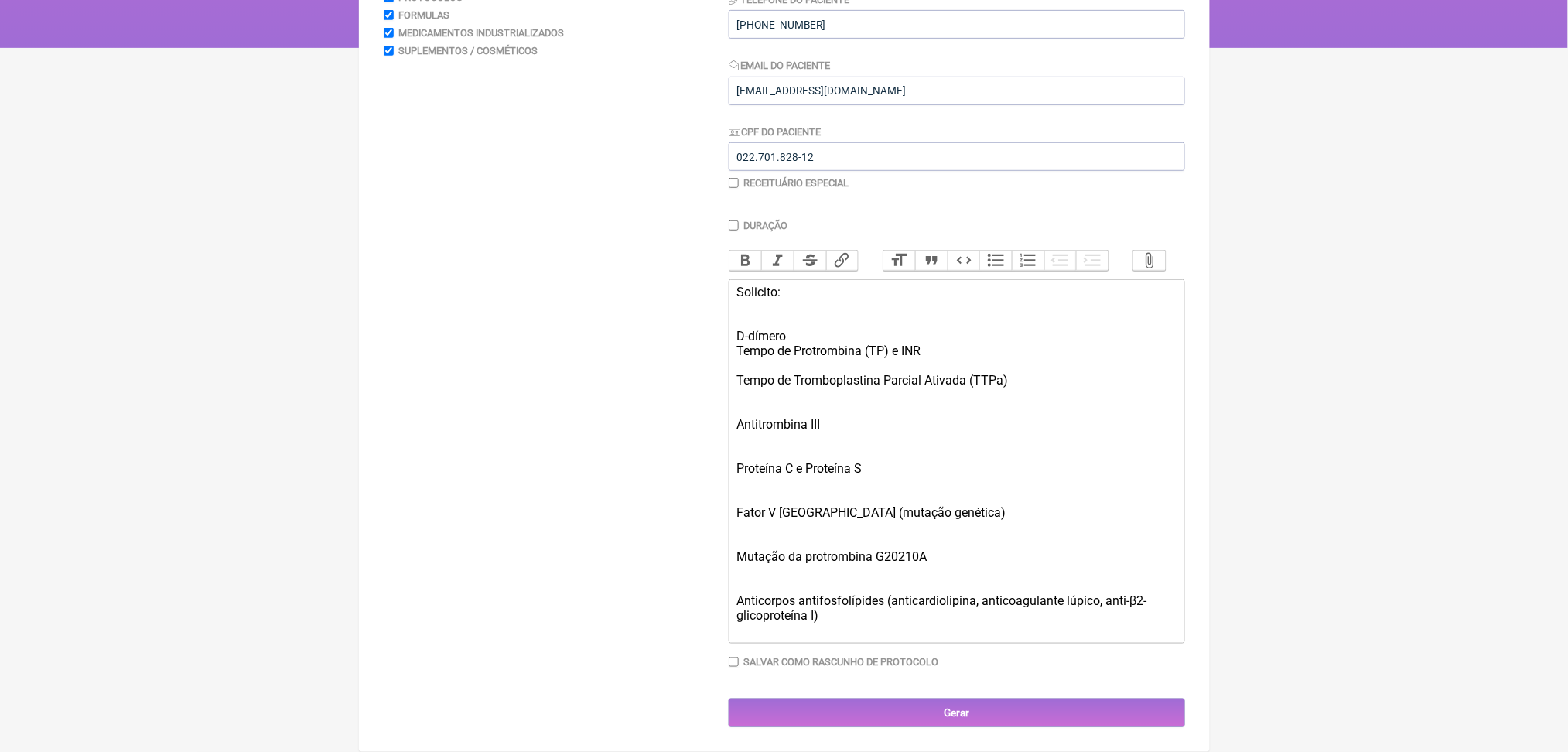
scroll to position [499, 0]
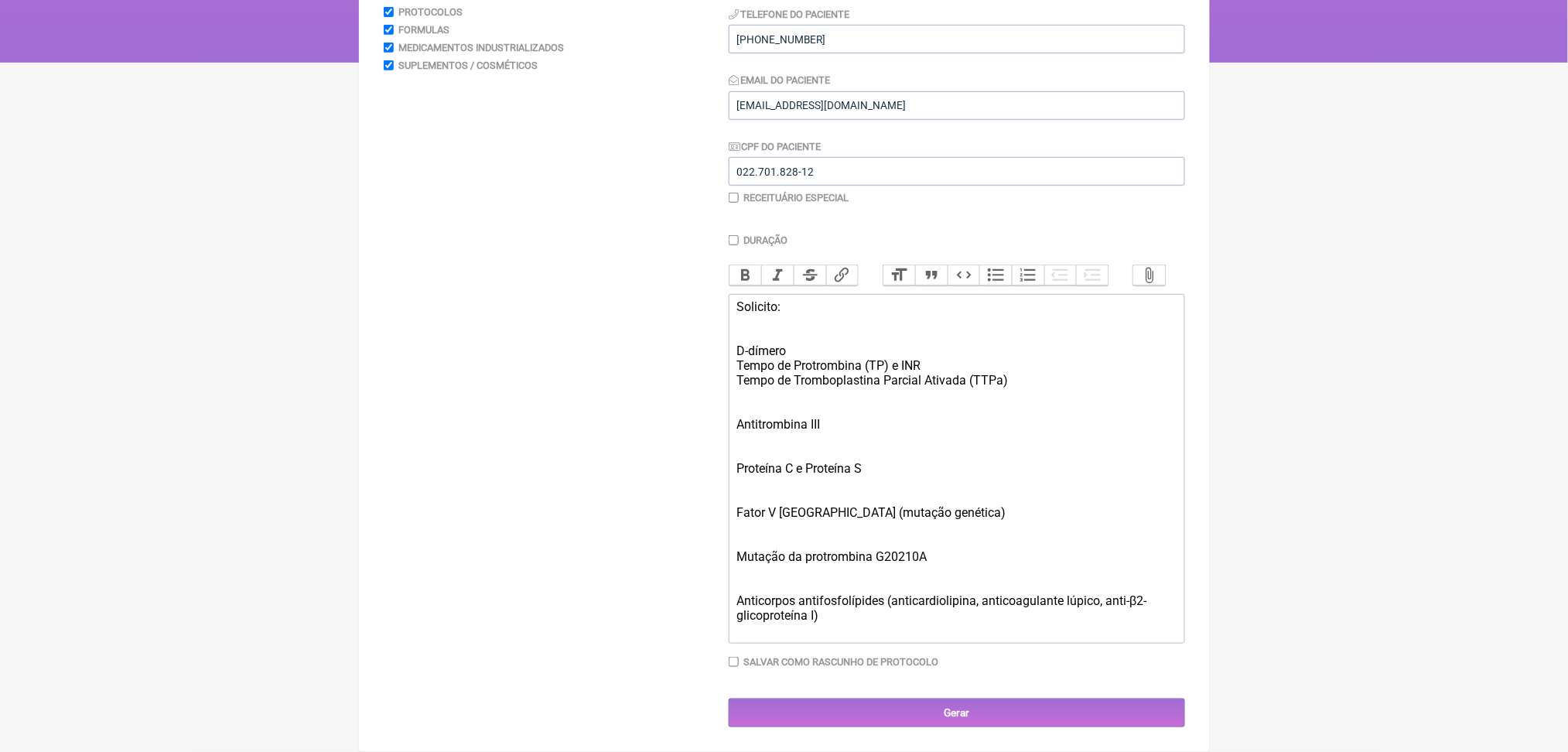
click at [871, 300] on div "Solicito: D-dímero Tempo de Protrombina (TP) e INR Tempo de Tromboplastina Parc…" at bounding box center [956, 351] width 439 height 103
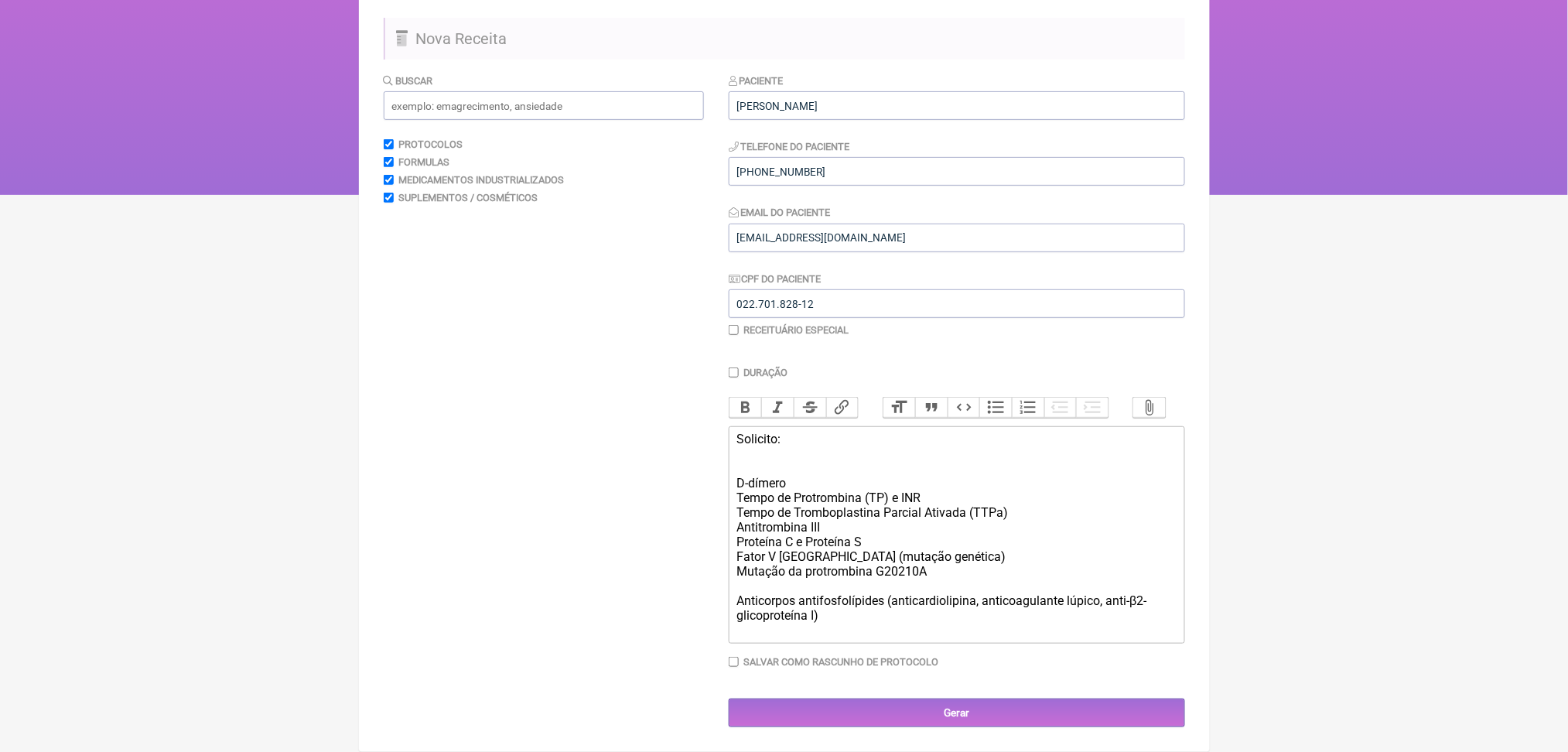
scroll to position [308, 0]
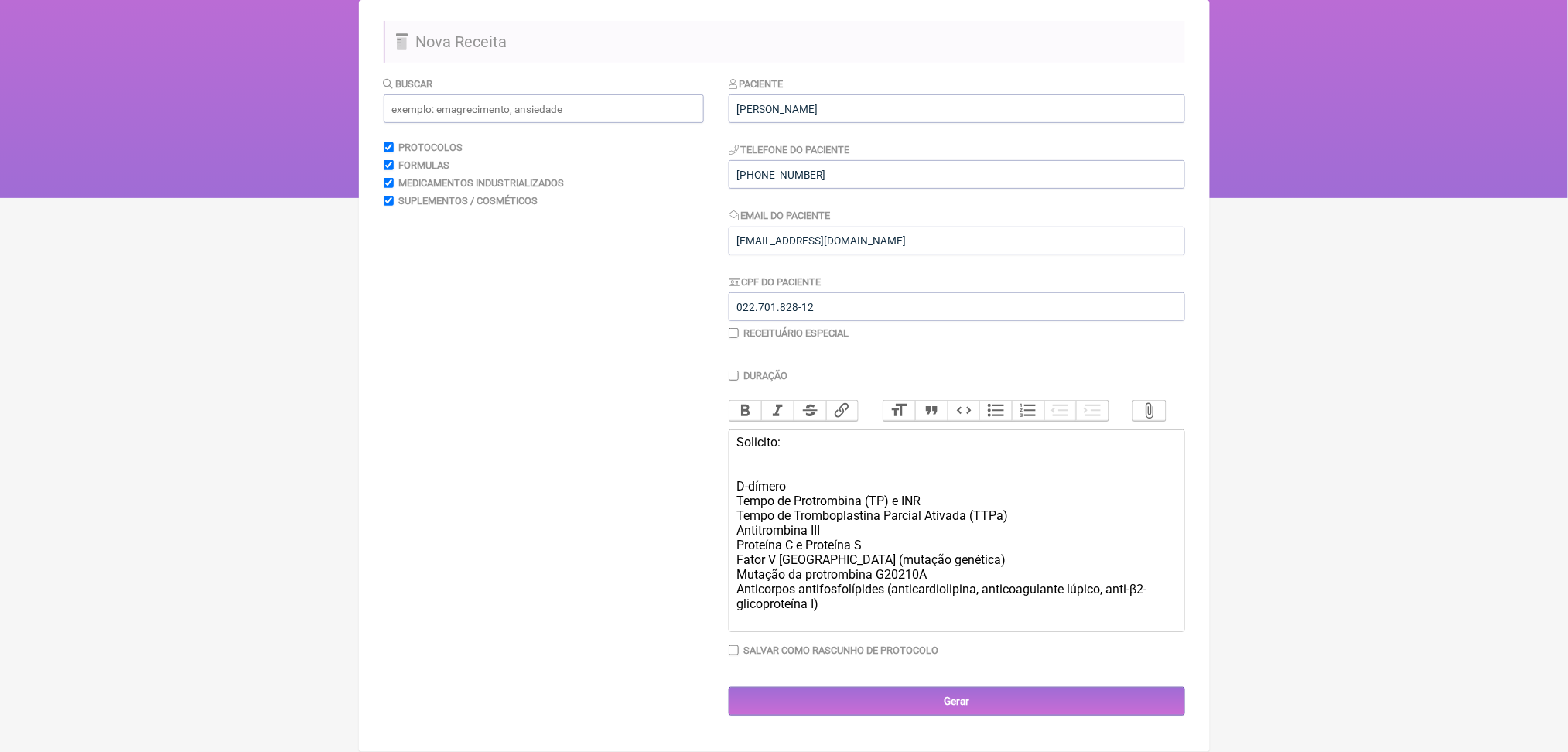
click at [989, 523] on div "Solicito: D-dímero Tempo de Protrombina (TP) e INR Tempo de Tromboplastina Parc…" at bounding box center [956, 531] width 439 height 191
click at [973, 576] on div "Solicito: D-dímero Tempo de Protrombina (TP) e INR Tempo de Tromboplastina Parc…" at bounding box center [956, 531] width 439 height 191
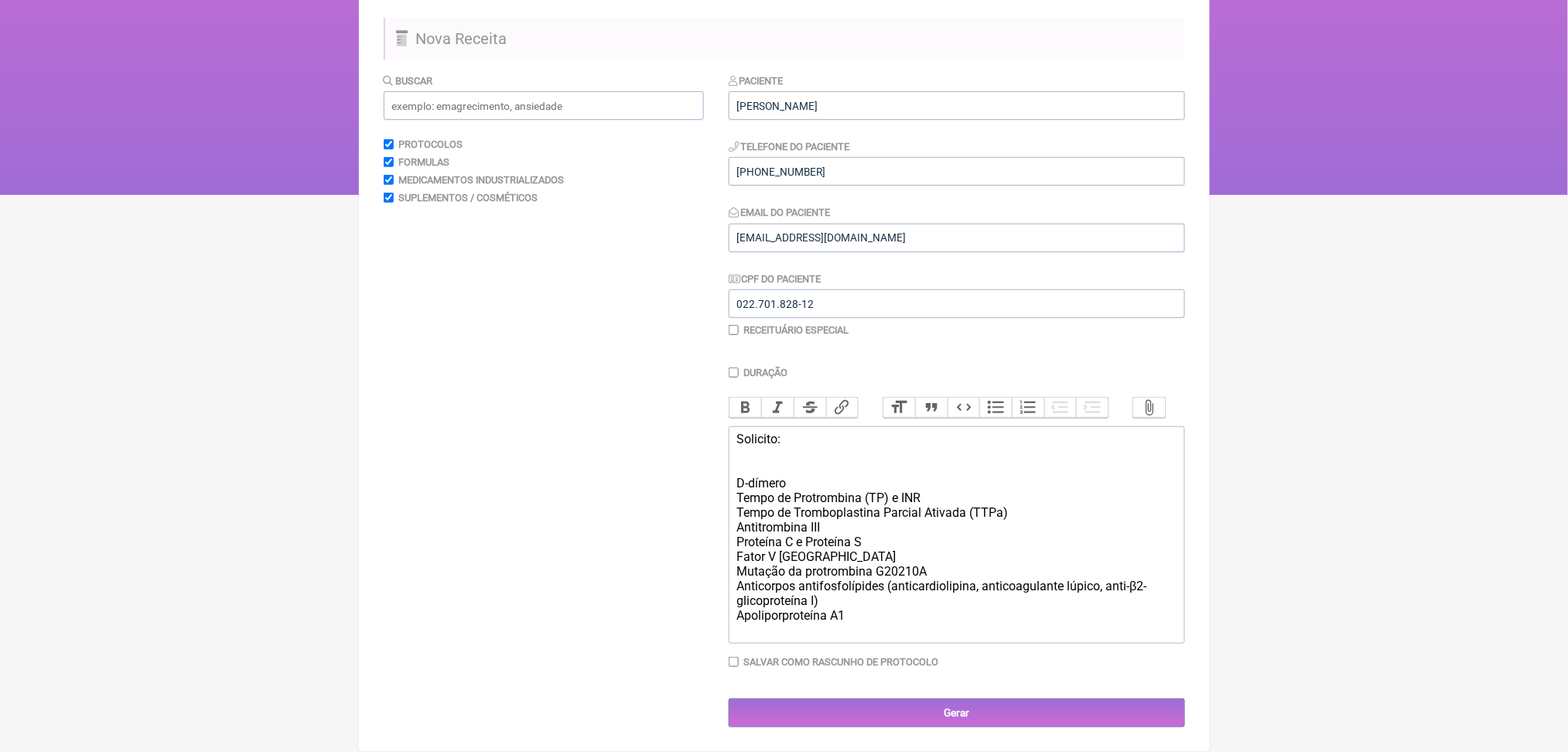
scroll to position [347, 0]
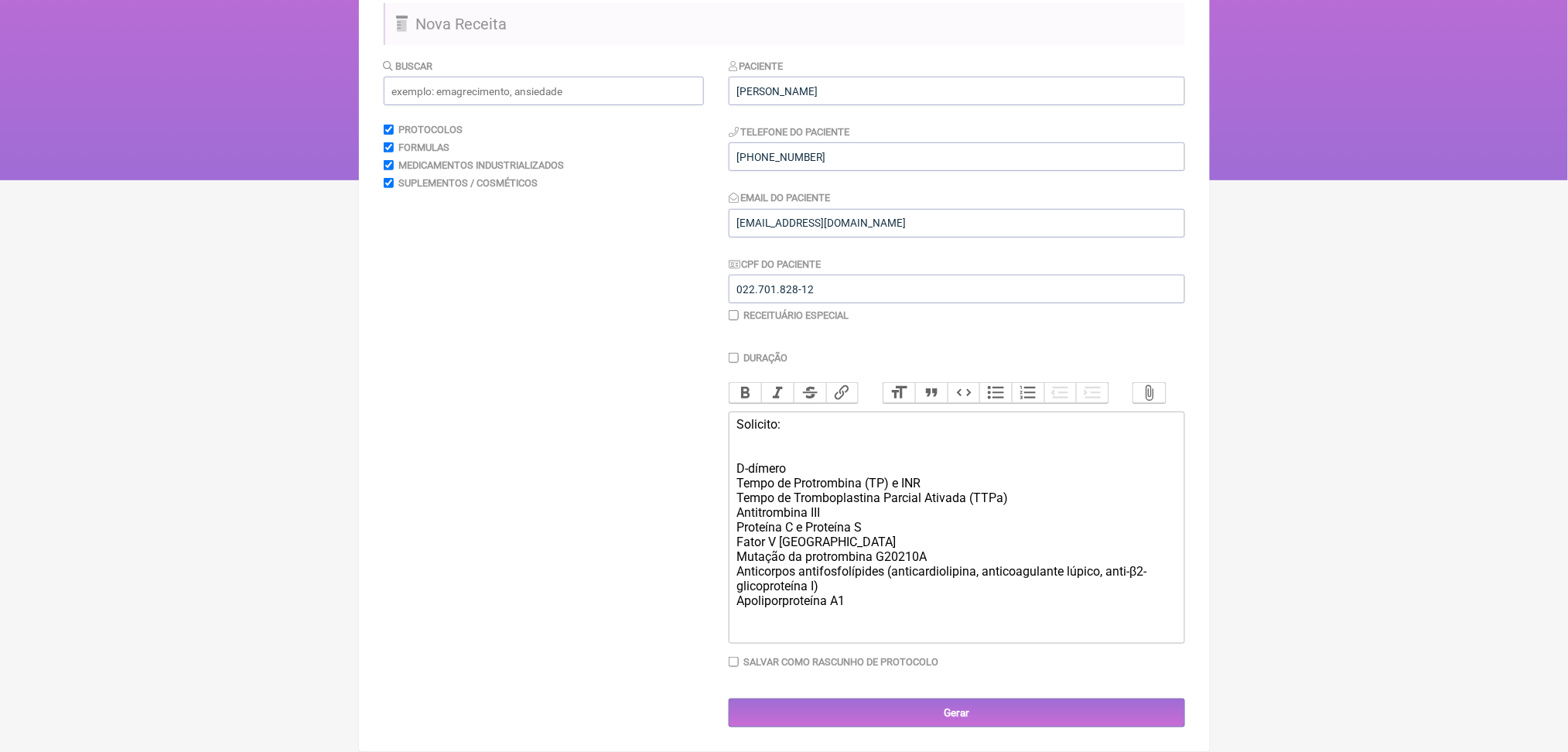
click at [825, 563] on div "Solicito: D-dímero Tempo de Protrombina (TP) e INR Tempo de Tromboplastina Parc…" at bounding box center [956, 527] width 439 height 220
copy div "Apoliporproteína"
click at [827, 586] on div "Solicito: D-dímero Tempo de Protrombina (TP) e INR Tempo de Tromboplastina Parc…" at bounding box center [956, 527] width 439 height 220
paste trix-editor "Apoliporproteína&nbsp;"
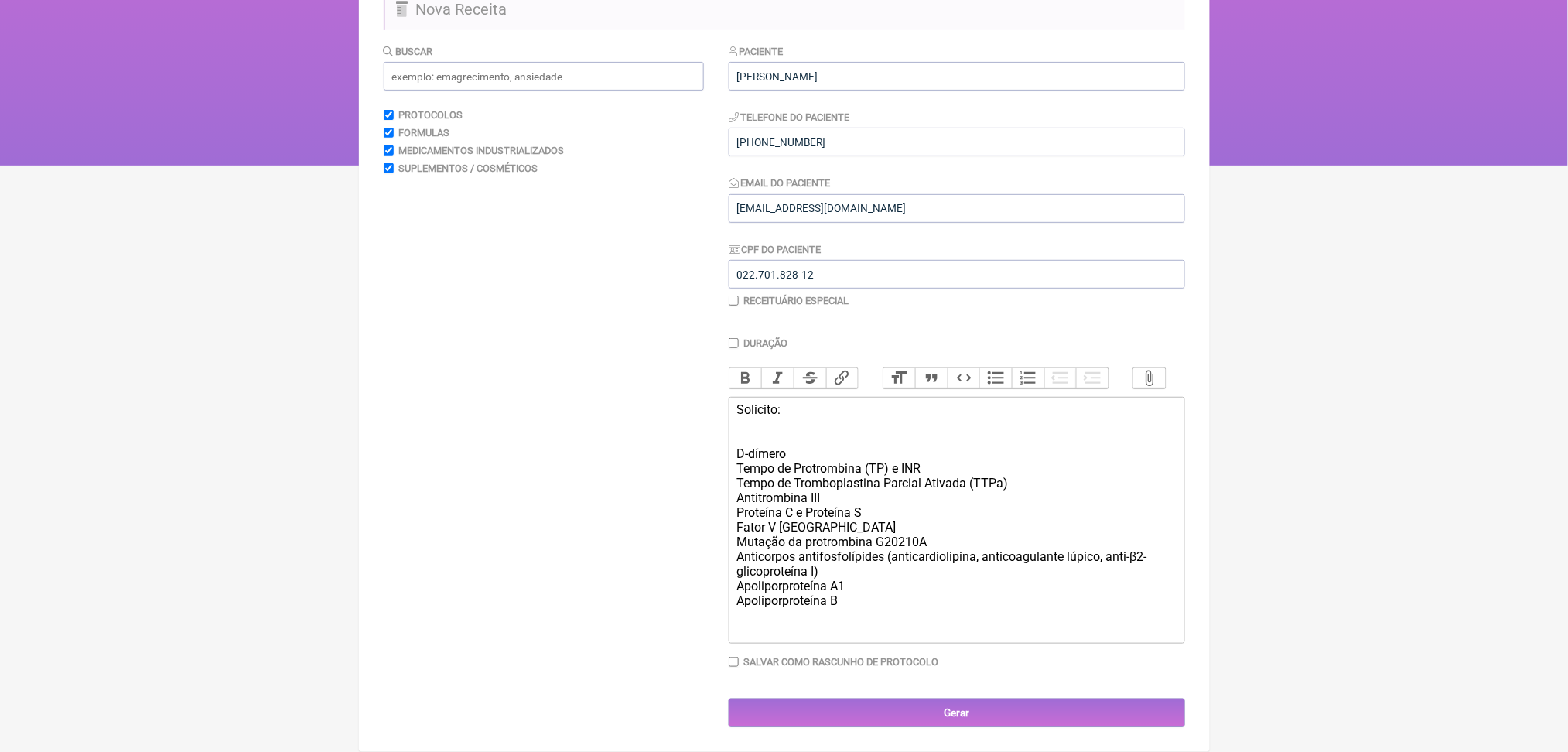
scroll to position [366, 0]
paste trix-editor "&nbsp;Lp(a)&nbsp;"
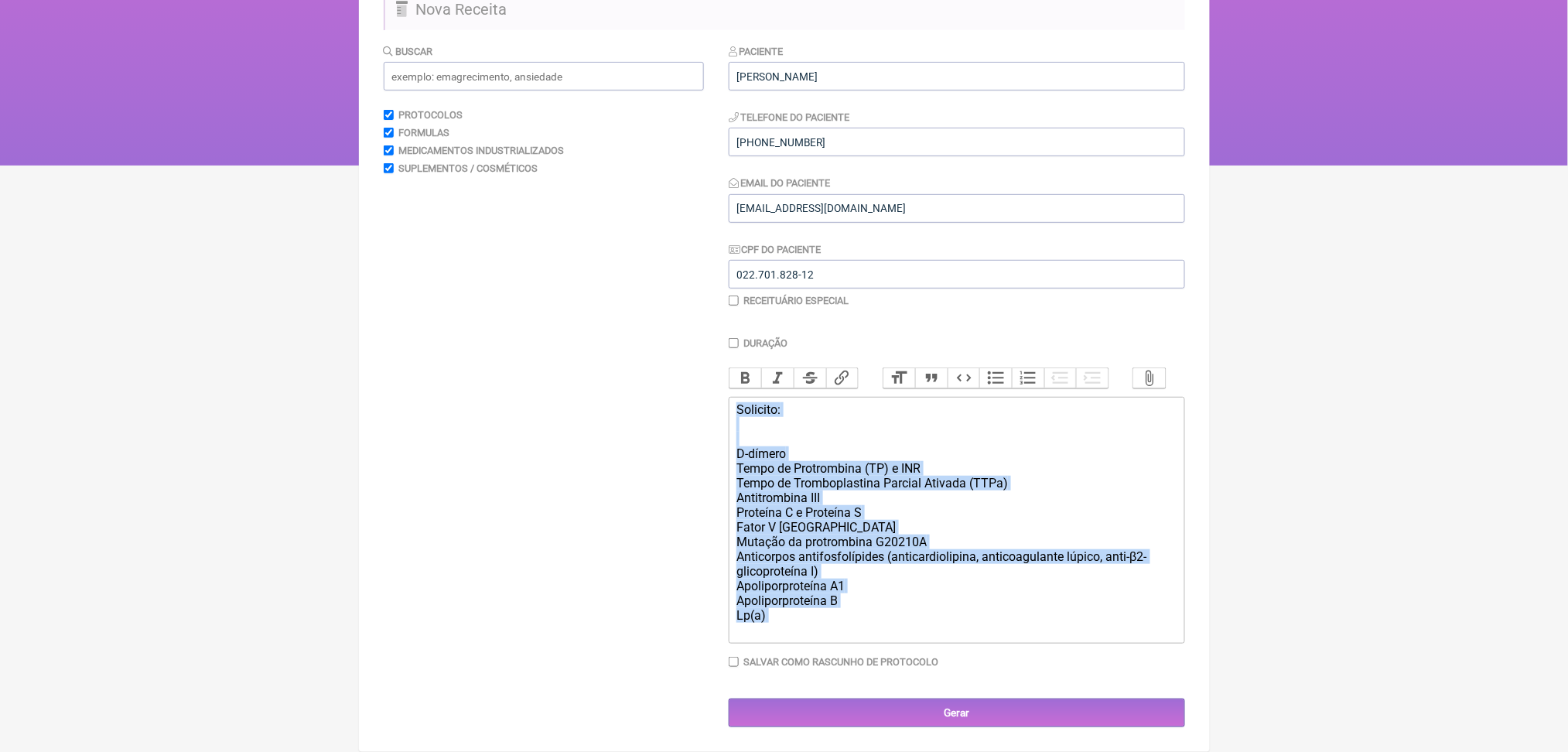
drag, startPoint x: 819, startPoint y: 596, endPoint x: 736, endPoint y: 306, distance: 301.6
click at [736, 397] on trix-editor "Solicito: D-dímero Tempo de Protrombina (TP) e INR Tempo de Tromboplastina Parc…" at bounding box center [957, 520] width 457 height 247
copy div "Solicito: D-dímero Tempo de Protrombina (TP) e INR Tempo de Tromboplastina Parc…"
click at [761, 568] on div "Solicito: D-dímero Tempo de Protrombina (TP) e INR Tempo de Tromboplastina Parc…" at bounding box center [956, 520] width 439 height 235
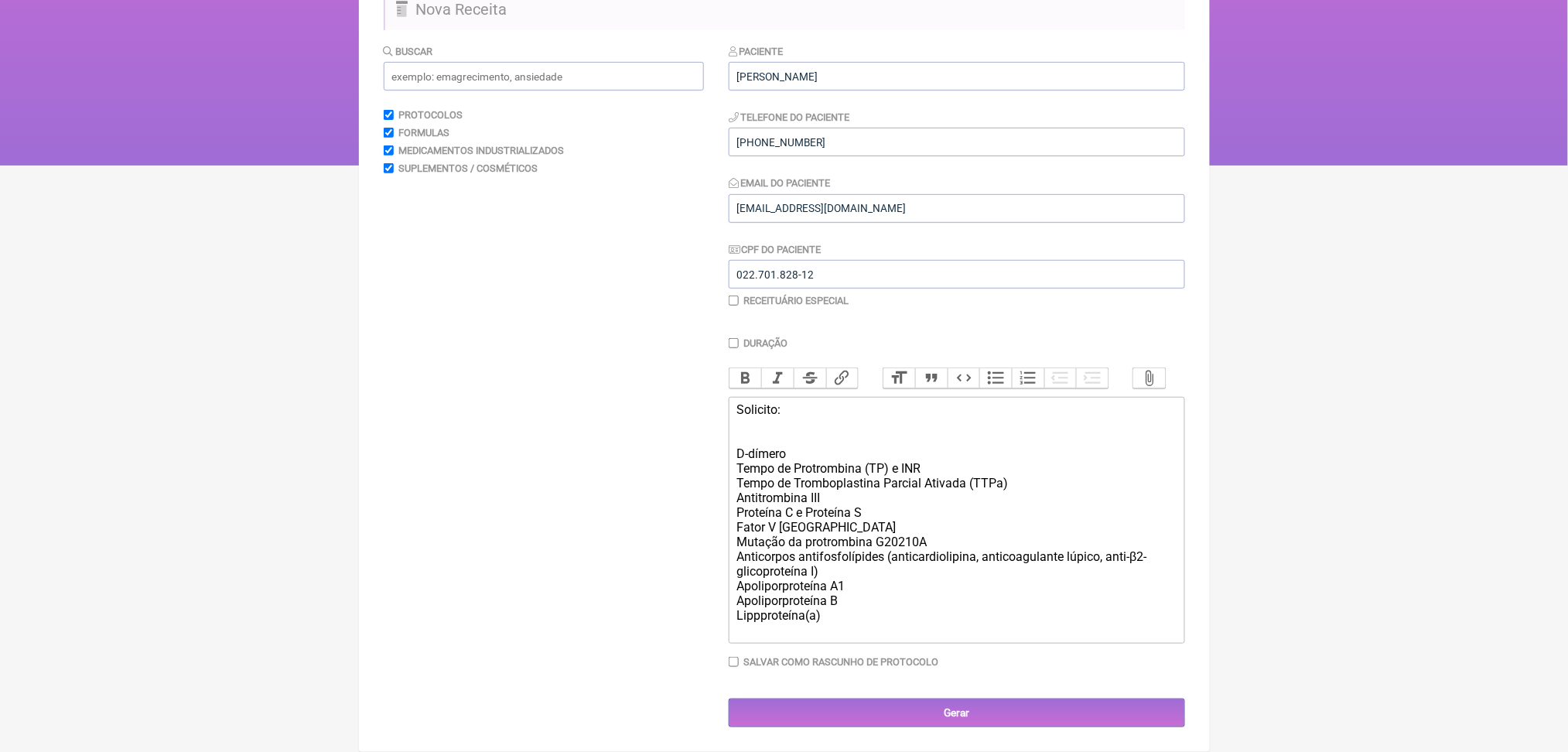
click at [768, 584] on div "Solicito: D-dímero Tempo de Protrombina (TP) e INR Tempo de Tromboplastina Parc…" at bounding box center [956, 520] width 439 height 235
click at [909, 590] on div "Solicito: D-dímero Tempo de Protrombina (TP) e INR Tempo de Tromboplastina Parc…" at bounding box center [956, 520] width 439 height 235
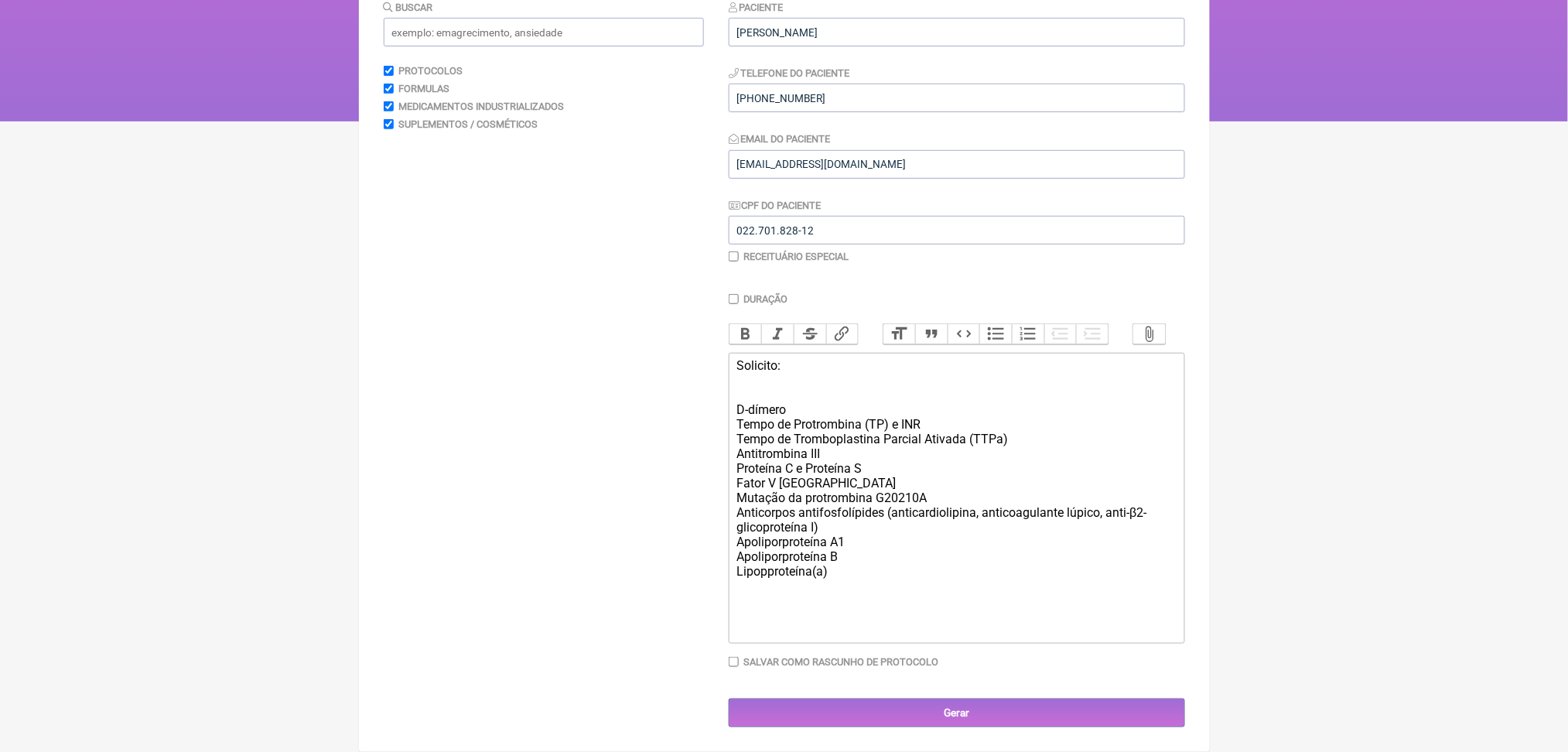
paste trix-editor "<br><br><br>D-dímero <br>Tempo de Protrombina (TP) e INR<br>Tempo de Tromboplas…"
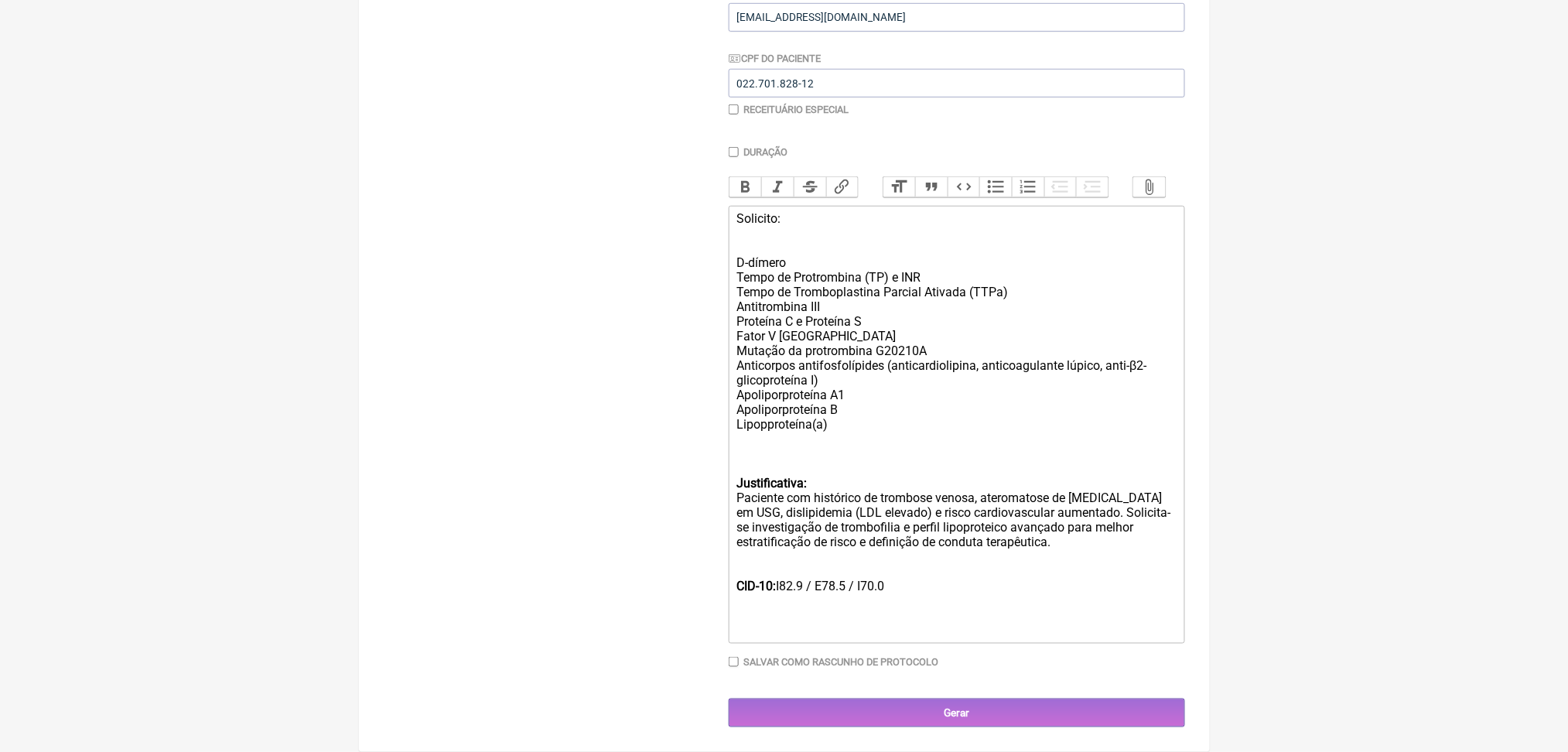
click at [747, 424] on div "Solicito: D-dímero Tempo de Protrombina (TP) e INR Tempo de Tromboplastina Parc…" at bounding box center [956, 388] width 439 height 353
click at [876, 564] on div "Solicito: D-dímero Tempo de Protrombina (TP) e INR Tempo de Tromboplastina Parc…" at bounding box center [956, 388] width 439 height 353
click at [892, 608] on div "CID-10: I82.9 / E78.5 / I70.0" at bounding box center [956, 586] width 439 height 44
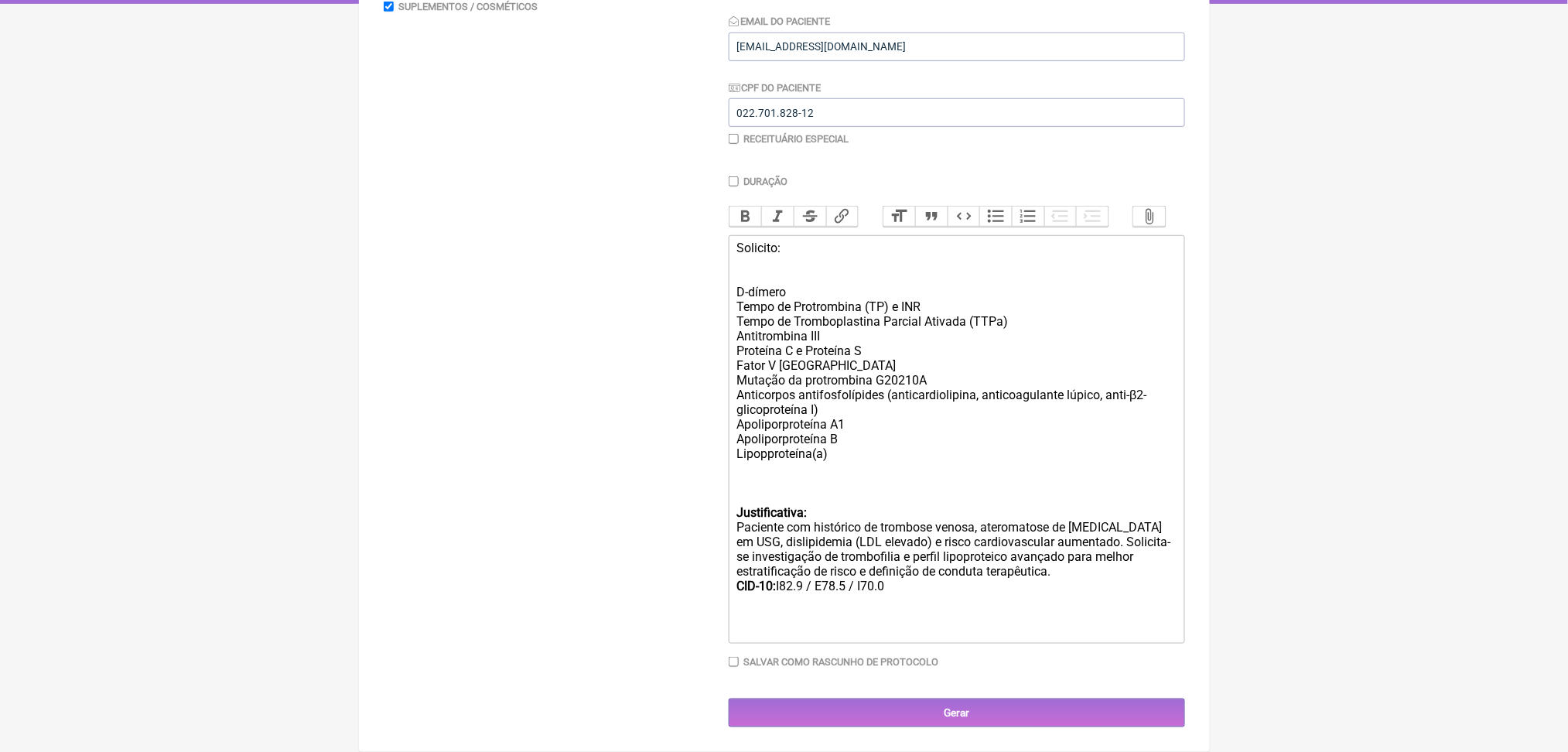
click at [909, 528] on div "Solicito: D-dímero Tempo de Protrombina (TP) e INR Tempo de Tromboplastina Parc…" at bounding box center [956, 410] width 439 height 338
click at [961, 531] on div "Solicito: D-dímero Tempo de Protrombina (TP) e INR Tempo de Tromboplastina Parc…" at bounding box center [956, 410] width 439 height 338
click at [823, 547] on div "Solicito: D-dímero Tempo de Protrombina (TP) e INR Tempo de Tromboplastina Parc…" at bounding box center [956, 410] width 439 height 338
click at [913, 555] on div "Solicito: D-dímero Tempo de Protrombina (TP) e INR Tempo de Tromboplastina Parc…" at bounding box center [956, 410] width 439 height 338
click at [884, 558] on div "Solicito: D-dímero Tempo de Protrombina (TP) e INR Tempo de Tromboplastina Parc…" at bounding box center [956, 410] width 439 height 338
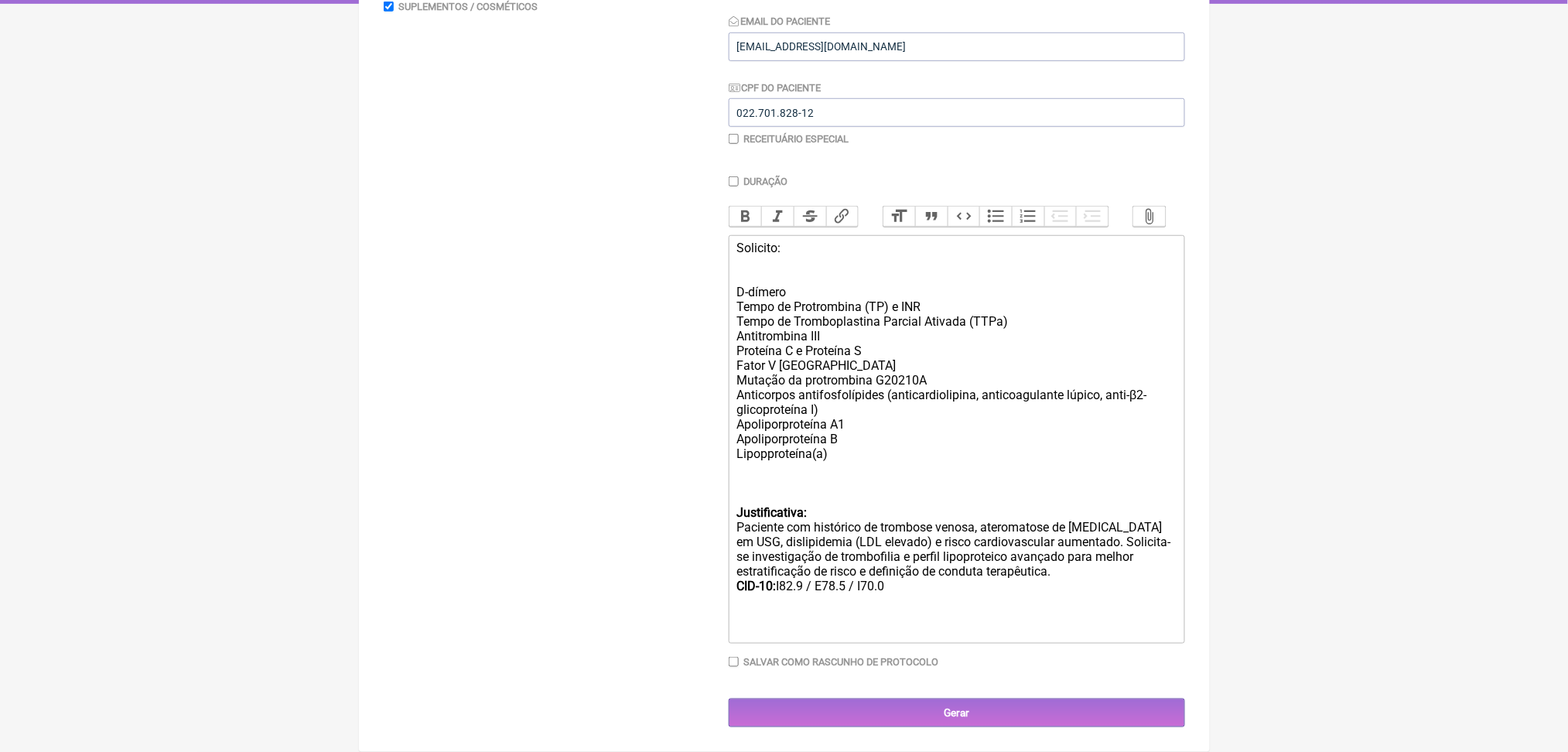
click at [975, 560] on div "Solicito: D-dímero Tempo de Protrombina (TP) e INR Tempo de Tromboplastina Parc…" at bounding box center [956, 410] width 439 height 338
click at [868, 575] on div "Solicito: D-dímero Tempo de Protrombina (TP) e INR Tempo de Tromboplastina Parc…" at bounding box center [956, 410] width 439 height 338
click at [941, 579] on div "Solicito: D-dímero Tempo de Protrombina (TP) e INR Tempo de Tromboplastina Parc…" at bounding box center [956, 410] width 439 height 338
click at [997, 579] on div "Solicito: D-dímero Tempo de Protrombina (TP) e INR Tempo de Tromboplastina Parc…" at bounding box center [956, 410] width 439 height 338
click at [987, 637] on div at bounding box center [956, 623] width 439 height 30
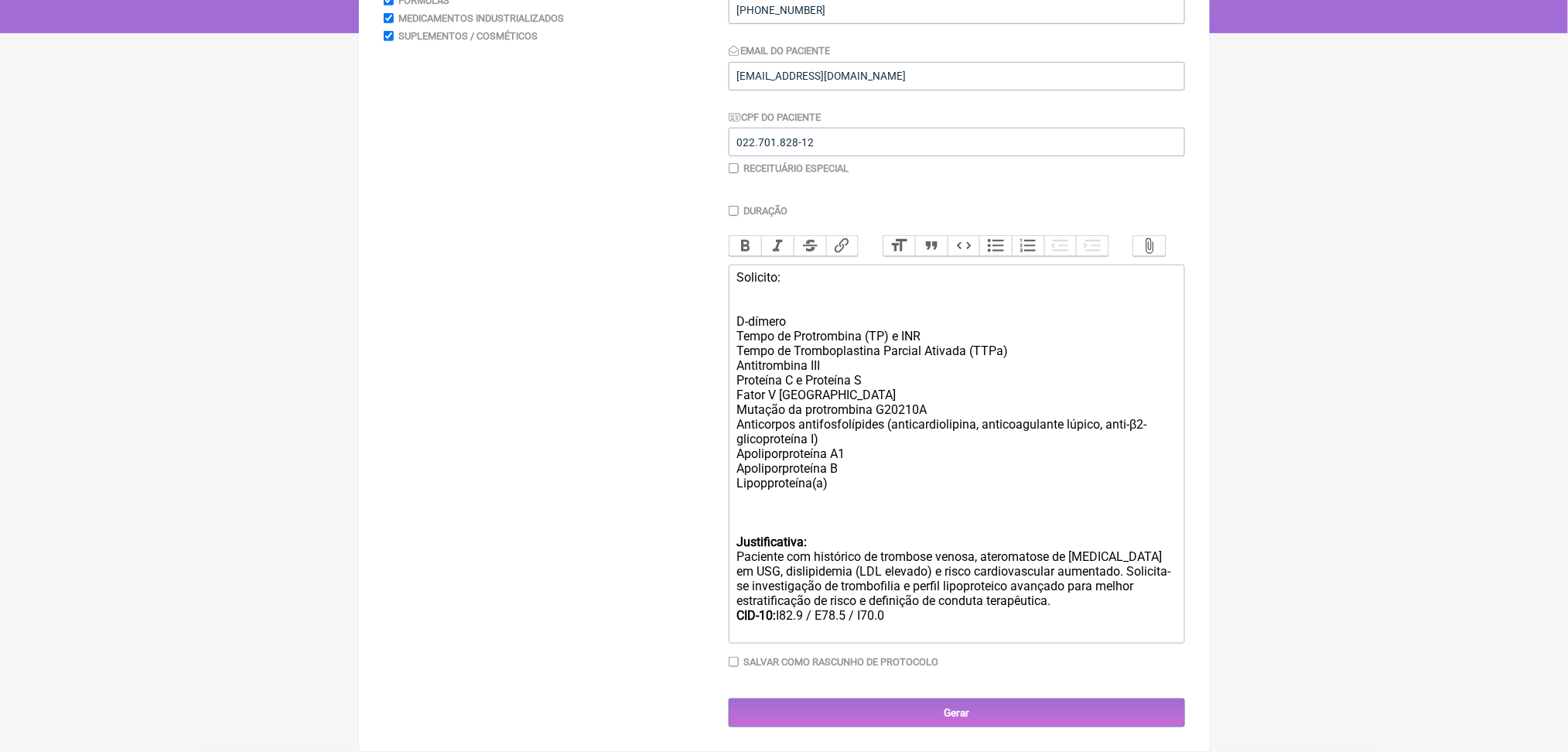
type trix-editor "<div>Solicito: <br><br><br>D-dímero <br>Tempo de Protrombina (TP) e INR<br>Temp…"
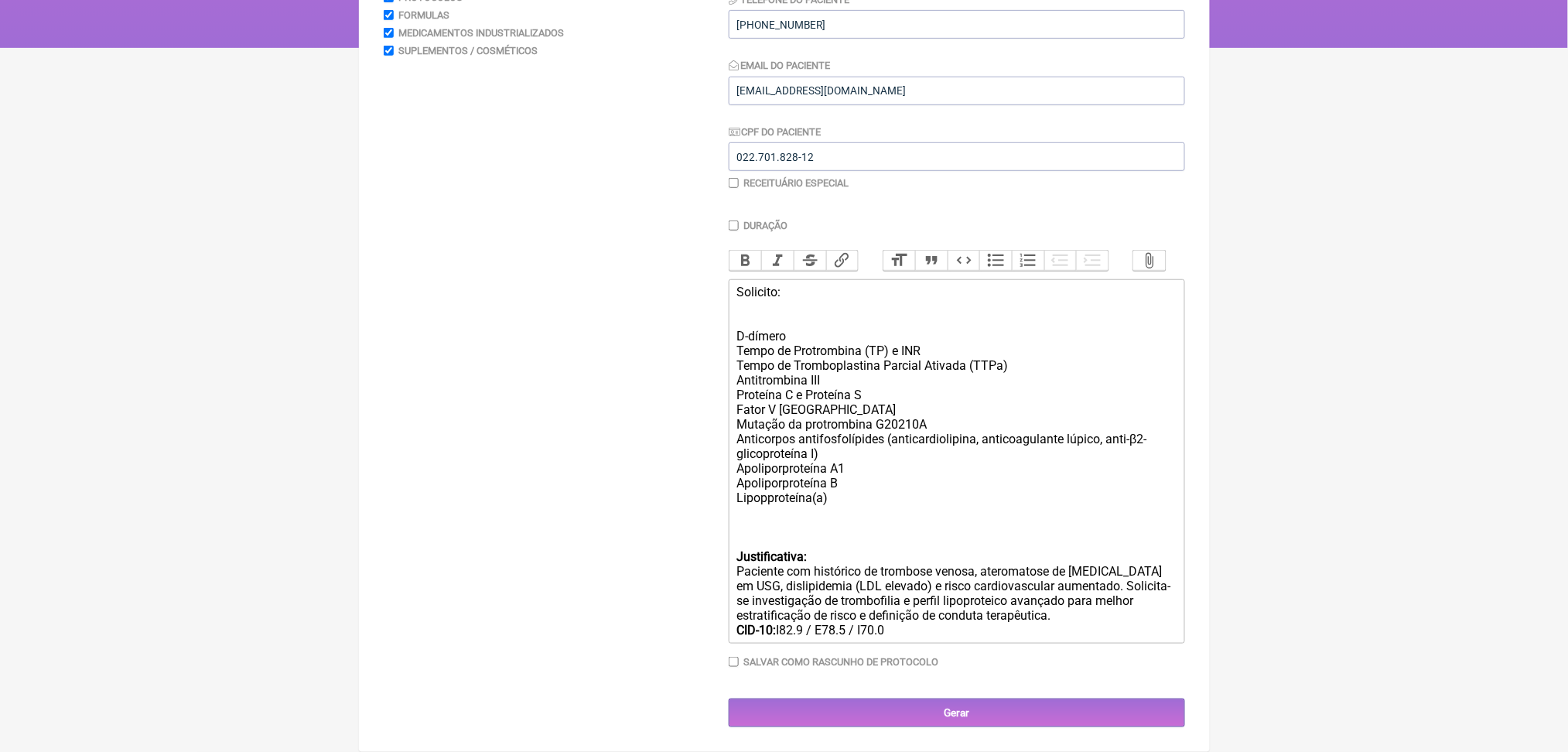
click at [757, 285] on div "Solicito: D-dímero Tempo de Protrombina (TP) e INR Tempo de Tromboplastina Parc…" at bounding box center [956, 454] width 439 height 338
click at [744, 251] on button "Bold" at bounding box center [745, 261] width 33 height 20
click at [877, 419] on div "Solicito: D-dímero Tempo de Protrombina (TP) e INR Tempo de Tromboplastina Parc…" at bounding box center [956, 454] width 439 height 338
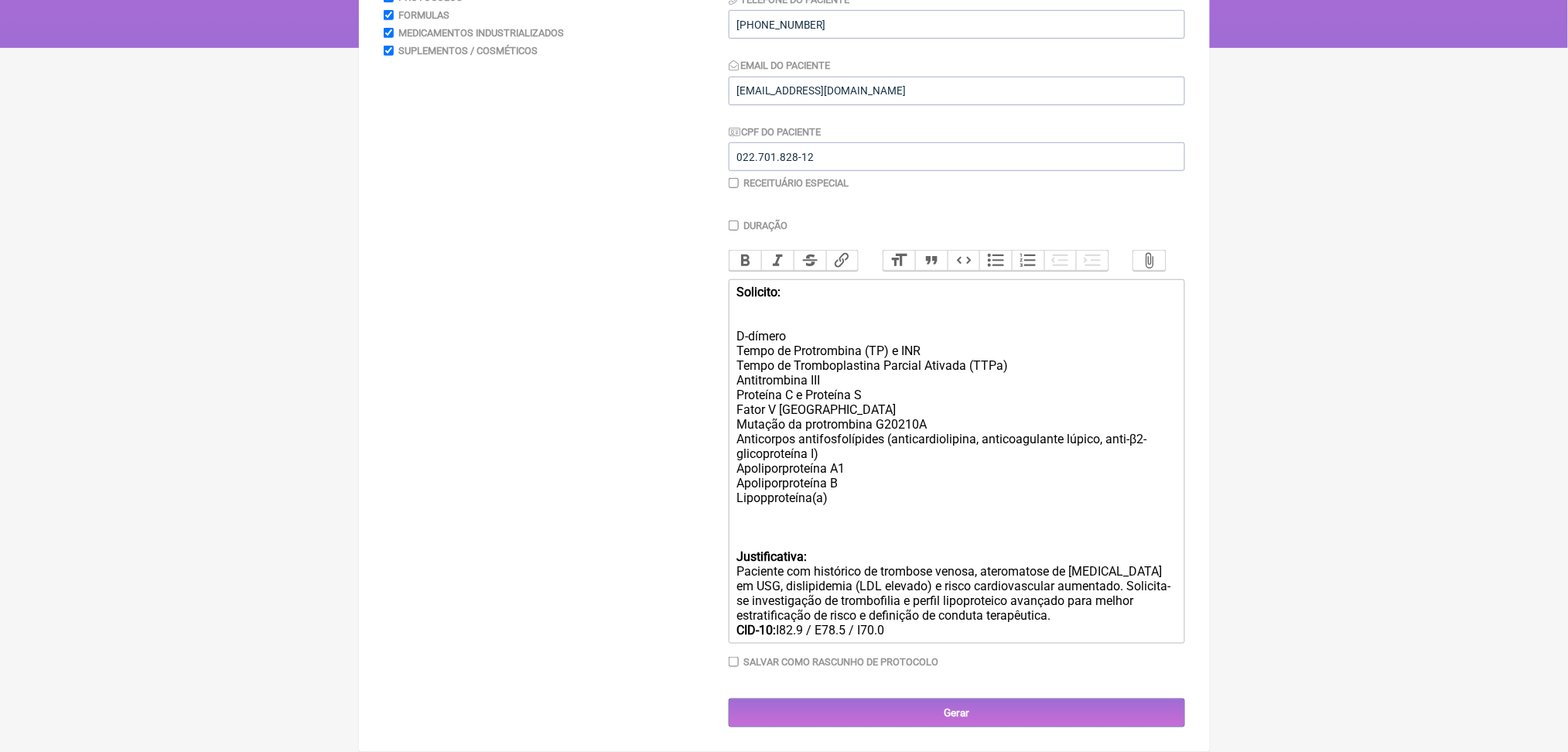
scroll to position [536, 0]
click at [972, 717] on input "Gerar" at bounding box center [957, 714] width 457 height 29
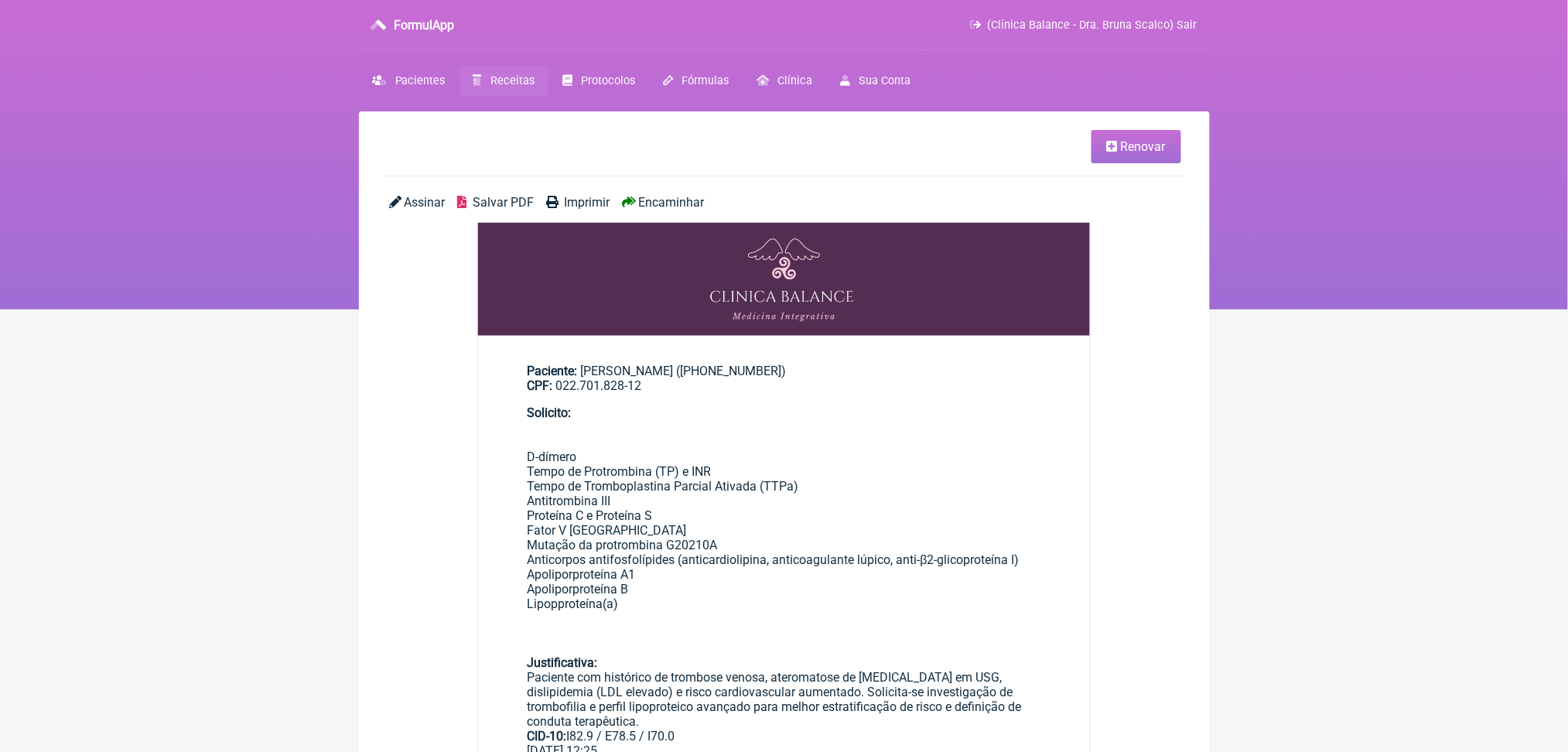
click at [527, 222] on div "Assinar Salvar PDF Imprimir Encaminhar" at bounding box center [784, 208] width 801 height 27
click at [522, 210] on span "Salvar PDF" at bounding box center [503, 202] width 61 height 14
click at [534, 87] on span "Receitas" at bounding box center [512, 81] width 44 height 13
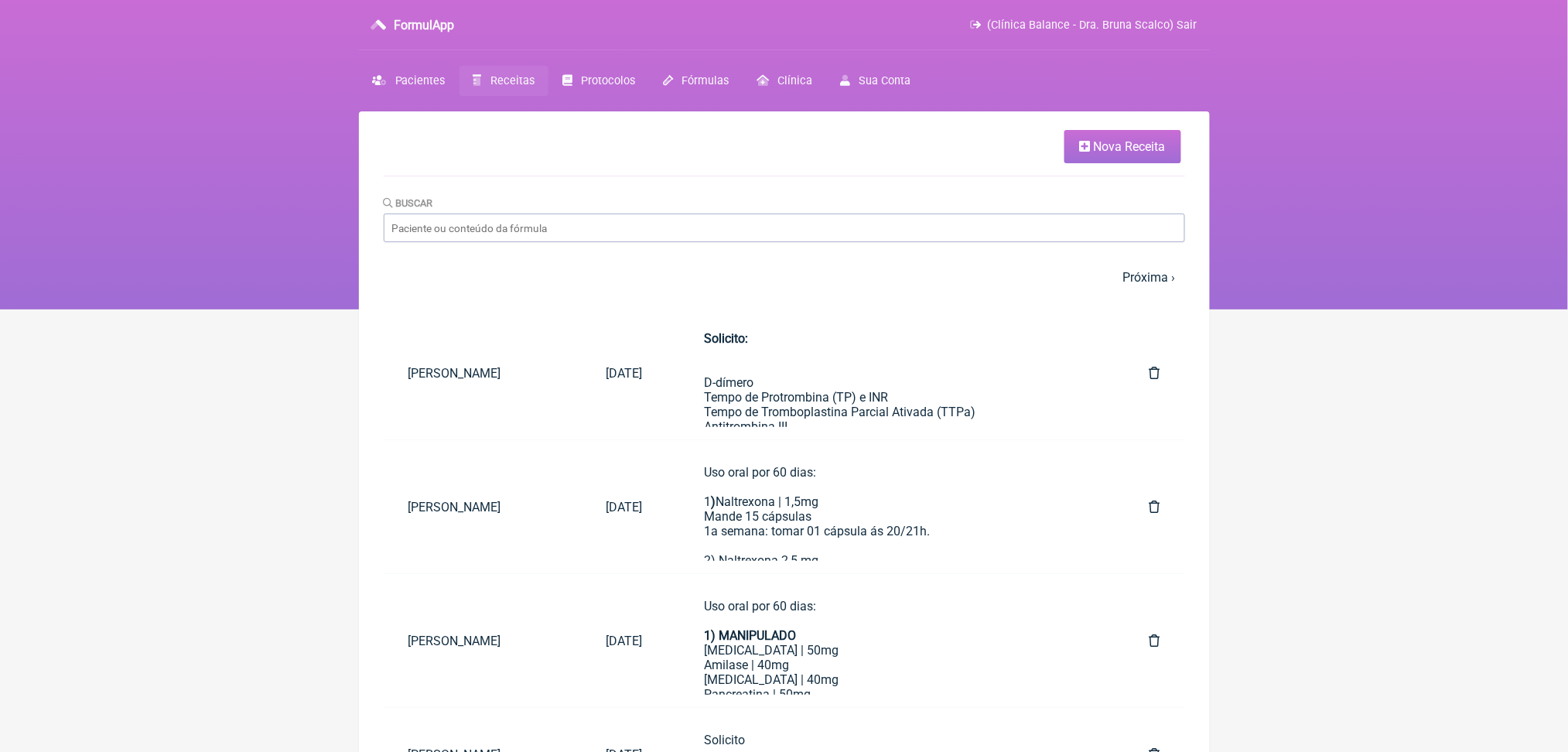
click at [1107, 164] on link "Nova Receita" at bounding box center [1123, 147] width 117 height 34
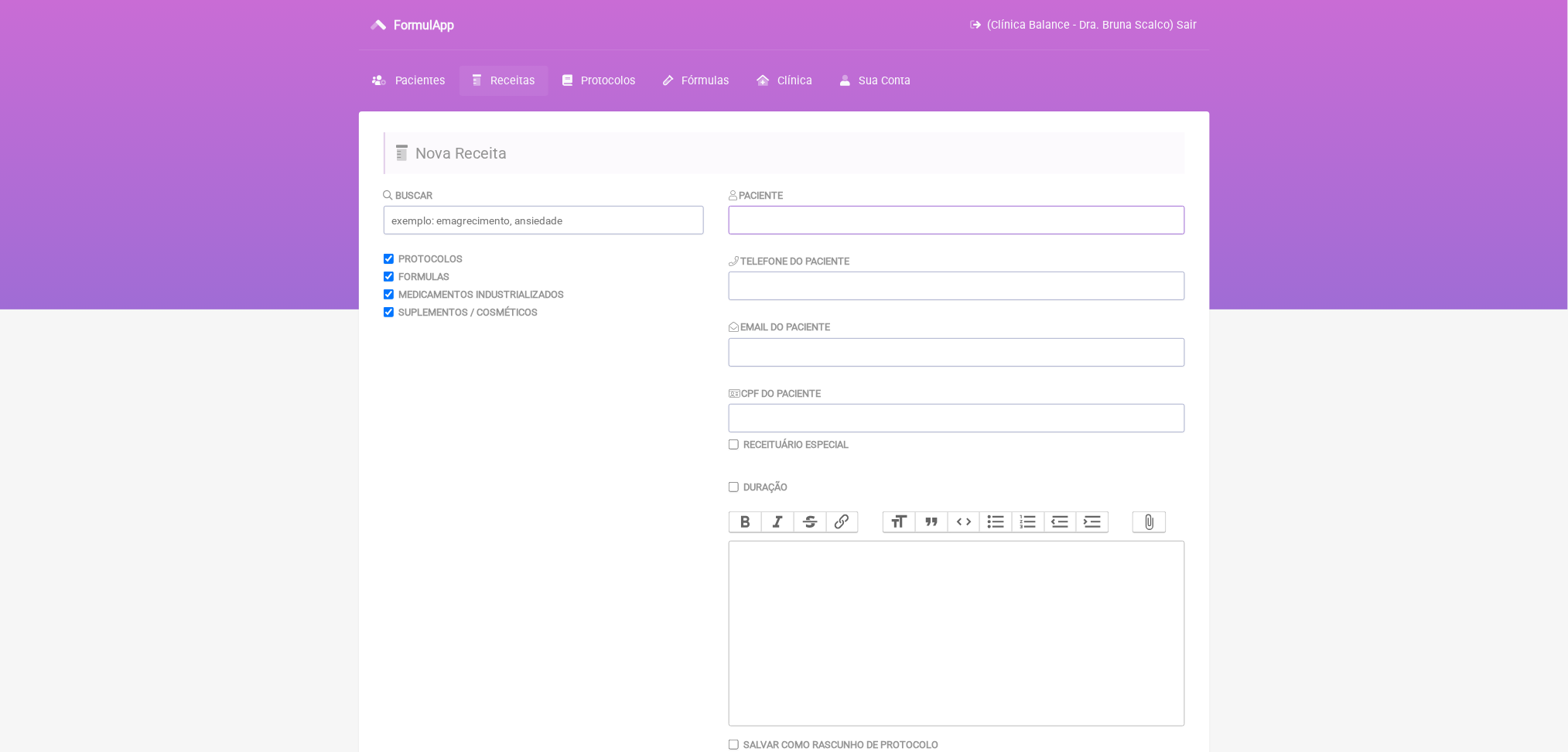
click at [944, 235] on input "text" at bounding box center [957, 220] width 457 height 29
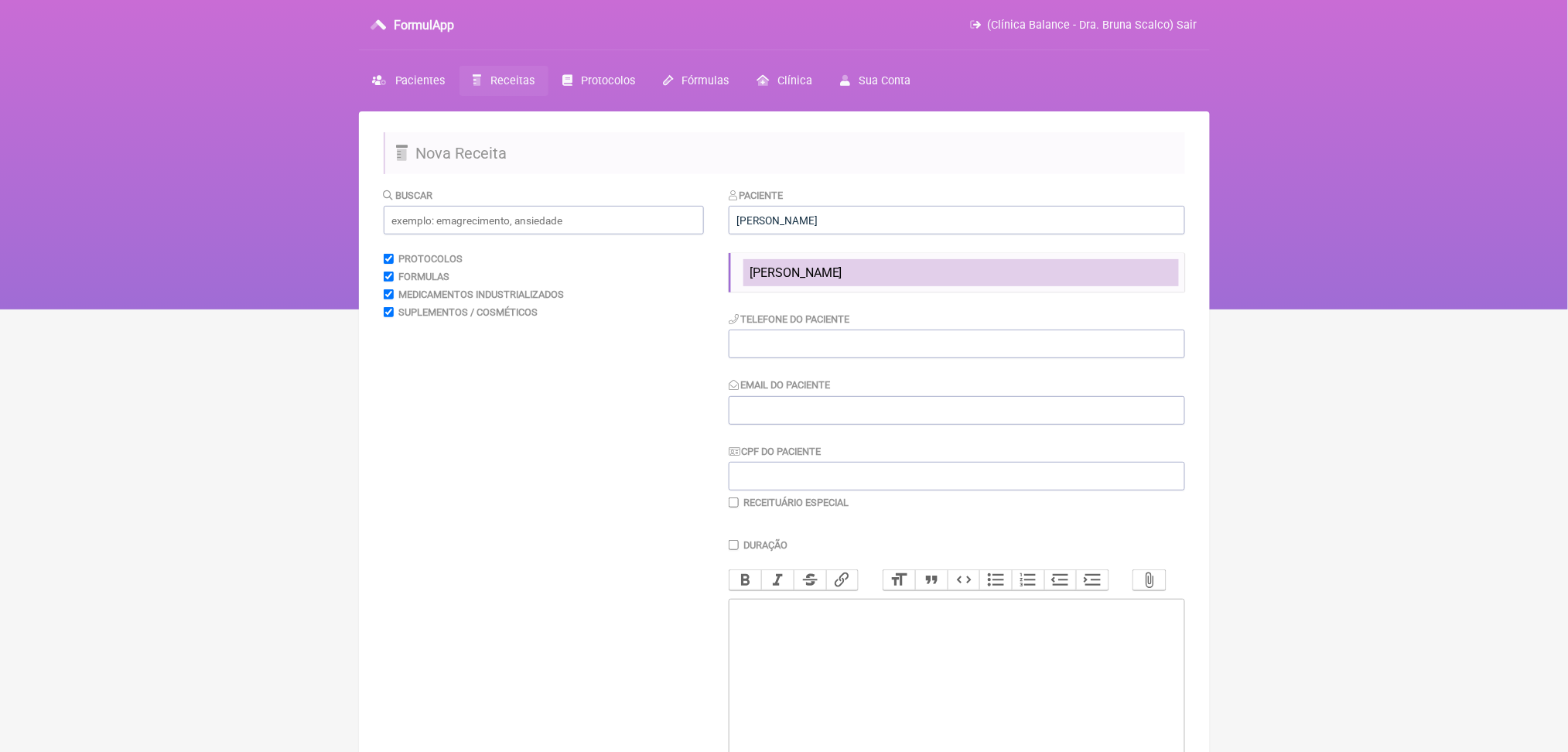
click at [842, 280] on span "[PERSON_NAME]" at bounding box center [796, 273] width 93 height 14
type input "[PERSON_NAME]"
type input "(11) 99200-9422"
type input "vilisouza@hotmail.com"
type input "022.701.828-12"
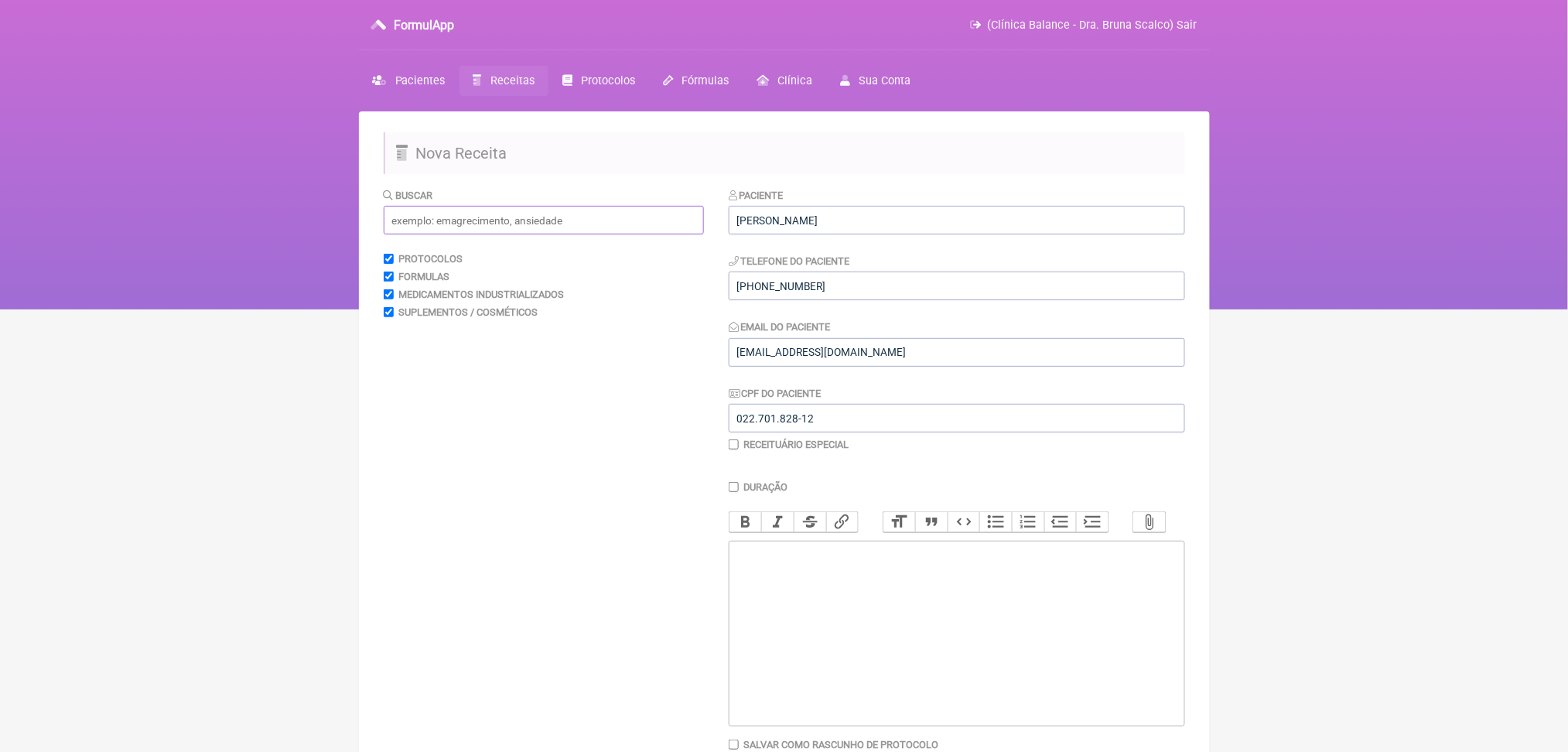
click at [652, 235] on input "text" at bounding box center [544, 220] width 320 height 29
type input "doppler"
click at [913, 718] on trix-editor at bounding box center [957, 634] width 457 height 186
paste trix-editor "<div><strong><br>Exame:</strong> Doppler venoso de membros inferiores.<br> <str…"
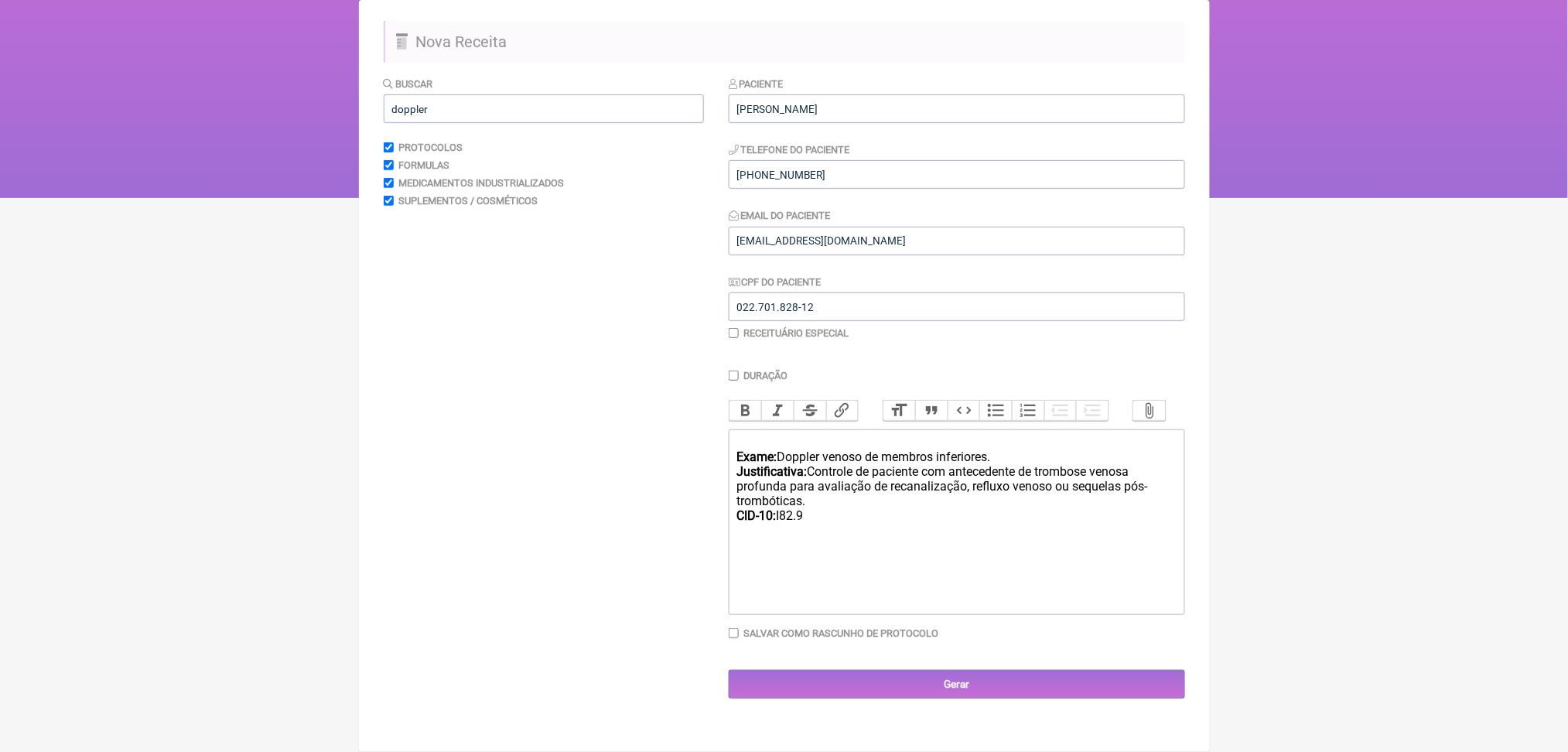
scroll to position [277, 0]
click at [1120, 435] on div "Exame: Doppler venoso de membros inferiores. Justificativa: Controle de pacient…" at bounding box center [956, 487] width 439 height 103
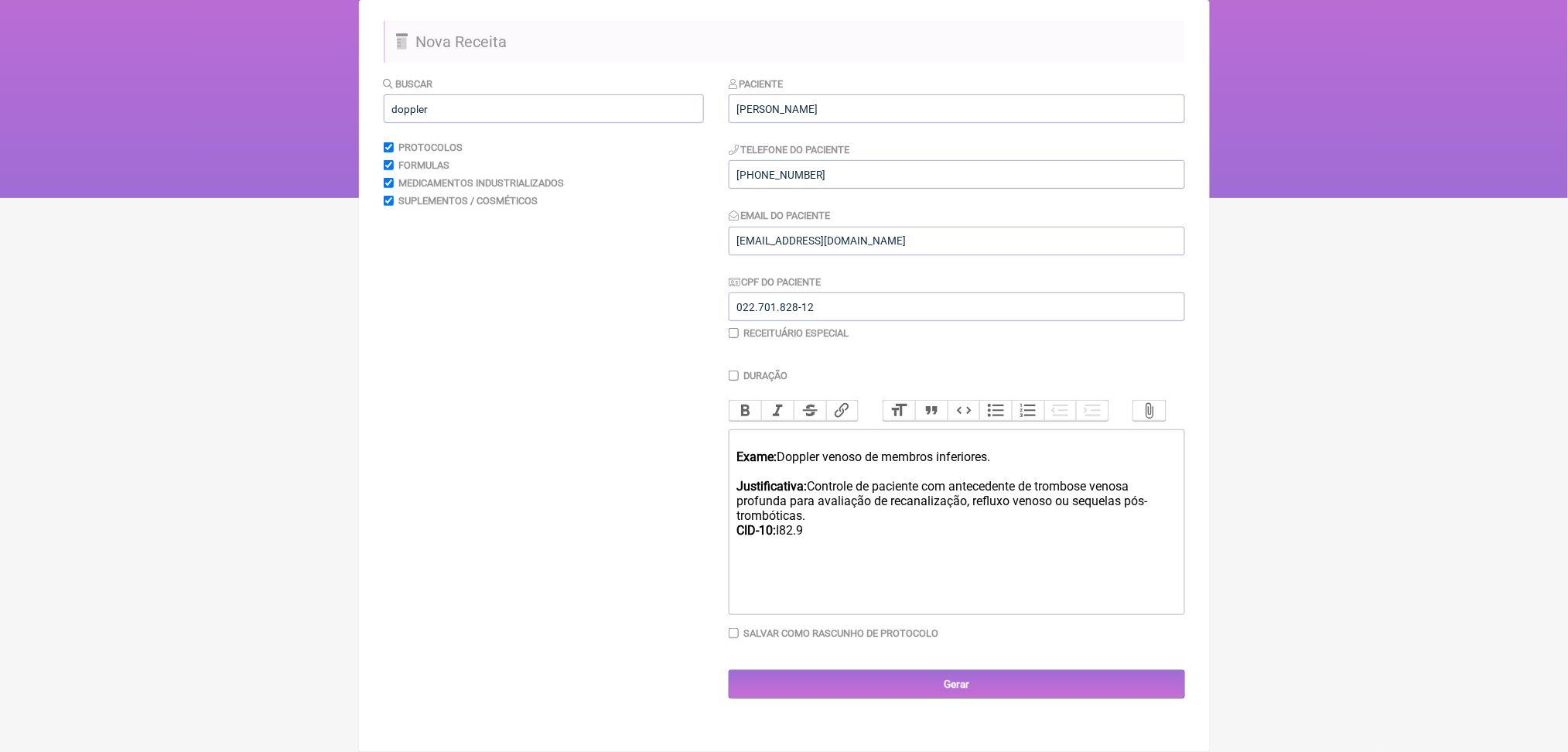
click at [786, 435] on div "Exame: Doppler venoso de membros inferiores. Justificativa: Controle de pacient…" at bounding box center [956, 494] width 439 height 118
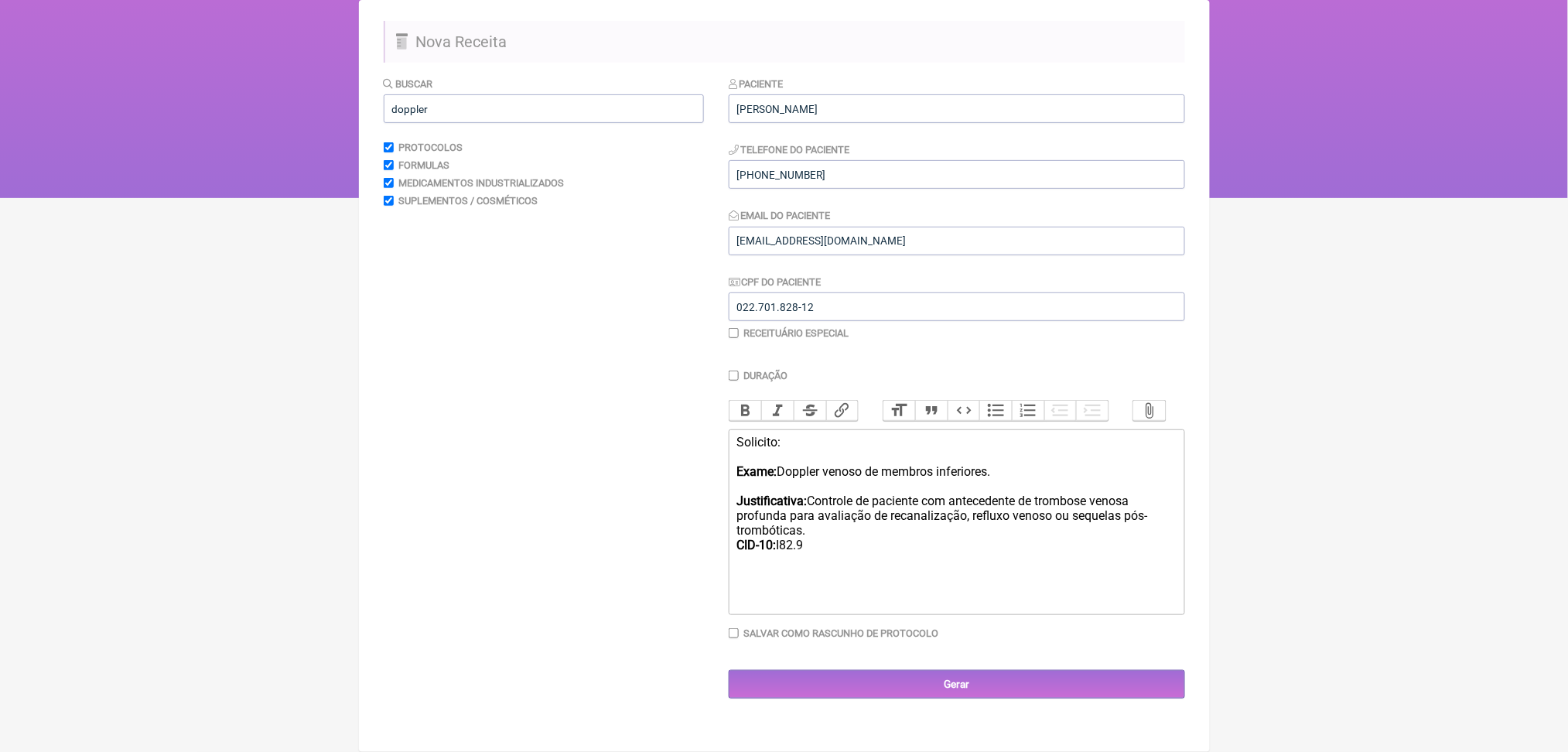
click at [768, 435] on div "Solicito: Exame: Doppler venoso de membros inferiores. Justificativa: Controle …" at bounding box center [956, 501] width 439 height 132
click at [750, 400] on span "Bold Italic Strikethrough Link" at bounding box center [793, 410] width 130 height 22
click at [768, 430] on trix-editor "Solicito: Exame: Doppler venoso de membros inferiores. Justificativa: Controle …" at bounding box center [957, 523] width 457 height 186
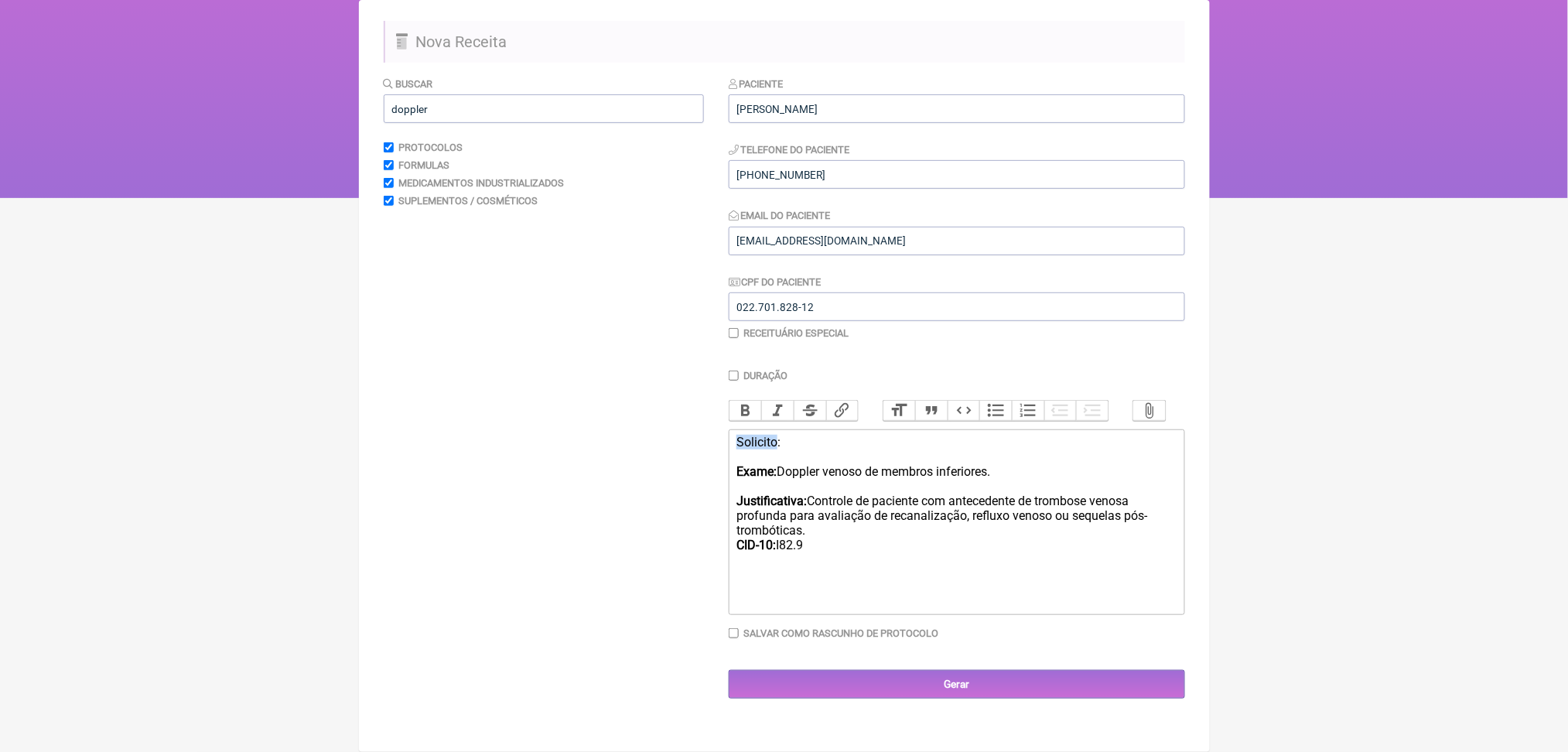
click at [768, 430] on trix-editor "Solicito: Exame: Doppler venoso de membros inferiores. Justificativa: Controle …" at bounding box center [957, 523] width 457 height 186
click at [760, 401] on button "Bold" at bounding box center [745, 410] width 33 height 20
drag, startPoint x: 936, startPoint y: 501, endPoint x: 1057, endPoint y: 526, distance: 123.6
click at [1057, 526] on div "Solicito: Exame: Doppler venoso de membros inferiores. Justificativa: Controle …" at bounding box center [956, 501] width 439 height 132
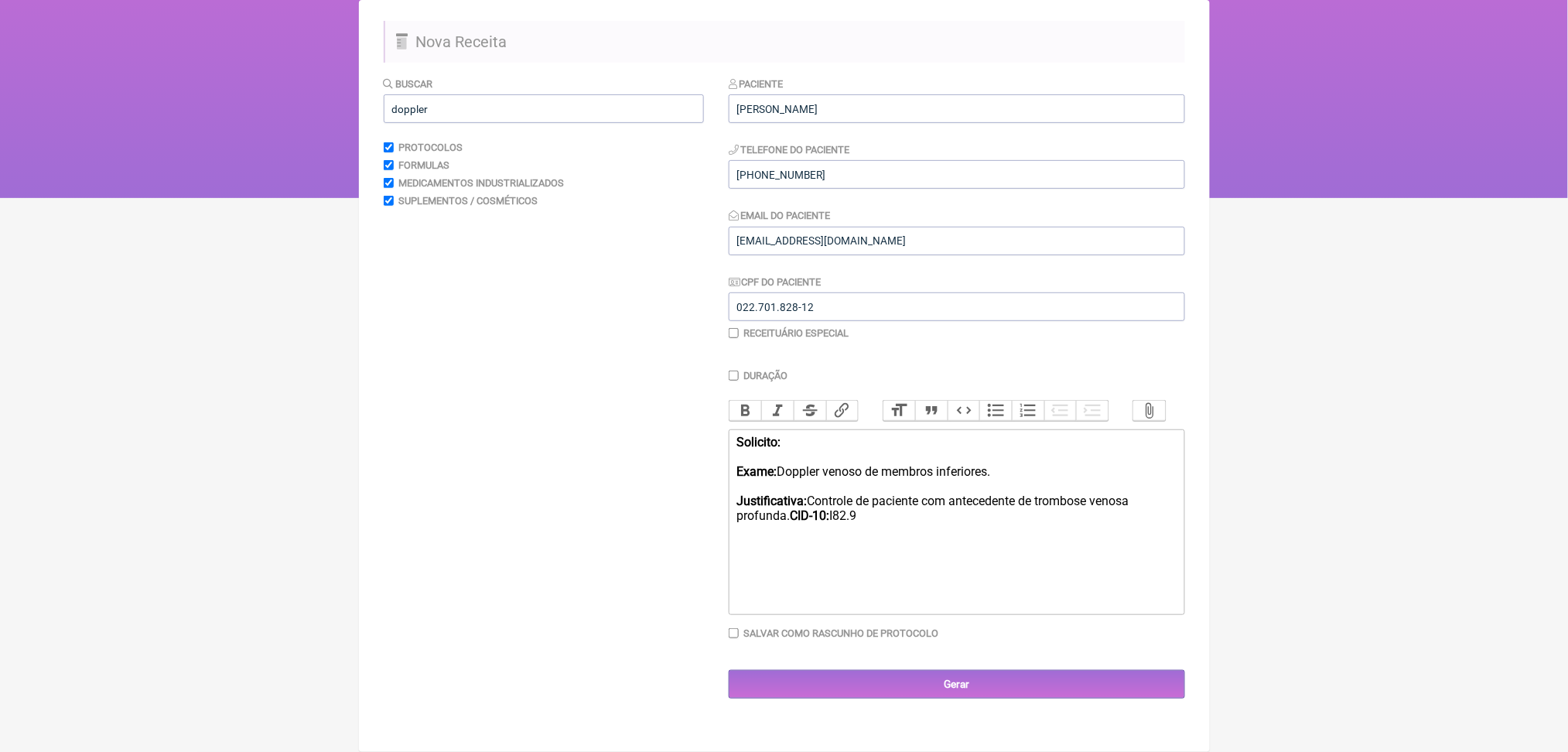
click at [913, 495] on div "Solicito: Exame: Doppler venoso de membros inferiores. Justificativa: Controle …" at bounding box center [956, 487] width 439 height 103
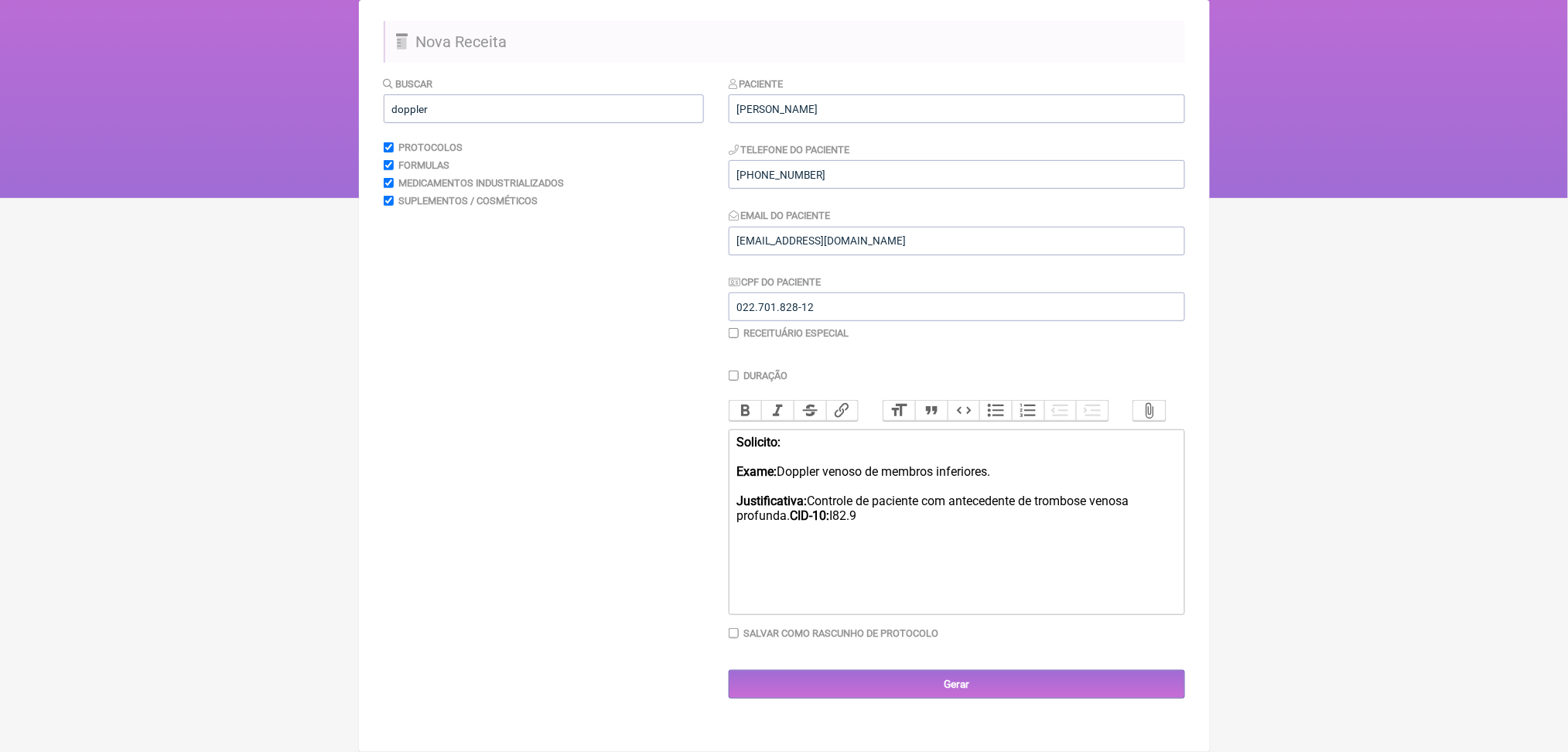
click at [913, 495] on div "Solicito: Exame: Doppler venoso de membros inferiores. Justificativa: Controle …" at bounding box center [956, 487] width 439 height 103
click at [942, 589] on trix-editor "Solicito: Exame: Doppler venoso de membros inferiores. Justificativa: Controle …" at bounding box center [957, 523] width 457 height 186
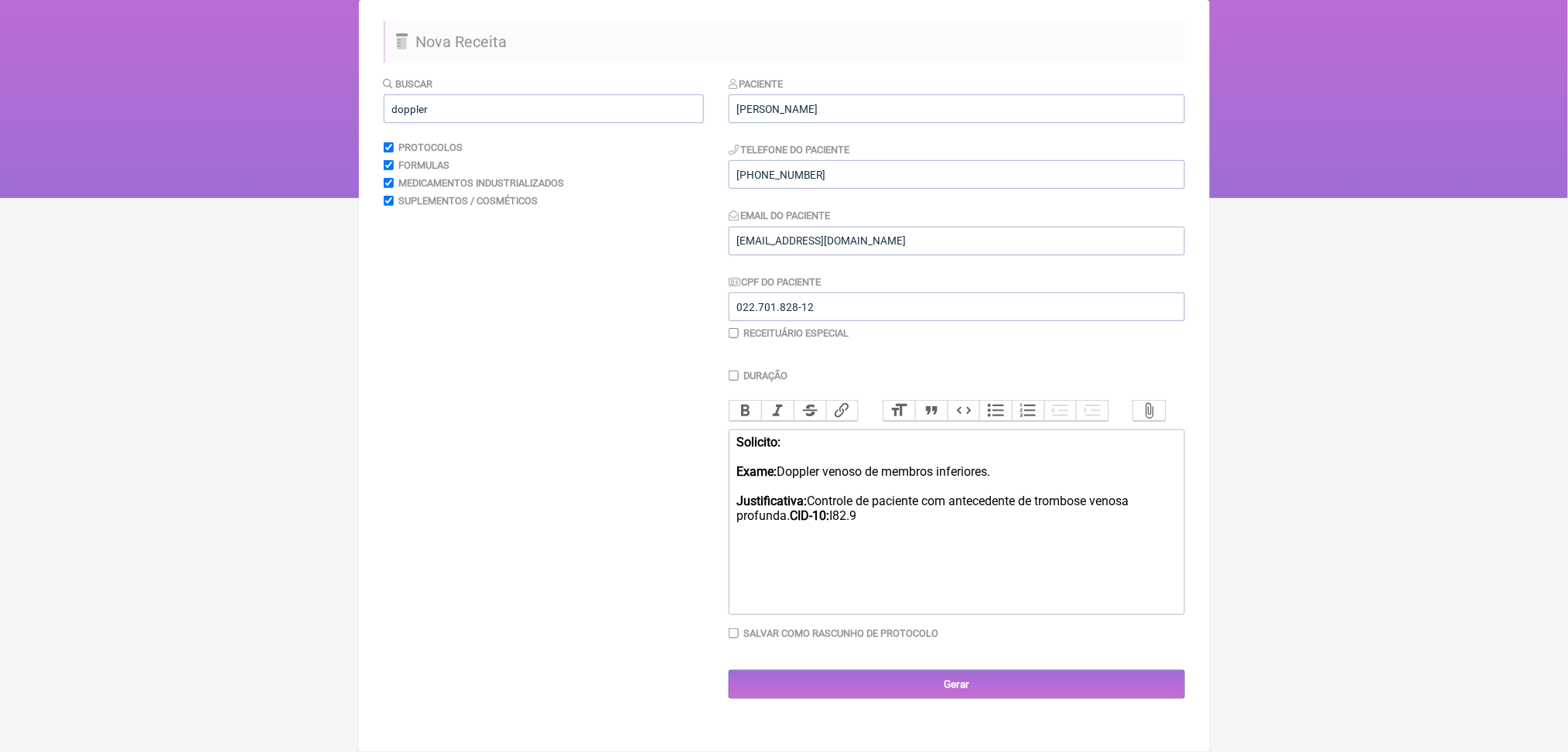
type trix-editor "<div><strong>Solicito:<br><br>Exame:</strong> Doppler venoso de membros inferio…"
click at [920, 495] on div "Solicito: Exame: Doppler venoso de membros inferiores. Justificativa: Controle …" at bounding box center [956, 479] width 439 height 88
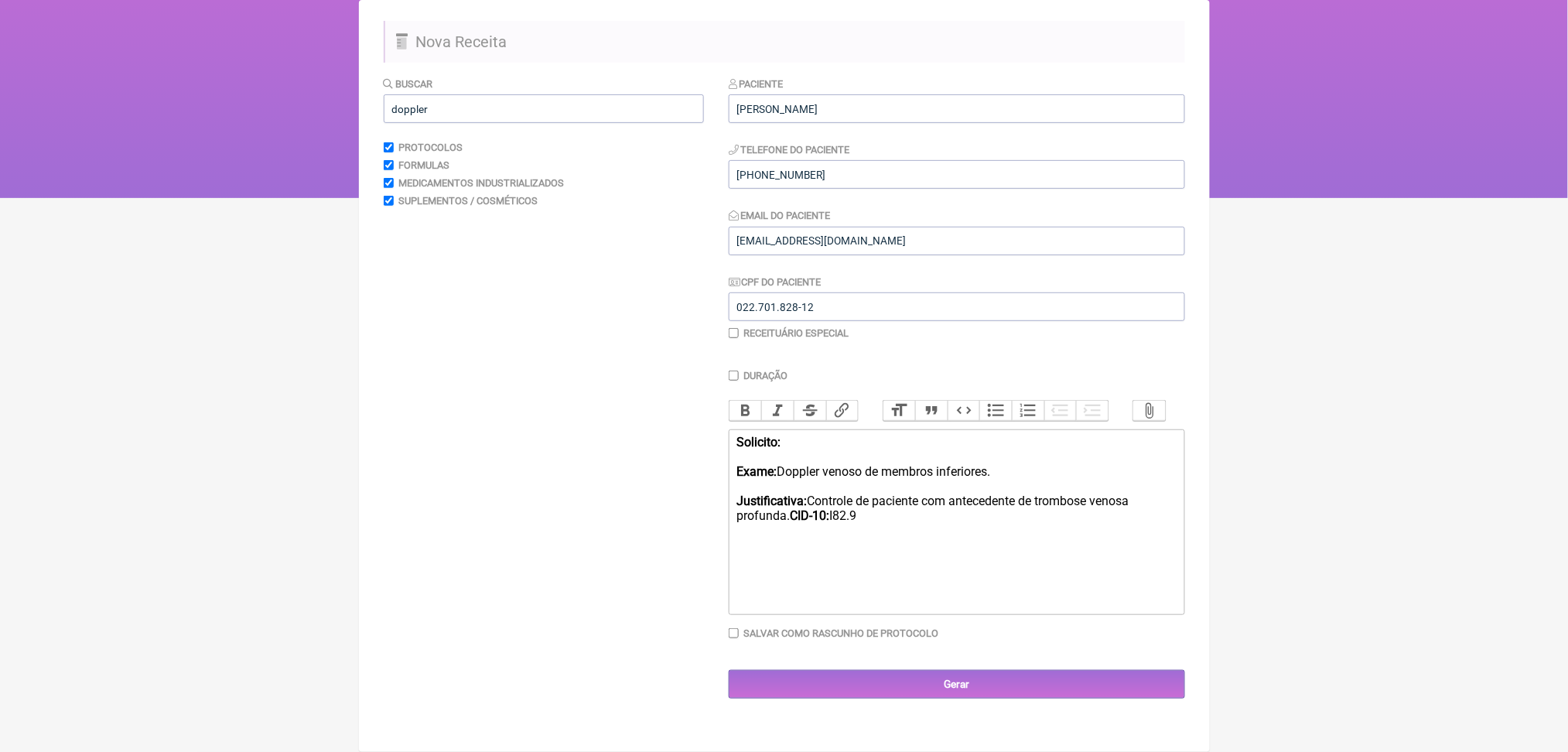
click at [920, 495] on div "Solicito: Exame: Doppler venoso de membros inferiores. Justificativa: Controle …" at bounding box center [956, 479] width 439 height 88
click at [950, 699] on input "Gerar" at bounding box center [957, 685] width 457 height 29
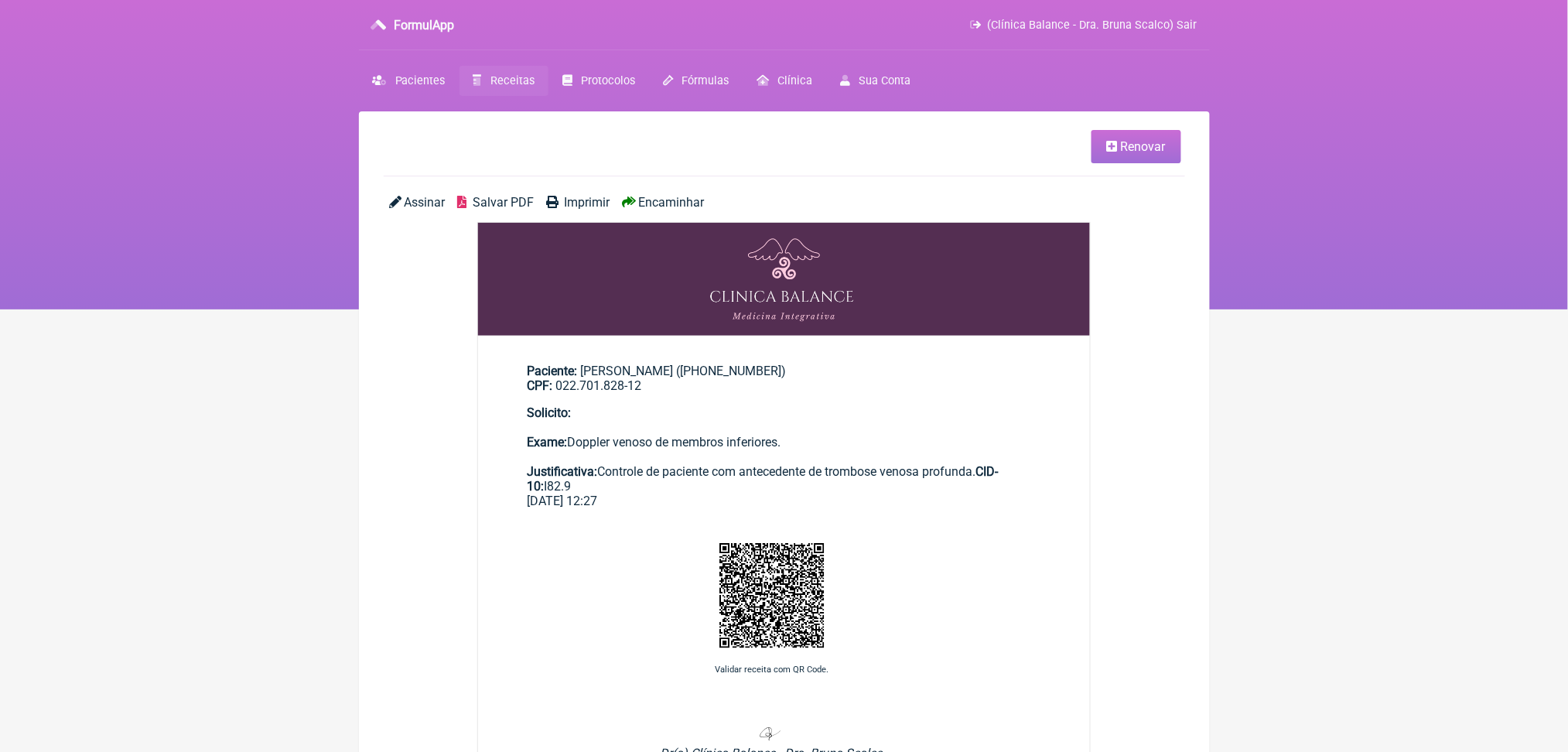
click at [530, 210] on span "Salvar PDF" at bounding box center [503, 202] width 61 height 14
click at [534, 87] on span "Receitas" at bounding box center [512, 81] width 44 height 13
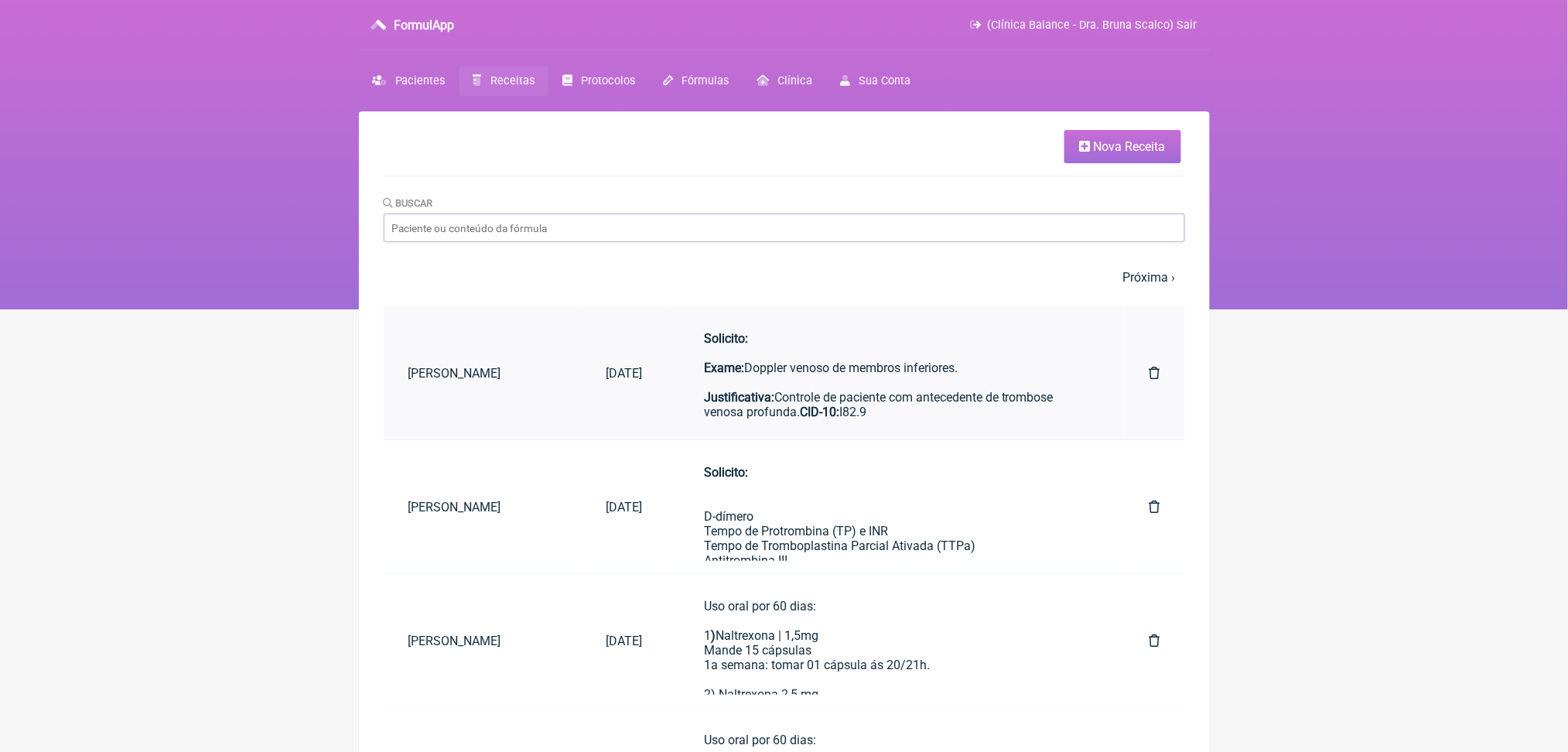
click at [908, 419] on div "Solicito: Exame: Doppler venoso de membros inferiores. Justificativa: Controle …" at bounding box center [896, 375] width 384 height 88
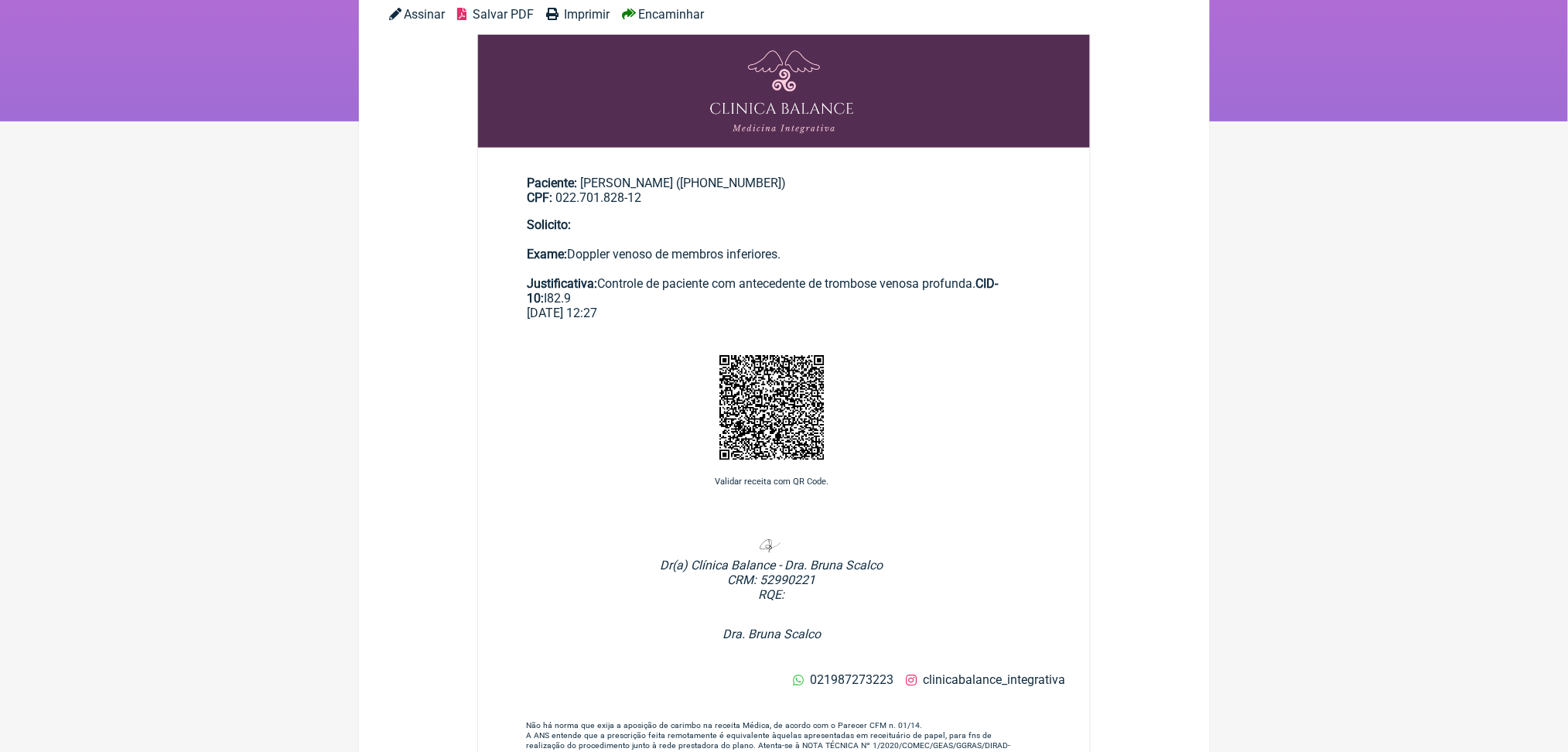
scroll to position [157, 0]
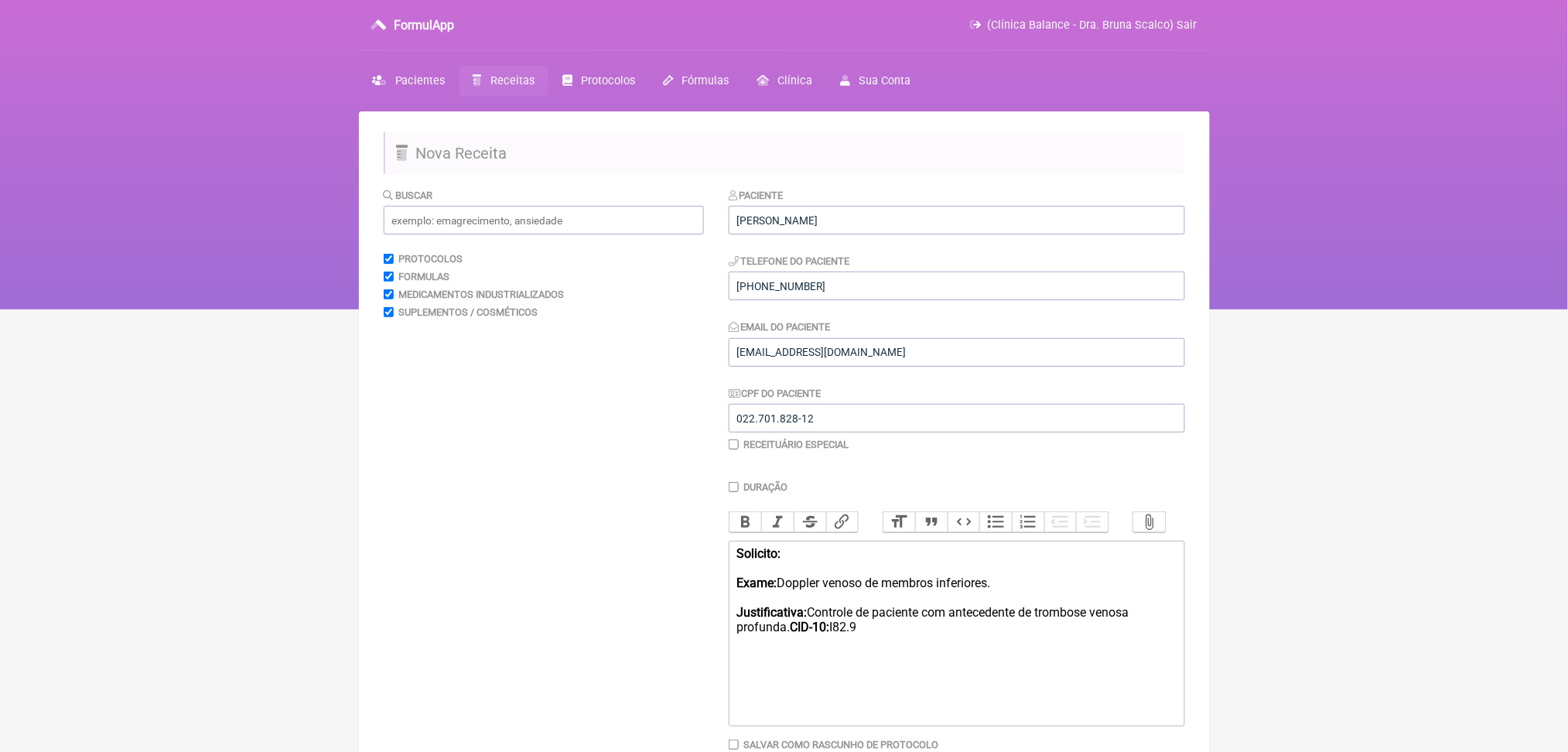
scroll to position [280, 0]
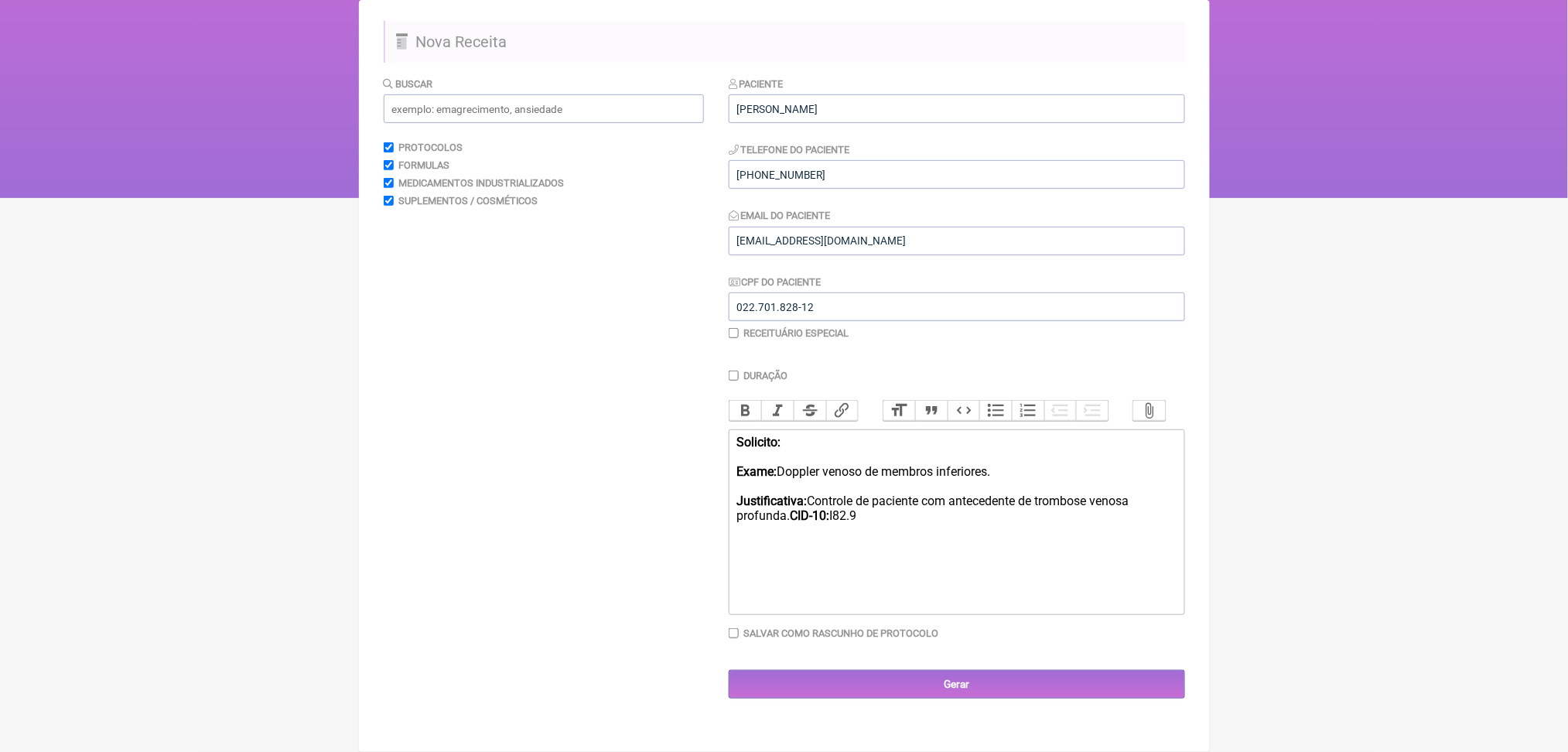
click at [739, 638] on input "Salvar como rascunho de Protocolo" at bounding box center [733, 633] width 10 height 10
checkbox input "true"
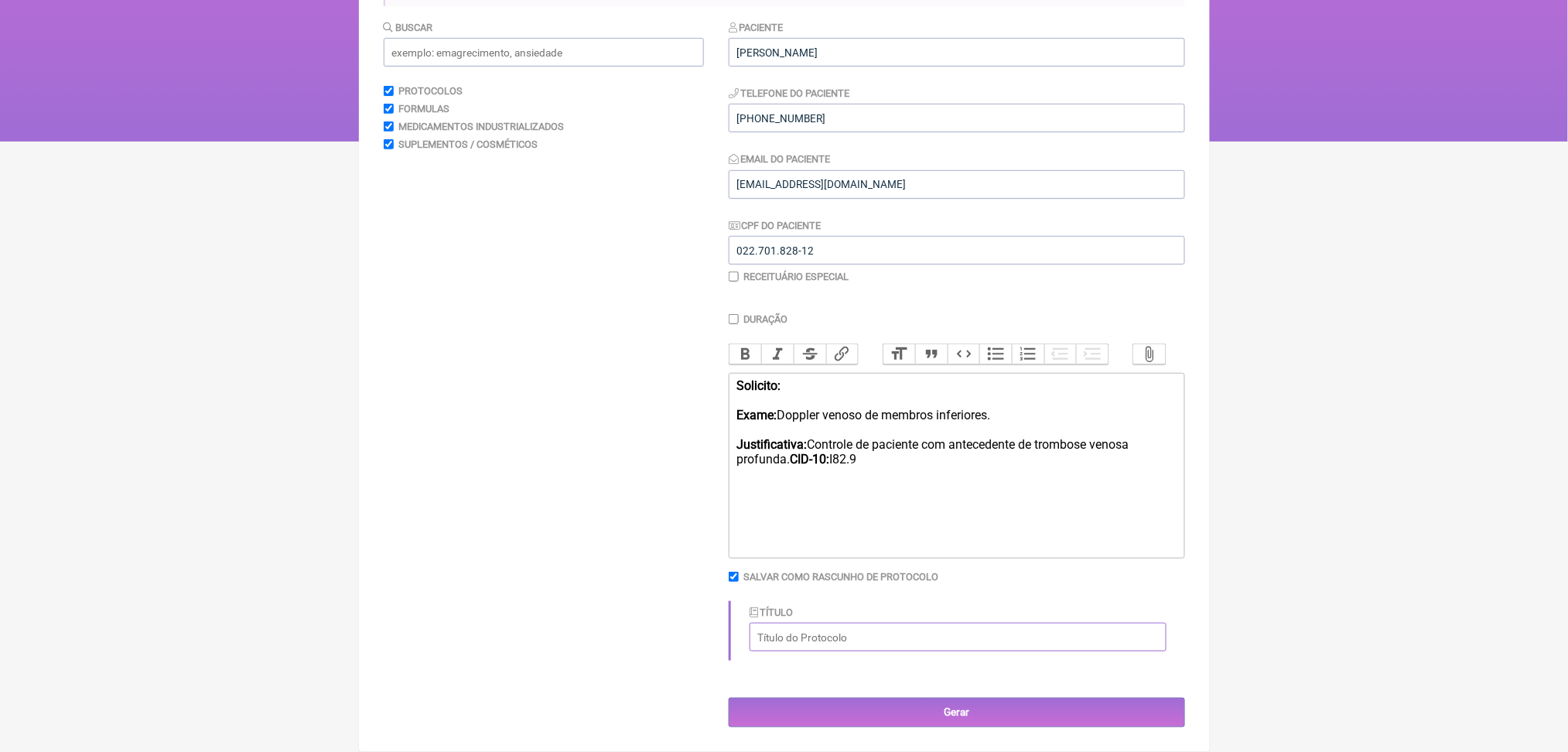
click at [911, 652] on input "Título" at bounding box center [957, 637] width 417 height 29
type input "Doppler de membros inferiores"
click at [1003, 698] on input "Gerar" at bounding box center [957, 713] width 457 height 29
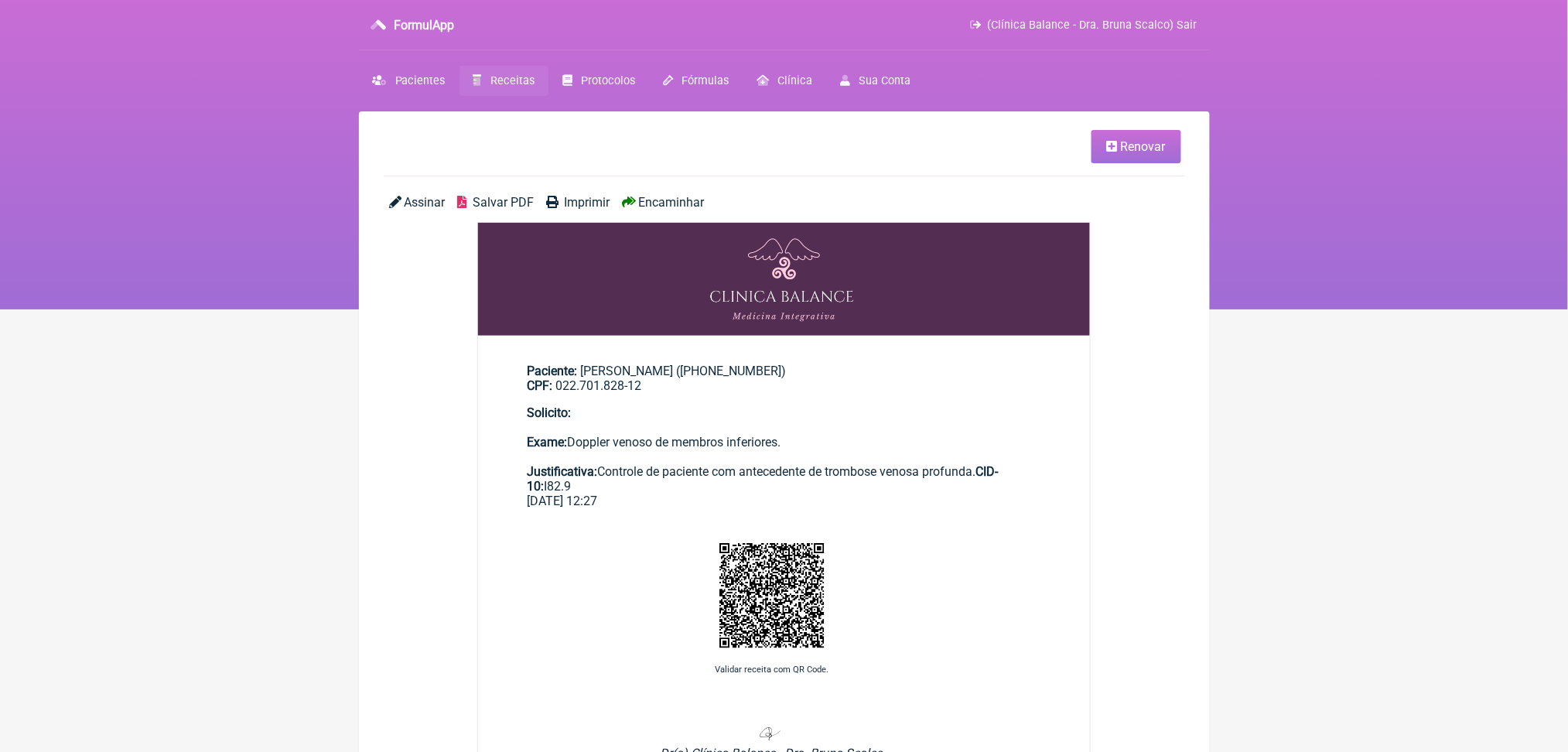
click at [526, 77] on nav "FormulApp (Clínica Balance - Dra. Bruna Scalco) Sair [GEOGRAPHIC_DATA] Receitas…" at bounding box center [784, 155] width 1568 height 309
click at [534, 87] on span "Receitas" at bounding box center [512, 81] width 44 height 13
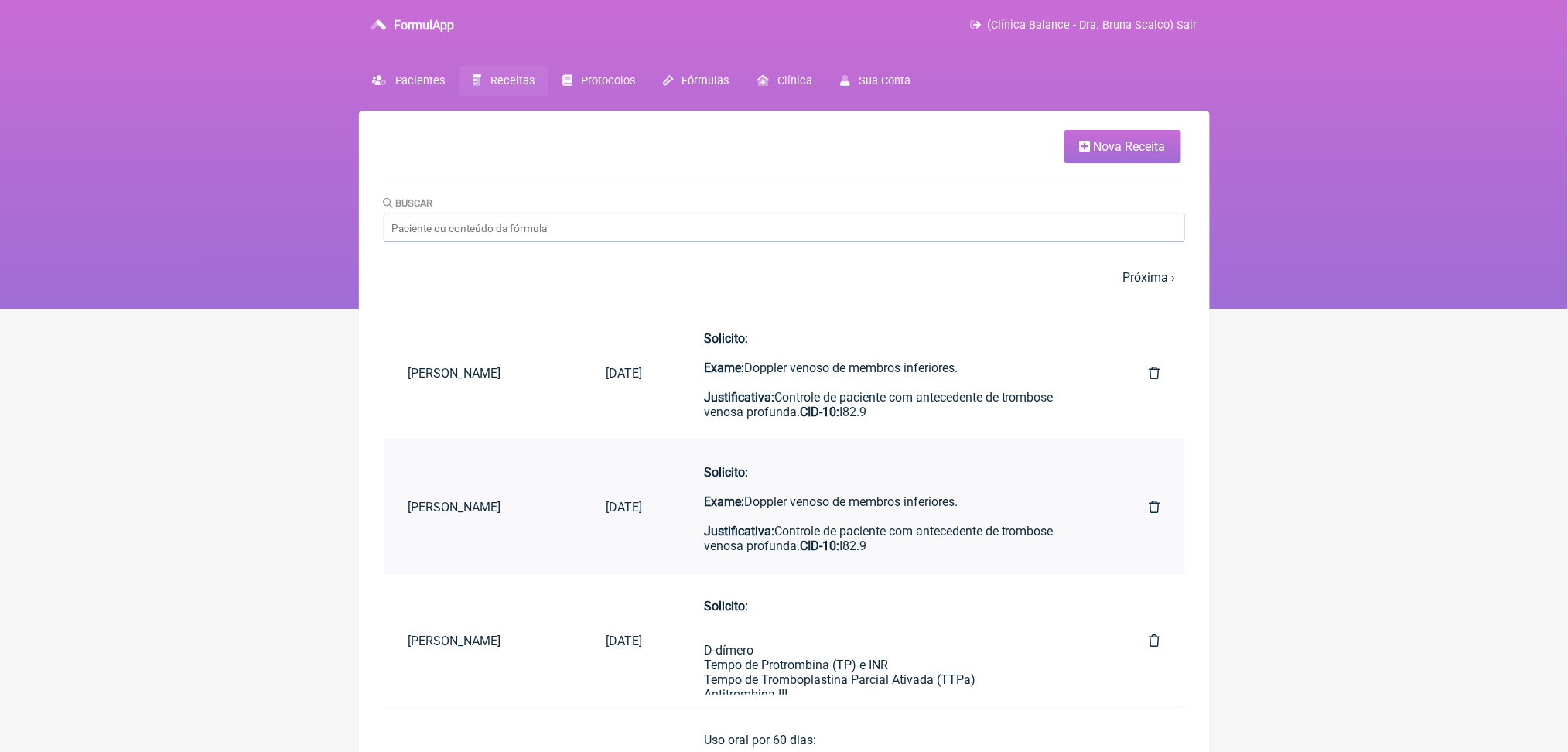
click at [1149, 513] on icon at bounding box center [1155, 507] width 11 height 12
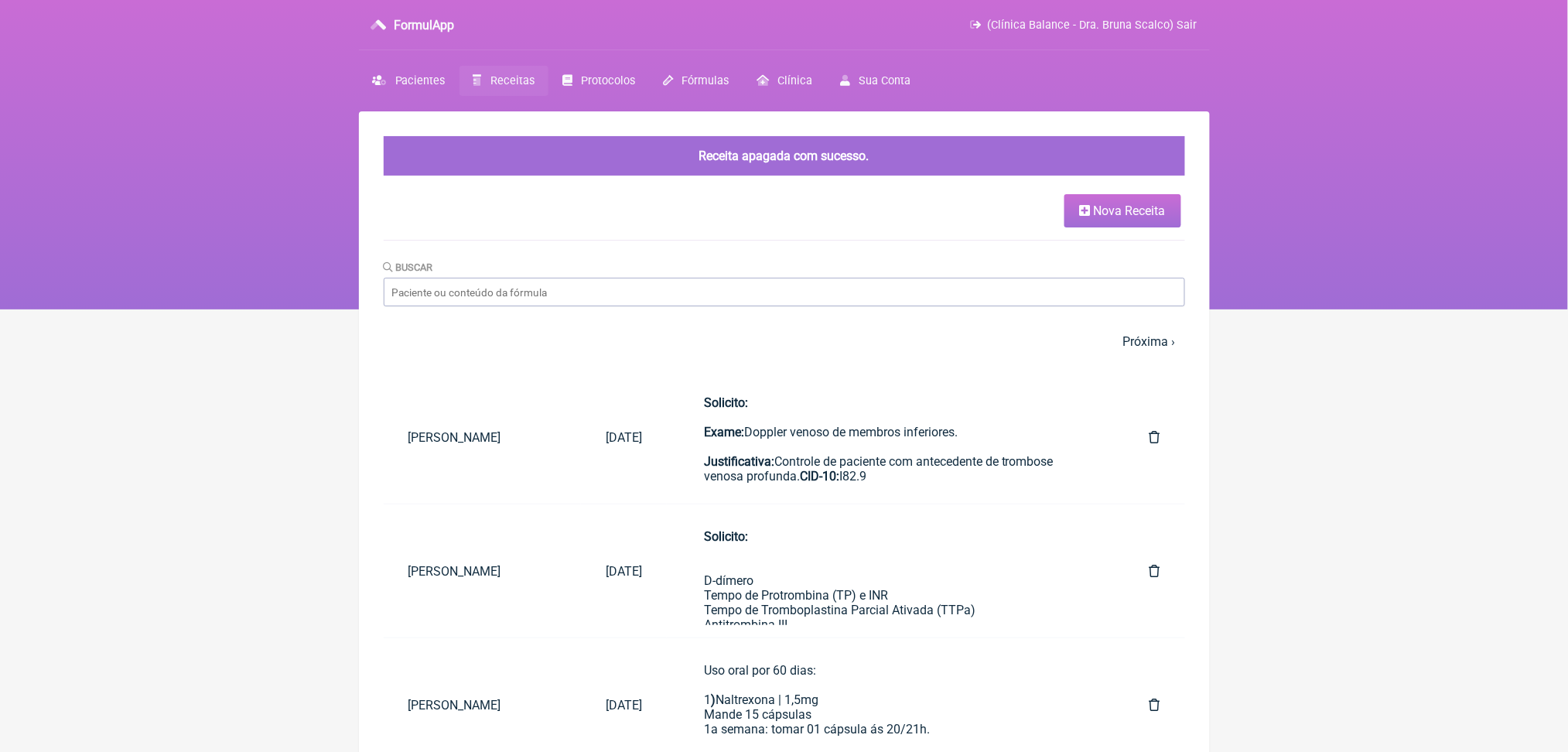
click at [1134, 218] on span "Nova Receita" at bounding box center [1130, 211] width 72 height 14
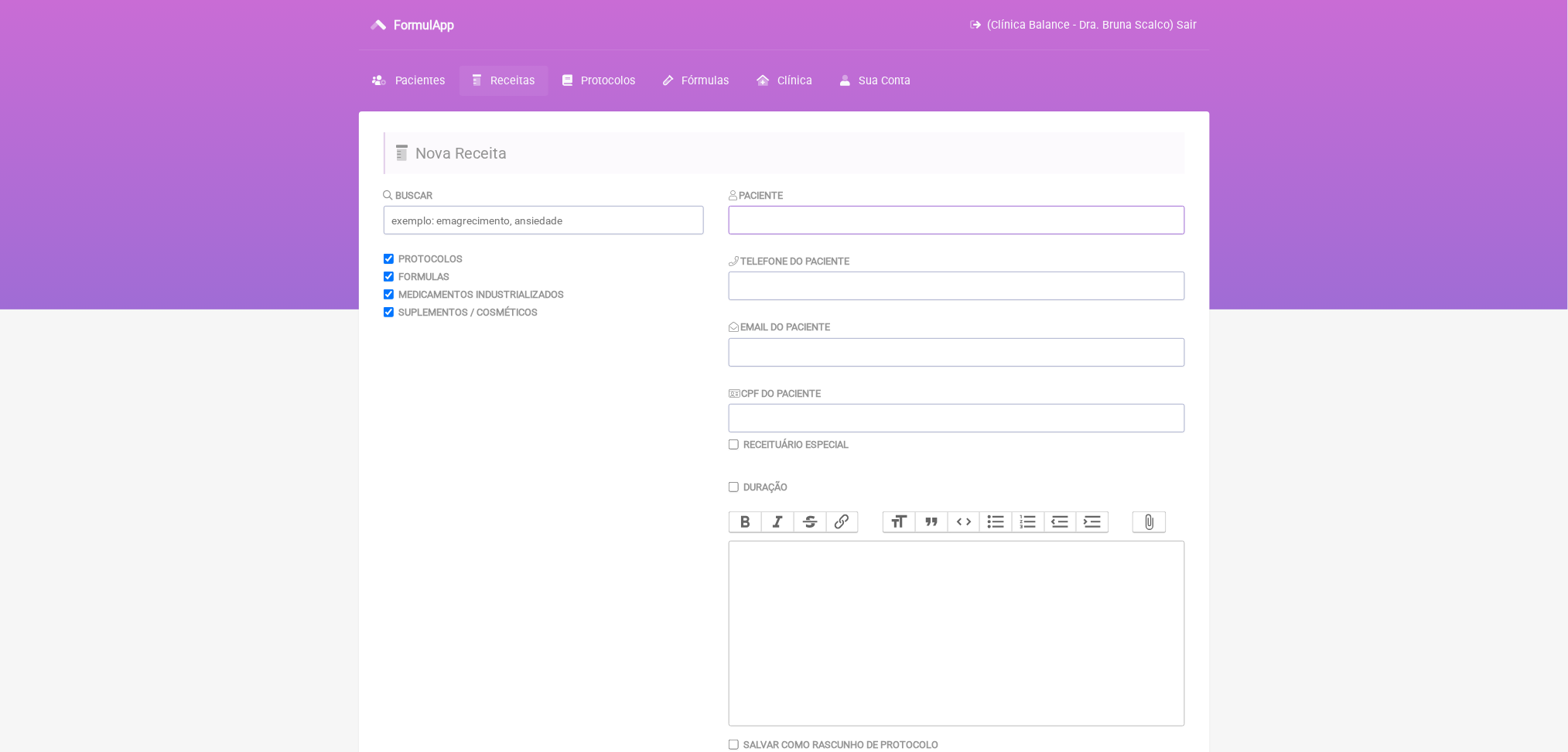
click at [1085, 235] on input "text" at bounding box center [957, 220] width 457 height 29
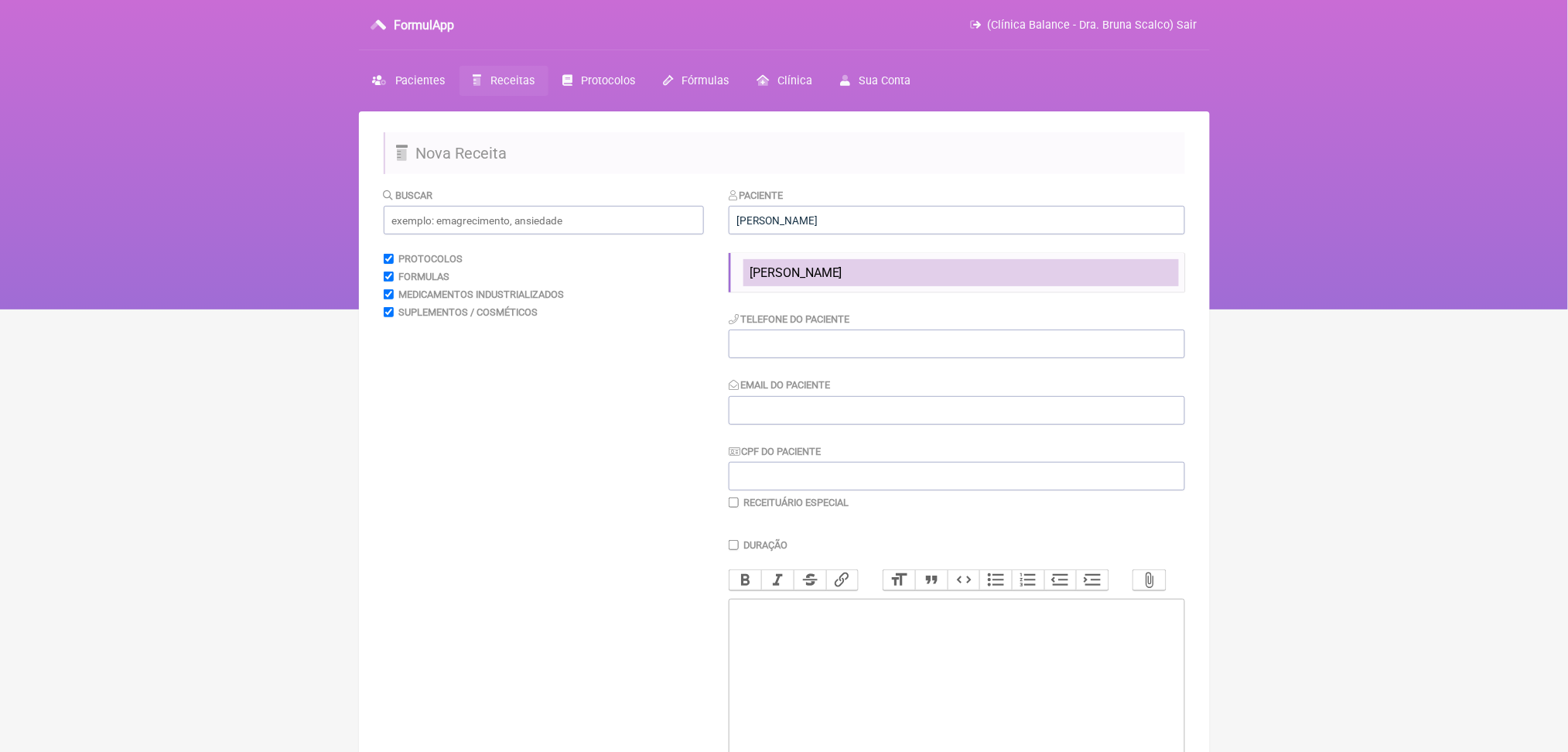
click at [1103, 286] on li "[PERSON_NAME]" at bounding box center [961, 273] width 436 height 27
type input "[PERSON_NAME]"
type input "[PHONE_NUMBER]"
type input "[EMAIL_ADDRESS][DOMAIN_NAME]"
type input "022.701.828-12"
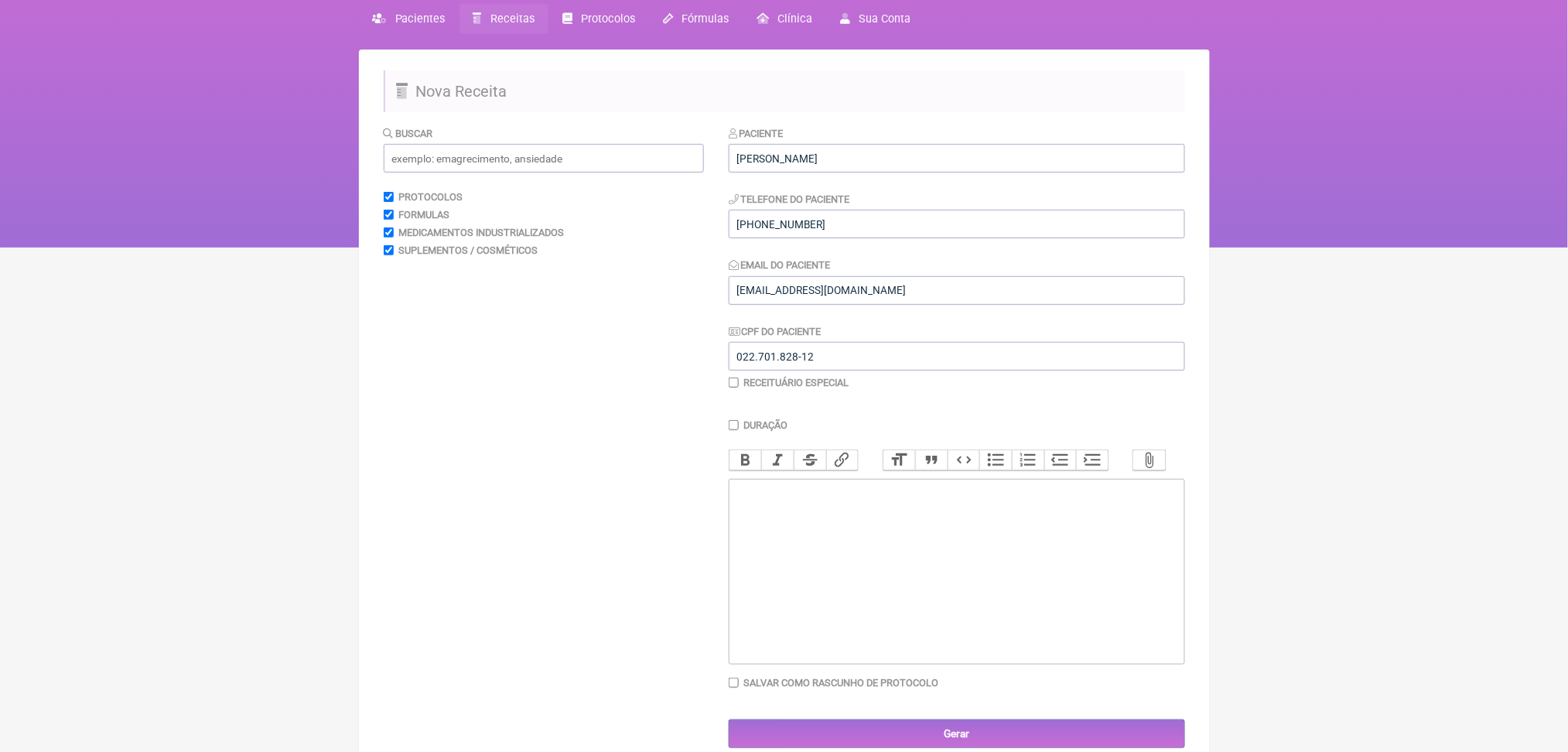
scroll to position [67, 0]
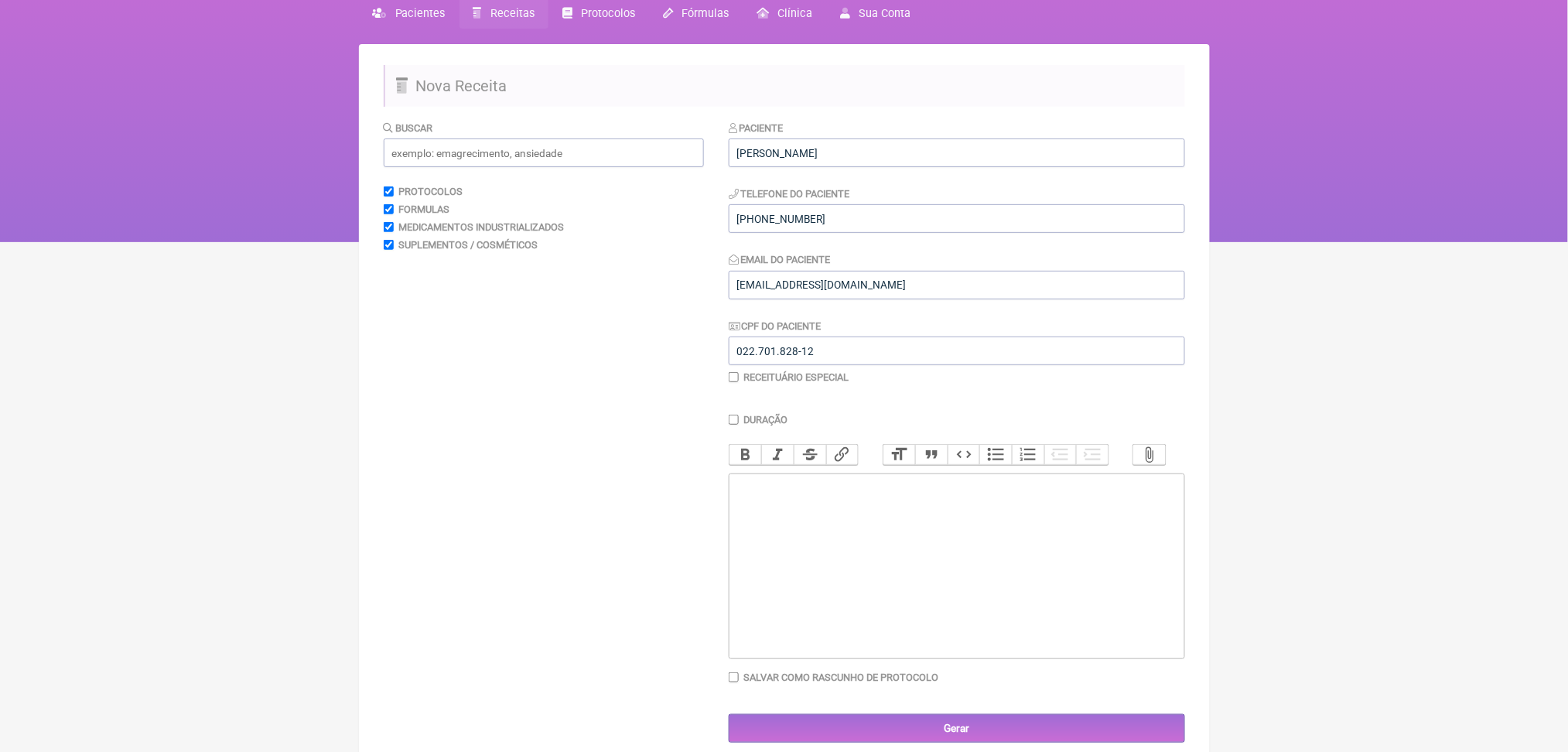
click at [834, 660] on trix-editor at bounding box center [957, 567] width 457 height 186
paste trix-editor "strong>Exame:</strong> Angiotomografia de coronárias com escore de cálcio (Agat…"
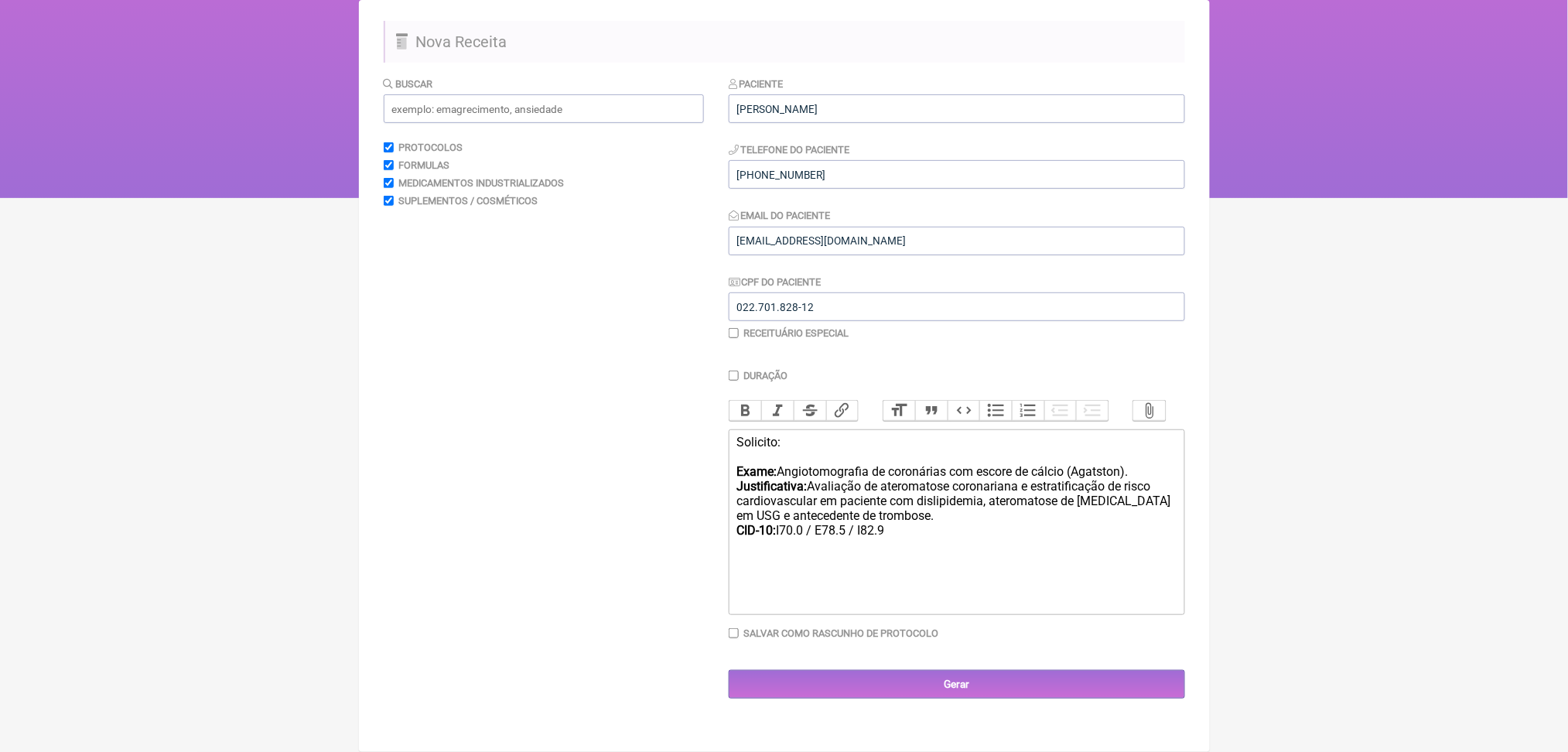
scroll to position [276, 0]
click at [768, 435] on div "Solicito: Exame: Angiotomografia de coronárias com escore de cálcio (Agatston).…" at bounding box center [956, 487] width 439 height 103
drag, startPoint x: 757, startPoint y: 352, endPoint x: 841, endPoint y: 462, distance: 138.4
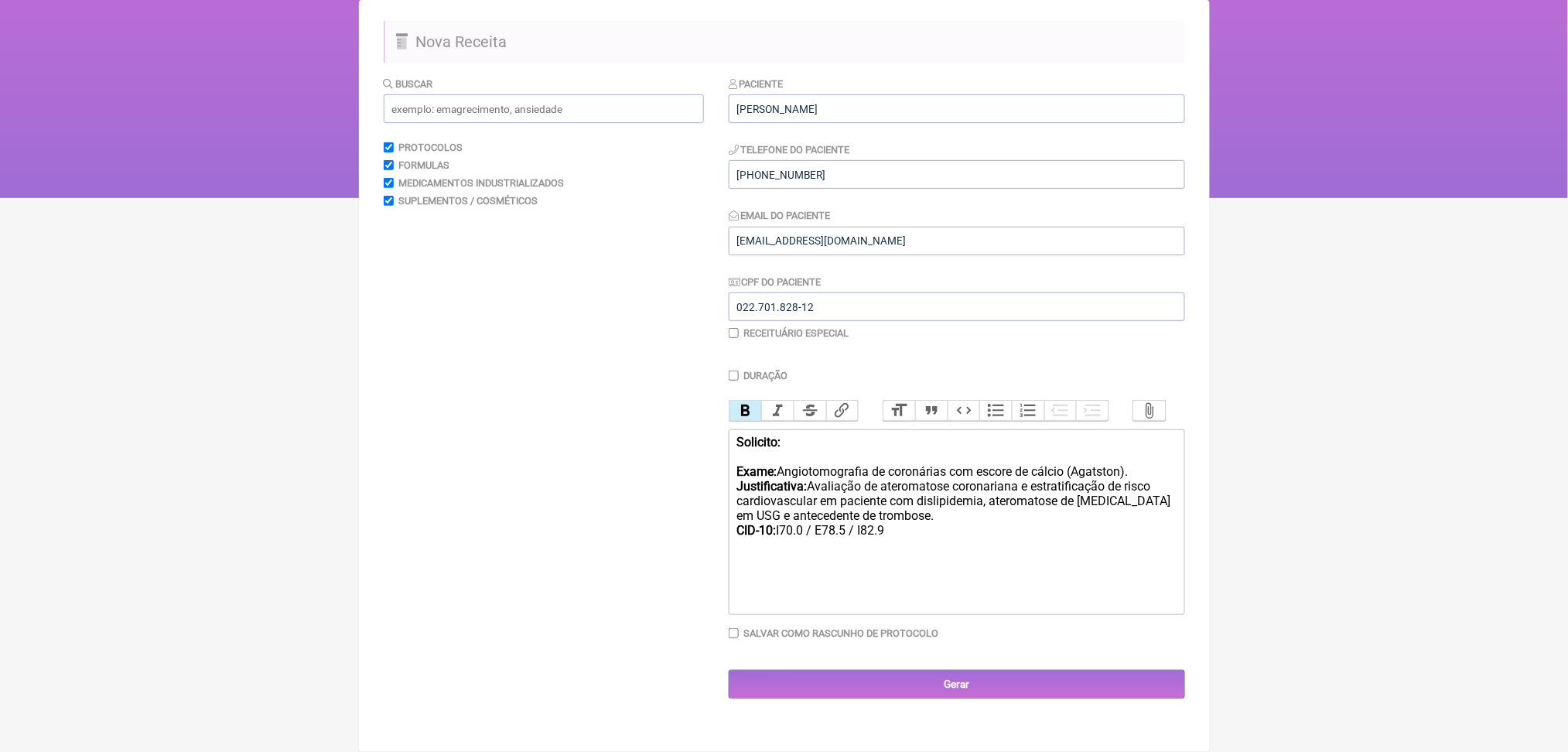
click at [841, 462] on div "Duração Duração de 30 dias Bold Italic Strikethrough Link Heading Quote Code Bu…" at bounding box center [957, 510] width 457 height 281
click at [841, 462] on div "Solicito: Exame: Angiotomografia de coronárias com escore de cálcio (Agatston).…" at bounding box center [956, 487] width 439 height 103
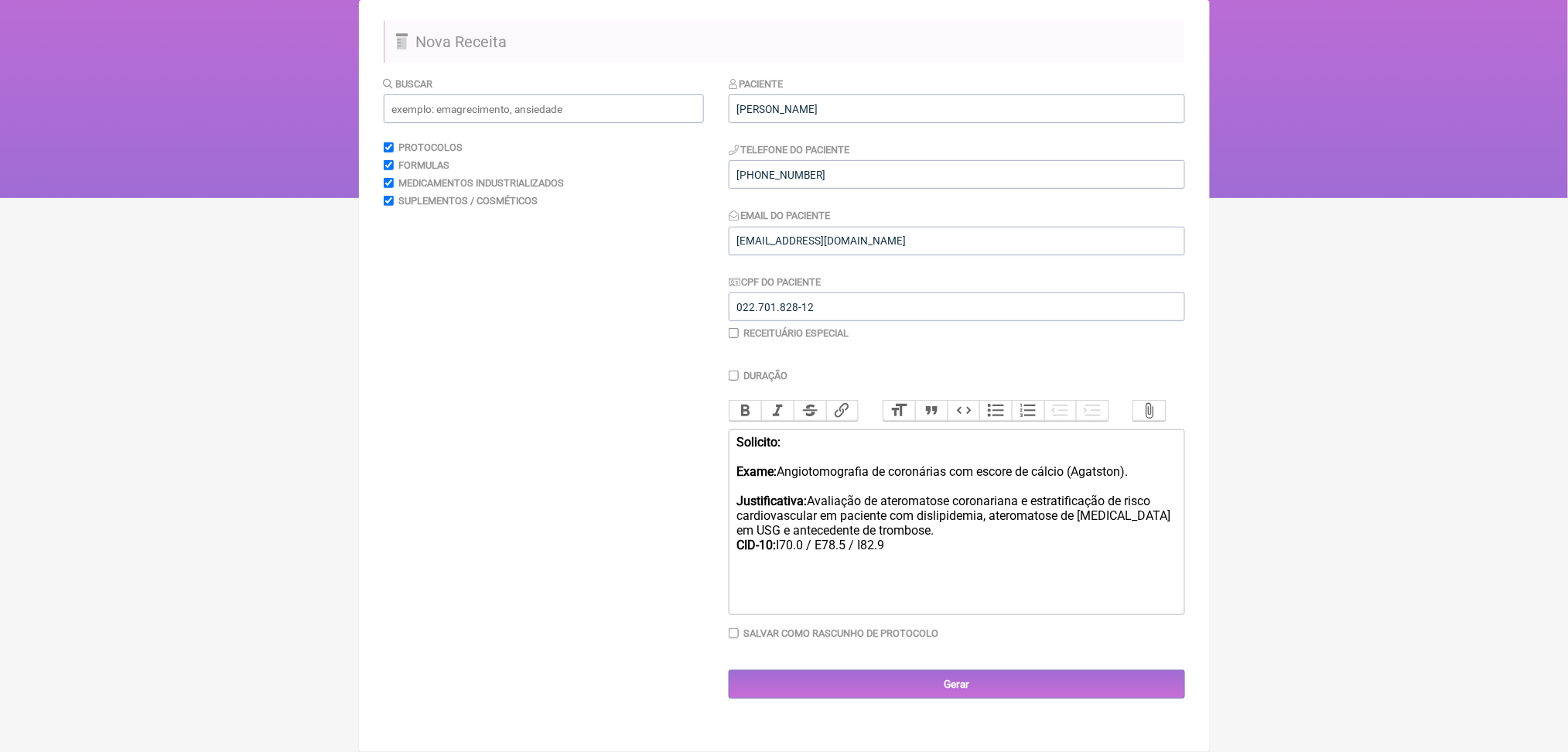
click at [831, 551] on div "Solicito: Exame: Angiotomografia de coronárias com escore de cálcio (Agatston).…" at bounding box center [956, 494] width 439 height 118
type trix-editor "<div><strong>Solicito:<br></strong><br><strong>Exame:</strong> Angiotomografia …"
click at [995, 506] on div "Solicito: Exame: Angiotomografia de coronárias com escore de cálcio (Agatston).…" at bounding box center [956, 487] width 439 height 103
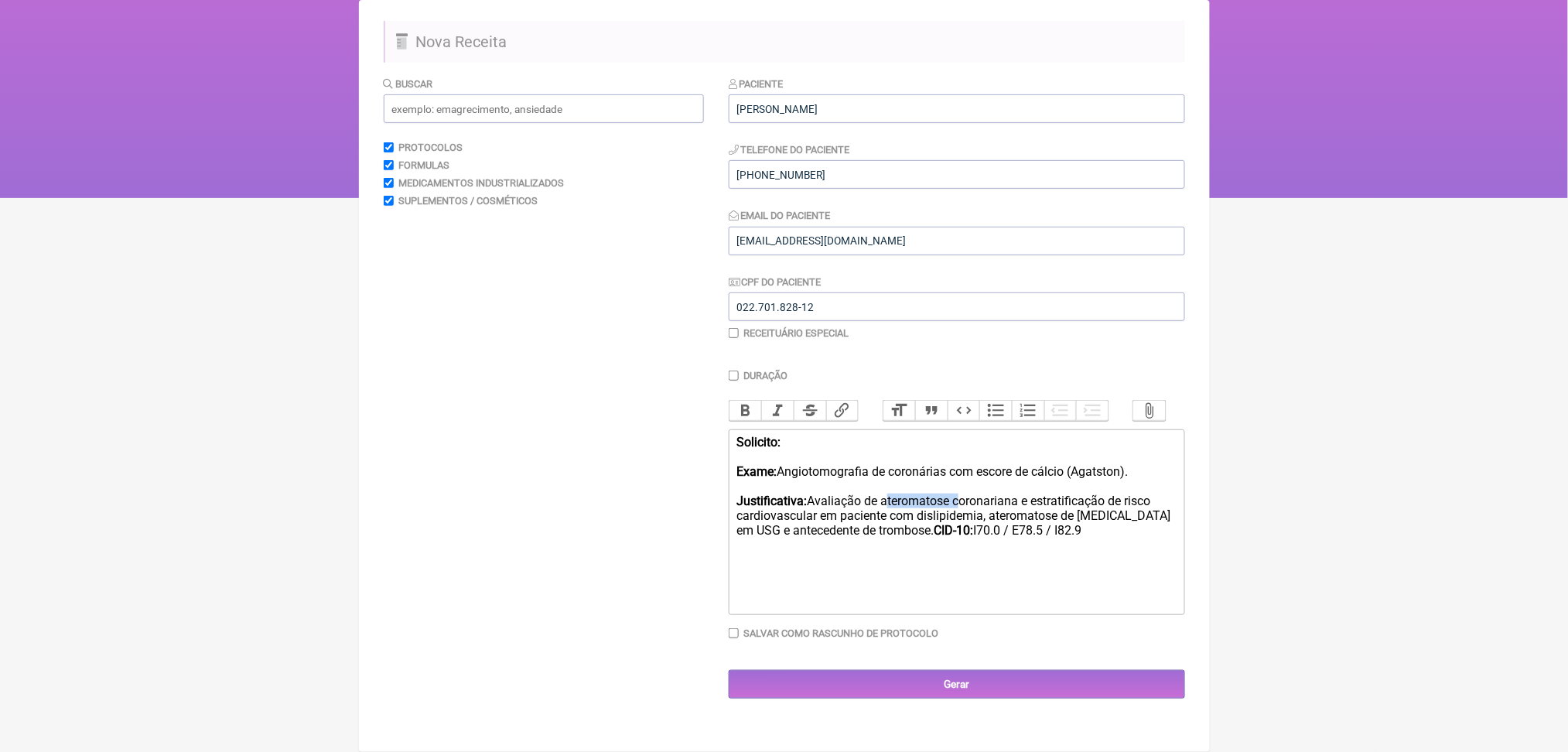
click at [995, 506] on div "Solicito: Exame: Angiotomografia de coronárias com escore de cálcio (Agatston).…" at bounding box center [956, 487] width 439 height 103
click at [1024, 538] on div "Solicito: Exame: Angiotomografia de coronárias com escore de cálcio (Agatston).…" at bounding box center [956, 487] width 439 height 103
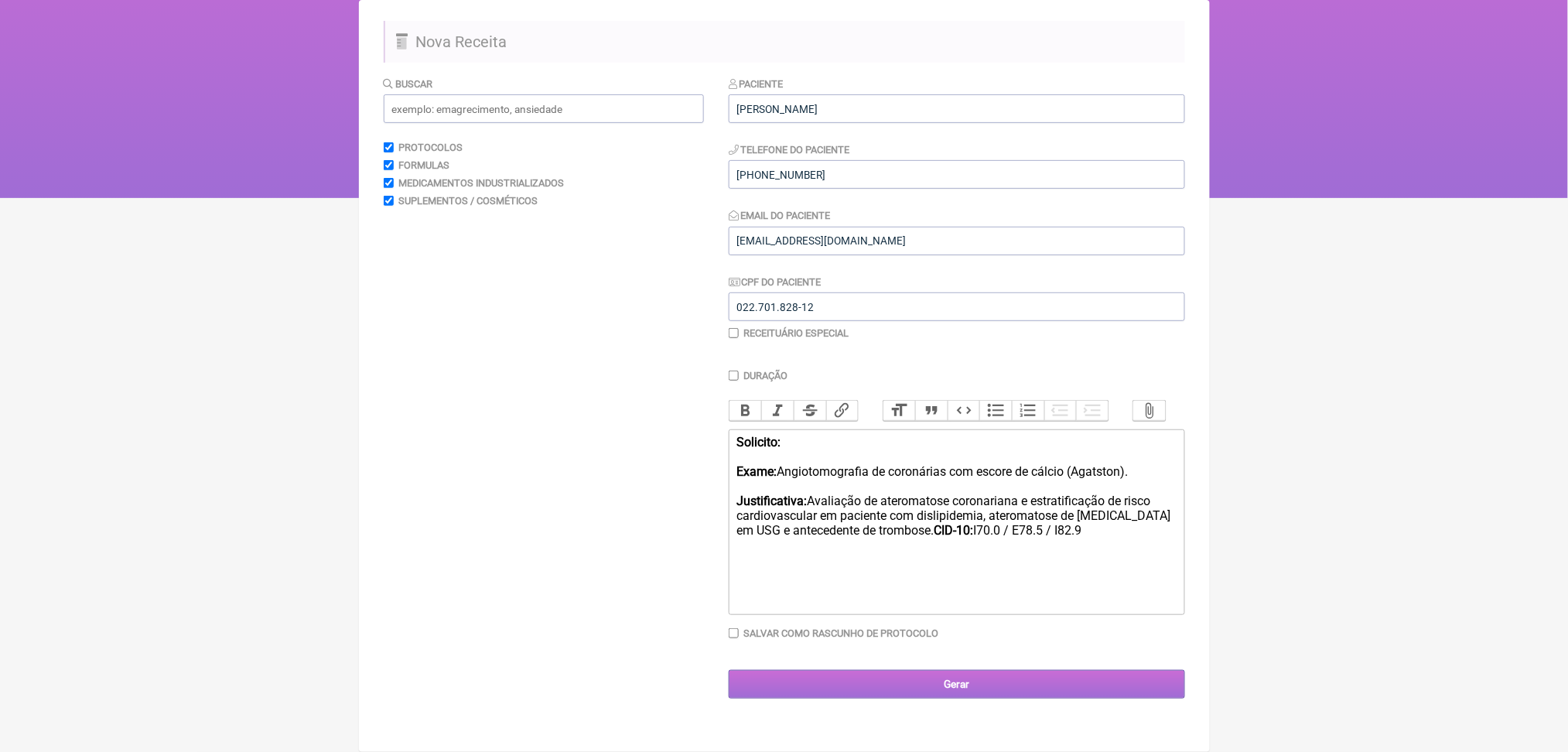
click at [888, 699] on input "Gerar" at bounding box center [957, 685] width 457 height 29
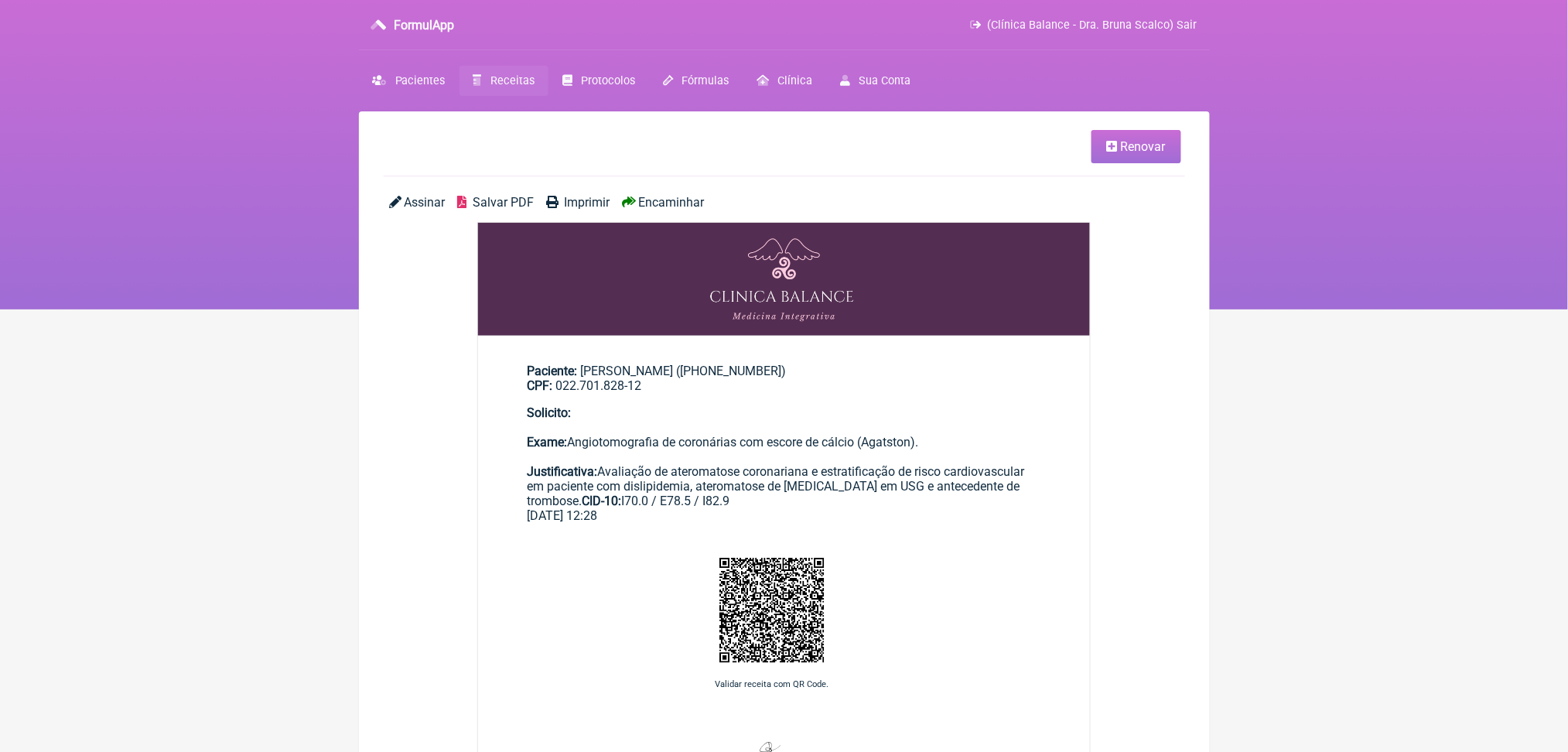
click at [529, 210] on span "Salvar PDF" at bounding box center [503, 202] width 61 height 14
click at [534, 87] on span "Receitas" at bounding box center [512, 81] width 44 height 13
